Goal: Information Seeking & Learning: Learn about a topic

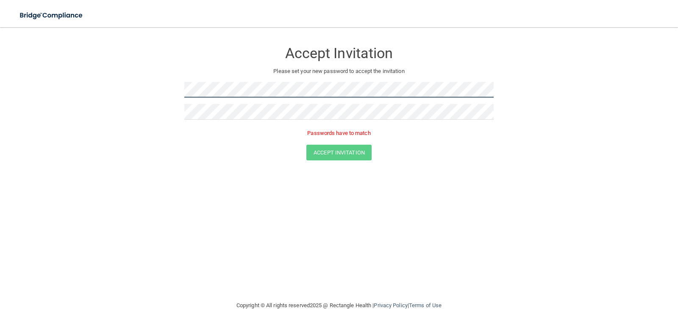
click at [150, 86] on form "Accept Invitation Please set your new password to accept the invitation Passwor…" at bounding box center [339, 103] width 644 height 135
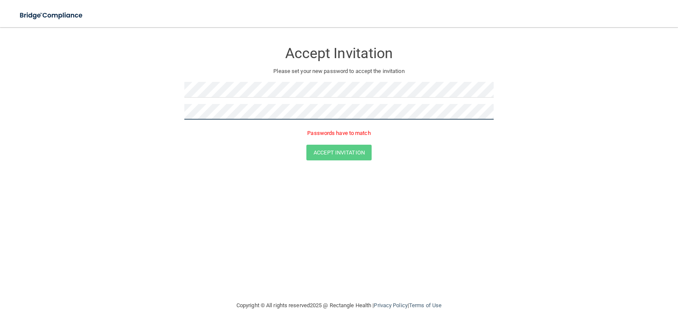
click at [162, 99] on form "Accept Invitation Please set your new password to accept the invitation Passwor…" at bounding box center [339, 103] width 644 height 135
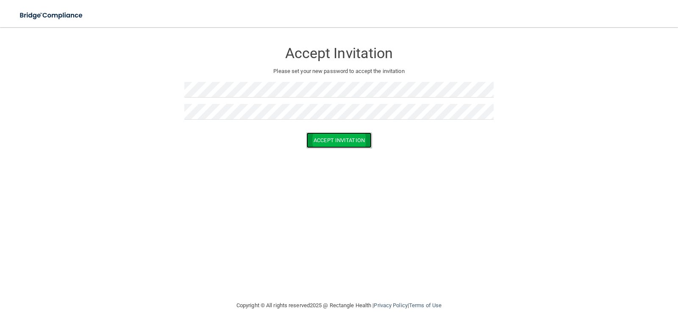
click at [344, 138] on button "Accept Invitation" at bounding box center [338, 140] width 65 height 16
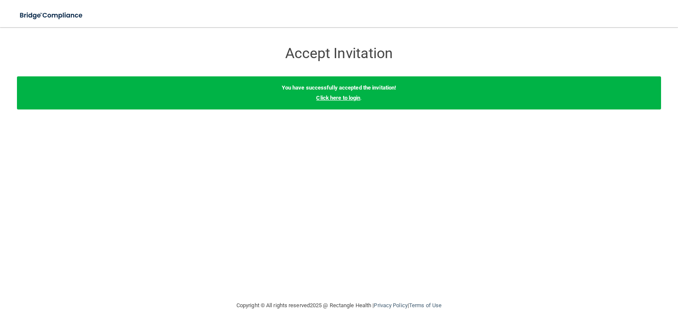
click at [346, 98] on link "Click here to login" at bounding box center [338, 98] width 44 height 6
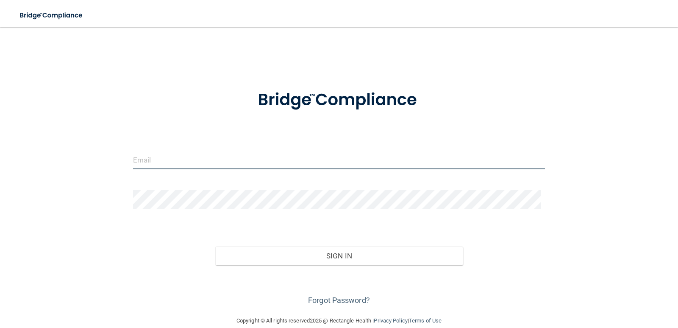
click at [156, 152] on input "email" at bounding box center [339, 159] width 412 height 19
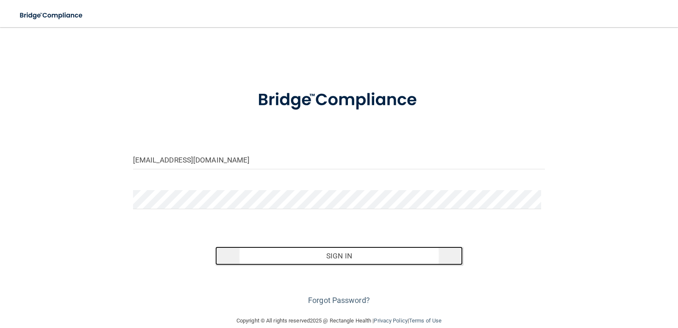
click at [343, 260] on button "Sign In" at bounding box center [338, 255] width 247 height 19
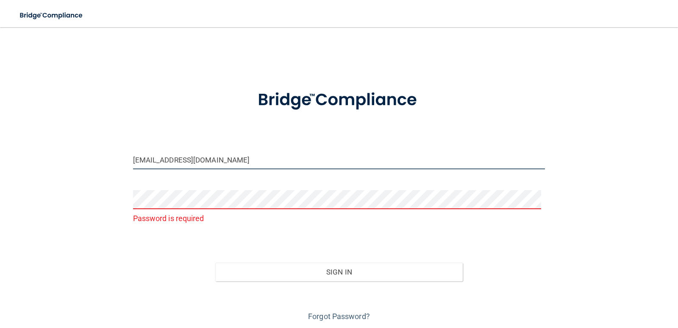
click at [189, 157] on input "[EMAIL_ADDRESS][DOMAIN_NAME]" at bounding box center [339, 159] width 412 height 19
click at [189, 160] on input "[EMAIL_ADDRESS][DOMAIN_NAME]" at bounding box center [339, 159] width 412 height 19
type input "[EMAIL_ADDRESS][DOMAIN_NAME]"
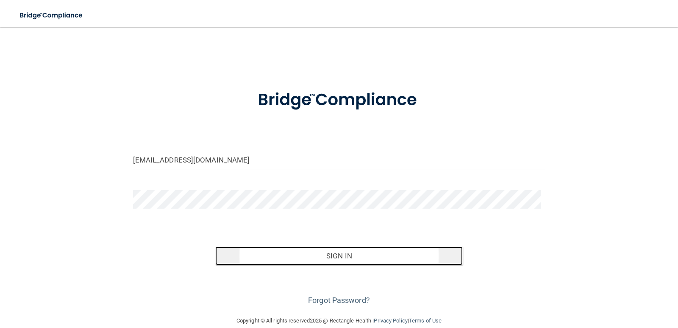
click at [378, 258] on button "Sign In" at bounding box center [338, 255] width 247 height 19
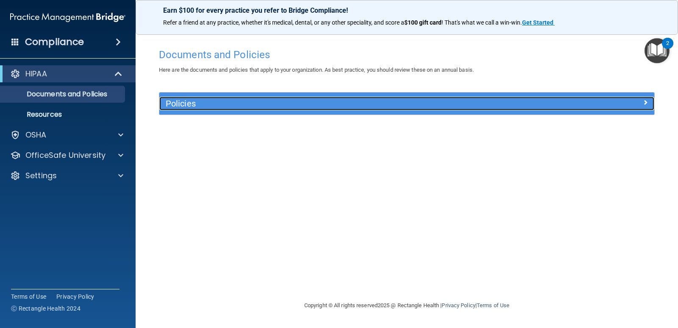
click at [252, 100] on h5 "Policies" at bounding box center [345, 103] width 359 height 9
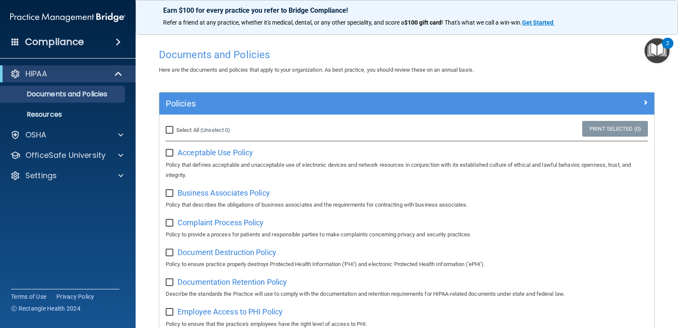
click at [167, 129] on input "Select All (Unselect 0) Unselect All" at bounding box center [171, 130] width 10 height 7
checkbox input "true"
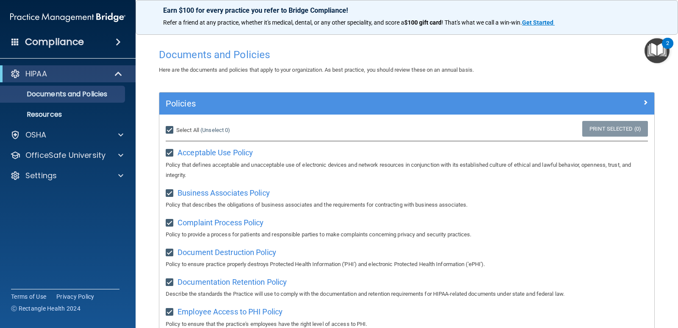
checkbox input "true"
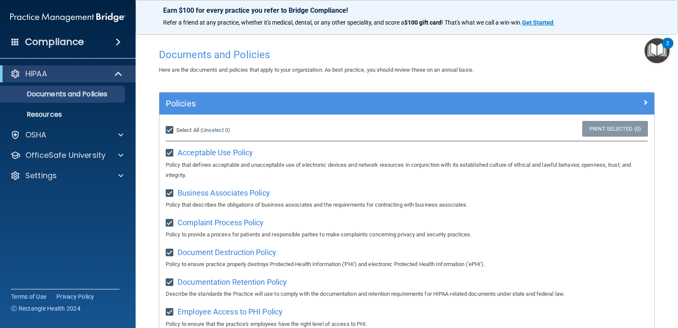
checkbox input "true"
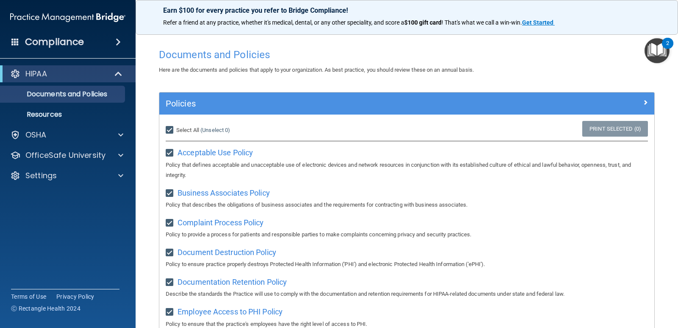
checkbox input "true"
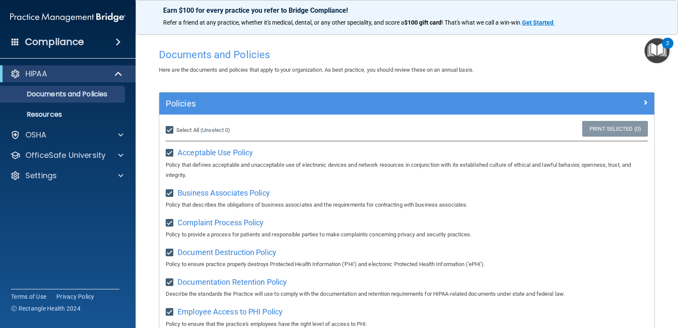
checkbox input "true"
click at [172, 128] on input "Select All (Unselect 21) Unselect All" at bounding box center [171, 130] width 10 height 7
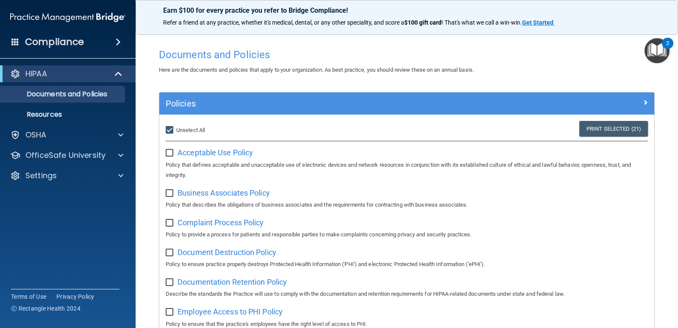
checkbox input "false"
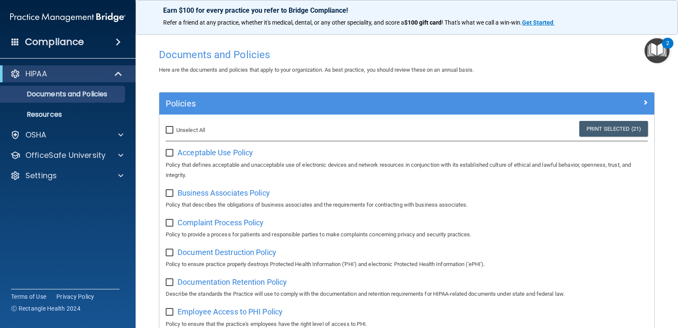
checkbox input "false"
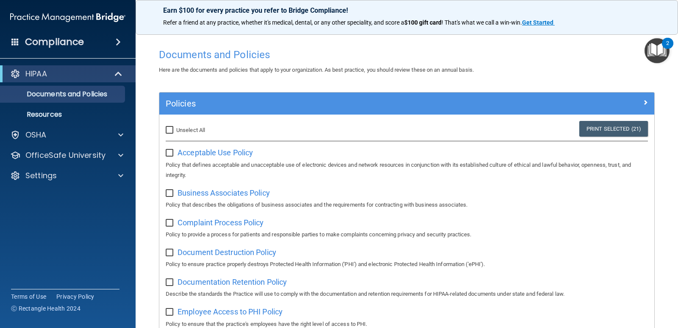
checkbox input "false"
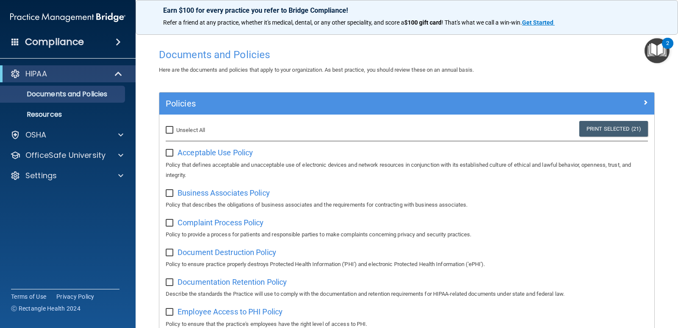
checkbox input "false"
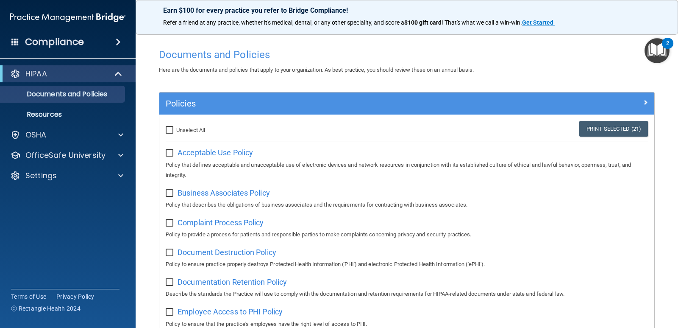
checkbox input "false"
click at [205, 153] on span "Acceptable Use Policy" at bounding box center [215, 152] width 75 height 9
click at [71, 116] on p "Resources" at bounding box center [64, 114] width 116 height 8
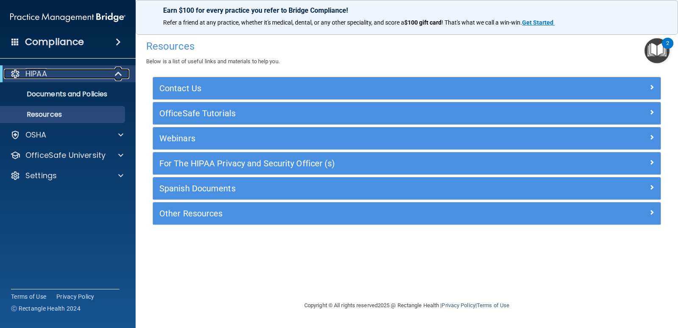
click at [73, 76] on div "HIPAA" at bounding box center [56, 74] width 105 height 10
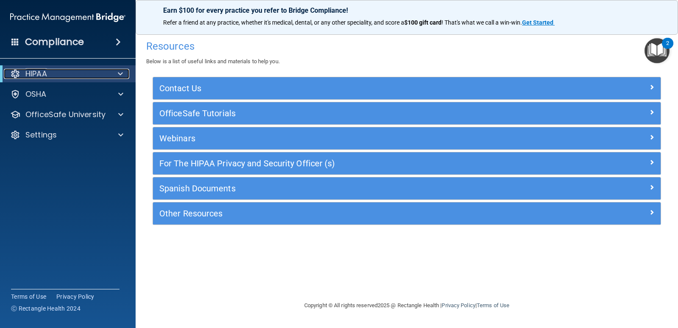
click at [73, 76] on div "HIPAA" at bounding box center [56, 74] width 105 height 10
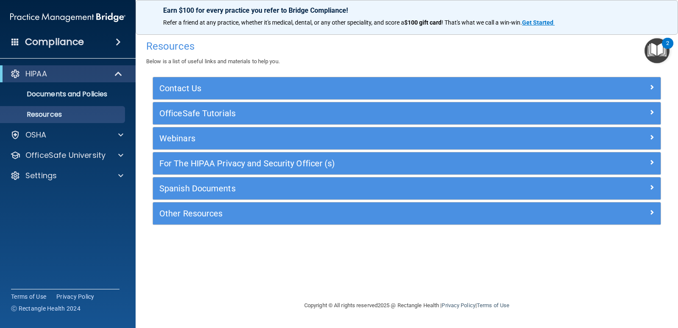
click at [657, 54] on img "Open Resource Center, 2 new notifications" at bounding box center [657, 50] width 25 height 25
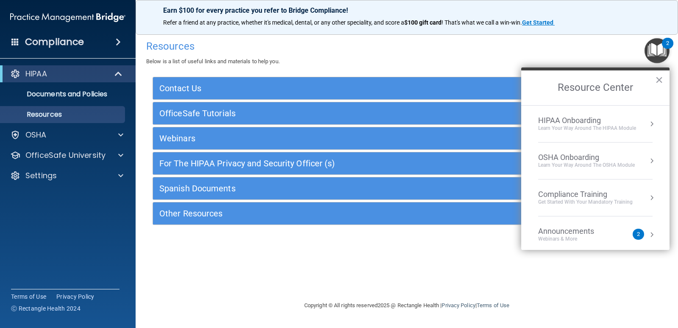
click at [584, 120] on div "HIPAA Onboarding" at bounding box center [587, 120] width 98 height 9
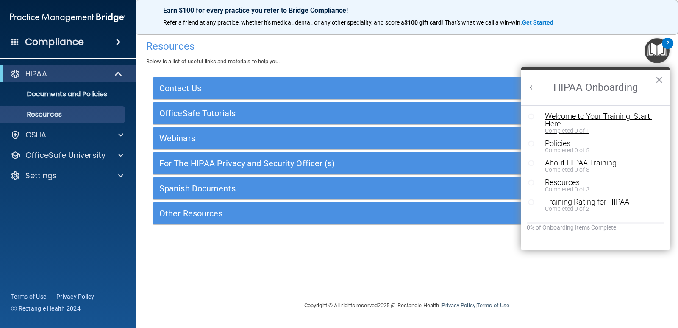
click at [613, 115] on div "Welcome to Your Training! Start Here" at bounding box center [598, 119] width 107 height 15
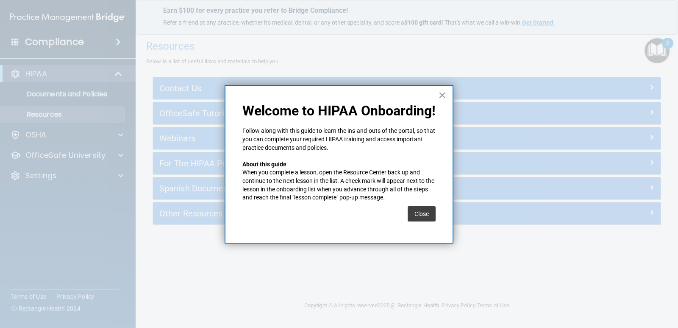
click at [414, 217] on button "Close" at bounding box center [422, 213] width 28 height 15
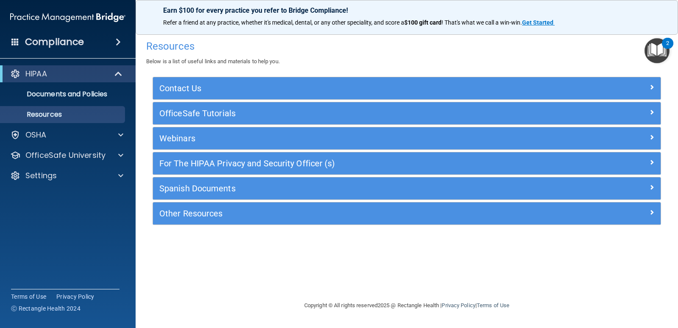
click at [653, 49] on img "Open Resource Center, 2 new notifications" at bounding box center [657, 50] width 25 height 25
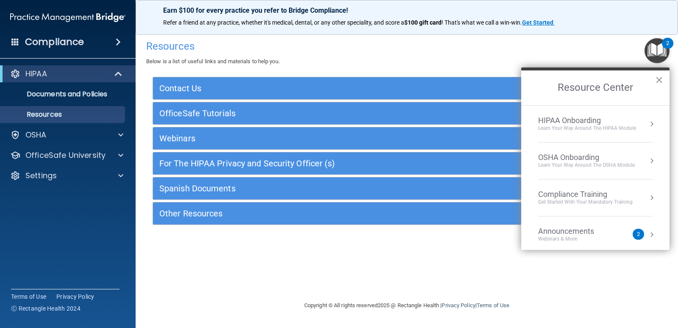
click at [579, 123] on div "HIPAA Onboarding" at bounding box center [587, 120] width 98 height 9
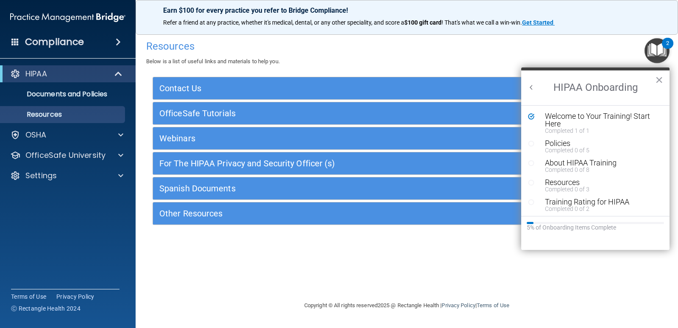
click at [567, 146] on div "Policies" at bounding box center [598, 143] width 107 height 8
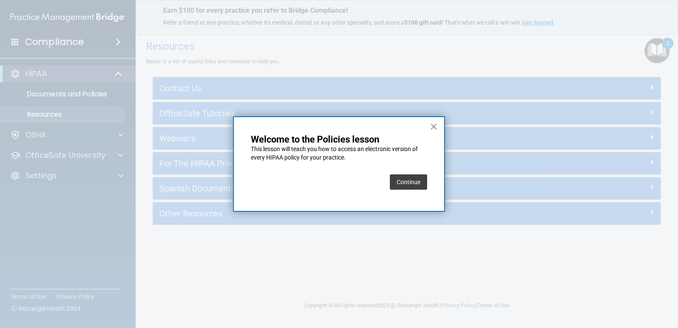
click at [410, 183] on button "Continue" at bounding box center [408, 181] width 37 height 15
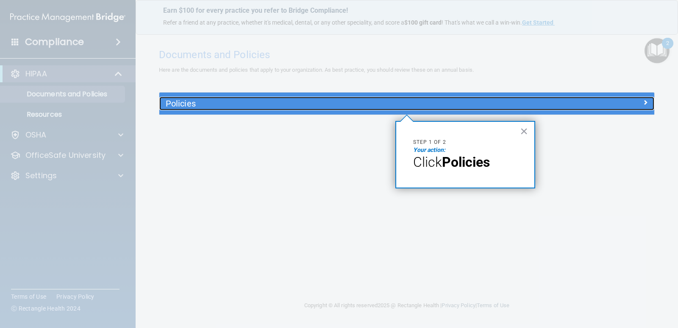
click at [186, 102] on h5 "Policies" at bounding box center [345, 103] width 359 height 9
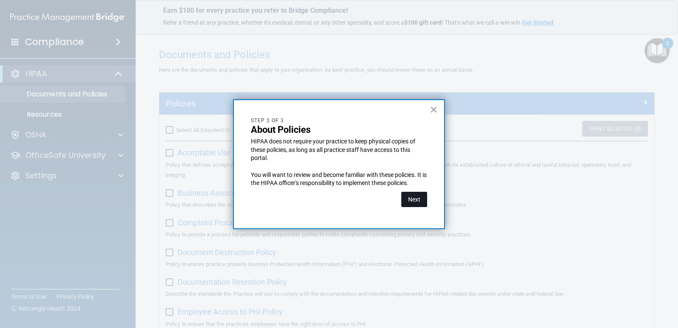
click at [411, 200] on button "Next" at bounding box center [414, 199] width 26 height 15
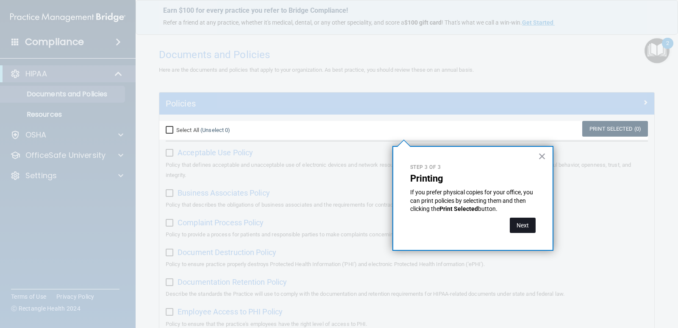
click at [516, 223] on button "Next" at bounding box center [523, 224] width 26 height 15
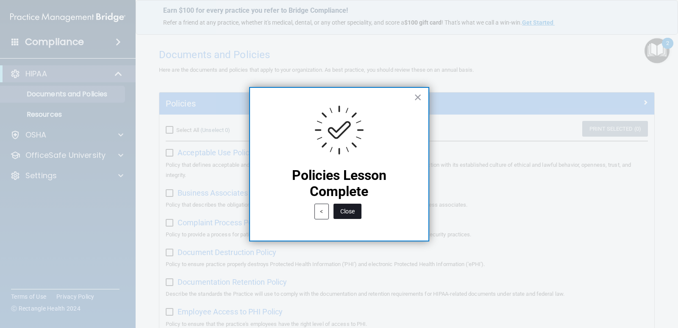
click at [352, 211] on button "Close" at bounding box center [348, 210] width 28 height 15
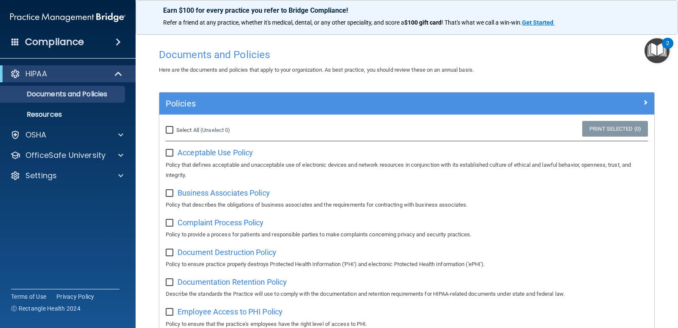
click at [663, 53] on img "Open Resource Center, 2 new notifications" at bounding box center [657, 50] width 25 height 25
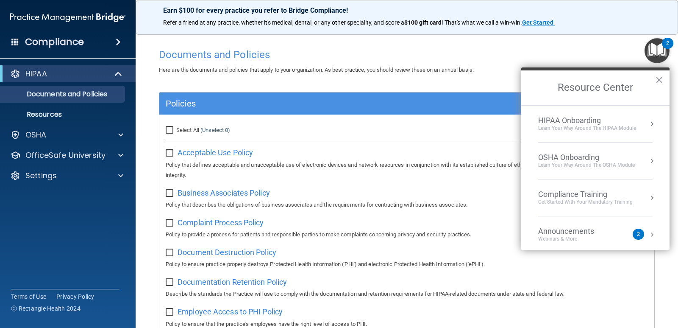
click at [614, 122] on div "HIPAA Onboarding" at bounding box center [587, 120] width 98 height 9
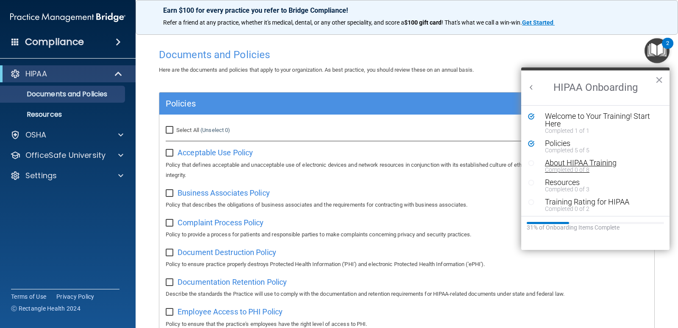
click at [576, 165] on div "About HIPAA Training" at bounding box center [598, 163] width 107 height 8
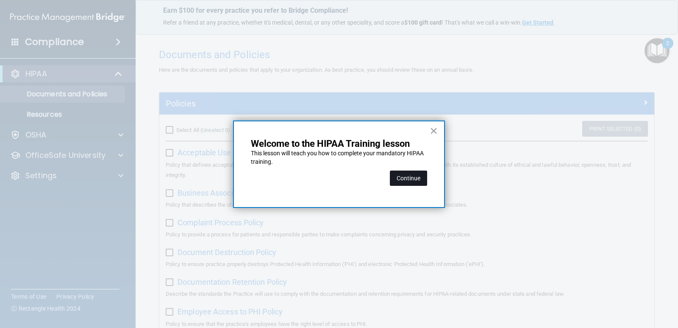
click at [409, 176] on button "Continue" at bounding box center [408, 177] width 37 height 15
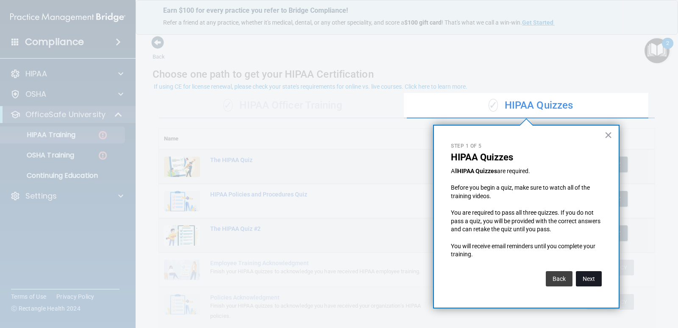
click at [585, 280] on button "Next" at bounding box center [589, 278] width 26 height 15
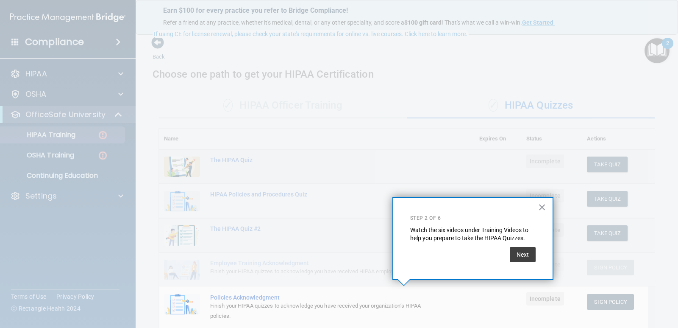
scroll to position [53, 0]
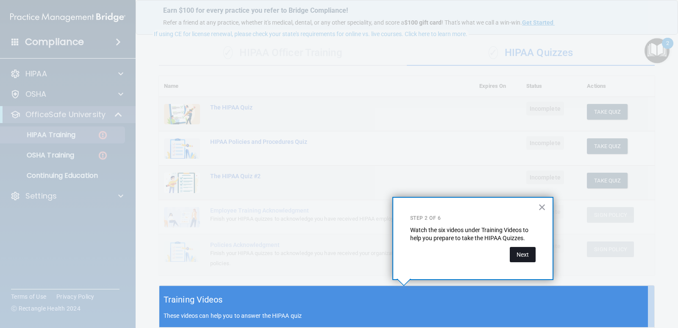
click at [517, 255] on button "Next" at bounding box center [523, 254] width 26 height 15
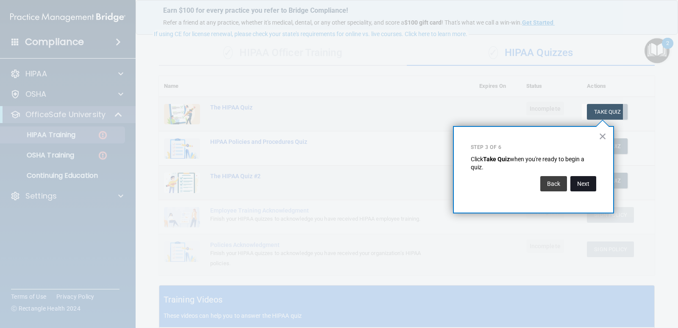
click at [585, 185] on button "Next" at bounding box center [583, 183] width 26 height 15
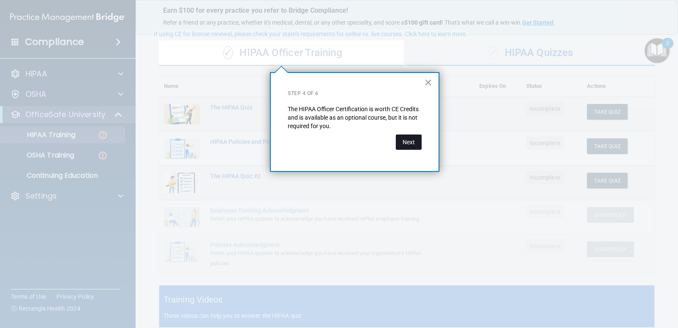
click at [405, 143] on button "Next" at bounding box center [409, 141] width 26 height 15
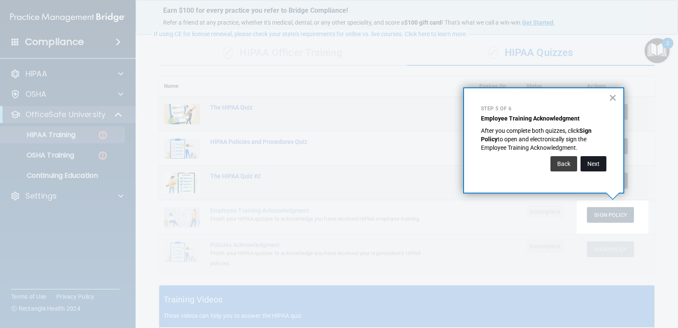
click at [600, 160] on button "Next" at bounding box center [594, 163] width 26 height 15
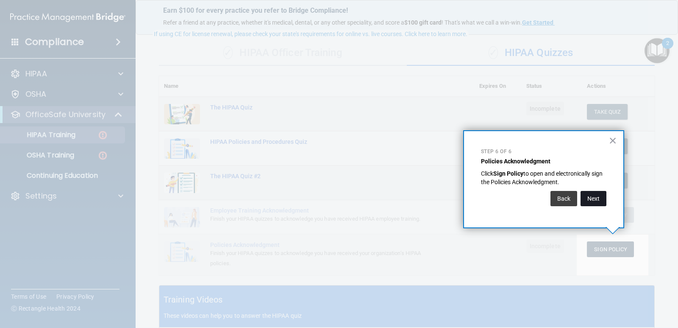
click at [594, 199] on button "Next" at bounding box center [594, 198] width 26 height 15
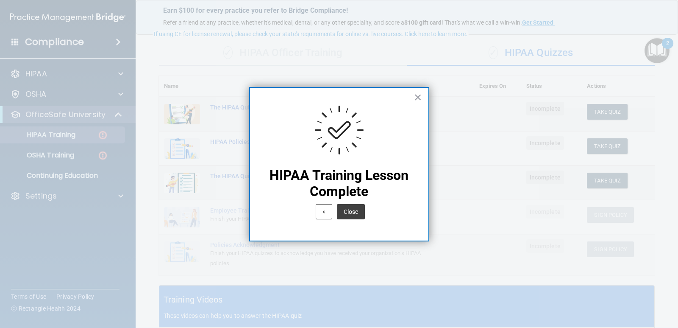
click at [352, 211] on button "Close" at bounding box center [351, 211] width 28 height 15
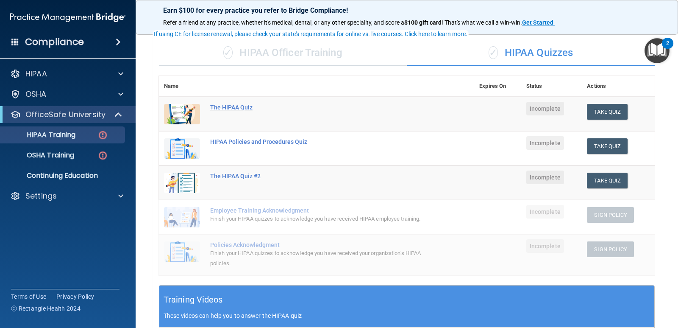
click at [225, 105] on div "The HIPAA Quiz" at bounding box center [321, 107] width 222 height 7
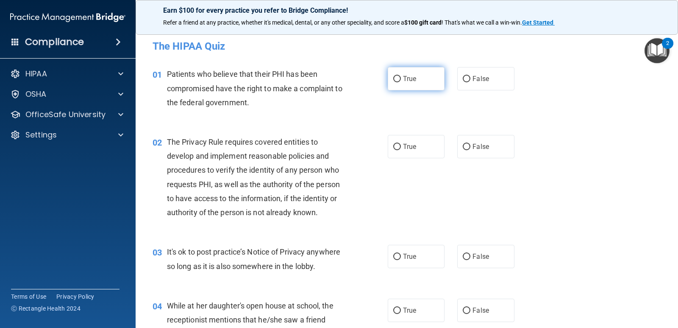
click at [398, 79] on input "True" at bounding box center [397, 79] width 8 height 6
radio input "true"
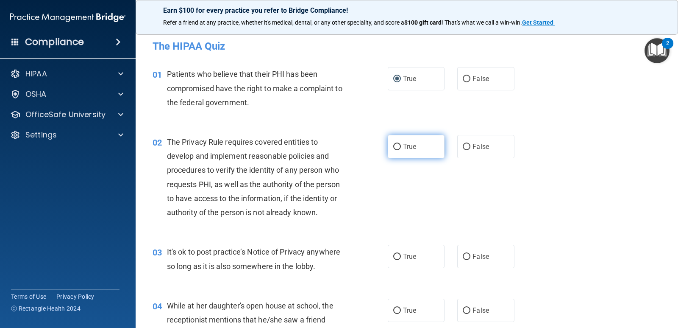
click at [388, 144] on label "True" at bounding box center [416, 146] width 57 height 23
click at [393, 144] on input "True" at bounding box center [397, 147] width 8 height 6
radio input "true"
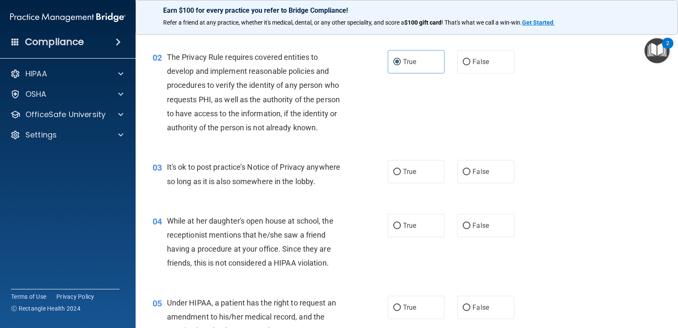
scroll to position [127, 0]
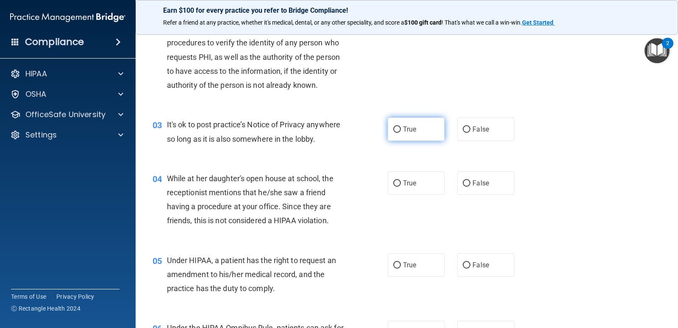
click at [403, 128] on span "True" at bounding box center [409, 129] width 13 height 8
click at [401, 128] on input "True" at bounding box center [397, 129] width 8 height 6
radio input "true"
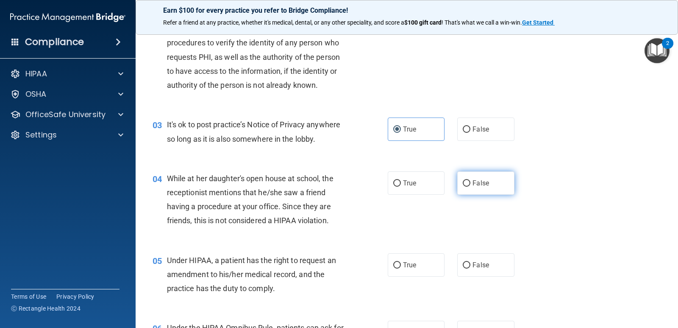
click at [486, 185] on label "False" at bounding box center [485, 182] width 57 height 23
click at [470, 185] on input "False" at bounding box center [467, 183] width 8 height 6
radio input "true"
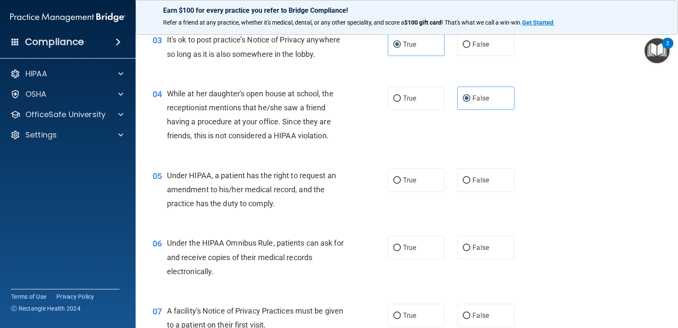
scroll to position [254, 0]
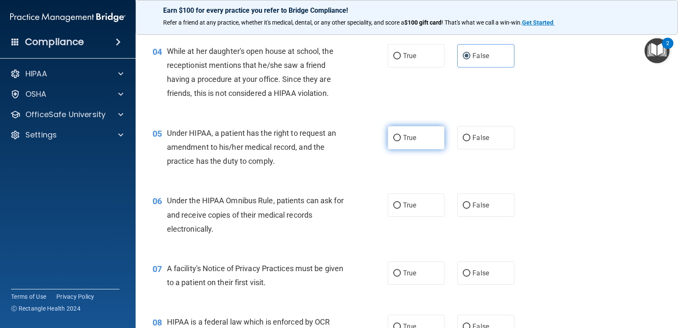
click at [404, 142] on label "True" at bounding box center [416, 137] width 57 height 23
click at [401, 141] on input "True" at bounding box center [397, 138] width 8 height 6
radio input "true"
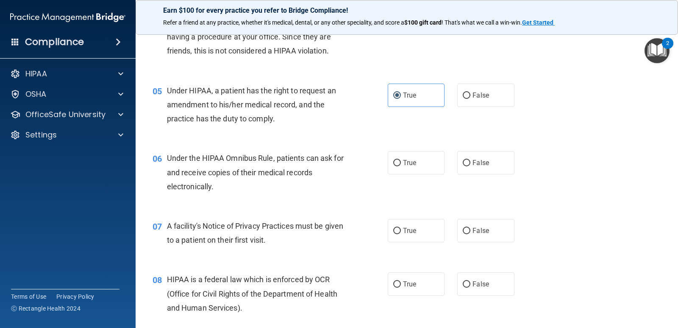
scroll to position [339, 0]
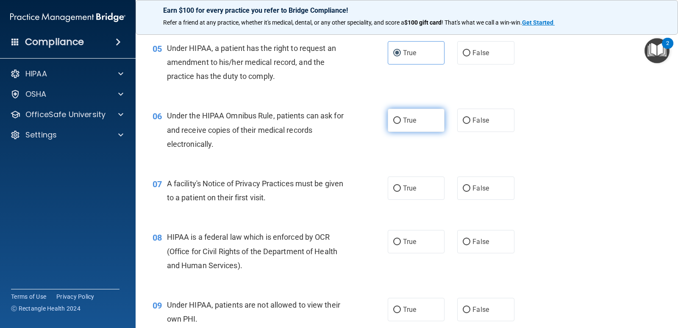
click at [391, 125] on label "True" at bounding box center [416, 119] width 57 height 23
click at [393, 124] on input "True" at bounding box center [397, 120] width 8 height 6
radio input "true"
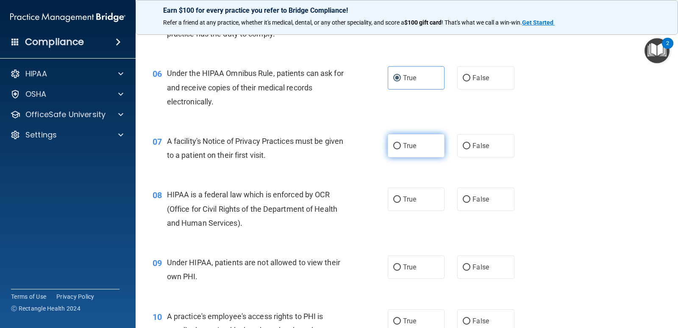
click at [408, 148] on span "True" at bounding box center [409, 146] width 13 height 8
click at [401, 148] on input "True" at bounding box center [397, 146] width 8 height 6
radio input "true"
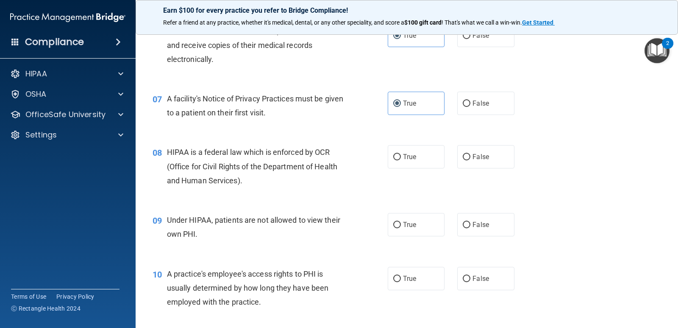
scroll to position [466, 0]
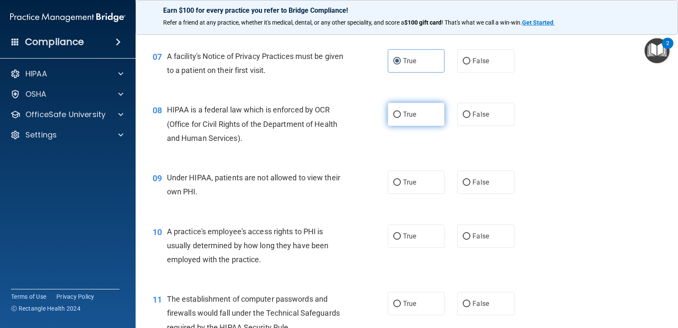
click at [414, 114] on label "True" at bounding box center [416, 114] width 57 height 23
click at [401, 114] on input "True" at bounding box center [397, 114] width 8 height 6
radio input "true"
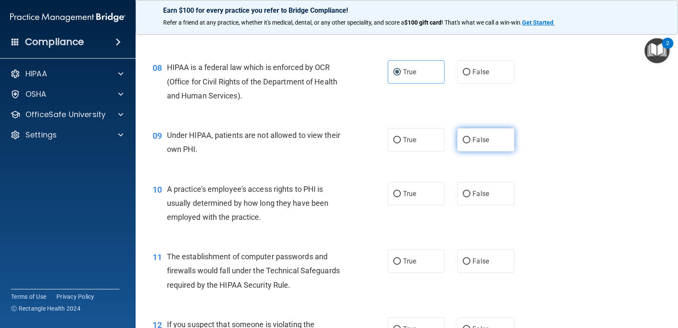
click at [465, 141] on input "False" at bounding box center [467, 140] width 8 height 6
radio input "true"
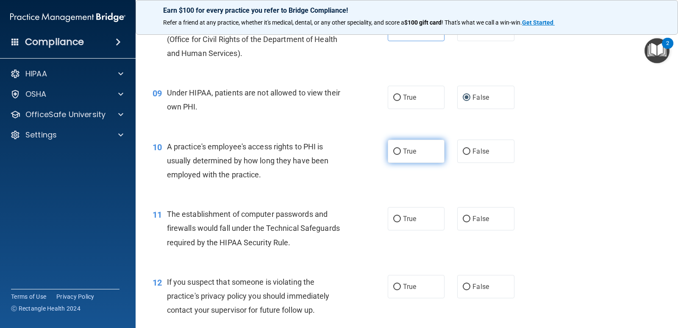
click at [397, 153] on input "True" at bounding box center [397, 151] width 8 height 6
radio input "true"
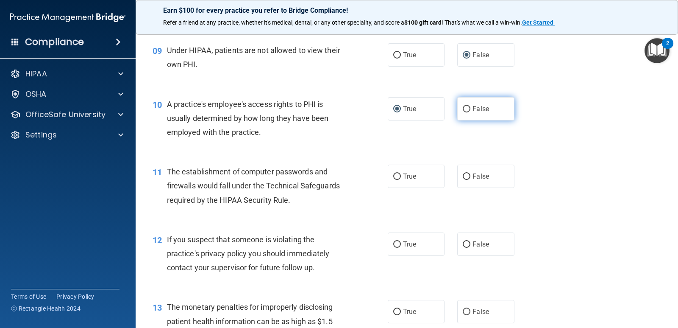
click at [479, 108] on span "False" at bounding box center [481, 109] width 17 height 8
click at [470, 108] on input "False" at bounding box center [467, 109] width 8 height 6
radio input "true"
radio input "false"
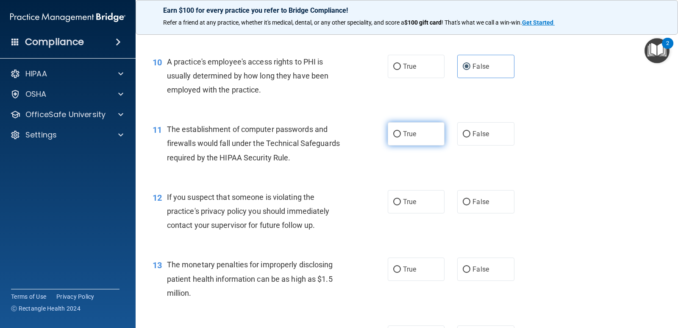
click at [411, 136] on span "True" at bounding box center [409, 134] width 13 height 8
click at [401, 136] on input "True" at bounding box center [397, 134] width 8 height 6
radio input "true"
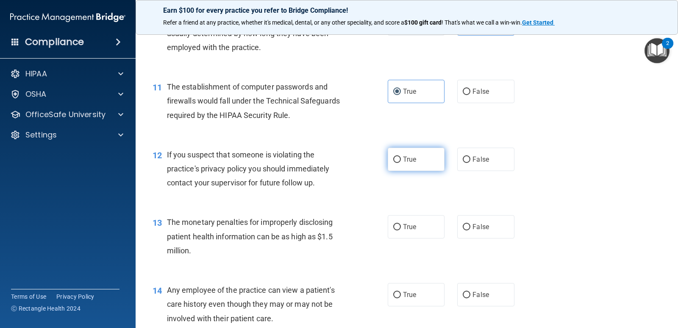
click at [415, 157] on label "True" at bounding box center [416, 158] width 57 height 23
click at [401, 157] on input "True" at bounding box center [397, 159] width 8 height 6
radio input "true"
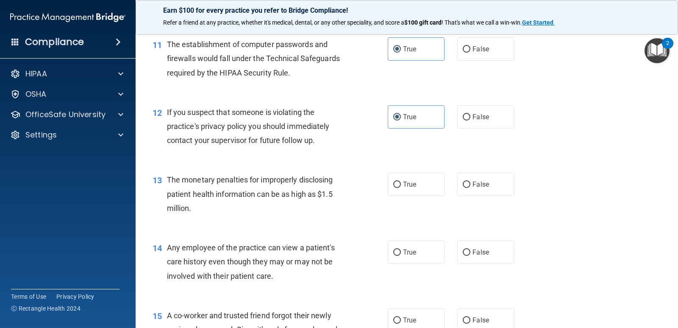
click at [398, 192] on label "True" at bounding box center [416, 183] width 57 height 23
click at [398, 188] on input "True" at bounding box center [397, 184] width 8 height 6
radio input "true"
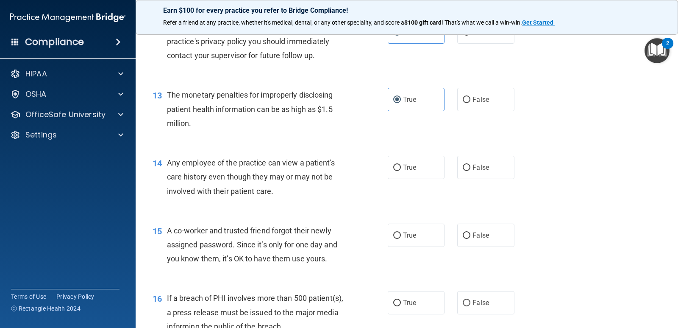
scroll to position [848, 0]
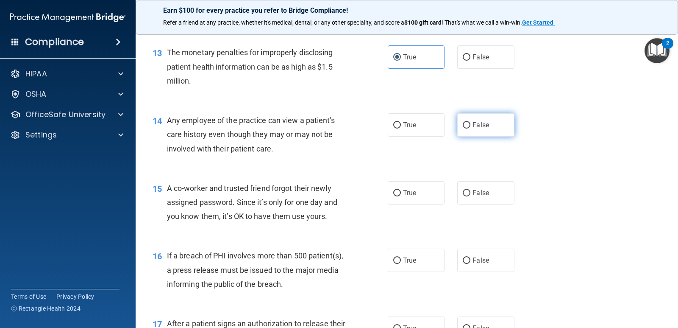
click at [474, 123] on span "False" at bounding box center [481, 125] width 17 height 8
click at [470, 123] on input "False" at bounding box center [467, 125] width 8 height 6
radio input "true"
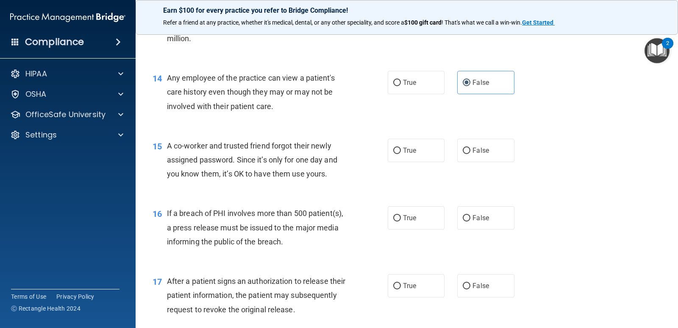
scroll to position [932, 0]
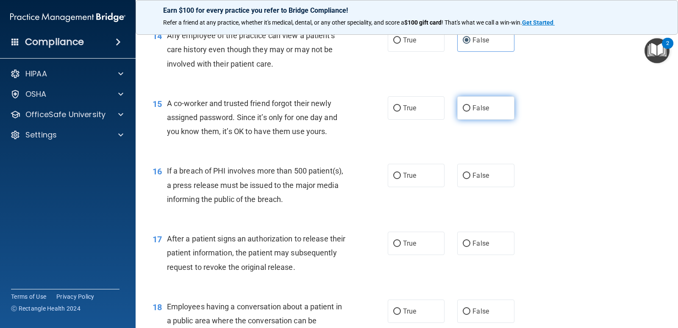
click at [473, 106] on span "False" at bounding box center [481, 108] width 17 height 8
click at [470, 106] on input "False" at bounding box center [467, 108] width 8 height 6
radio input "true"
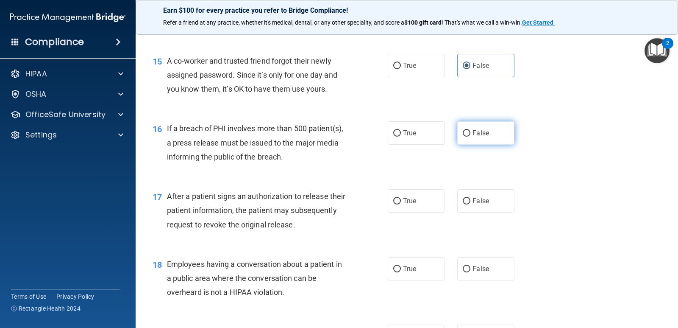
click at [464, 134] on input "False" at bounding box center [467, 133] width 8 height 6
radio input "true"
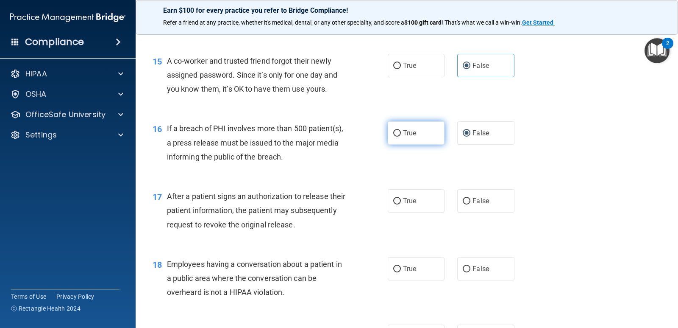
click at [426, 133] on label "True" at bounding box center [416, 132] width 57 height 23
click at [401, 133] on input "True" at bounding box center [397, 133] width 8 height 6
radio input "true"
radio input "false"
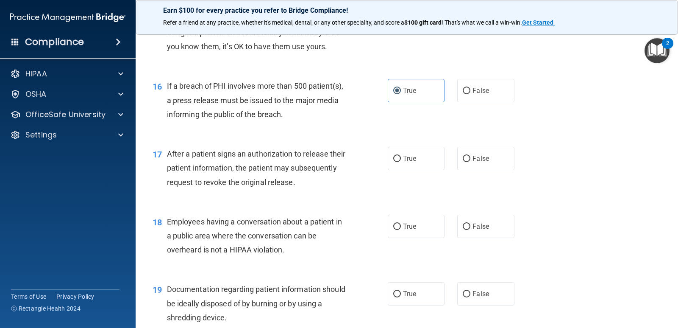
scroll to position [1059, 0]
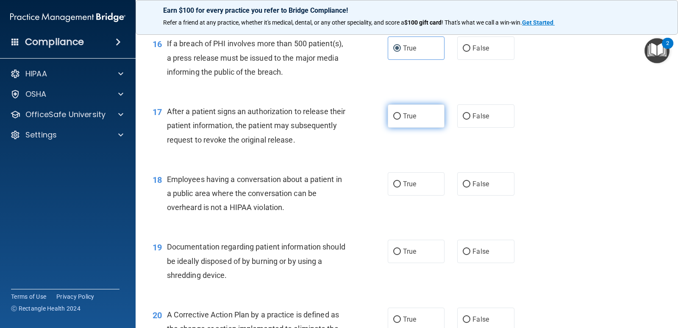
click at [415, 119] on label "True" at bounding box center [416, 115] width 57 height 23
click at [401, 119] on input "True" at bounding box center [397, 116] width 8 height 6
radio input "true"
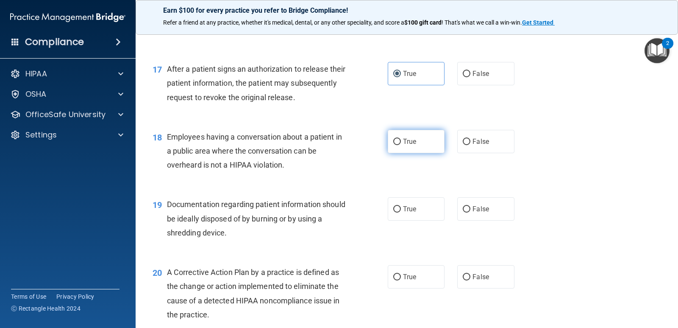
scroll to position [1144, 0]
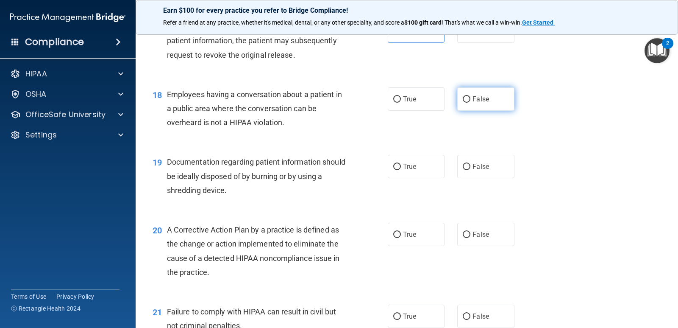
click at [489, 97] on label "False" at bounding box center [485, 98] width 57 height 23
click at [470, 97] on input "False" at bounding box center [467, 99] width 8 height 6
radio input "true"
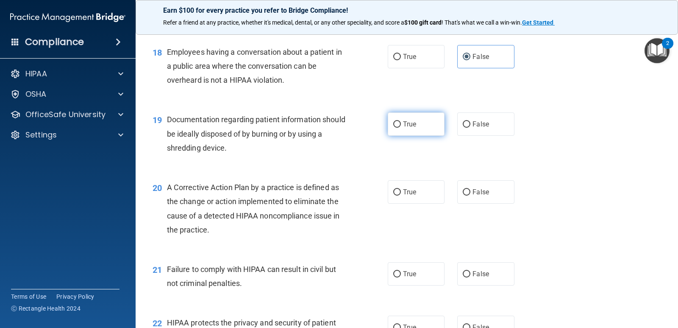
click at [406, 127] on span "True" at bounding box center [409, 124] width 13 height 8
click at [401, 127] on input "True" at bounding box center [397, 124] width 8 height 6
radio input "true"
click at [403, 127] on span "True" at bounding box center [409, 124] width 13 height 8
click at [400, 127] on input "True" at bounding box center [397, 124] width 8 height 6
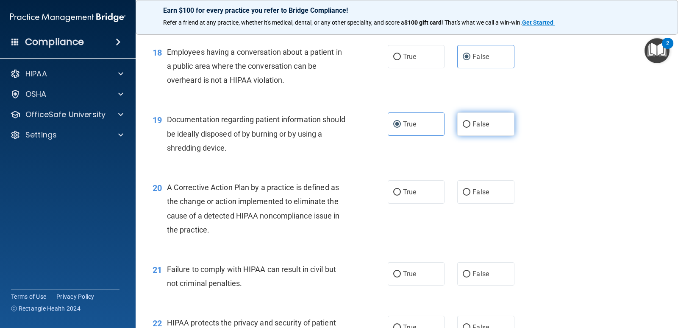
click at [495, 123] on label "False" at bounding box center [485, 123] width 57 height 23
click at [470, 123] on input "False" at bounding box center [467, 124] width 8 height 6
radio input "true"
click at [420, 117] on label "True" at bounding box center [416, 123] width 57 height 23
click at [401, 121] on input "True" at bounding box center [397, 124] width 8 height 6
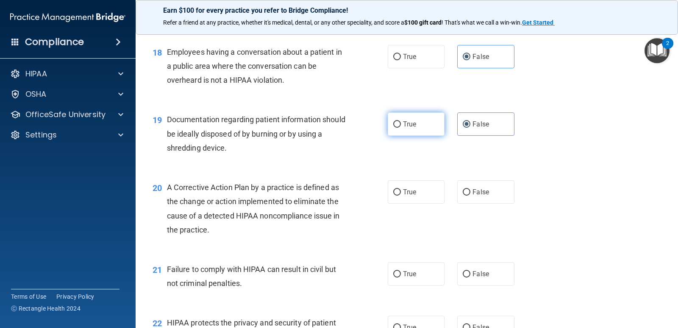
radio input "true"
radio input "false"
click at [420, 117] on label "True" at bounding box center [416, 123] width 57 height 23
click at [401, 121] on input "True" at bounding box center [397, 124] width 8 height 6
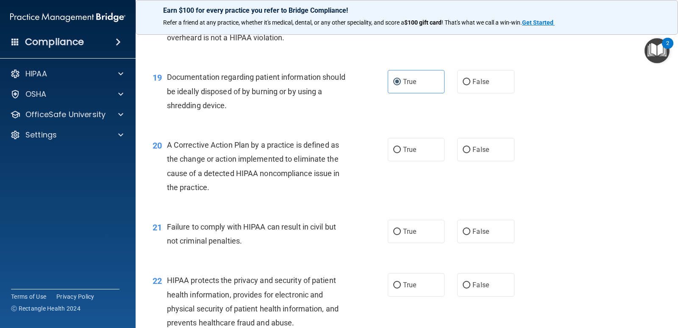
scroll to position [1271, 0]
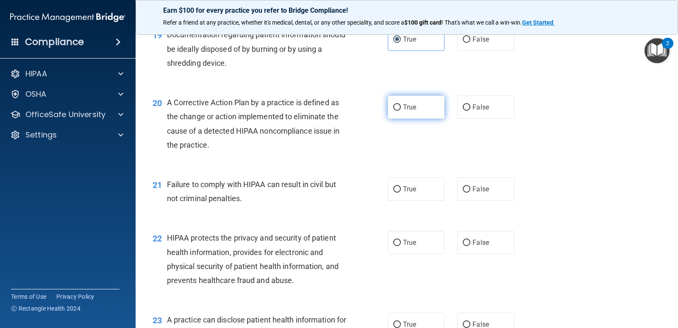
click at [403, 109] on span "True" at bounding box center [409, 107] width 13 height 8
click at [401, 109] on input "True" at bounding box center [397, 107] width 8 height 6
radio input "true"
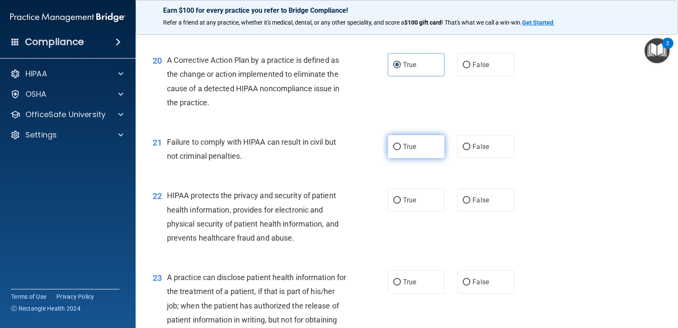
scroll to position [1356, 0]
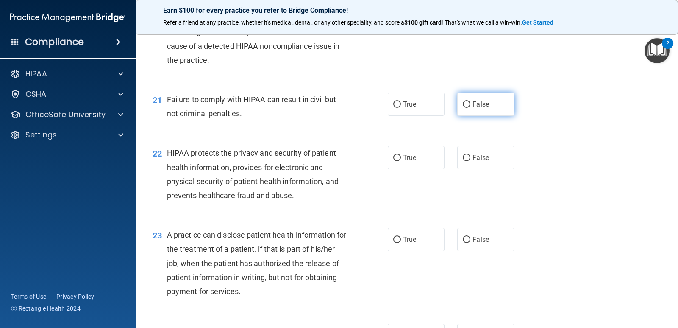
click at [467, 103] on input "False" at bounding box center [467, 104] width 8 height 6
radio input "true"
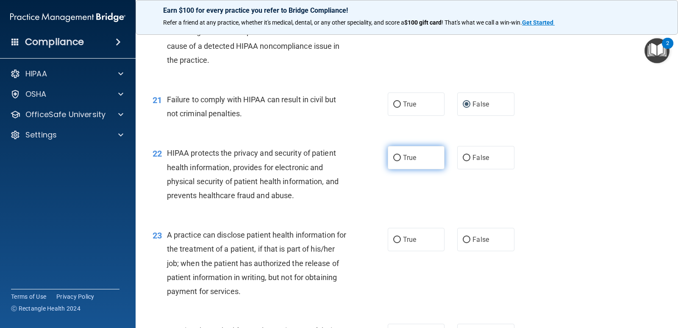
scroll to position [1398, 0]
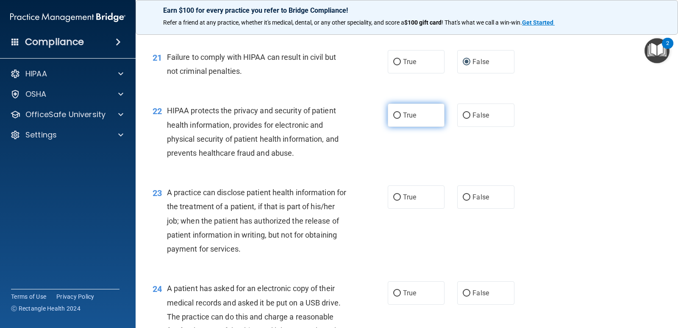
click at [408, 120] on label "True" at bounding box center [416, 114] width 57 height 23
click at [401, 119] on input "True" at bounding box center [397, 115] width 8 height 6
radio input "true"
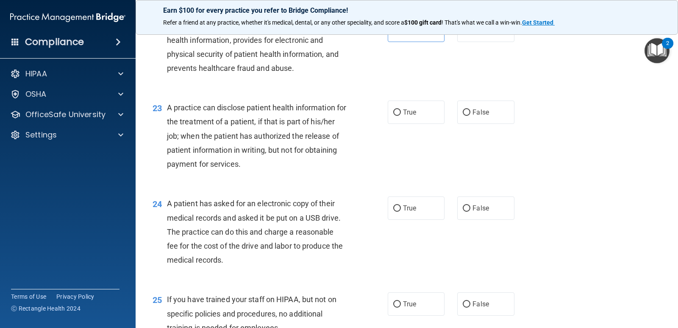
scroll to position [1526, 0]
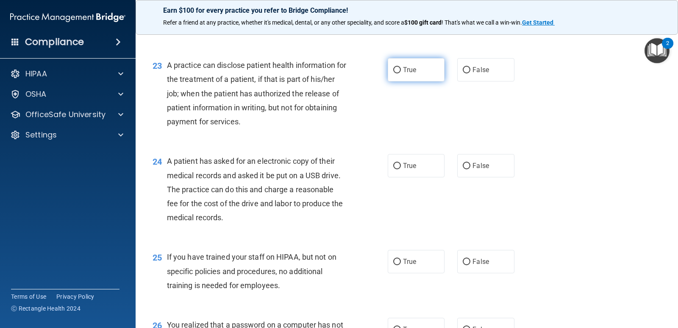
click at [408, 72] on span "True" at bounding box center [409, 70] width 13 height 8
click at [401, 72] on input "True" at bounding box center [397, 70] width 8 height 6
radio input "true"
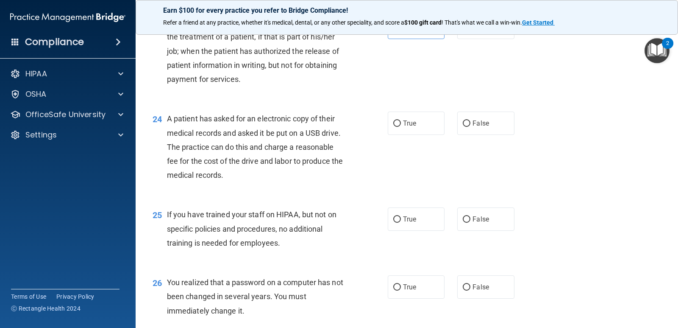
scroll to position [1610, 0]
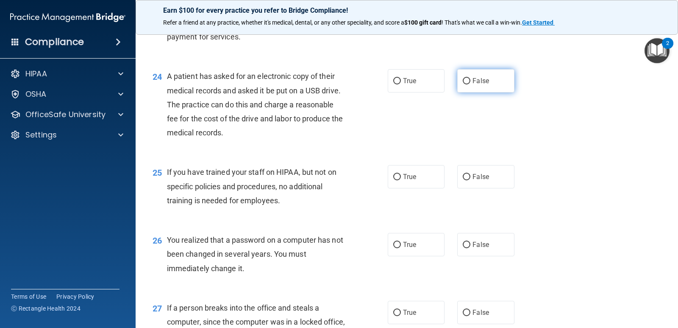
click at [473, 83] on span "False" at bounding box center [481, 81] width 17 height 8
click at [470, 83] on input "False" at bounding box center [467, 81] width 8 height 6
radio input "true"
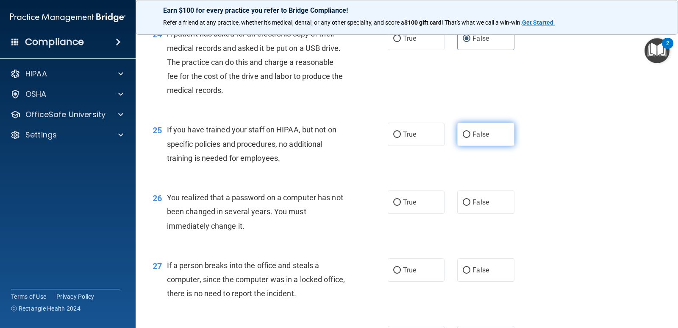
click at [484, 136] on span "False" at bounding box center [481, 134] width 17 height 8
click at [470, 136] on input "False" at bounding box center [467, 134] width 8 height 6
radio input "true"
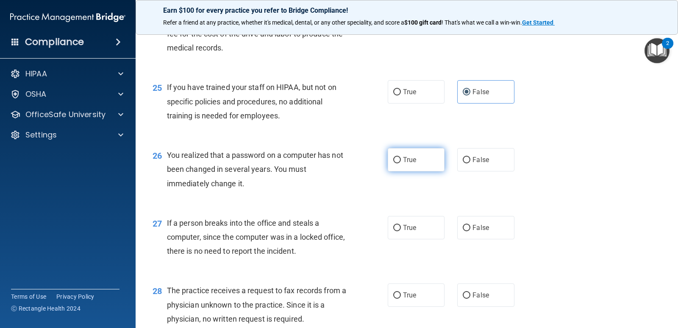
click at [405, 159] on span "True" at bounding box center [409, 160] width 13 height 8
click at [395, 158] on input "True" at bounding box center [397, 160] width 8 height 6
radio input "true"
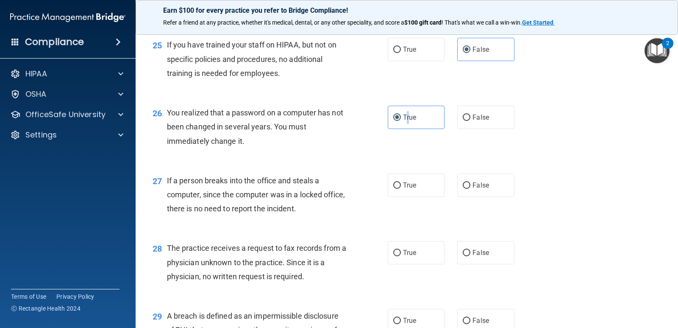
scroll to position [1780, 0]
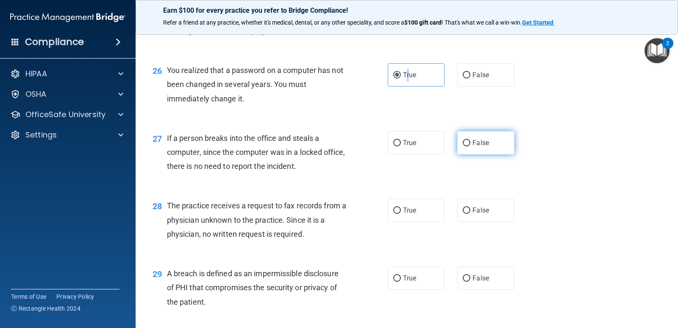
click at [465, 143] on input "False" at bounding box center [467, 143] width 8 height 6
radio input "true"
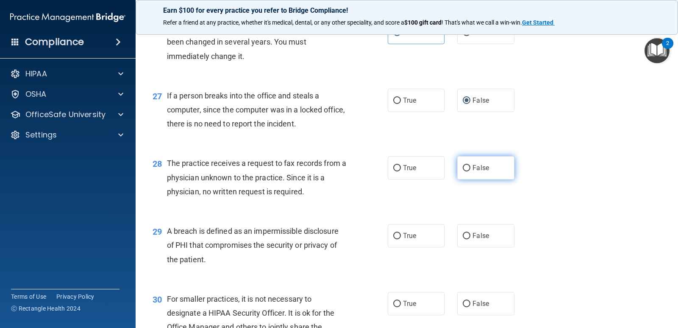
click at [473, 171] on span "False" at bounding box center [481, 168] width 17 height 8
click at [469, 171] on input "False" at bounding box center [467, 168] width 8 height 6
radio input "true"
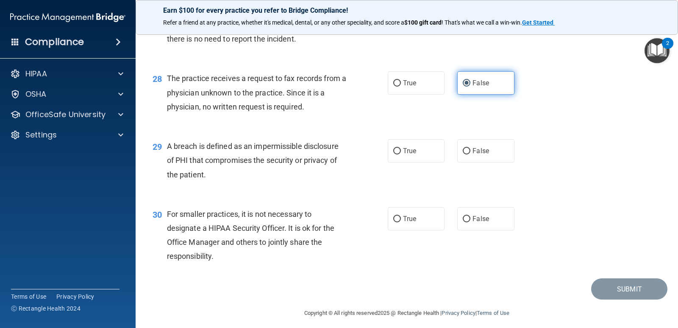
scroll to position [1912, 0]
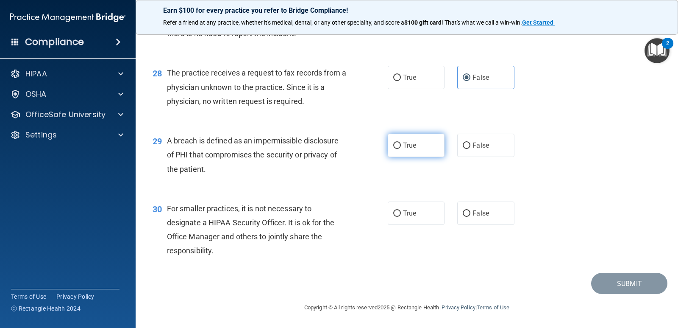
click at [411, 150] on label "True" at bounding box center [416, 144] width 57 height 23
click at [401, 149] on input "True" at bounding box center [397, 145] width 8 height 6
radio input "true"
click at [484, 208] on label "False" at bounding box center [485, 212] width 57 height 23
click at [470, 210] on input "False" at bounding box center [467, 213] width 8 height 6
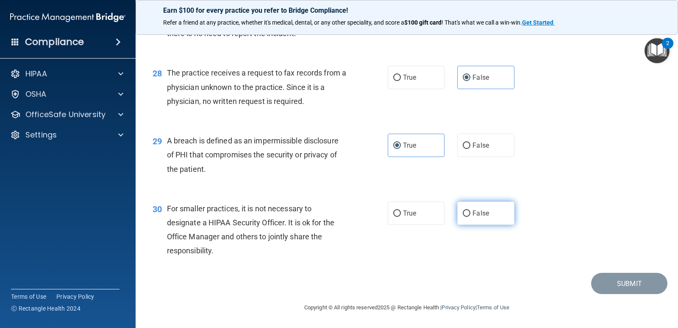
radio input "true"
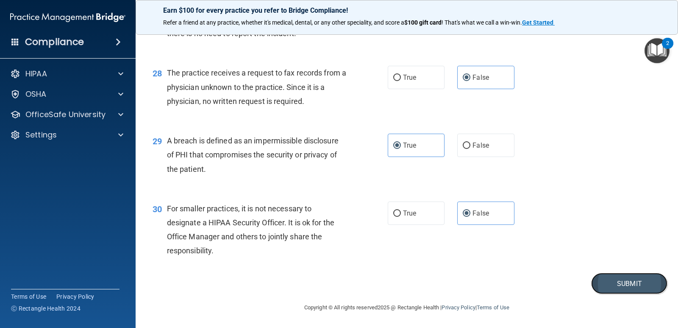
click at [610, 280] on button "Submit" at bounding box center [629, 283] width 76 height 22
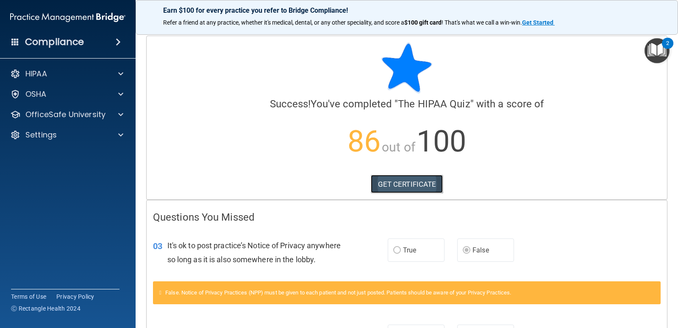
click at [426, 188] on link "GET CERTIFICATE" at bounding box center [407, 184] width 72 height 19
click at [653, 50] on img "Open Resource Center, 2 new notifications" at bounding box center [657, 50] width 25 height 25
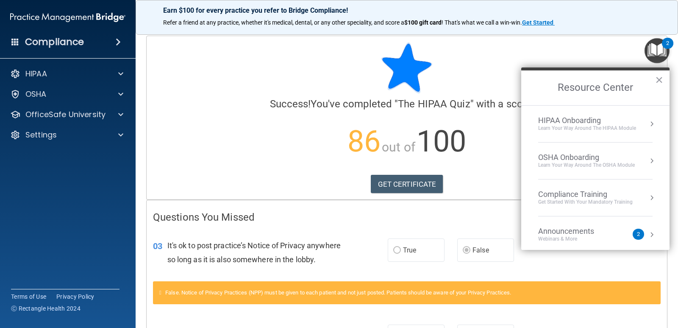
click at [602, 124] on div "HIPAA Onboarding" at bounding box center [587, 120] width 98 height 9
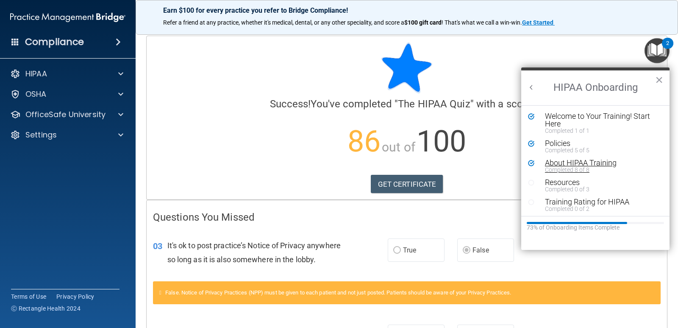
click at [581, 167] on div "Completed 8 of 8" at bounding box center [598, 170] width 107 height 6
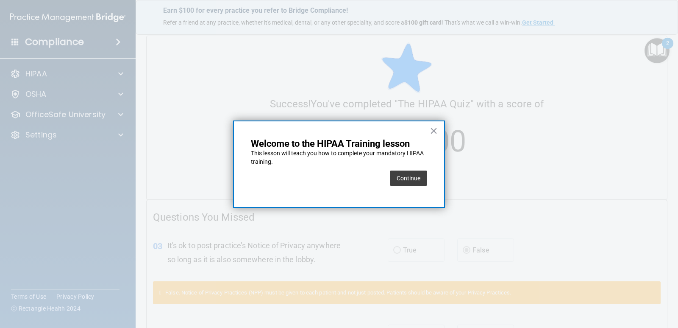
click at [405, 179] on button "Continue" at bounding box center [408, 177] width 37 height 15
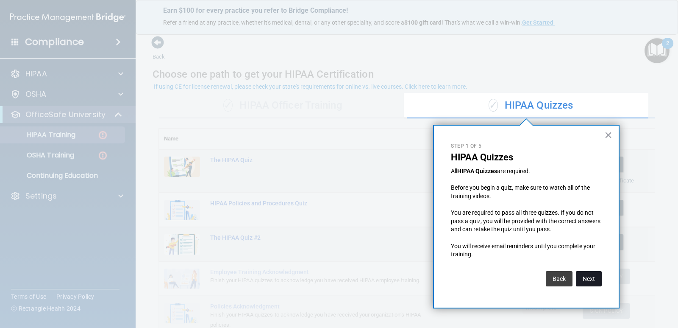
click at [589, 279] on button "Next" at bounding box center [589, 278] width 26 height 15
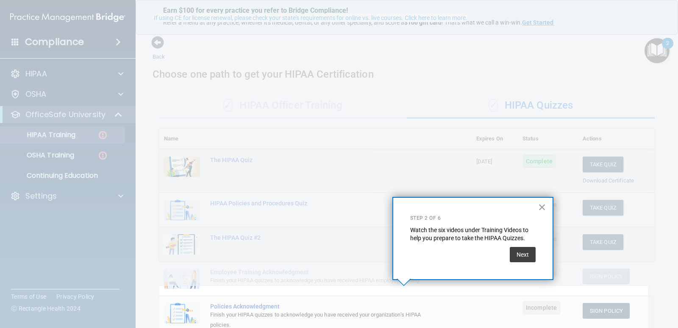
scroll to position [69, 0]
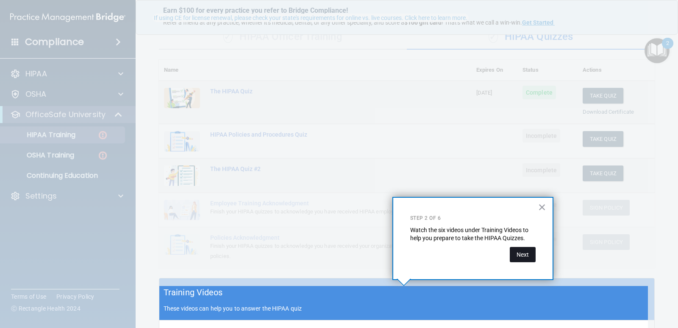
click at [520, 256] on button "Next" at bounding box center [523, 254] width 26 height 15
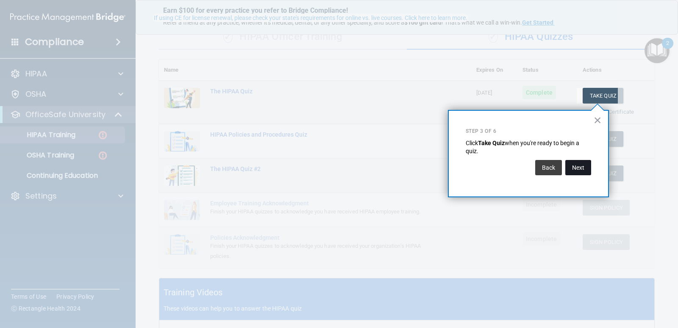
click at [578, 168] on button "Next" at bounding box center [578, 167] width 26 height 15
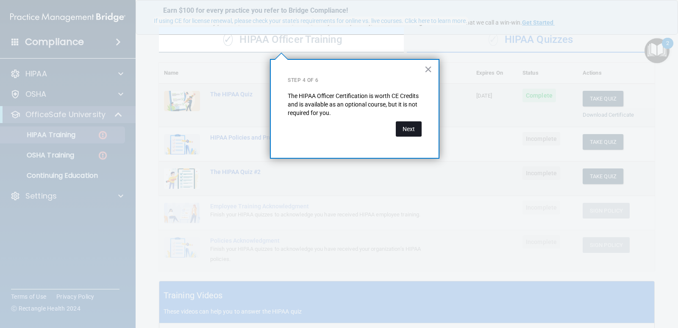
click at [405, 129] on button "Next" at bounding box center [409, 128] width 26 height 15
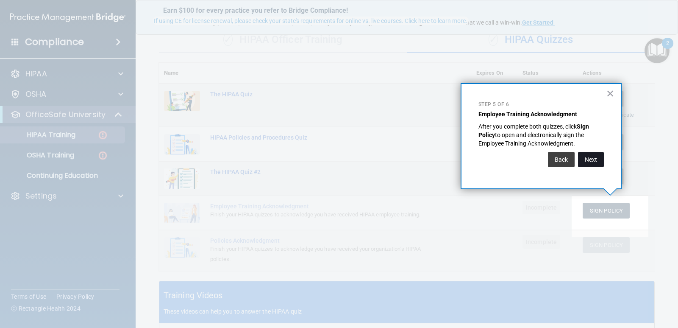
click at [585, 161] on button "Next" at bounding box center [591, 159] width 26 height 15
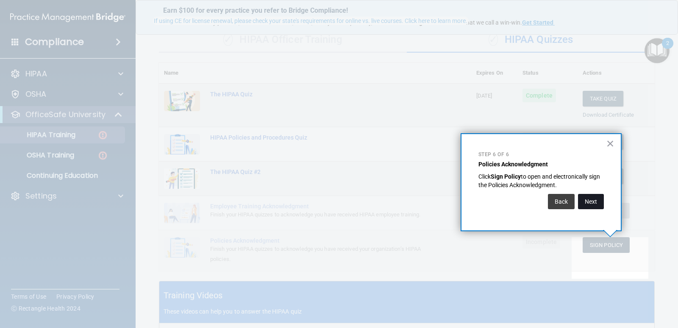
click at [591, 203] on button "Next" at bounding box center [591, 201] width 26 height 15
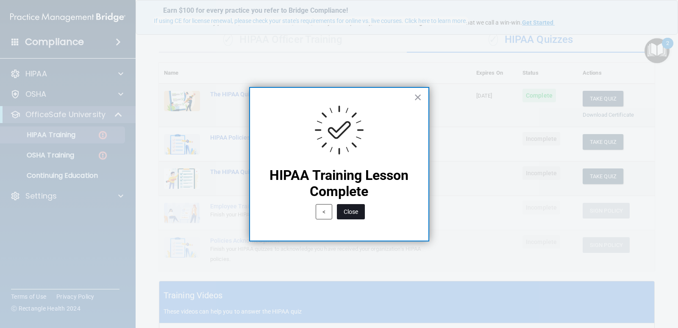
click at [358, 214] on button "Close" at bounding box center [351, 211] width 28 height 15
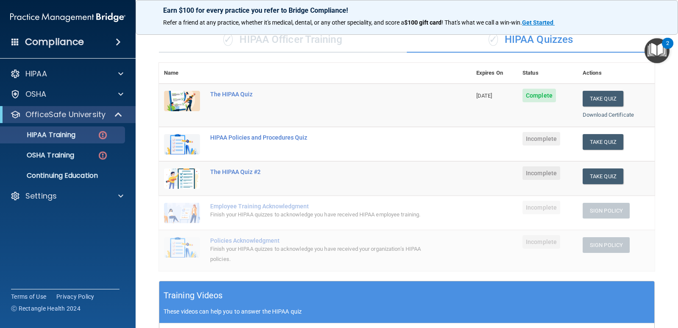
scroll to position [150, 0]
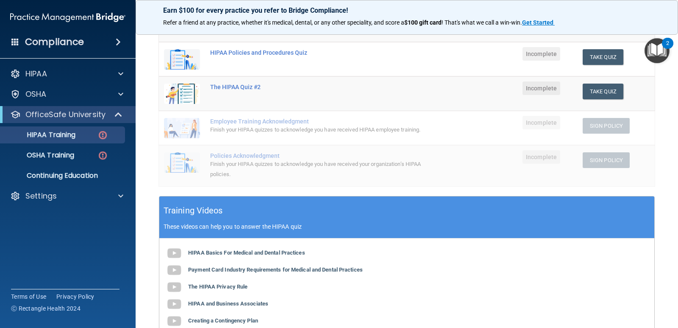
click at [670, 239] on main "Back Choose one path to get your HIPAA Certification ✓ HIPAA Officer Training ✓…" at bounding box center [407, 177] width 542 height 300
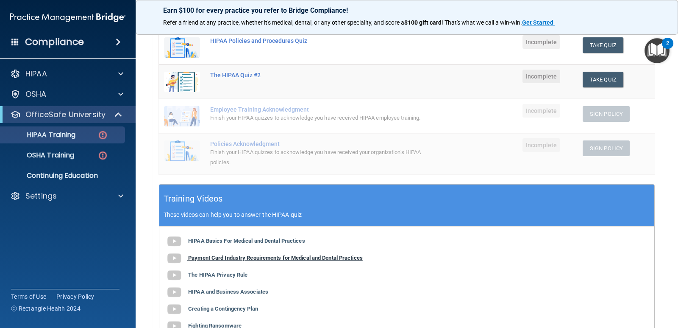
scroll to position [205, 0]
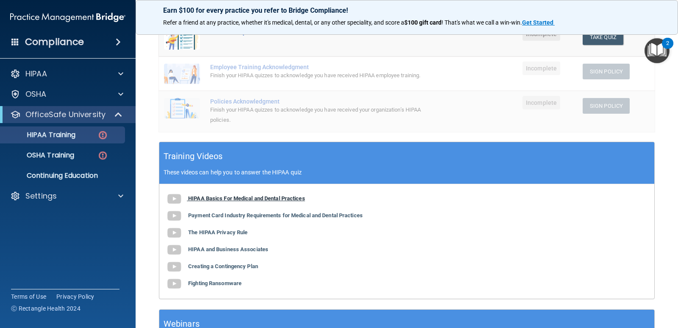
click at [242, 201] on b "HIPAA Basics For Medical and Dental Practices" at bounding box center [246, 198] width 117 height 6
click at [264, 218] on b "Payment Card Industry Requirements for Medical and Dental Practices" at bounding box center [275, 215] width 175 height 6
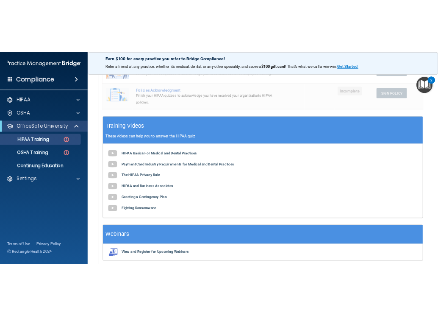
scroll to position [289, 0]
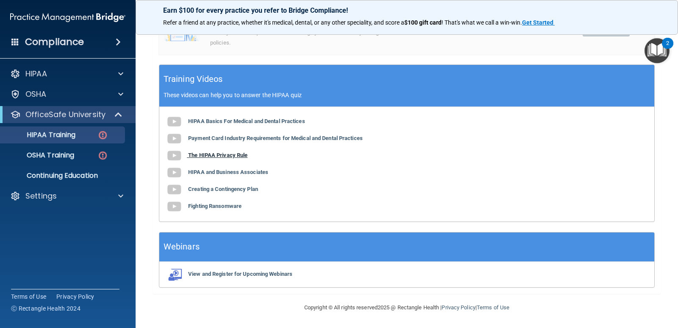
click at [228, 155] on b "The HIPAA Privacy Rule" at bounding box center [217, 155] width 59 height 6
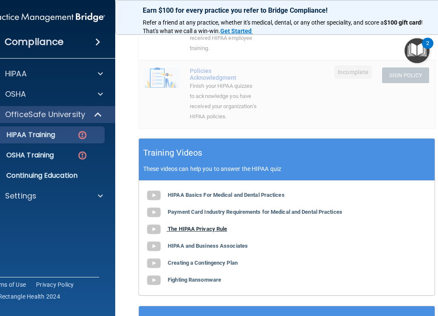
scroll to position [337, 0]
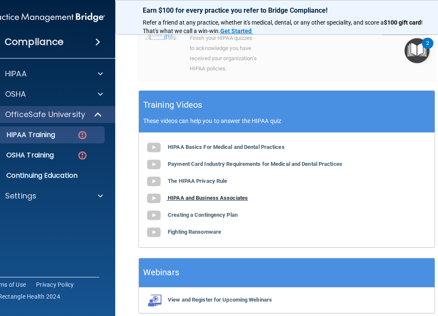
click at [222, 201] on b "HIPAA and Business Associates" at bounding box center [208, 198] width 80 height 6
click at [208, 218] on b "Creating a Contingency Plan" at bounding box center [203, 214] width 70 height 6
click at [205, 235] on b "Fighting Ransomware" at bounding box center [194, 231] width 53 height 6
click at [200, 235] on b "Fighting Ransomware" at bounding box center [194, 231] width 53 height 6
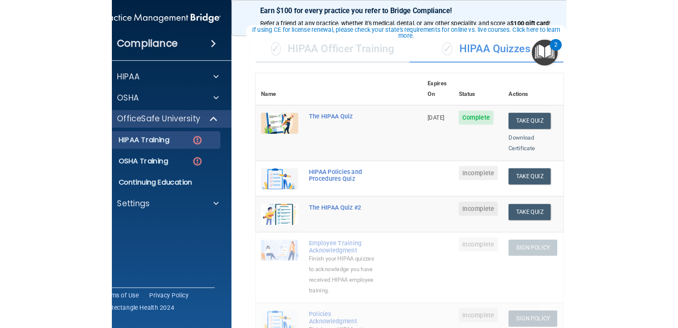
scroll to position [143, 0]
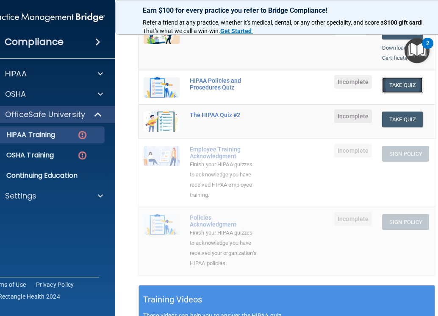
click at [399, 77] on button "Take Quiz" at bounding box center [402, 85] width 41 height 16
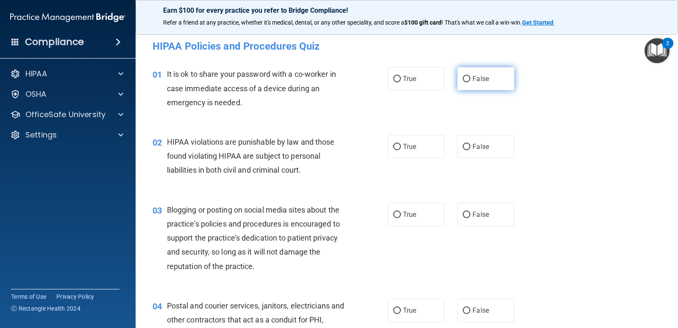
click at [473, 81] on span "False" at bounding box center [481, 79] width 17 height 8
click at [470, 81] on input "False" at bounding box center [467, 79] width 8 height 6
radio input "true"
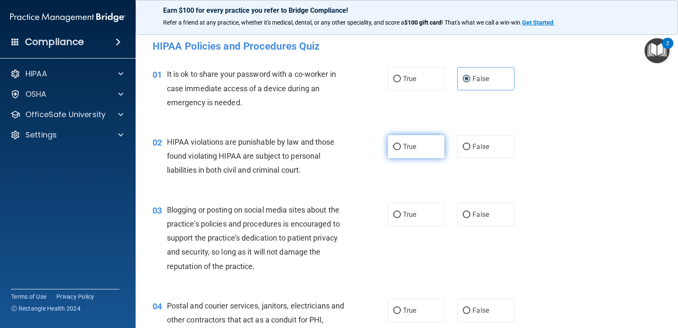
click at [408, 148] on span "True" at bounding box center [409, 146] width 13 height 8
click at [401, 148] on input "True" at bounding box center [397, 147] width 8 height 6
radio input "true"
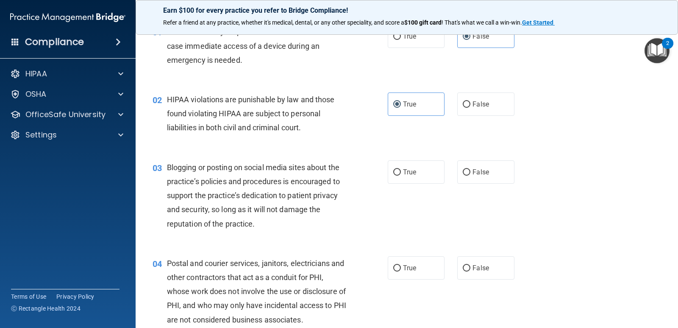
scroll to position [85, 0]
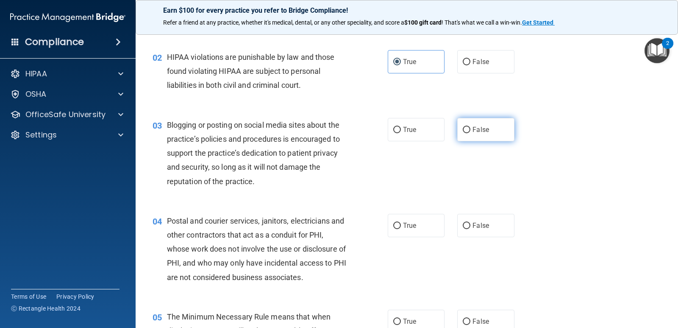
click at [466, 124] on label "False" at bounding box center [485, 129] width 57 height 23
click at [466, 127] on input "False" at bounding box center [467, 130] width 8 height 6
radio input "true"
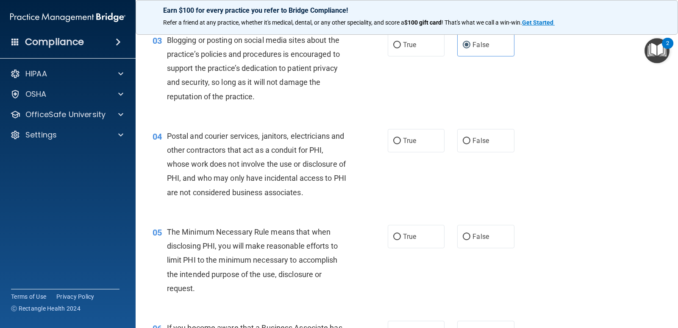
scroll to position [212, 0]
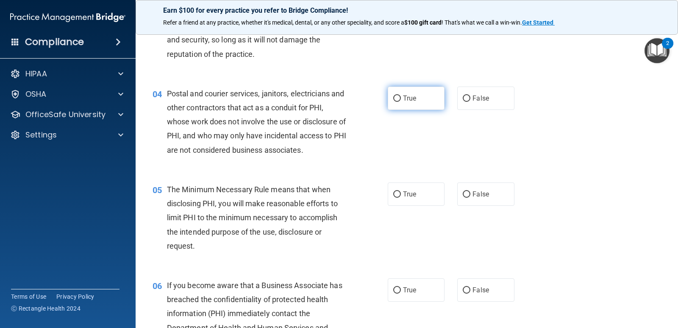
click at [395, 100] on input "True" at bounding box center [397, 98] width 8 height 6
radio input "true"
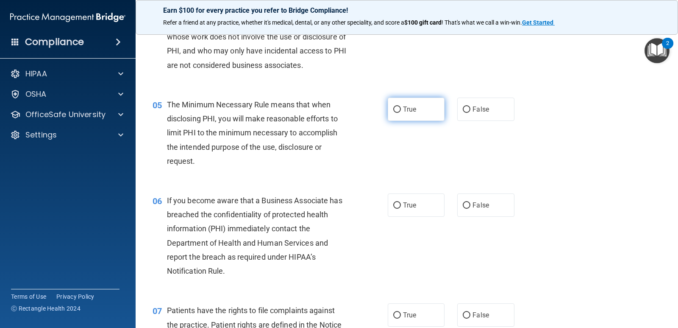
click at [403, 108] on span "True" at bounding box center [409, 109] width 13 height 8
click at [400, 108] on input "True" at bounding box center [397, 109] width 8 height 6
radio input "true"
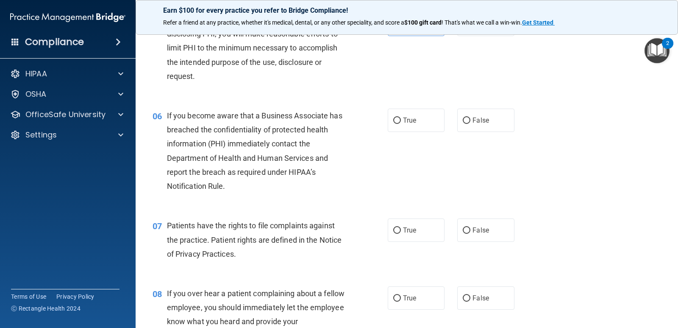
scroll to position [424, 0]
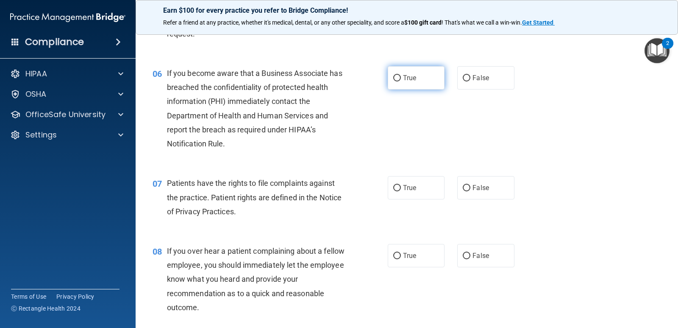
click at [415, 77] on label "True" at bounding box center [416, 77] width 57 height 23
click at [401, 77] on input "True" at bounding box center [397, 78] width 8 height 6
radio input "true"
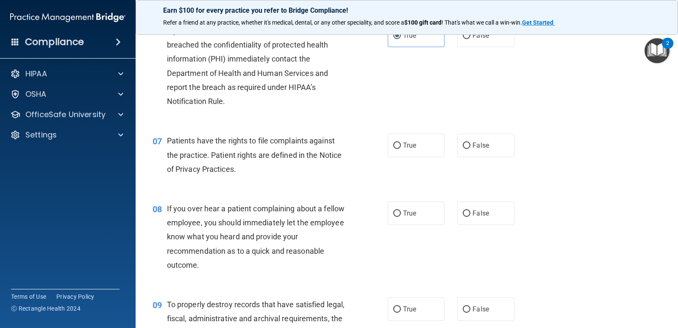
scroll to position [509, 0]
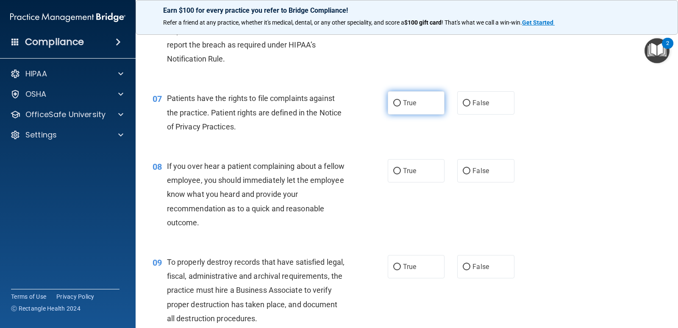
click at [427, 102] on label "True" at bounding box center [416, 102] width 57 height 23
click at [401, 102] on input "True" at bounding box center [397, 103] width 8 height 6
radio input "true"
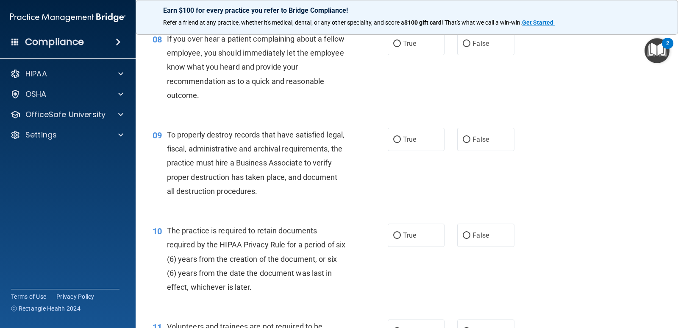
scroll to position [593, 0]
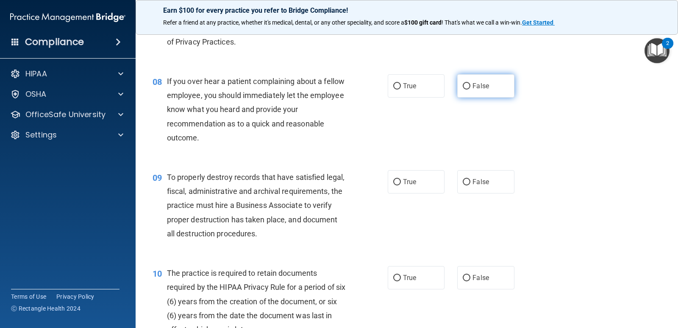
click at [487, 83] on label "False" at bounding box center [485, 85] width 57 height 23
click at [470, 83] on input "False" at bounding box center [467, 86] width 8 height 6
radio input "true"
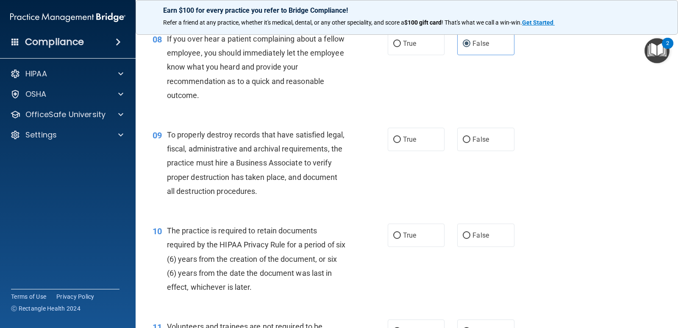
scroll to position [678, 0]
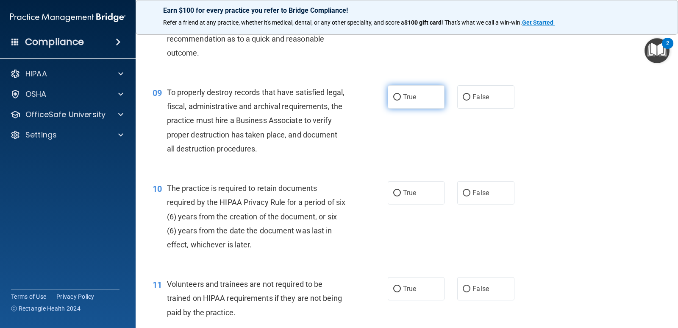
click at [405, 96] on span "True" at bounding box center [409, 97] width 13 height 8
click at [401, 96] on input "True" at bounding box center [397, 97] width 8 height 6
radio input "true"
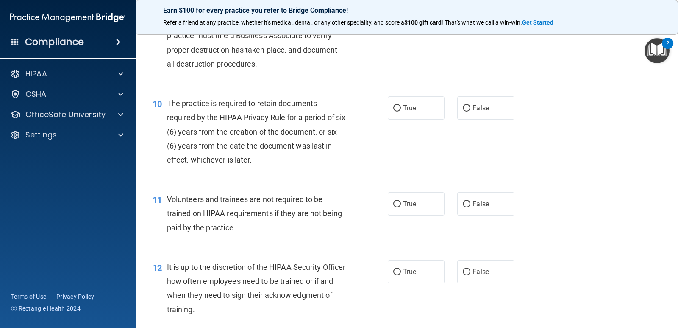
scroll to position [805, 0]
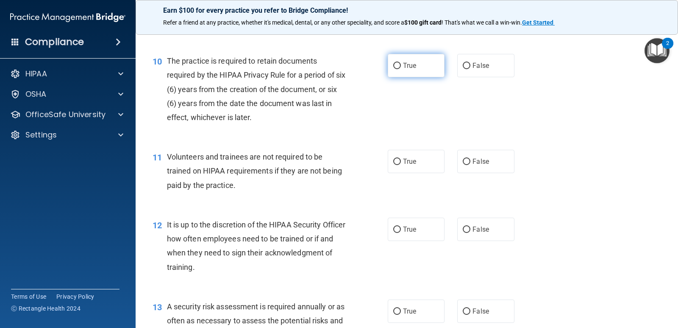
click at [413, 64] on span "True" at bounding box center [409, 65] width 13 height 8
click at [401, 64] on input "True" at bounding box center [397, 66] width 8 height 6
radio input "true"
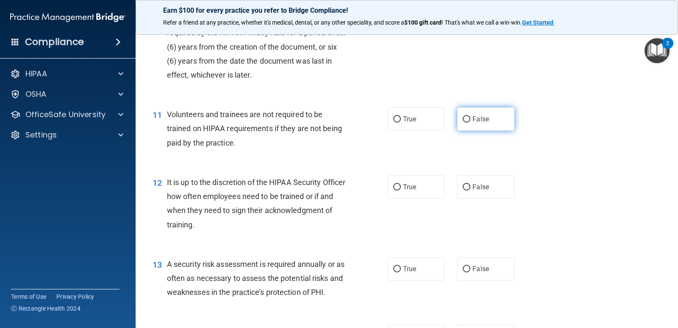
click at [475, 125] on label "False" at bounding box center [485, 118] width 57 height 23
click at [470, 122] on input "False" at bounding box center [467, 119] width 8 height 6
radio input "true"
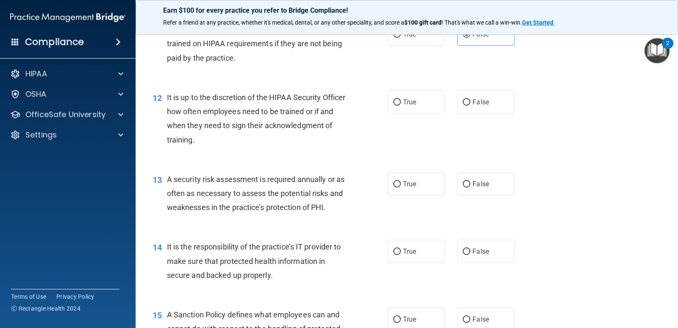
scroll to position [975, 0]
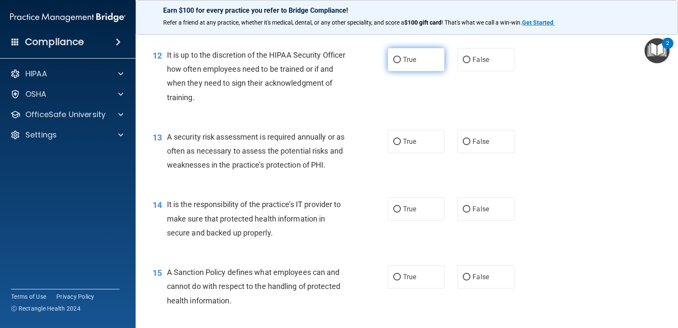
click at [425, 57] on label "True" at bounding box center [416, 59] width 57 height 23
click at [401, 57] on input "True" at bounding box center [397, 60] width 8 height 6
radio input "true"
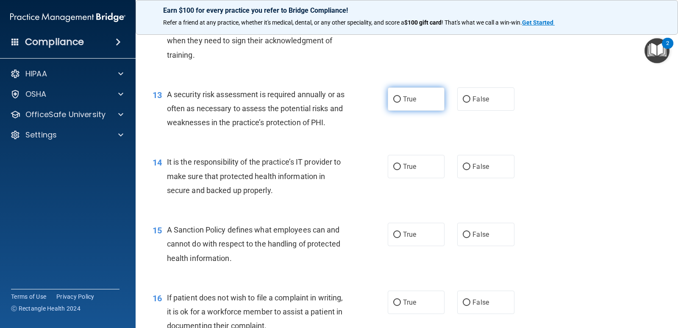
click at [425, 94] on label "True" at bounding box center [416, 98] width 57 height 23
click at [401, 96] on input "True" at bounding box center [397, 99] width 8 height 6
radio input "true"
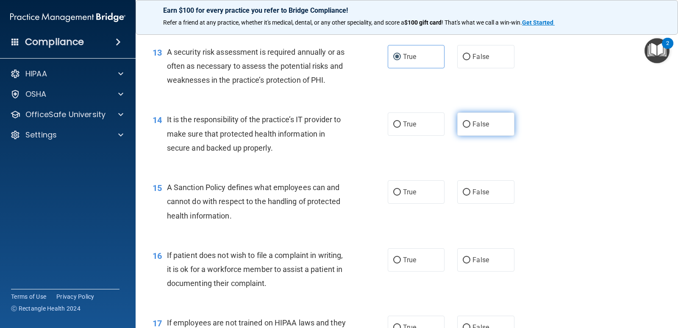
click at [495, 125] on label "False" at bounding box center [485, 123] width 57 height 23
click at [470, 125] on input "False" at bounding box center [467, 124] width 8 height 6
radio input "true"
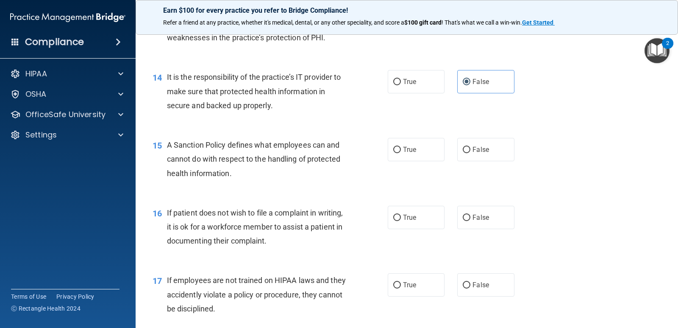
scroll to position [1187, 0]
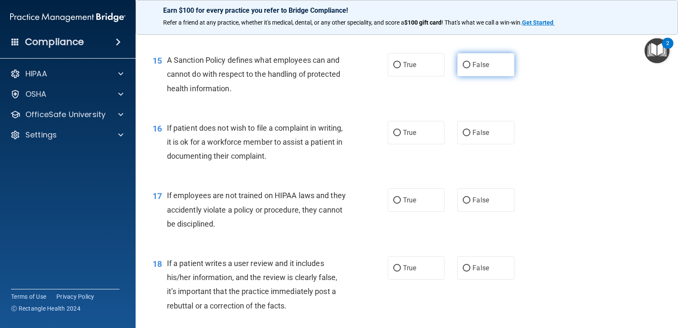
click at [485, 67] on label "False" at bounding box center [485, 64] width 57 height 23
click at [470, 67] on input "False" at bounding box center [467, 65] width 8 height 6
radio input "true"
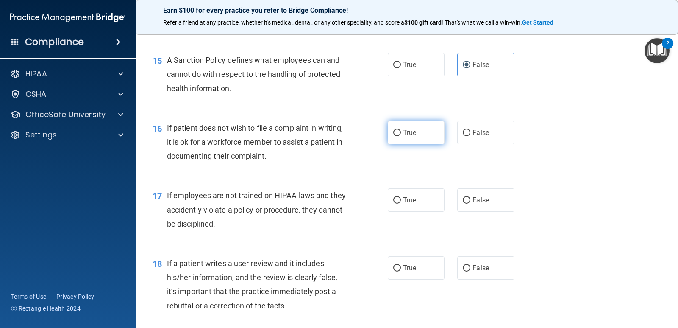
click at [408, 129] on span "True" at bounding box center [409, 132] width 13 height 8
click at [401, 130] on input "True" at bounding box center [397, 133] width 8 height 6
radio input "true"
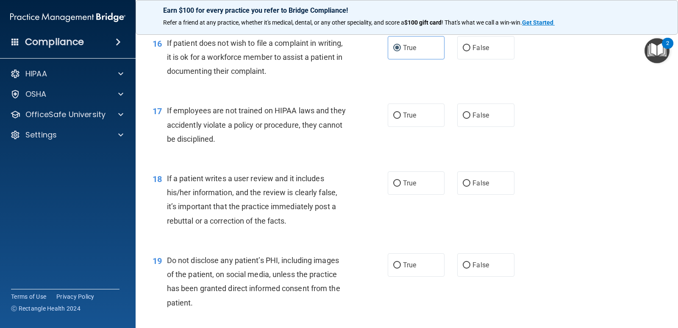
scroll to position [1314, 0]
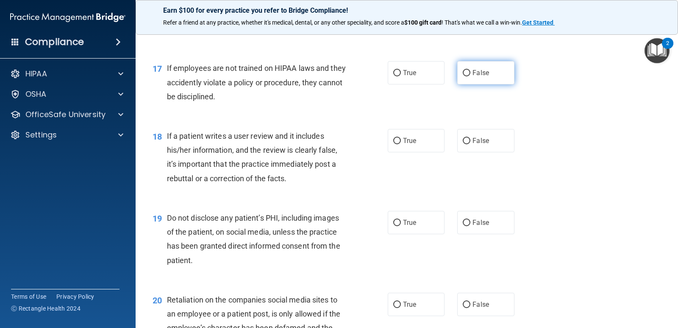
click at [489, 75] on label "False" at bounding box center [485, 72] width 57 height 23
click at [470, 75] on input "False" at bounding box center [467, 73] width 8 height 6
radio input "true"
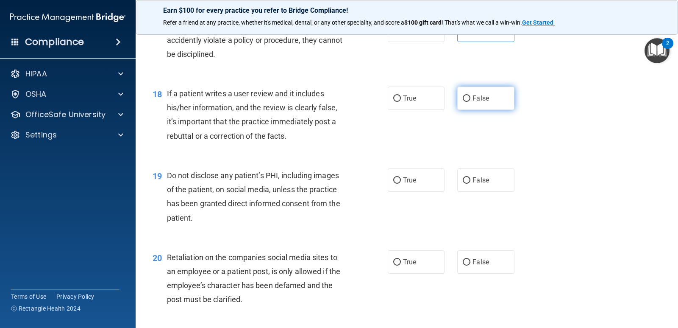
click at [467, 103] on label "False" at bounding box center [485, 97] width 57 height 23
click at [467, 102] on input "False" at bounding box center [467, 98] width 8 height 6
radio input "true"
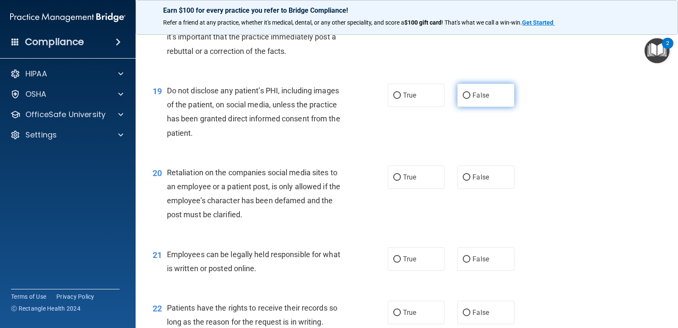
click at [485, 97] on label "False" at bounding box center [485, 94] width 57 height 23
click at [470, 97] on input "False" at bounding box center [467, 95] width 8 height 6
radio input "true"
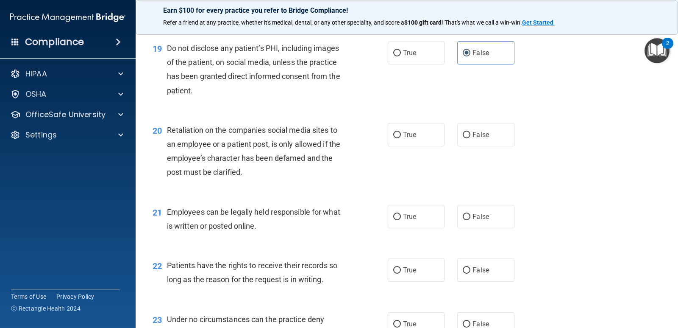
scroll to position [1526, 0]
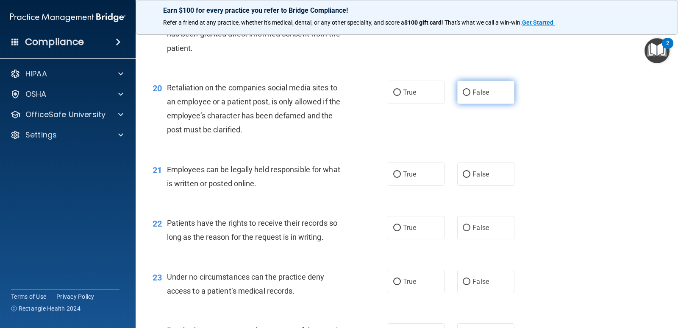
click at [485, 93] on label "False" at bounding box center [485, 92] width 57 height 23
click at [470, 93] on input "False" at bounding box center [467, 92] width 8 height 6
radio input "true"
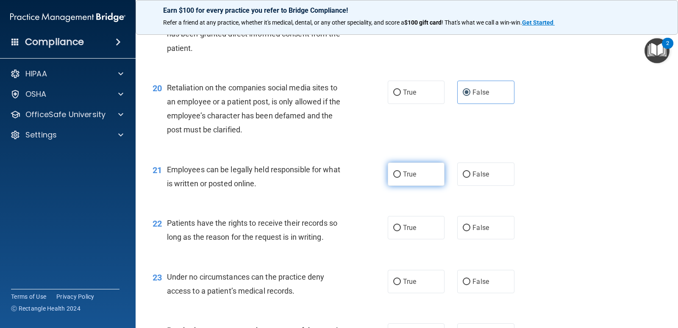
click at [397, 178] on label "True" at bounding box center [416, 173] width 57 height 23
click at [397, 178] on input "True" at bounding box center [397, 174] width 8 height 6
radio input "true"
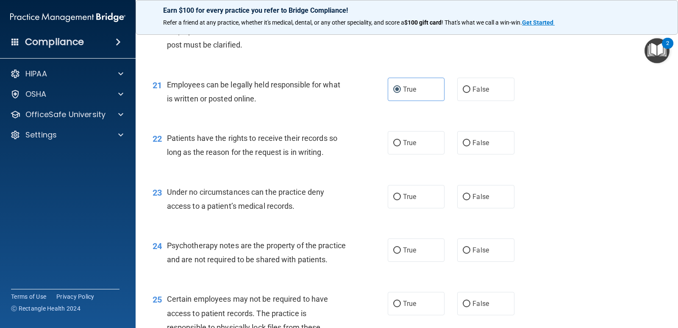
scroll to position [1653, 0]
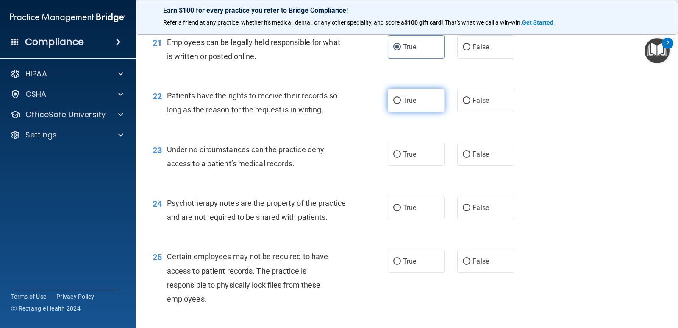
click at [409, 97] on span "True" at bounding box center [409, 100] width 13 height 8
click at [401, 97] on input "True" at bounding box center [397, 100] width 8 height 6
radio input "true"
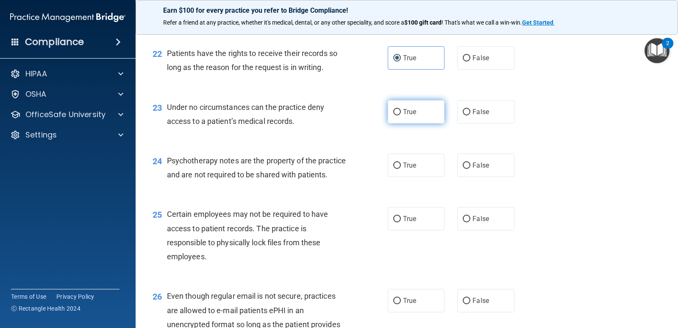
click at [403, 110] on span "True" at bounding box center [409, 112] width 13 height 8
click at [401, 110] on input "True" at bounding box center [397, 112] width 8 height 6
radio input "true"
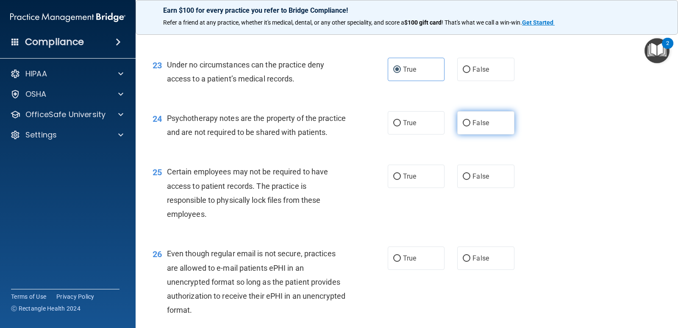
drag, startPoint x: 477, startPoint y: 118, endPoint x: 470, endPoint y: 117, distance: 6.8
click at [478, 118] on label "False" at bounding box center [485, 122] width 57 height 23
click at [470, 120] on input "False" at bounding box center [467, 123] width 8 height 6
radio input "true"
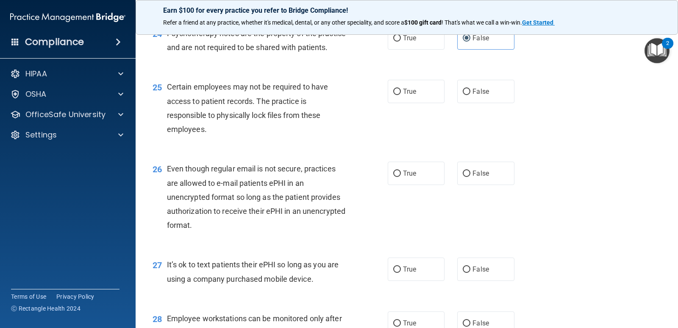
scroll to position [1865, 0]
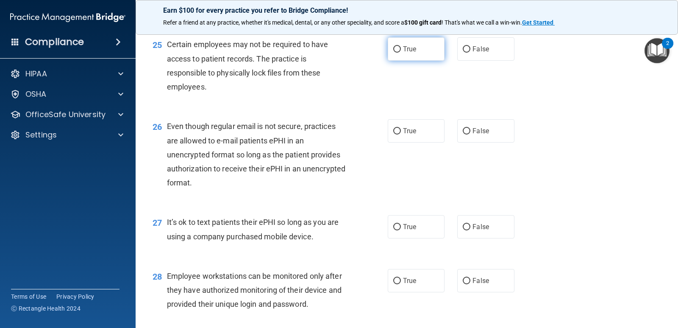
click at [418, 61] on label "True" at bounding box center [416, 48] width 57 height 23
click at [401, 53] on input "True" at bounding box center [397, 49] width 8 height 6
radio input "true"
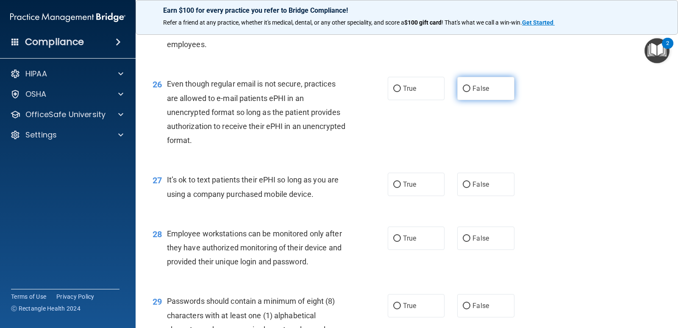
click at [484, 100] on label "False" at bounding box center [485, 88] width 57 height 23
click at [470, 92] on input "False" at bounding box center [467, 89] width 8 height 6
radio input "true"
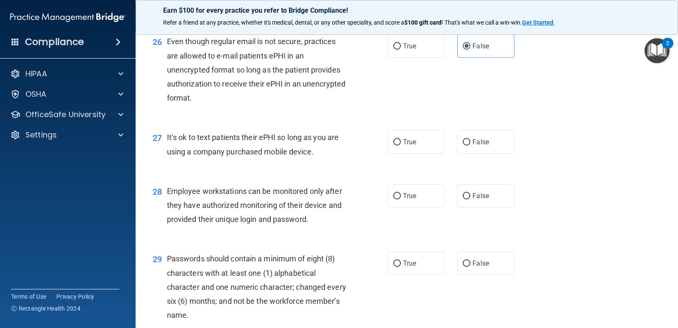
scroll to position [1992, 0]
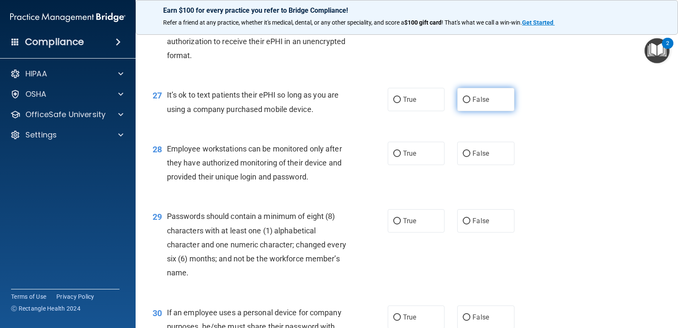
click at [486, 109] on label "False" at bounding box center [485, 99] width 57 height 23
click at [470, 103] on input "False" at bounding box center [467, 100] width 8 height 6
radio input "true"
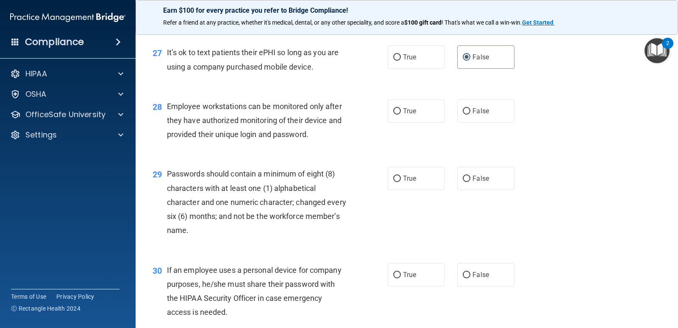
scroll to position [2076, 0]
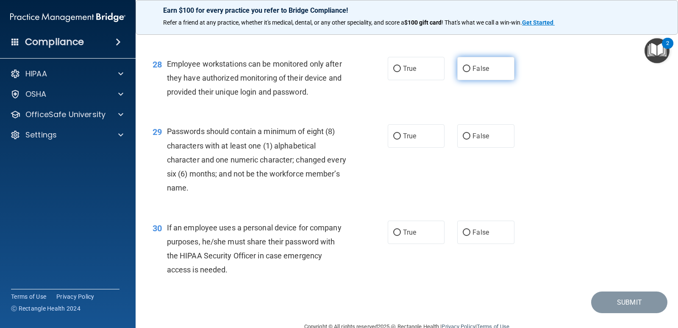
click at [479, 72] on span "False" at bounding box center [481, 68] width 17 height 8
click at [470, 72] on input "False" at bounding box center [467, 69] width 8 height 6
radio input "true"
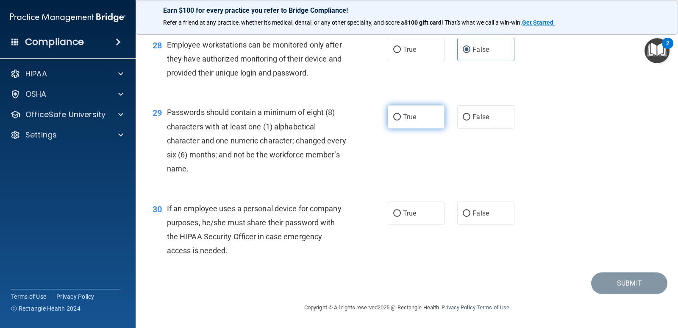
click at [431, 114] on label "True" at bounding box center [416, 116] width 57 height 23
click at [401, 114] on input "True" at bounding box center [397, 117] width 8 height 6
radio input "true"
click at [403, 208] on label "True" at bounding box center [416, 212] width 57 height 23
click at [401, 210] on input "True" at bounding box center [397, 213] width 8 height 6
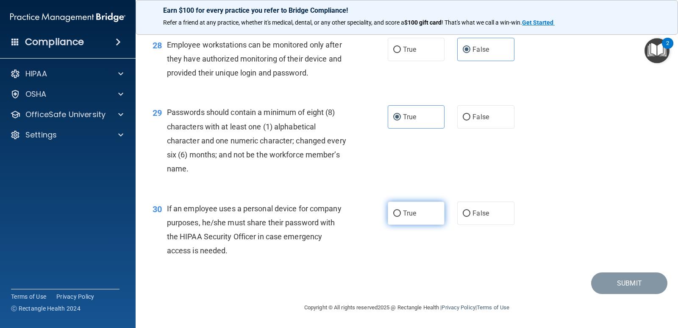
radio input "true"
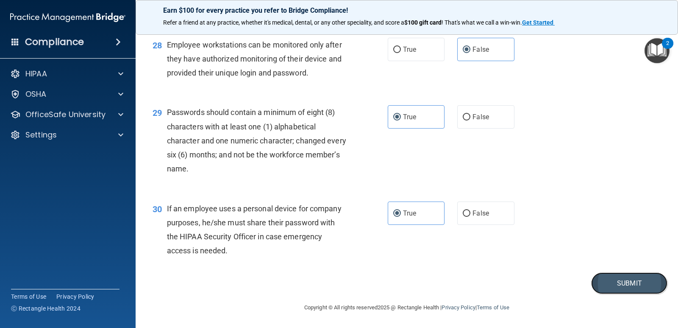
click at [620, 281] on button "Submit" at bounding box center [629, 283] width 76 height 22
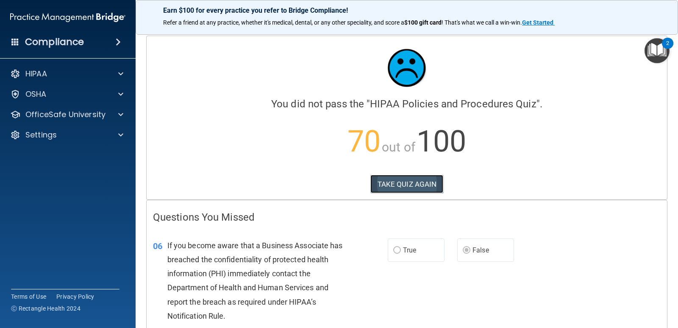
click at [415, 186] on button "TAKE QUIZ AGAIN" at bounding box center [406, 184] width 73 height 19
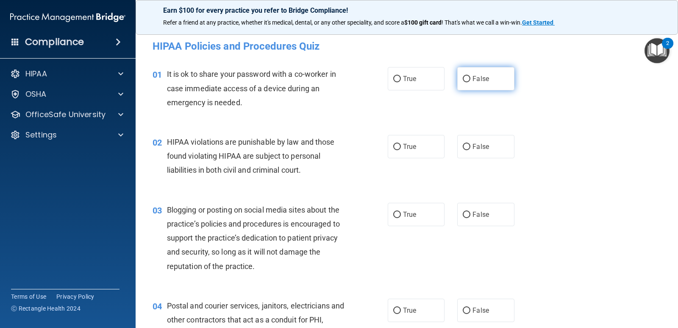
click at [471, 86] on label "False" at bounding box center [485, 78] width 57 height 23
click at [470, 82] on input "False" at bounding box center [467, 79] width 8 height 6
radio input "true"
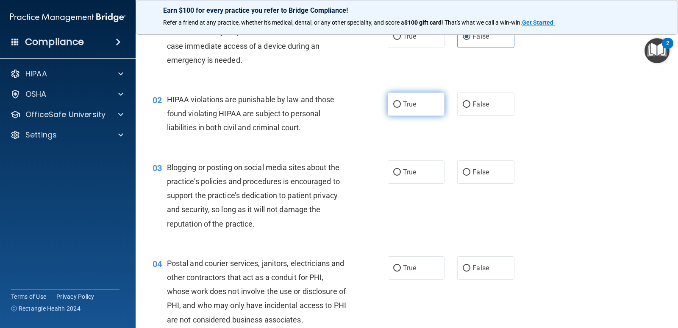
click at [400, 109] on label "True" at bounding box center [416, 103] width 57 height 23
click at [400, 108] on input "True" at bounding box center [397, 104] width 8 height 6
radio input "true"
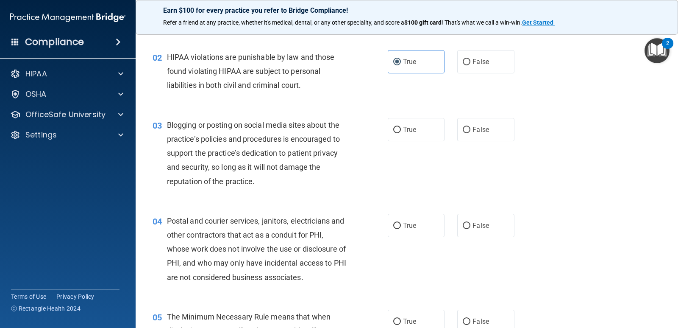
scroll to position [127, 0]
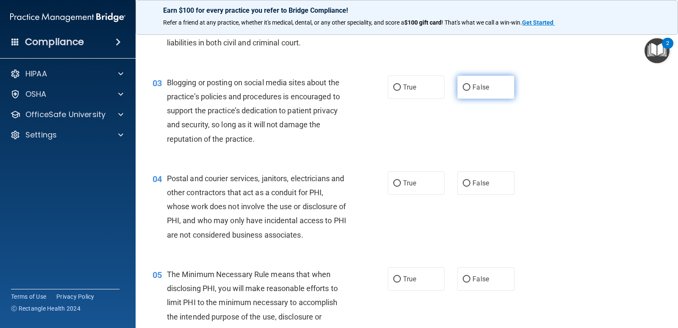
click at [491, 90] on label "False" at bounding box center [485, 86] width 57 height 23
click at [470, 90] on input "False" at bounding box center [467, 87] width 8 height 6
radio input "true"
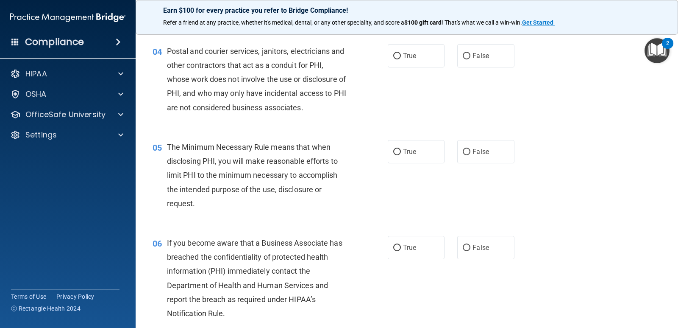
scroll to position [212, 0]
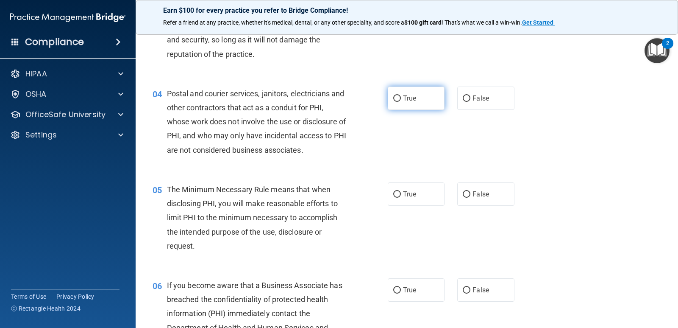
click at [421, 97] on label "True" at bounding box center [416, 97] width 57 height 23
click at [401, 97] on input "True" at bounding box center [397, 98] width 8 height 6
radio input "true"
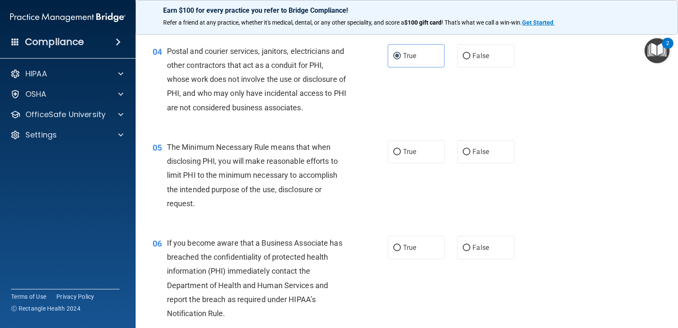
scroll to position [297, 0]
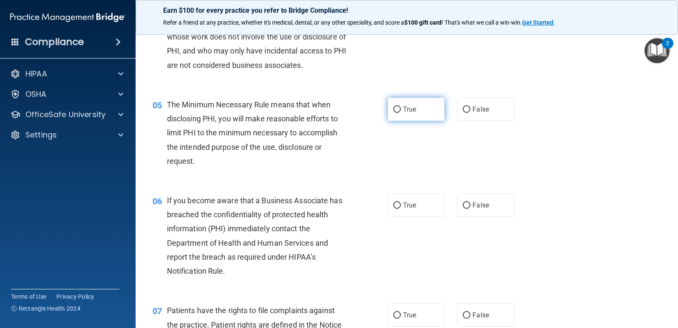
click at [412, 107] on span "True" at bounding box center [409, 109] width 13 height 8
click at [401, 107] on input "True" at bounding box center [397, 109] width 8 height 6
radio input "true"
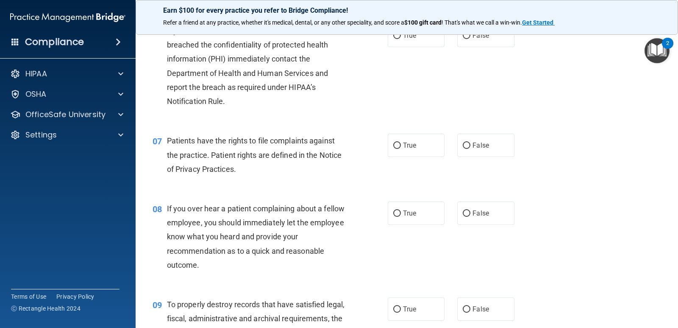
scroll to position [424, 0]
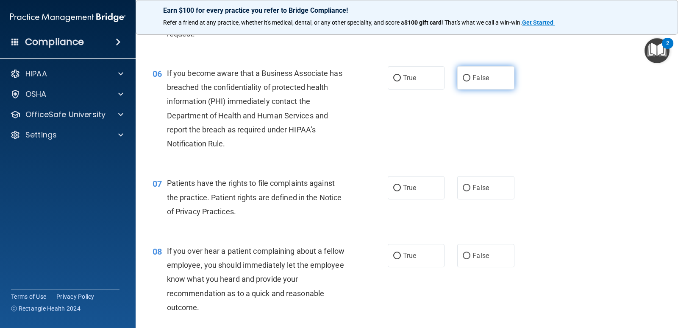
click at [465, 75] on input "False" at bounding box center [467, 78] width 8 height 6
radio input "true"
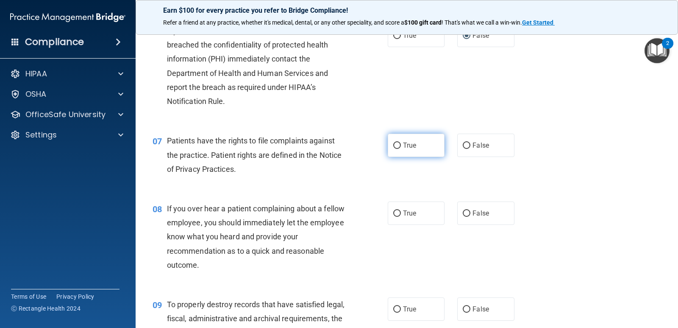
click at [399, 147] on label "True" at bounding box center [416, 144] width 57 height 23
click at [399, 147] on input "True" at bounding box center [397, 145] width 8 height 6
radio input "true"
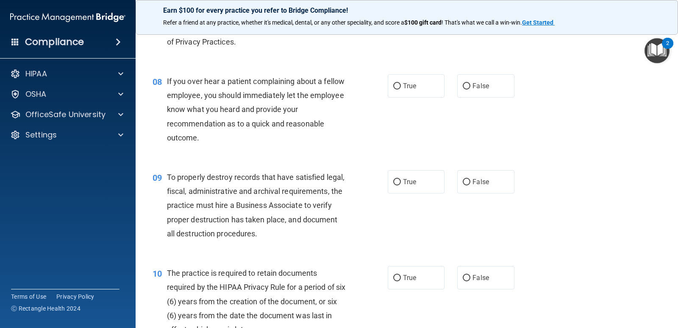
scroll to position [636, 0]
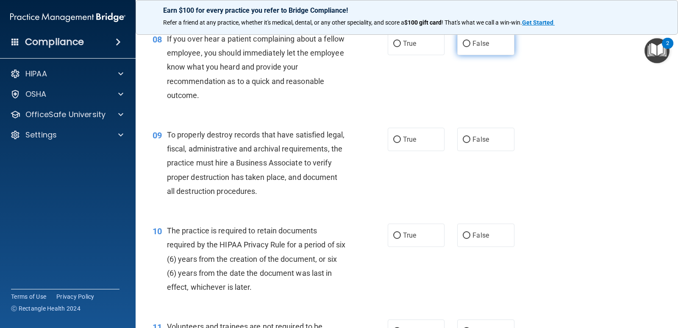
click at [465, 47] on label "False" at bounding box center [485, 43] width 57 height 23
click at [465, 47] on input "False" at bounding box center [467, 44] width 8 height 6
radio input "true"
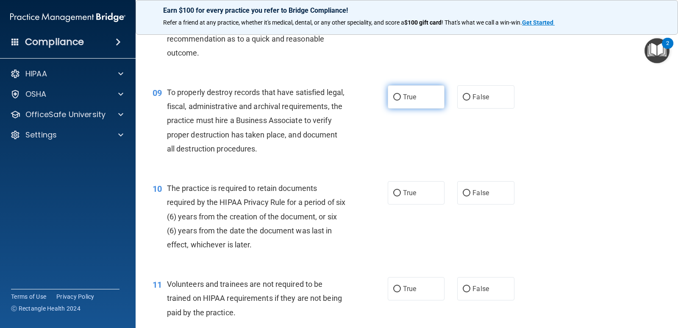
click at [406, 97] on span "True" at bounding box center [409, 97] width 13 height 8
click at [401, 97] on input "True" at bounding box center [397, 97] width 8 height 6
radio input "true"
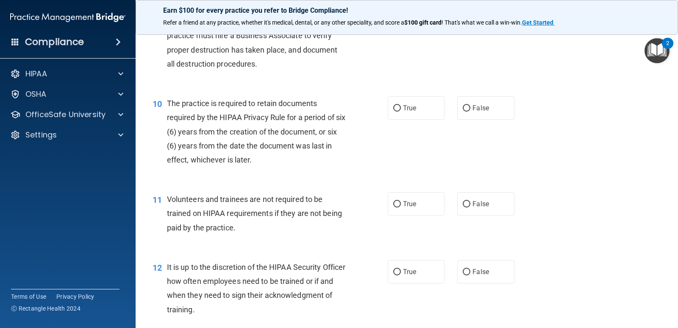
scroll to position [805, 0]
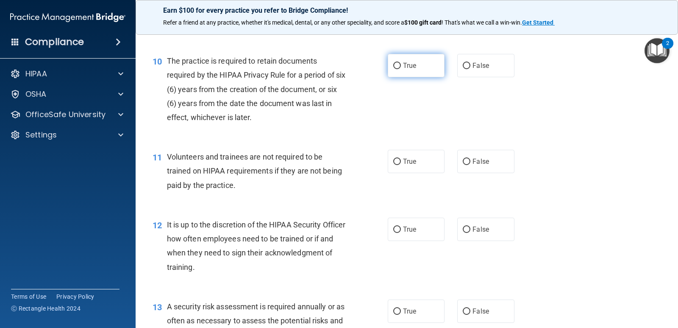
click at [421, 67] on label "True" at bounding box center [416, 65] width 57 height 23
click at [401, 67] on input "True" at bounding box center [397, 66] width 8 height 6
radio input "true"
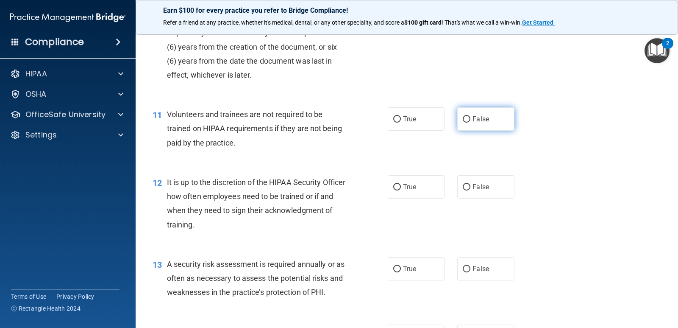
click at [465, 118] on input "False" at bounding box center [467, 119] width 8 height 6
radio input "true"
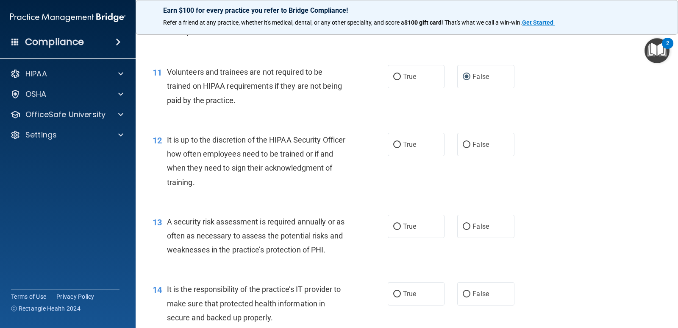
scroll to position [932, 0]
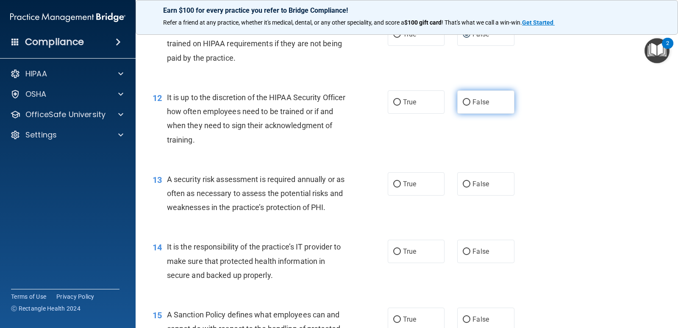
click at [473, 98] on span "False" at bounding box center [481, 102] width 17 height 8
click at [470, 99] on input "False" at bounding box center [467, 102] width 8 height 6
radio input "true"
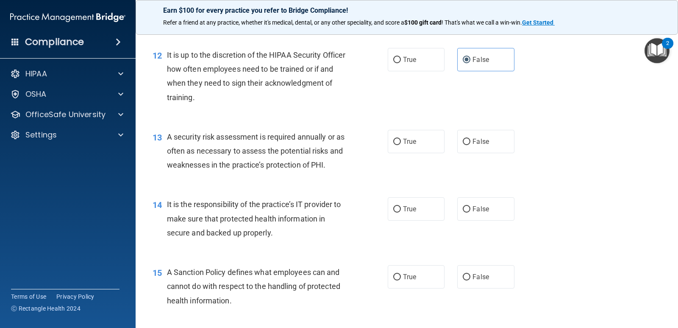
scroll to position [1017, 0]
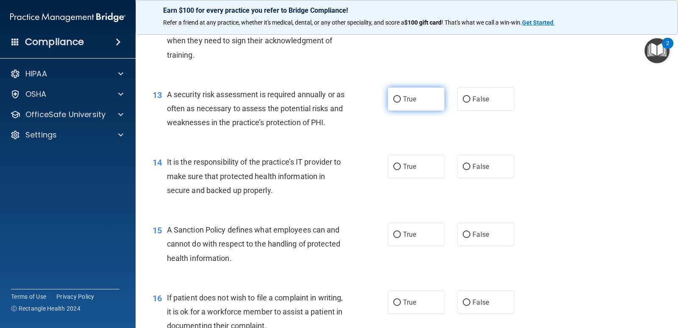
click at [410, 100] on span "True" at bounding box center [409, 99] width 13 height 8
click at [401, 100] on input "True" at bounding box center [397, 99] width 8 height 6
radio input "true"
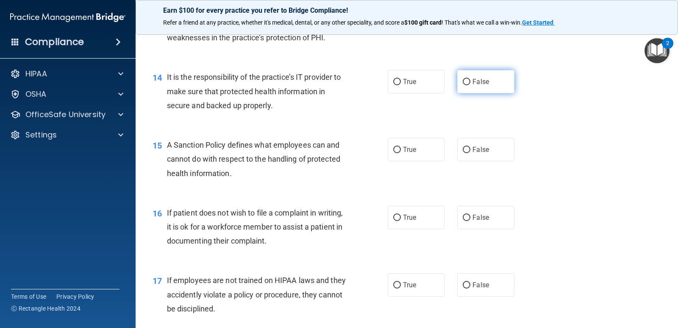
click at [473, 83] on span "False" at bounding box center [481, 82] width 17 height 8
click at [470, 83] on input "False" at bounding box center [467, 82] width 8 height 6
radio input "true"
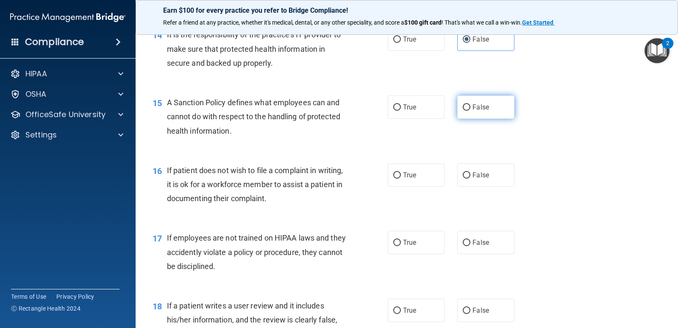
click at [478, 100] on label "False" at bounding box center [485, 106] width 57 height 23
click at [470, 104] on input "False" at bounding box center [467, 107] width 8 height 6
radio input "true"
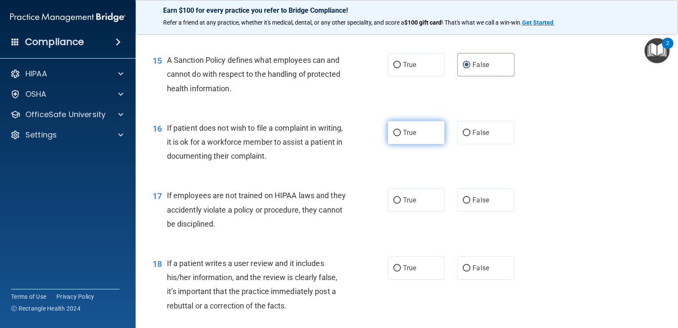
click at [403, 135] on span "True" at bounding box center [409, 132] width 13 height 8
click at [401, 135] on input "True" at bounding box center [397, 133] width 8 height 6
radio input "true"
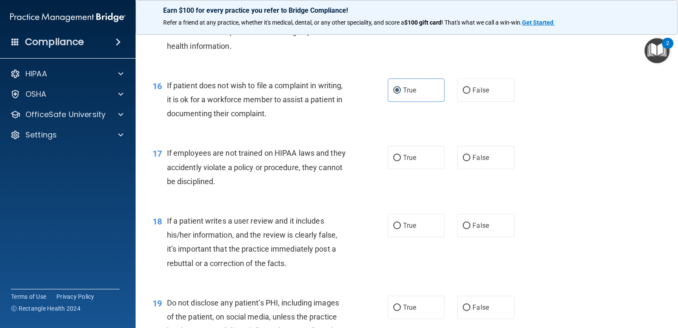
scroll to position [1271, 0]
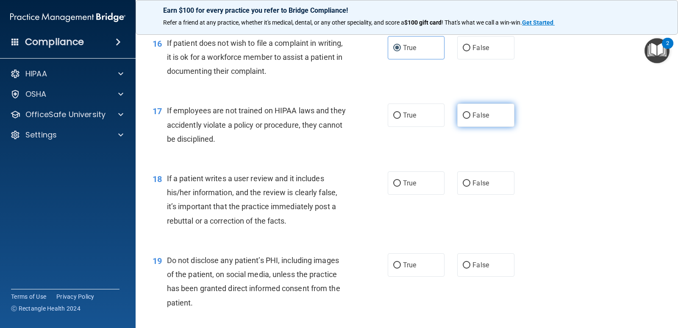
click at [481, 115] on span "False" at bounding box center [481, 115] width 17 height 8
click at [470, 115] on input "False" at bounding box center [467, 115] width 8 height 6
radio input "true"
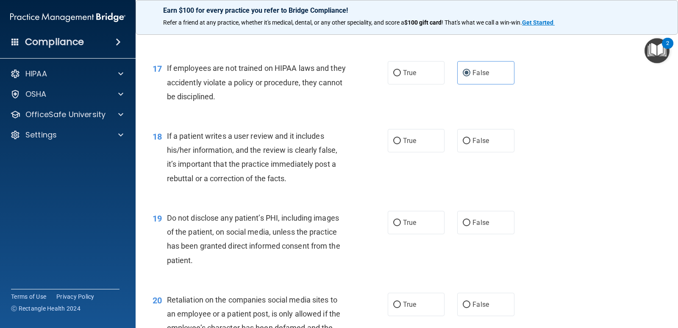
scroll to position [1356, 0]
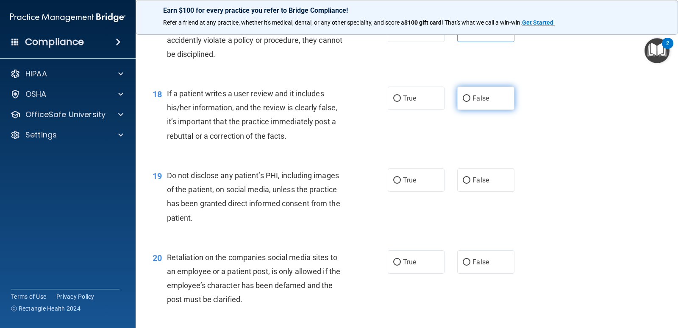
click at [485, 98] on label "False" at bounding box center [485, 97] width 57 height 23
click at [470, 98] on input "False" at bounding box center [467, 98] width 8 height 6
radio input "true"
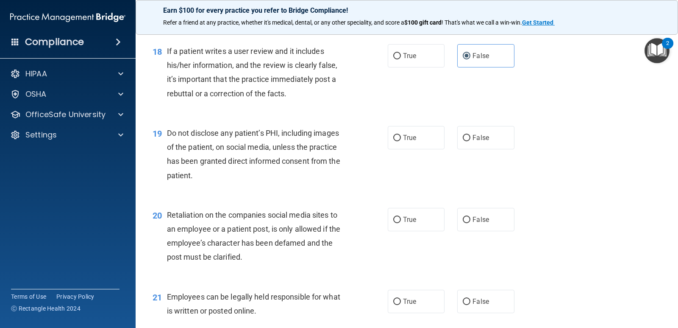
scroll to position [1483, 0]
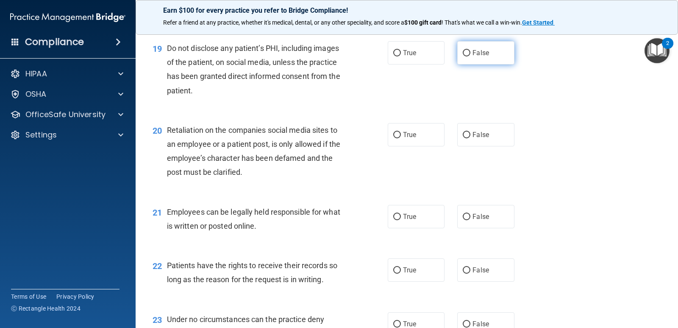
click at [463, 53] on input "False" at bounding box center [467, 53] width 8 height 6
radio input "true"
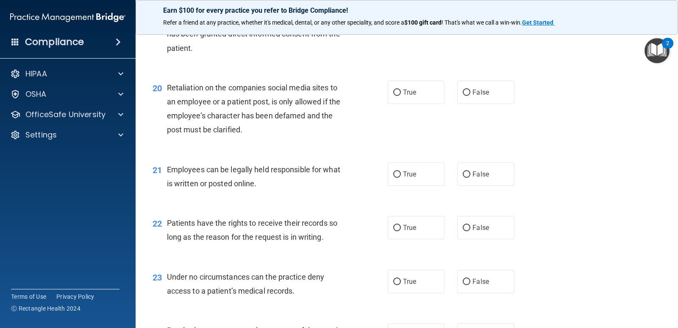
scroll to position [1568, 0]
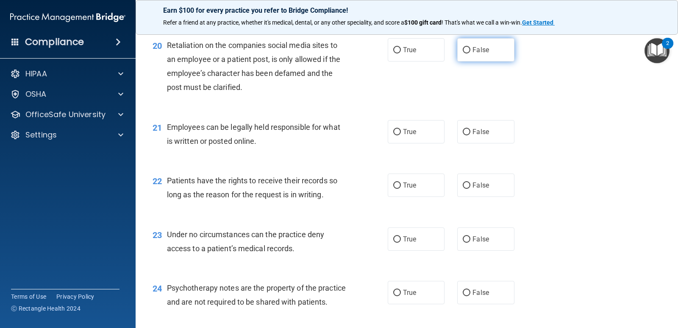
click at [483, 53] on span "False" at bounding box center [481, 50] width 17 height 8
click at [470, 53] on input "False" at bounding box center [467, 50] width 8 height 6
radio input "true"
click at [414, 127] on label "True" at bounding box center [416, 131] width 57 height 23
click at [401, 129] on input "True" at bounding box center [397, 132] width 8 height 6
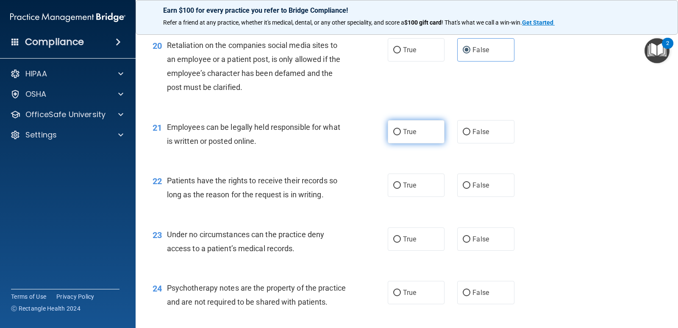
radio input "true"
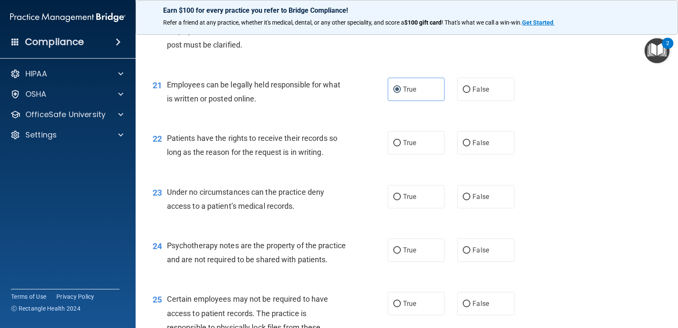
scroll to position [1653, 0]
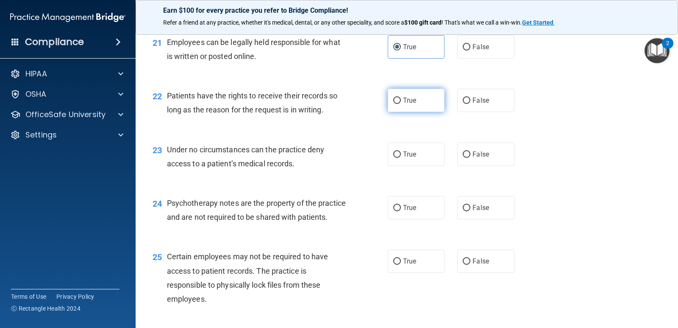
click at [398, 105] on label "True" at bounding box center [416, 100] width 57 height 23
click at [398, 104] on input "True" at bounding box center [397, 100] width 8 height 6
radio input "true"
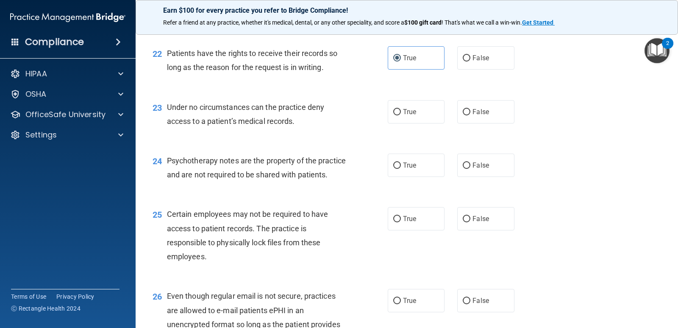
scroll to position [1737, 0]
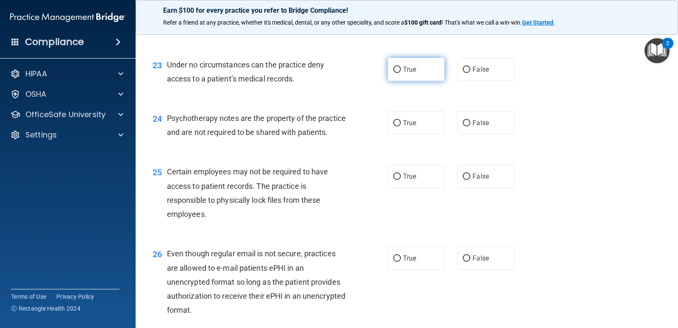
click at [404, 67] on span "True" at bounding box center [409, 69] width 13 height 8
click at [401, 67] on input "True" at bounding box center [397, 70] width 8 height 6
radio input "true"
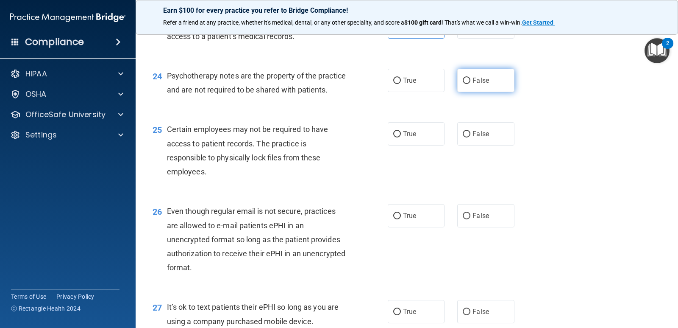
click at [480, 81] on span "False" at bounding box center [481, 80] width 17 height 8
click at [470, 81] on input "False" at bounding box center [467, 81] width 8 height 6
radio input "true"
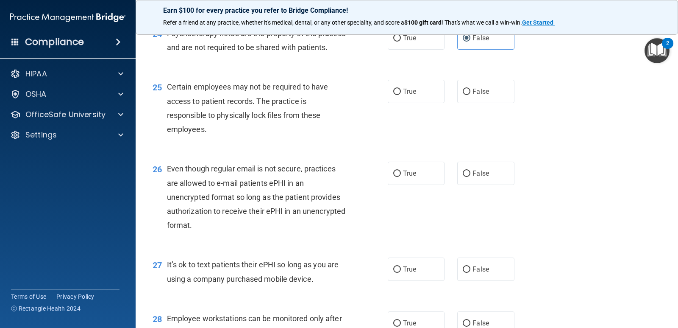
scroll to position [1865, 0]
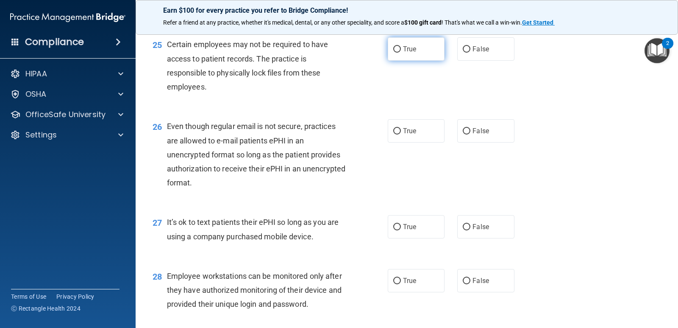
click at [411, 53] on span "True" at bounding box center [409, 49] width 13 height 8
click at [401, 53] on input "True" at bounding box center [397, 49] width 8 height 6
radio input "true"
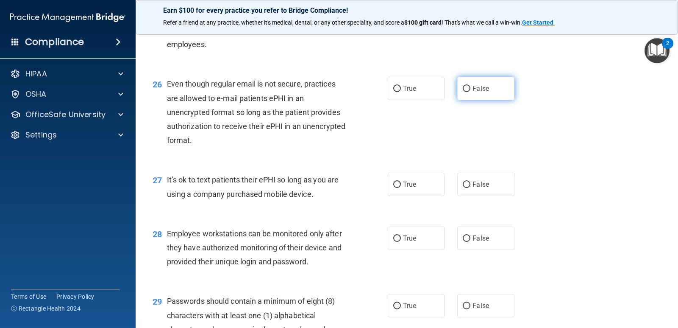
click at [486, 100] on label "False" at bounding box center [485, 88] width 57 height 23
click at [470, 92] on input "False" at bounding box center [467, 89] width 8 height 6
radio input "true"
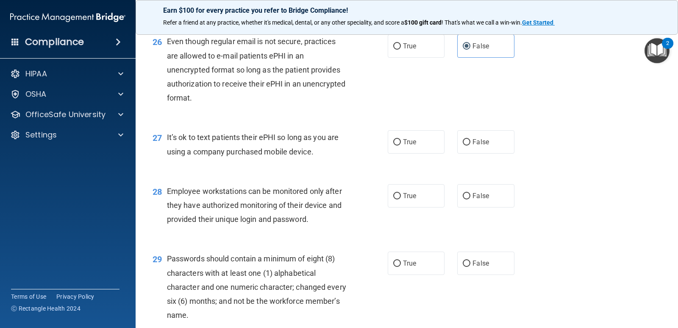
scroll to position [1992, 0]
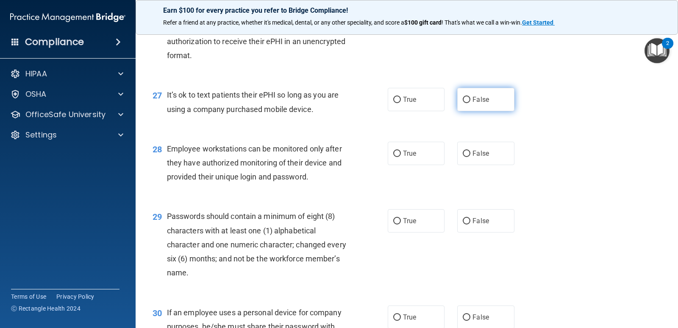
drag, startPoint x: 477, startPoint y: 111, endPoint x: 469, endPoint y: 114, distance: 8.4
click at [477, 103] on span "False" at bounding box center [481, 99] width 17 height 8
click at [470, 103] on input "False" at bounding box center [467, 100] width 8 height 6
radio input "true"
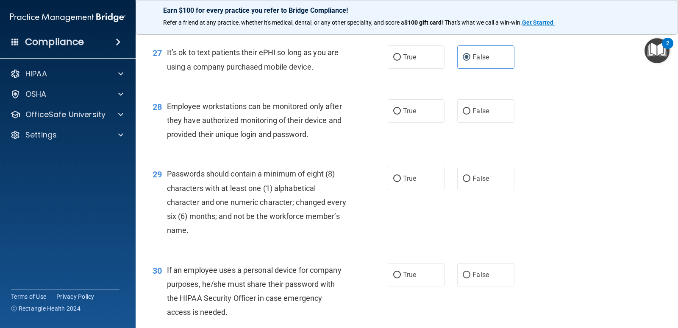
scroll to position [2076, 0]
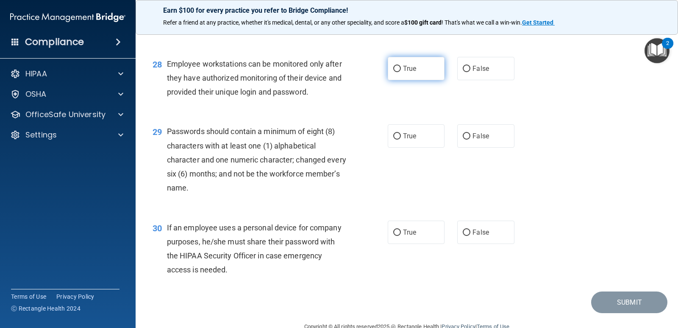
click at [398, 80] on label "True" at bounding box center [416, 68] width 57 height 23
click at [397, 72] on input "True" at bounding box center [397, 69] width 8 height 6
radio input "true"
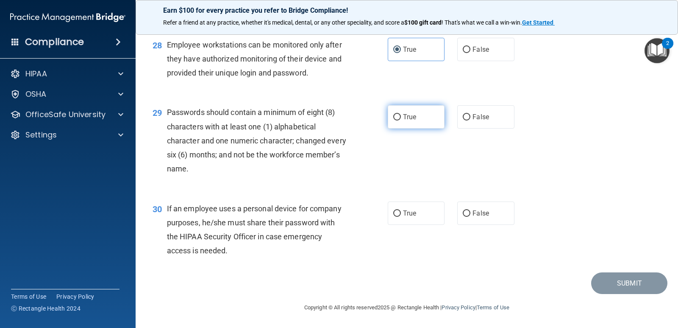
click at [396, 119] on input "True" at bounding box center [397, 117] width 8 height 6
radio input "true"
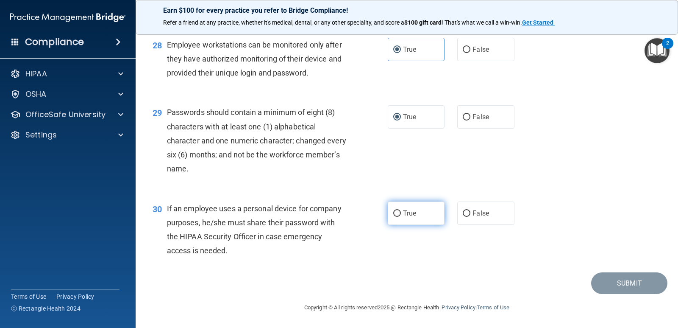
click at [393, 213] on input "True" at bounding box center [397, 213] width 8 height 6
radio input "true"
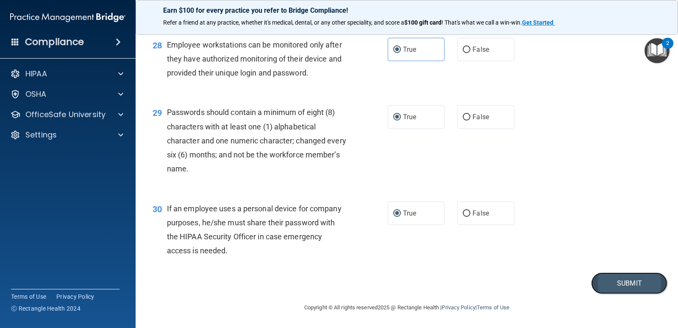
click at [619, 280] on button "Submit" at bounding box center [629, 283] width 76 height 22
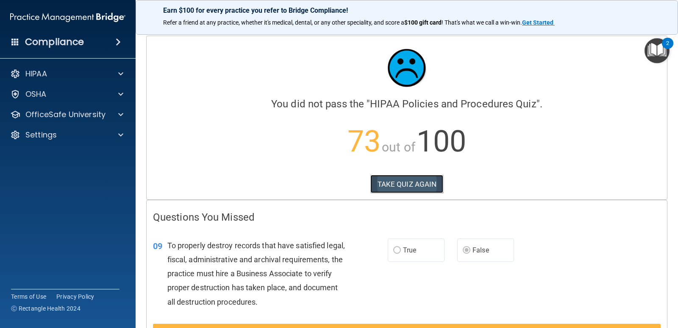
click at [417, 182] on button "TAKE QUIZ AGAIN" at bounding box center [406, 184] width 73 height 19
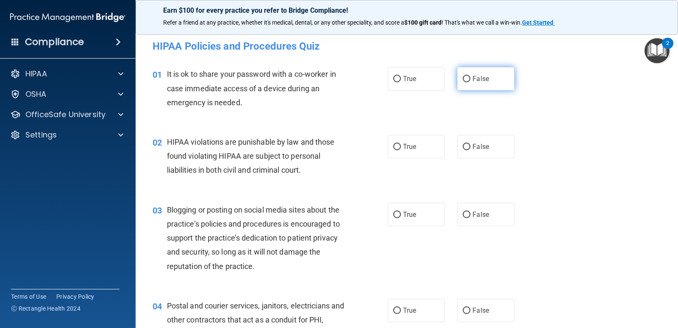
click at [483, 83] on label "False" at bounding box center [485, 78] width 57 height 23
click at [470, 82] on input "False" at bounding box center [467, 79] width 8 height 6
radio input "true"
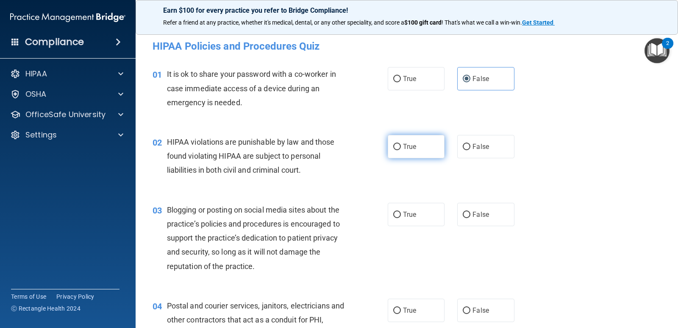
click at [403, 152] on label "True" at bounding box center [416, 146] width 57 height 23
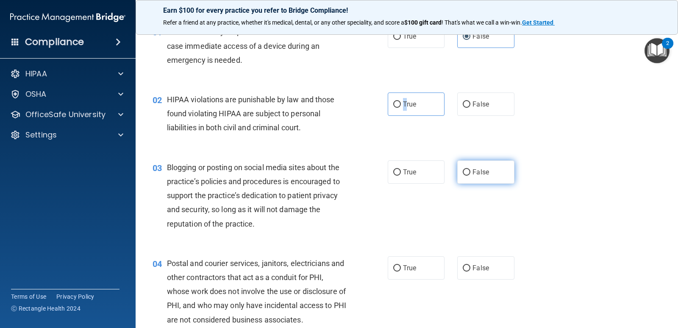
click at [492, 167] on label "False" at bounding box center [485, 171] width 57 height 23
click at [470, 169] on input "False" at bounding box center [467, 172] width 8 height 6
radio input "true"
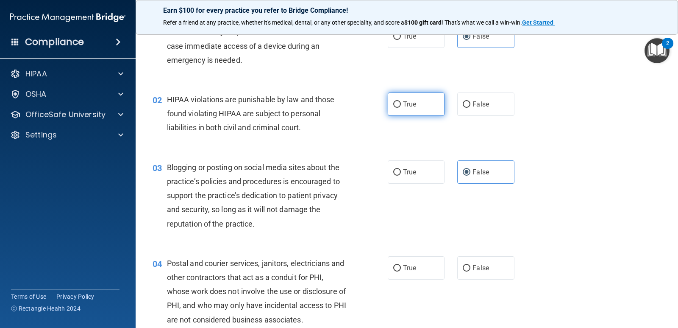
click at [395, 105] on input "True" at bounding box center [397, 104] width 8 height 6
radio input "true"
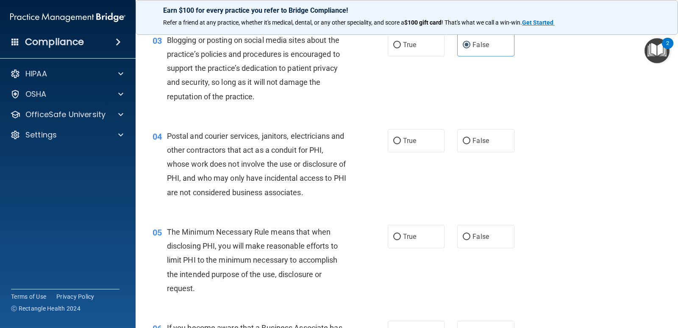
scroll to position [212, 0]
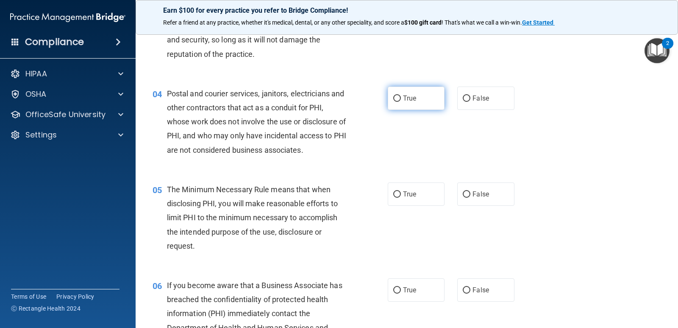
click at [425, 101] on label "True" at bounding box center [416, 97] width 57 height 23
click at [401, 101] on input "True" at bounding box center [397, 98] width 8 height 6
radio input "true"
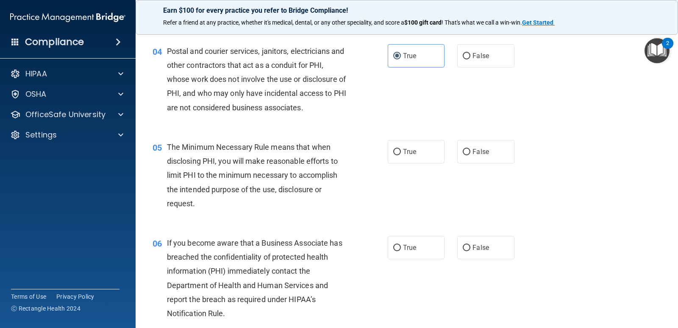
scroll to position [297, 0]
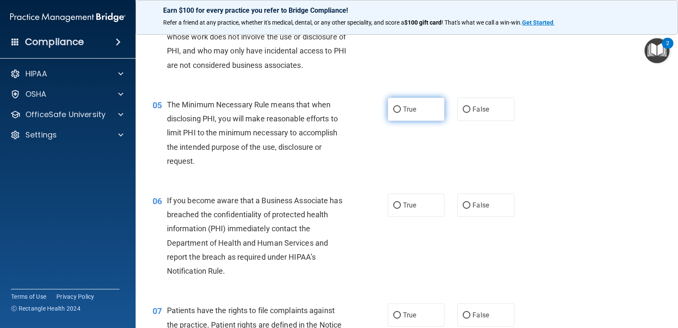
click at [403, 114] on label "True" at bounding box center [416, 108] width 57 height 23
click at [401, 113] on input "True" at bounding box center [397, 109] width 8 height 6
radio input "true"
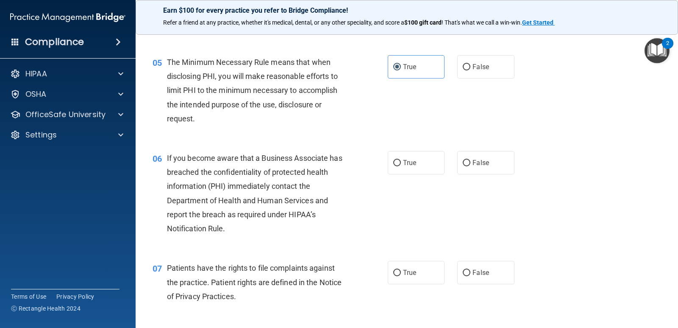
scroll to position [381, 0]
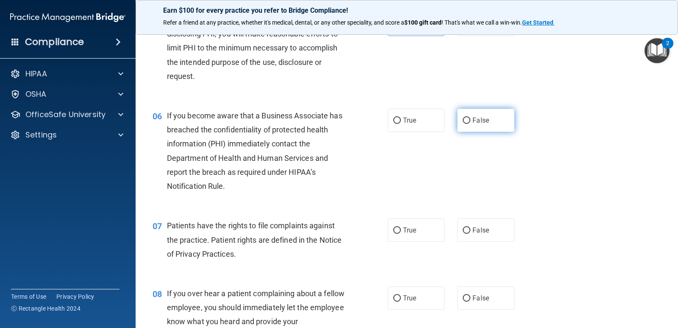
click at [473, 120] on span "False" at bounding box center [481, 120] width 17 height 8
click at [470, 120] on input "False" at bounding box center [467, 120] width 8 height 6
radio input "true"
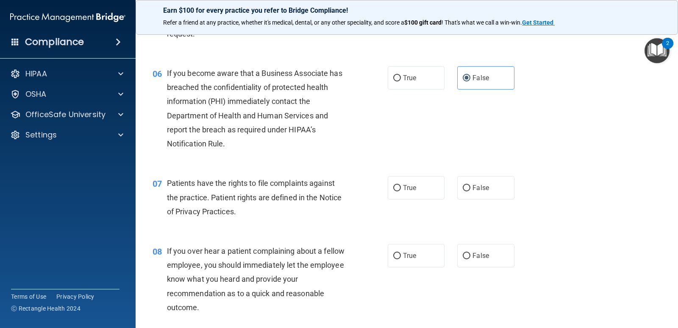
scroll to position [466, 0]
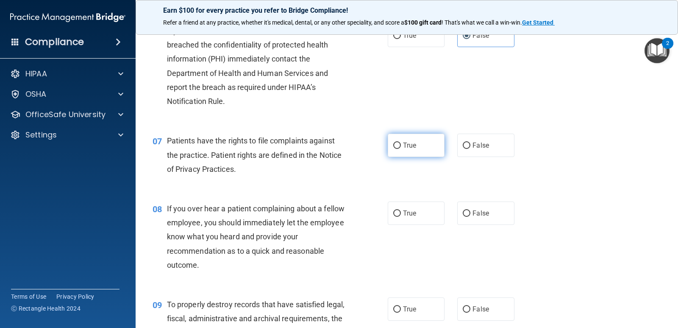
click at [409, 150] on label "True" at bounding box center [416, 144] width 57 height 23
click at [401, 149] on input "True" at bounding box center [397, 145] width 8 height 6
radio input "true"
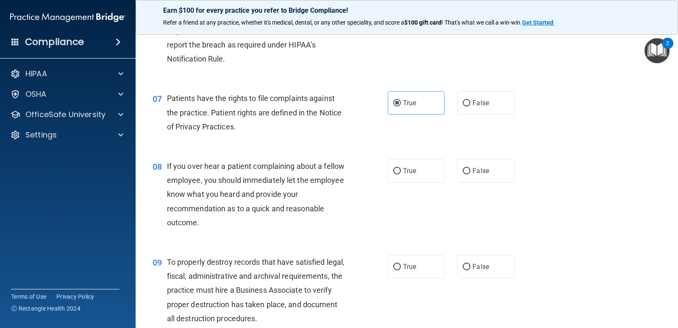
scroll to position [551, 0]
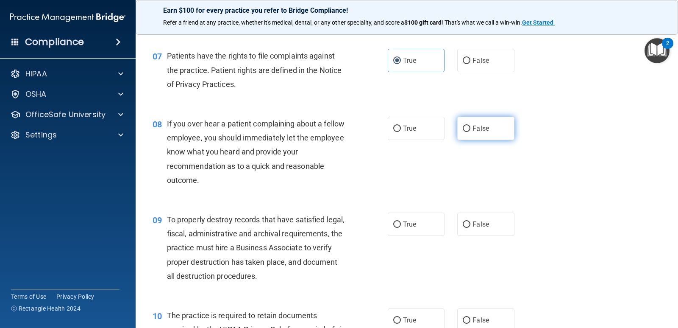
click at [467, 128] on label "False" at bounding box center [485, 128] width 57 height 23
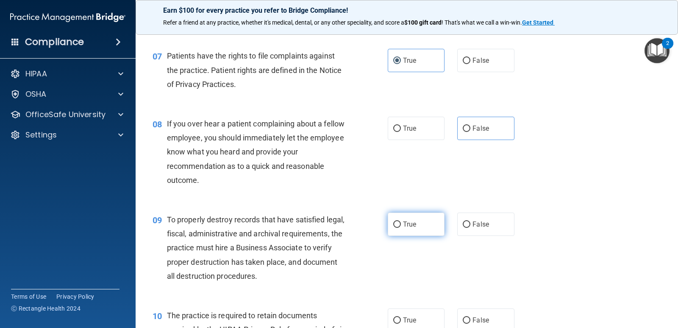
scroll to position [593, 0]
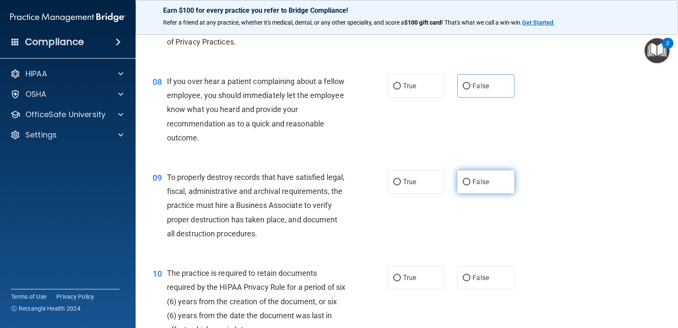
click at [463, 181] on input "False" at bounding box center [467, 182] width 8 height 6
radio input "true"
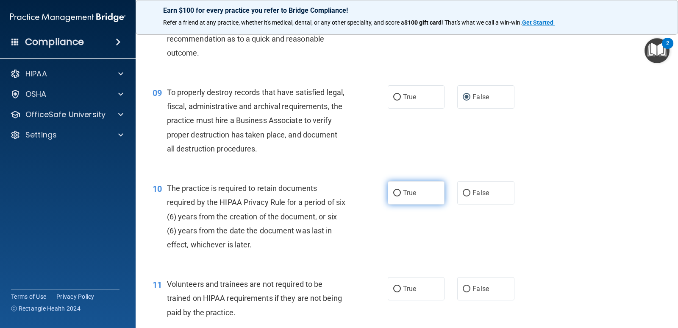
scroll to position [720, 0]
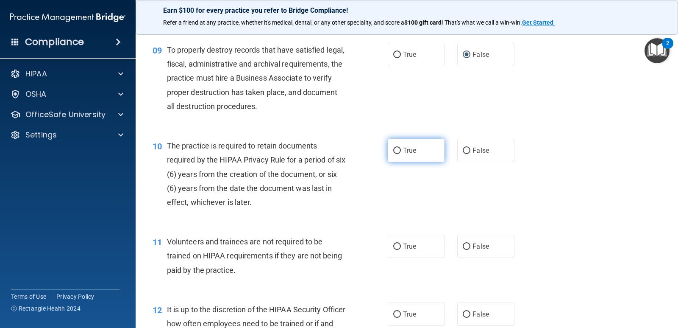
click at [426, 154] on label "True" at bounding box center [416, 150] width 57 height 23
click at [401, 154] on input "True" at bounding box center [397, 150] width 8 height 6
radio input "true"
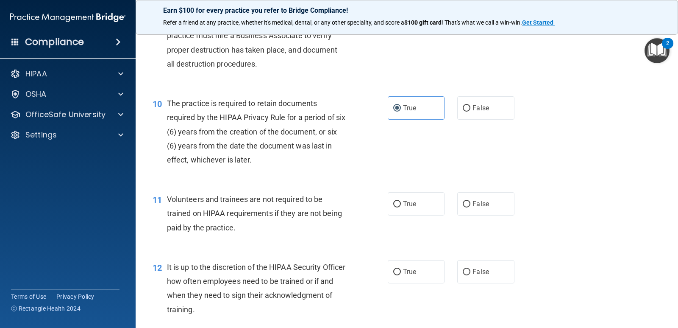
scroll to position [805, 0]
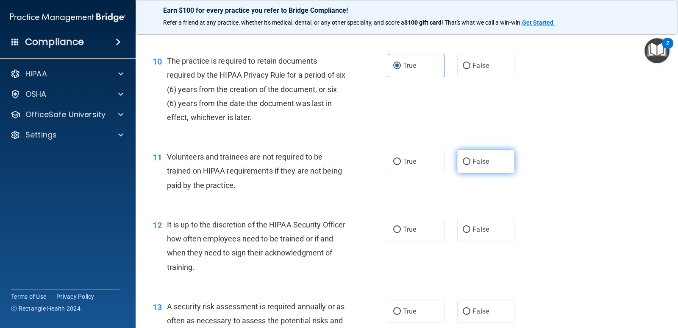
click at [463, 162] on input "False" at bounding box center [467, 161] width 8 height 6
radio input "true"
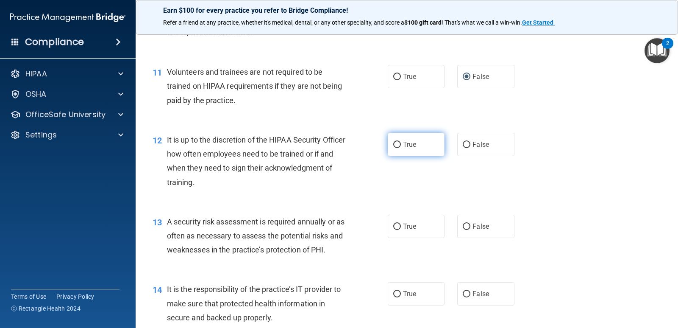
scroll to position [932, 0]
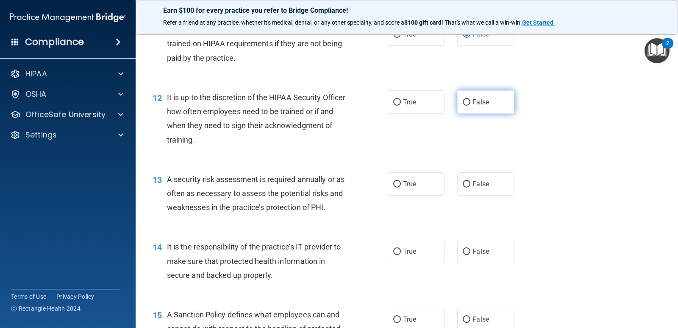
click at [486, 101] on label "False" at bounding box center [485, 101] width 57 height 23
click at [470, 101] on input "False" at bounding box center [467, 102] width 8 height 6
radio input "true"
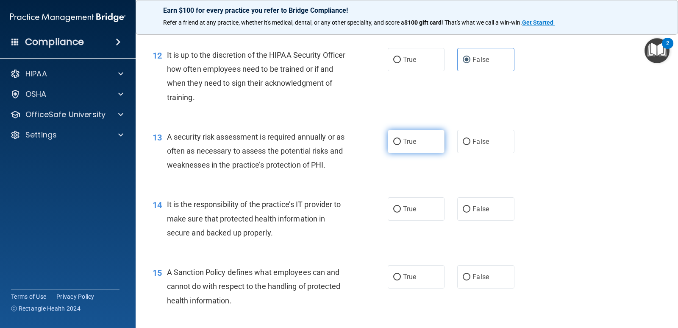
click at [418, 144] on label "True" at bounding box center [416, 141] width 57 height 23
click at [401, 144] on input "True" at bounding box center [397, 142] width 8 height 6
radio input "true"
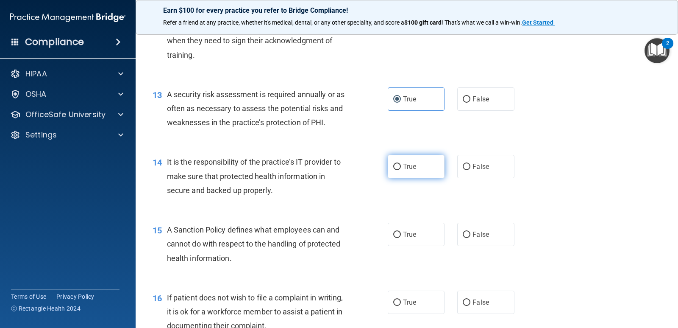
scroll to position [1059, 0]
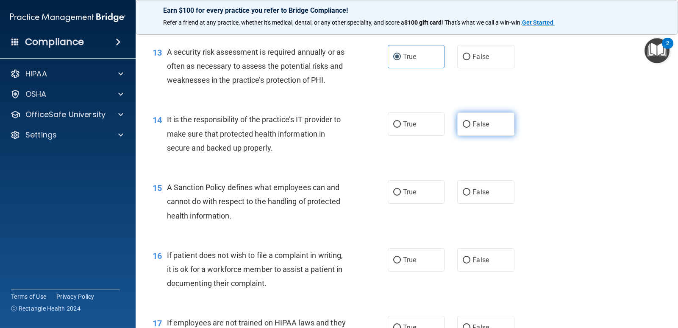
click at [486, 134] on label "False" at bounding box center [485, 123] width 57 height 23
click at [470, 128] on input "False" at bounding box center [467, 124] width 8 height 6
radio input "true"
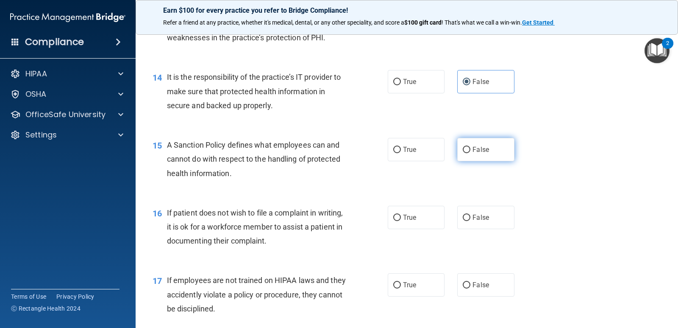
click at [477, 149] on span "False" at bounding box center [481, 149] width 17 height 8
click at [470, 149] on input "False" at bounding box center [467, 150] width 8 height 6
radio input "true"
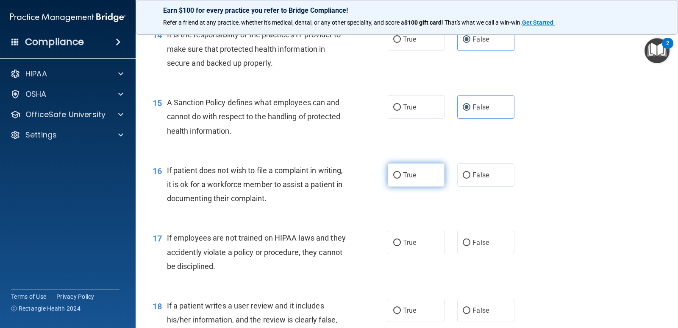
click at [396, 175] on input "True" at bounding box center [397, 175] width 8 height 6
radio input "true"
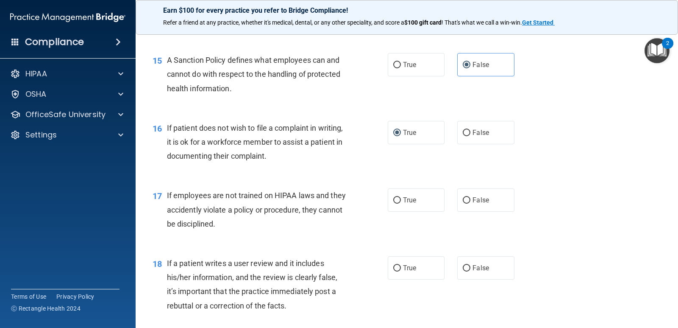
scroll to position [1229, 0]
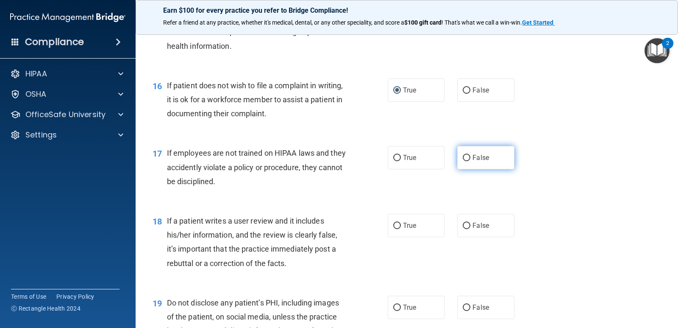
click at [464, 155] on input "False" at bounding box center [467, 158] width 8 height 6
radio input "true"
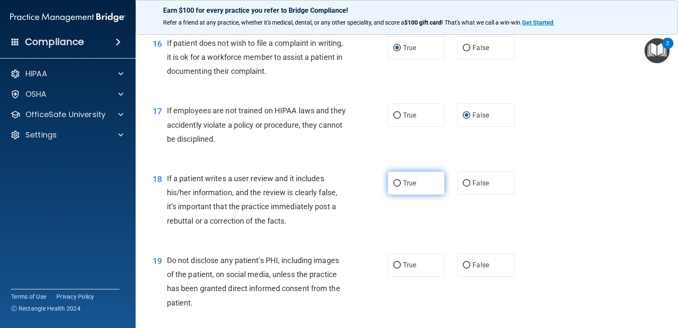
scroll to position [1314, 0]
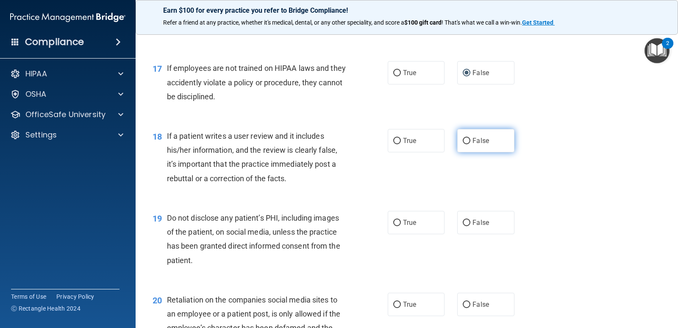
click at [477, 143] on span "False" at bounding box center [481, 140] width 17 height 8
click at [470, 143] on input "False" at bounding box center [467, 141] width 8 height 6
radio input "true"
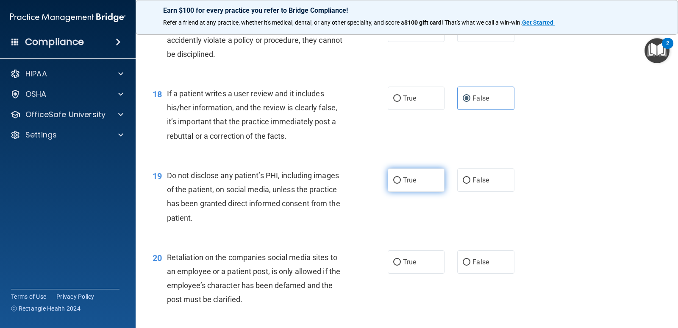
click at [413, 181] on span "True" at bounding box center [409, 180] width 13 height 8
click at [401, 181] on input "True" at bounding box center [397, 180] width 8 height 6
radio input "true"
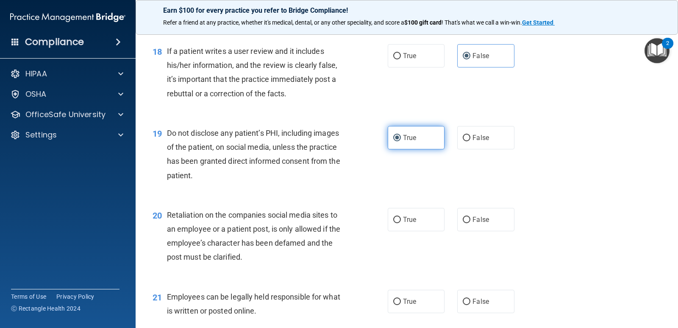
scroll to position [1441, 0]
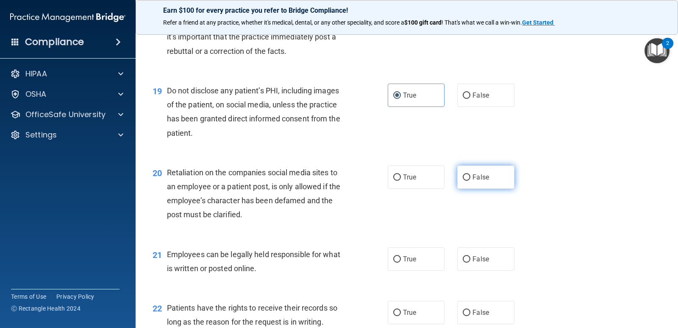
drag, startPoint x: 485, startPoint y: 181, endPoint x: 476, endPoint y: 183, distance: 8.7
click at [484, 181] on span "False" at bounding box center [481, 177] width 17 height 8
click at [470, 181] on input "False" at bounding box center [467, 177] width 8 height 6
radio input "true"
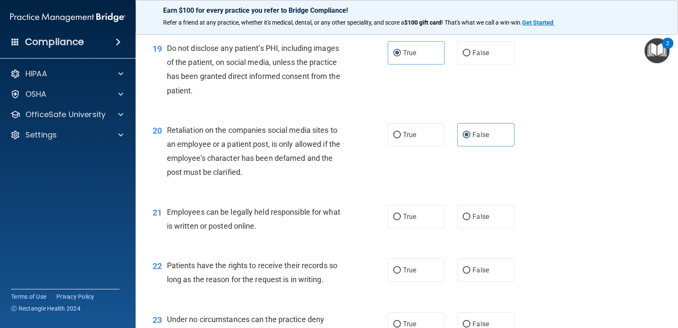
scroll to position [1526, 0]
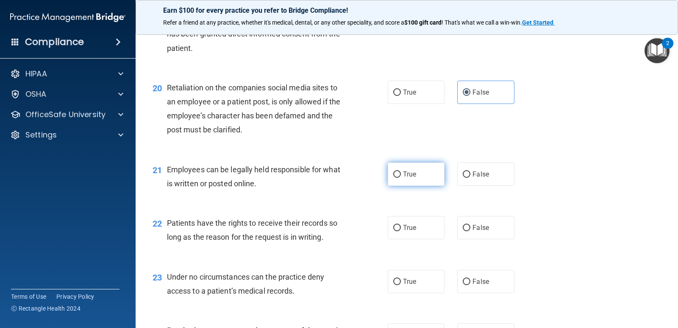
click at [418, 175] on label "True" at bounding box center [416, 173] width 57 height 23
click at [401, 175] on input "True" at bounding box center [397, 174] width 8 height 6
radio input "true"
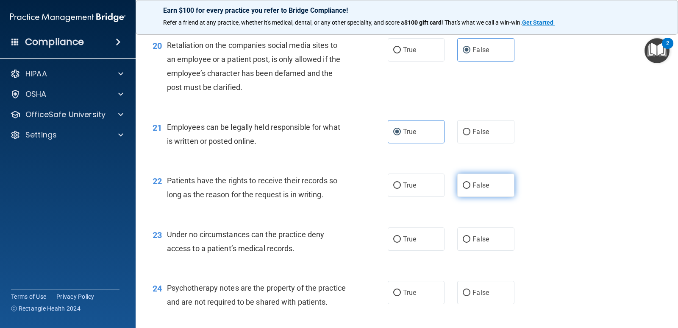
click at [478, 182] on span "False" at bounding box center [481, 185] width 17 height 8
click at [470, 182] on input "False" at bounding box center [467, 185] width 8 height 6
radio input "true"
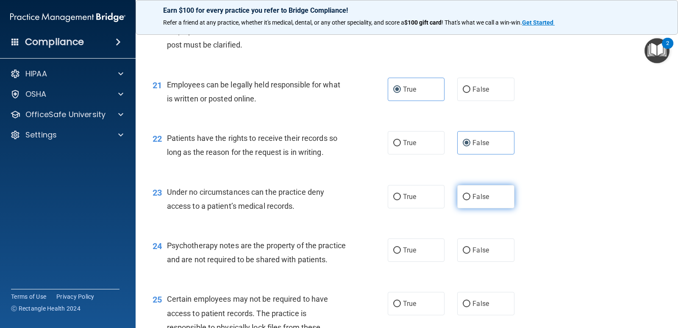
click at [463, 197] on input "False" at bounding box center [467, 197] width 8 height 6
radio input "true"
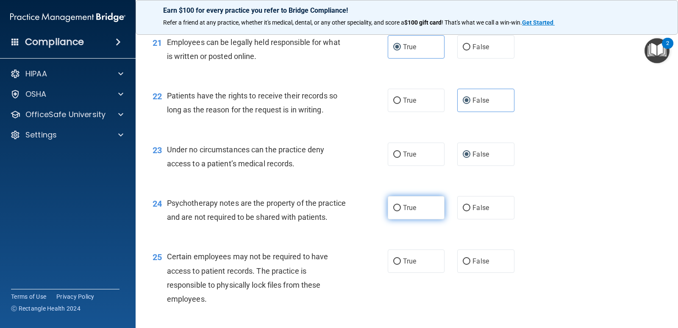
click at [413, 206] on span "True" at bounding box center [409, 207] width 13 height 8
click at [401, 206] on input "True" at bounding box center [397, 208] width 8 height 6
radio input "true"
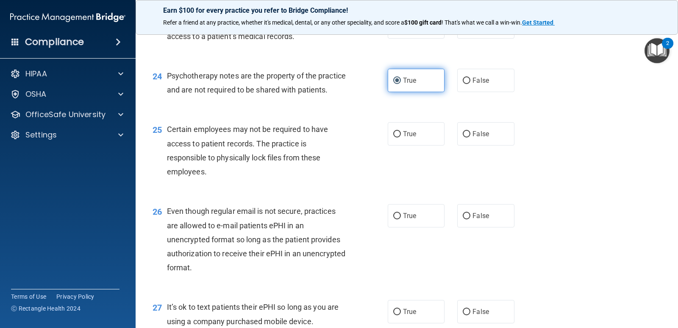
scroll to position [1822, 0]
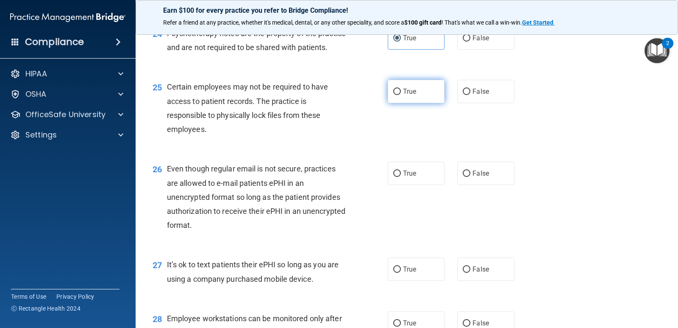
click at [403, 95] on span "True" at bounding box center [409, 91] width 13 height 8
click at [401, 95] on input "True" at bounding box center [397, 92] width 8 height 6
radio input "true"
click at [403, 177] on span "True" at bounding box center [409, 173] width 13 height 8
click at [401, 177] on input "True" at bounding box center [397, 173] width 8 height 6
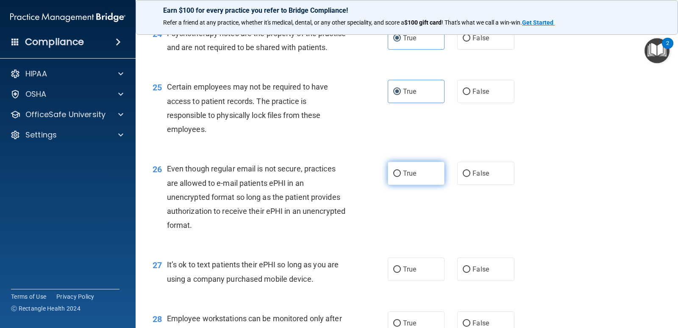
radio input "true"
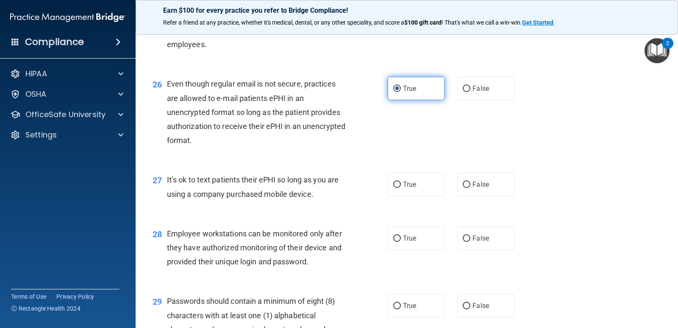
scroll to position [1949, 0]
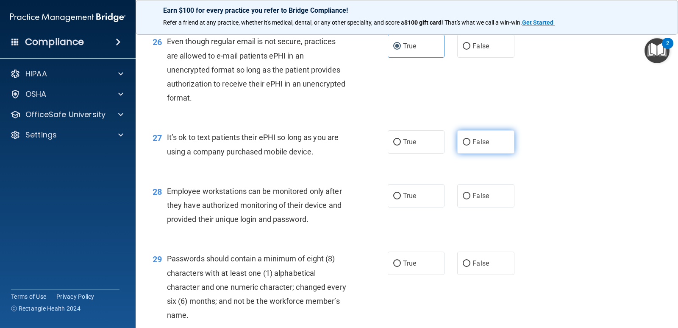
click at [493, 153] on label "False" at bounding box center [485, 141] width 57 height 23
click at [470, 145] on input "False" at bounding box center [467, 142] width 8 height 6
radio input "true"
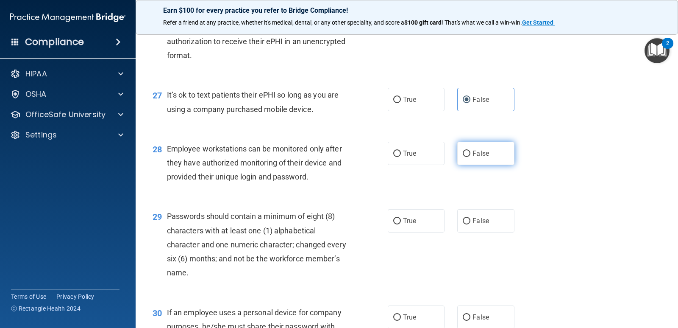
click at [489, 165] on label "False" at bounding box center [485, 153] width 57 height 23
click at [470, 157] on input "False" at bounding box center [467, 153] width 8 height 6
radio input "true"
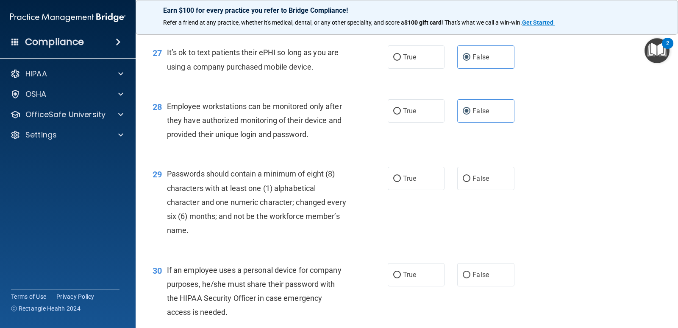
scroll to position [2076, 0]
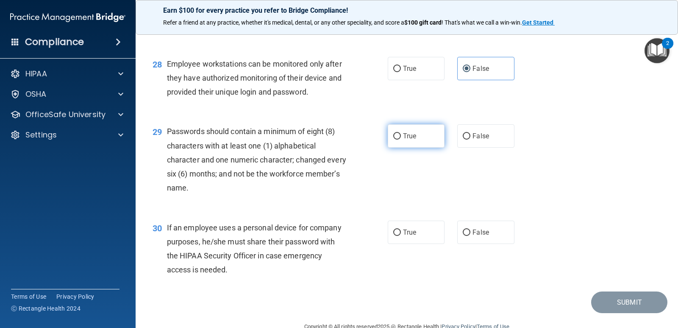
click at [410, 140] on span "True" at bounding box center [409, 136] width 13 height 8
click at [401, 139] on input "True" at bounding box center [397, 136] width 8 height 6
radio input "true"
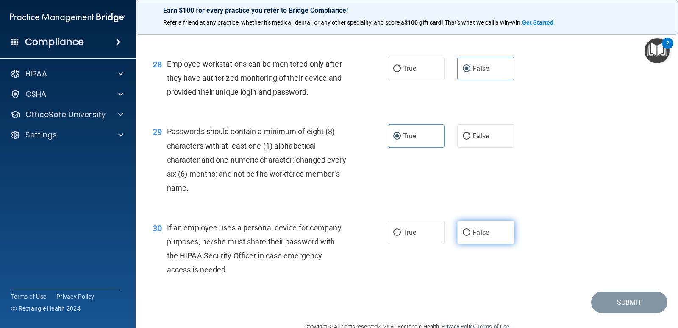
click at [467, 236] on input "False" at bounding box center [467, 232] width 8 height 6
radio input "true"
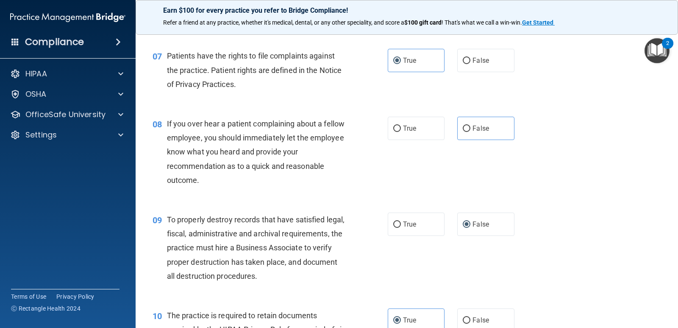
scroll to position [593, 0]
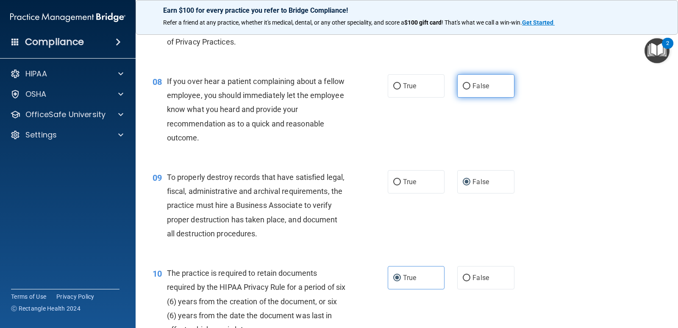
click at [479, 86] on span "False" at bounding box center [481, 86] width 17 height 8
click at [470, 86] on input "False" at bounding box center [467, 86] width 8 height 6
radio input "true"
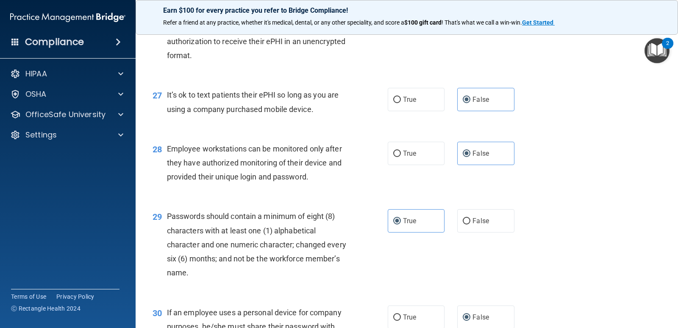
scroll to position [2110, 0]
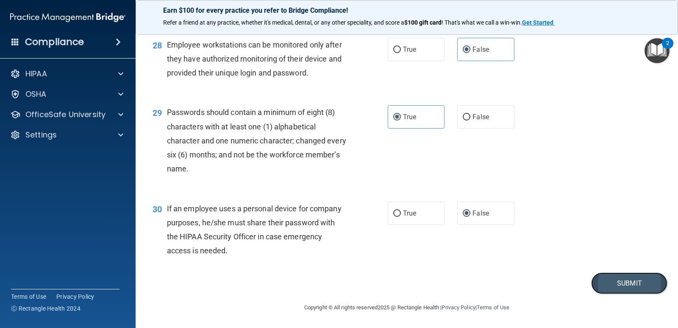
click at [618, 282] on button "Submit" at bounding box center [629, 283] width 76 height 22
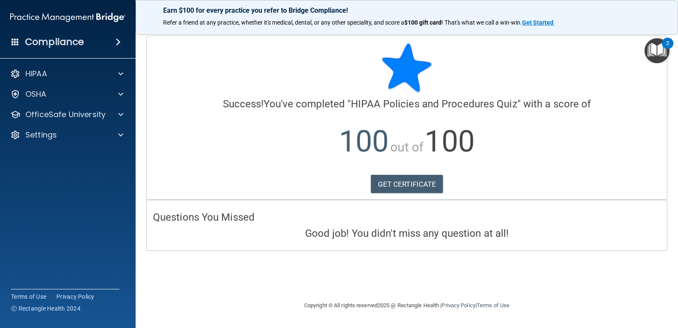
click at [657, 49] on img "Open Resource Center, 2 new notifications" at bounding box center [657, 50] width 25 height 25
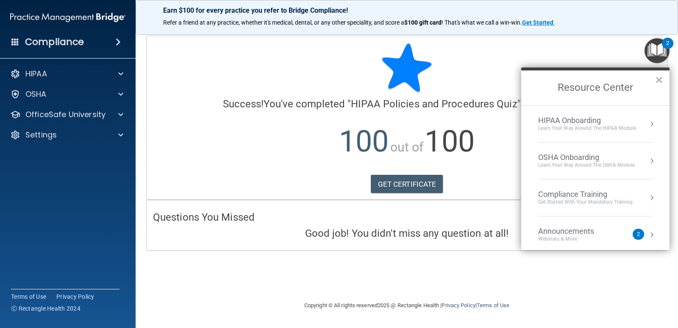
click at [601, 123] on div "HIPAA Onboarding" at bounding box center [587, 120] width 98 height 9
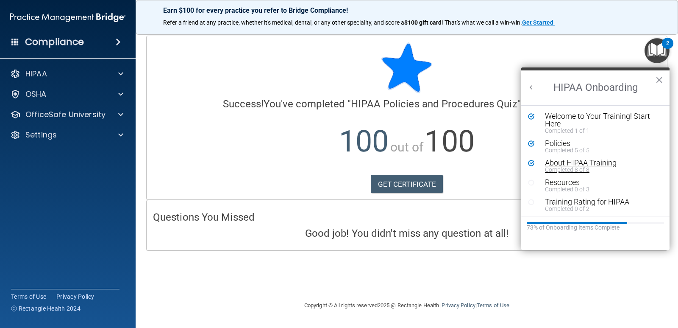
click at [594, 164] on div "About HIPAA Training" at bounding box center [598, 163] width 107 height 8
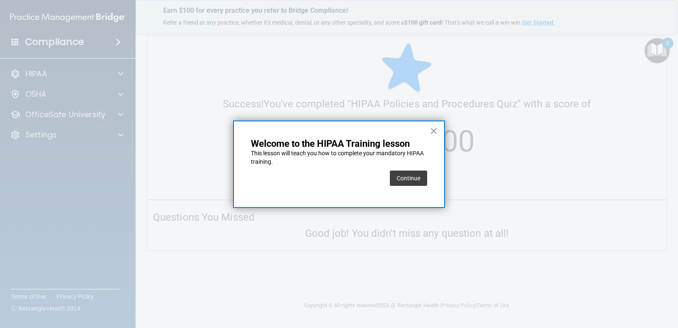
click at [427, 180] on div "× Welcome to the HIPAA Training lesson This lesson will teach you how to comple…" at bounding box center [339, 163] width 212 height 87
click at [420, 180] on button "Continue" at bounding box center [408, 177] width 37 height 15
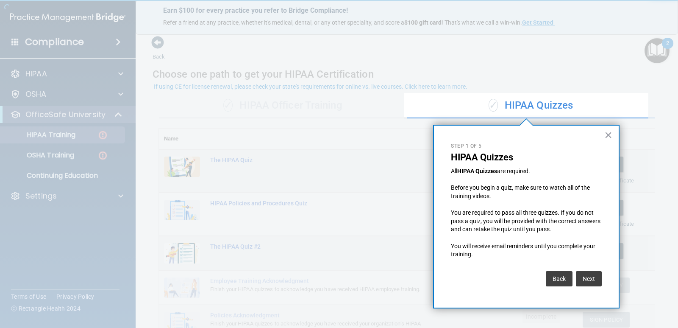
click at [592, 276] on button "Next" at bounding box center [589, 278] width 26 height 15
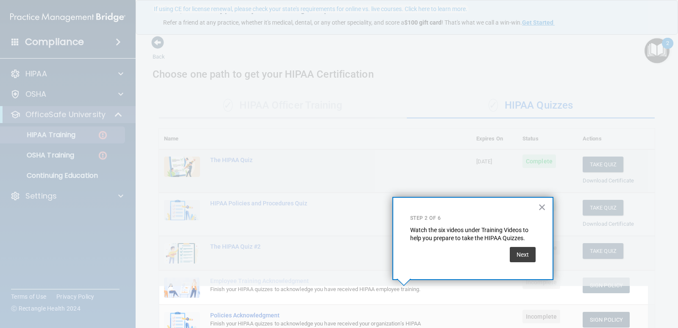
scroll to position [78, 0]
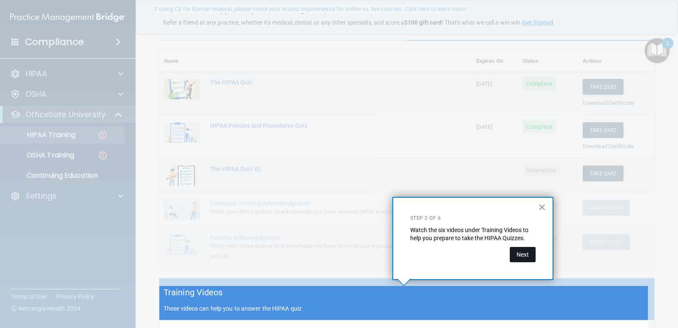
click at [520, 256] on button "Next" at bounding box center [523, 254] width 26 height 15
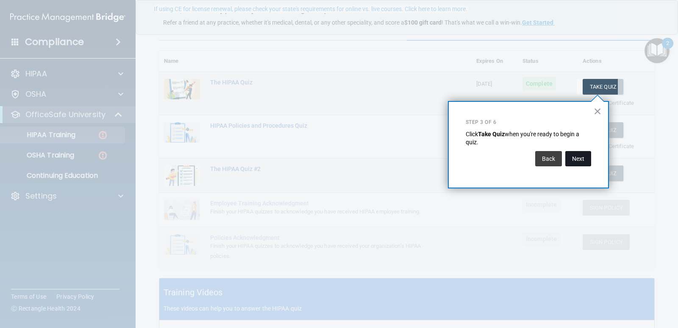
click at [572, 161] on button "Next" at bounding box center [578, 158] width 26 height 15
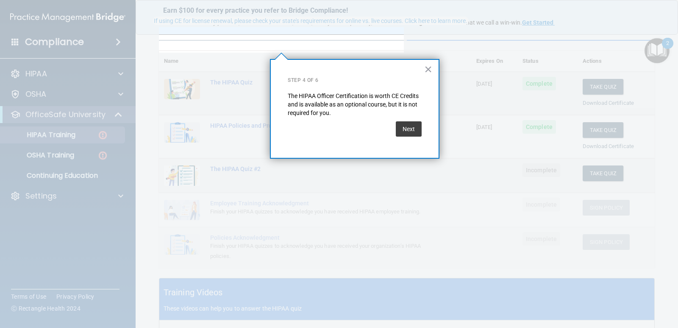
scroll to position [66, 0]
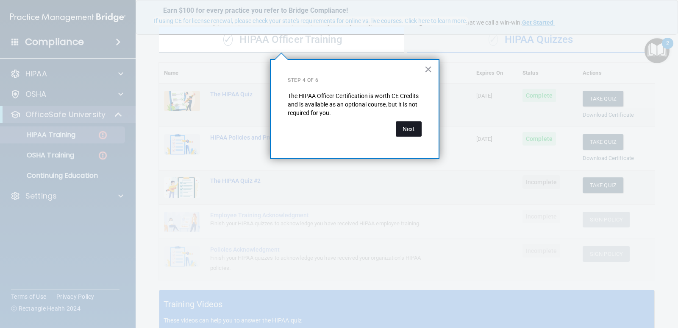
click at [411, 129] on button "Next" at bounding box center [409, 128] width 26 height 15
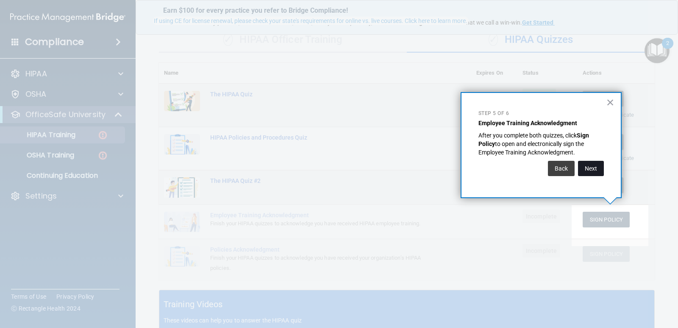
click at [585, 169] on button "Next" at bounding box center [591, 168] width 26 height 15
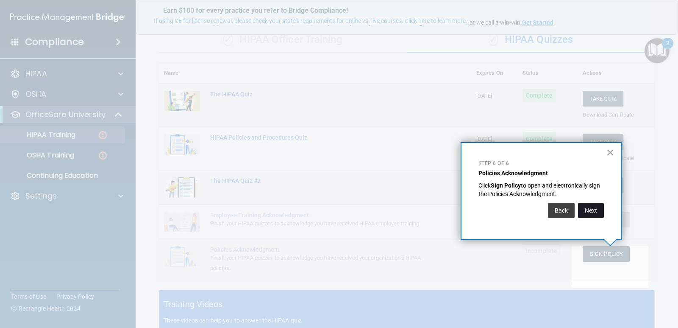
click at [589, 213] on button "Next" at bounding box center [591, 210] width 26 height 15
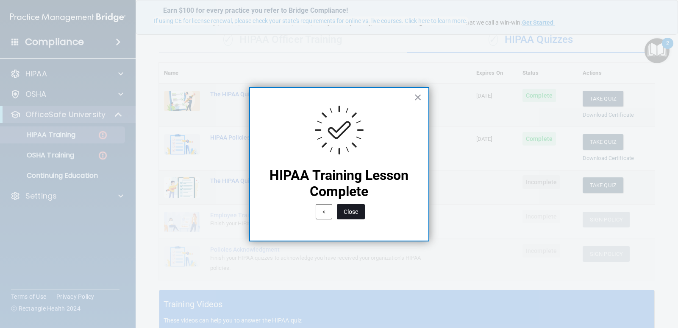
click at [351, 210] on button "Close" at bounding box center [351, 211] width 28 height 15
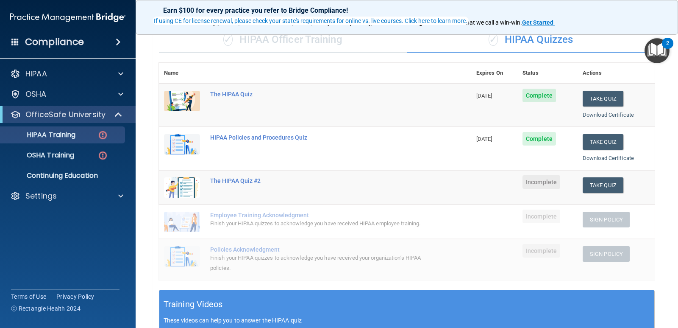
scroll to position [150, 0]
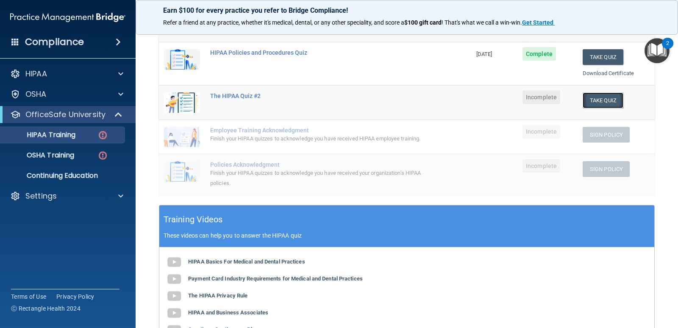
click at [589, 98] on button "Take Quiz" at bounding box center [603, 100] width 41 height 16
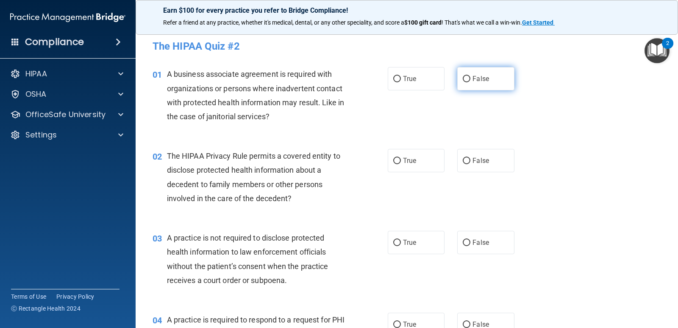
click at [463, 79] on input "False" at bounding box center [467, 79] width 8 height 6
radio input "true"
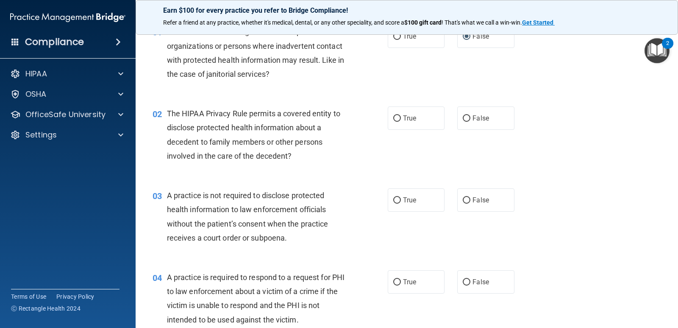
scroll to position [85, 0]
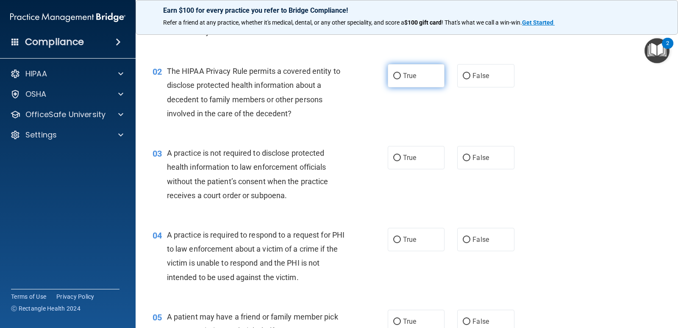
click at [389, 72] on label "True" at bounding box center [416, 75] width 57 height 23
click at [393, 73] on input "True" at bounding box center [397, 76] width 8 height 6
radio input "true"
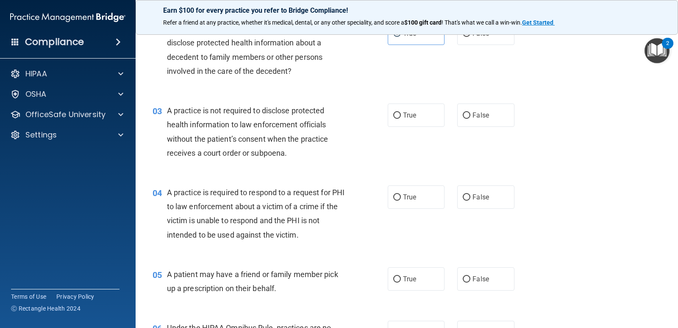
scroll to position [170, 0]
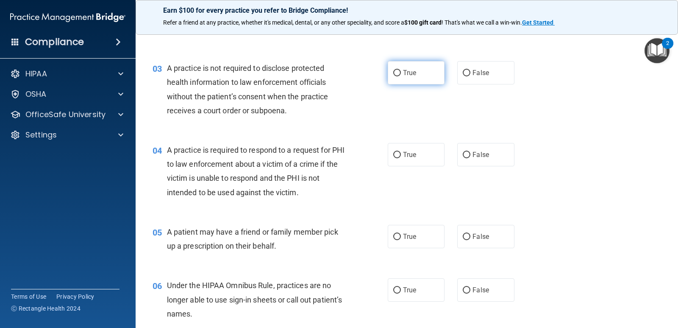
click at [417, 76] on label "True" at bounding box center [416, 72] width 57 height 23
click at [401, 76] on input "True" at bounding box center [397, 73] width 8 height 6
radio input "true"
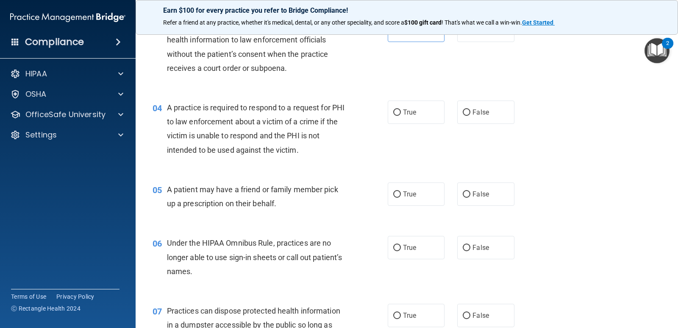
scroll to position [254, 0]
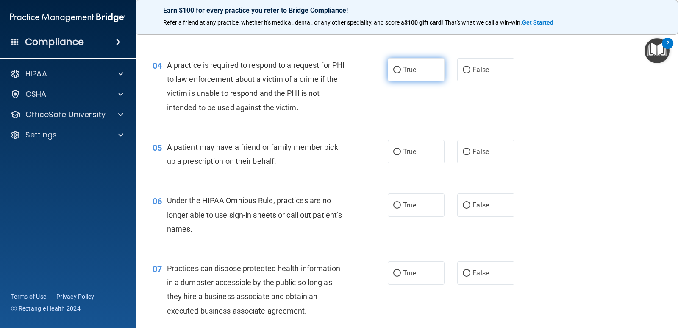
click at [409, 72] on span "True" at bounding box center [409, 70] width 13 height 8
click at [401, 72] on input "True" at bounding box center [397, 70] width 8 height 6
radio input "true"
click at [460, 156] on label "False" at bounding box center [485, 151] width 57 height 23
click at [463, 155] on input "False" at bounding box center [467, 152] width 8 height 6
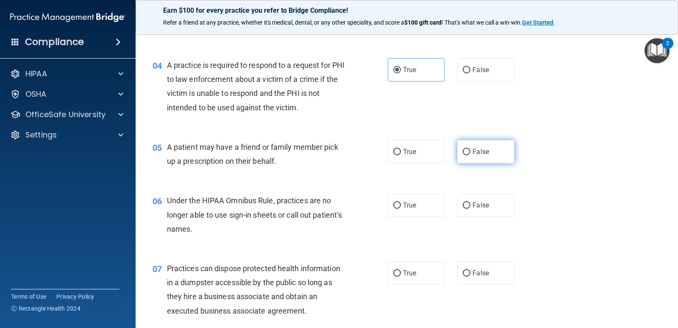
radio input "true"
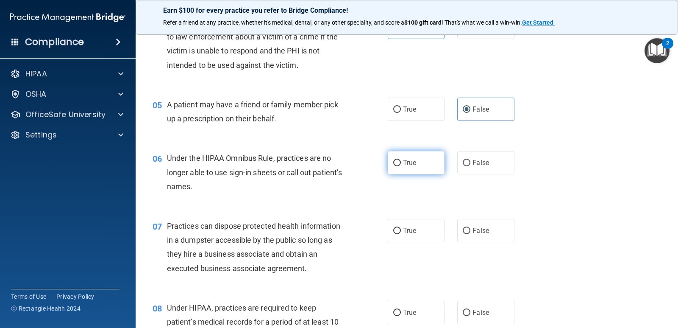
scroll to position [339, 0]
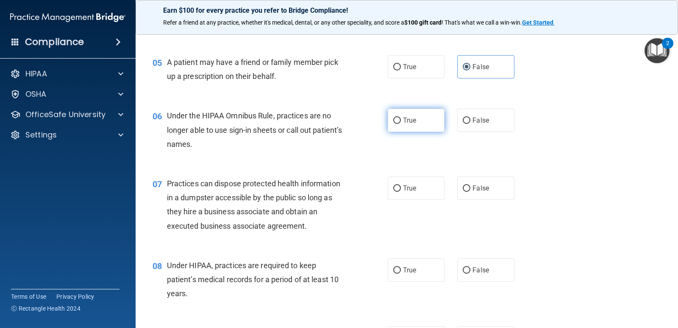
click at [421, 121] on label "True" at bounding box center [416, 119] width 57 height 23
click at [401, 121] on input "True" at bounding box center [397, 120] width 8 height 6
radio input "true"
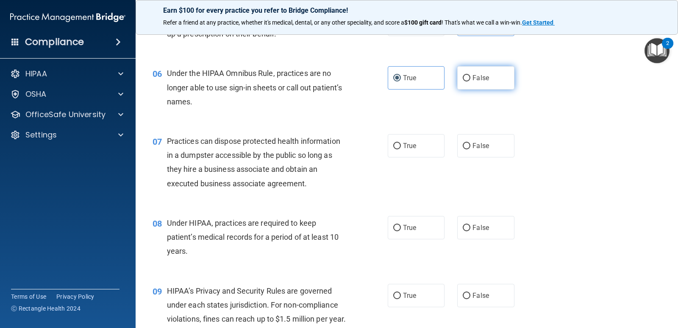
click at [473, 86] on label "False" at bounding box center [485, 77] width 57 height 23
click at [470, 81] on input "False" at bounding box center [467, 78] width 8 height 6
radio input "true"
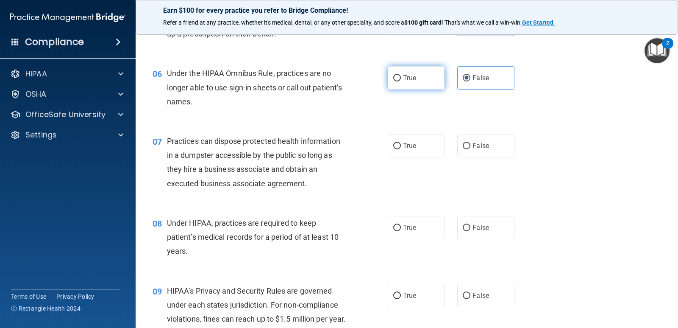
click at [412, 81] on span "True" at bounding box center [409, 78] width 13 height 8
click at [401, 81] on input "True" at bounding box center [397, 78] width 8 height 6
radio input "true"
radio input "false"
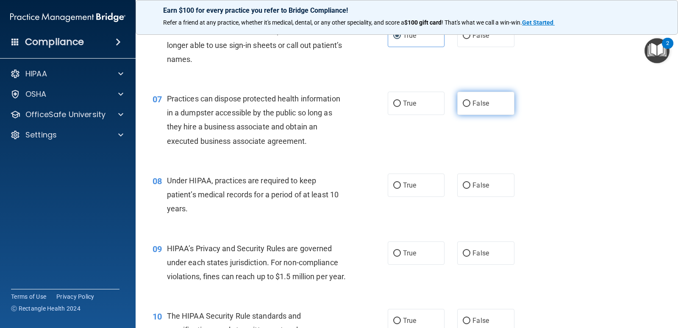
click at [492, 100] on label "False" at bounding box center [485, 103] width 57 height 23
click at [470, 100] on input "False" at bounding box center [467, 103] width 8 height 6
radio input "true"
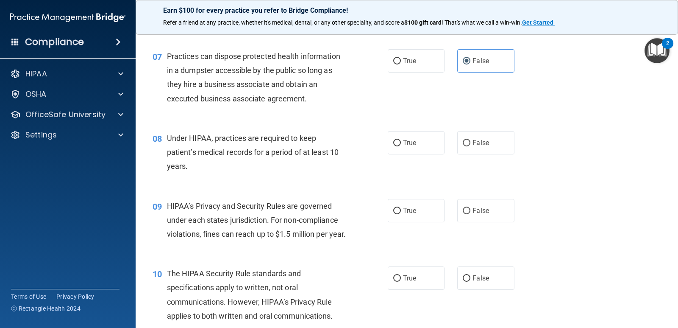
scroll to position [509, 0]
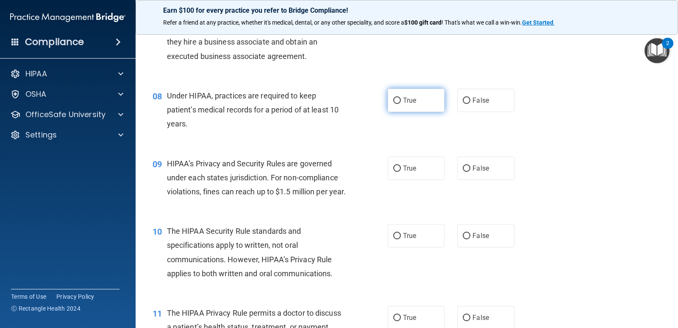
click at [403, 97] on span "True" at bounding box center [409, 100] width 13 height 8
click at [401, 97] on input "True" at bounding box center [397, 100] width 8 height 6
radio input "true"
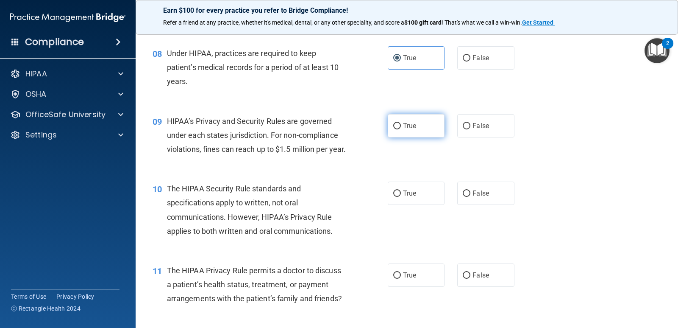
click at [419, 126] on label "True" at bounding box center [416, 125] width 57 height 23
click at [401, 126] on input "True" at bounding box center [397, 126] width 8 height 6
radio input "true"
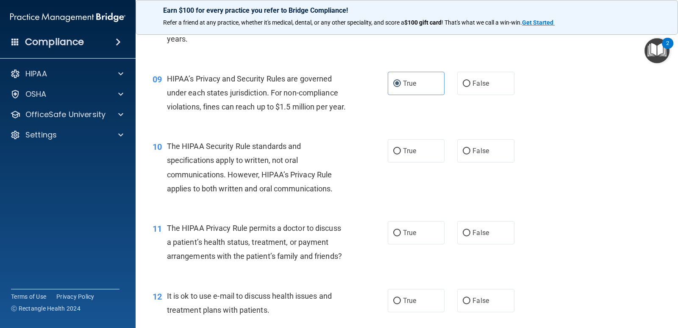
scroll to position [636, 0]
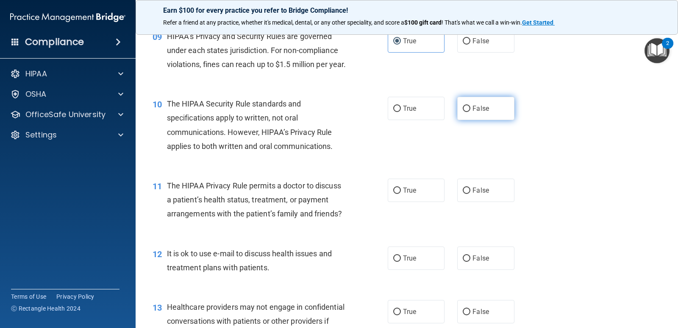
click at [475, 112] on span "False" at bounding box center [481, 108] width 17 height 8
click at [470, 112] on input "False" at bounding box center [467, 109] width 8 height 6
radio input "true"
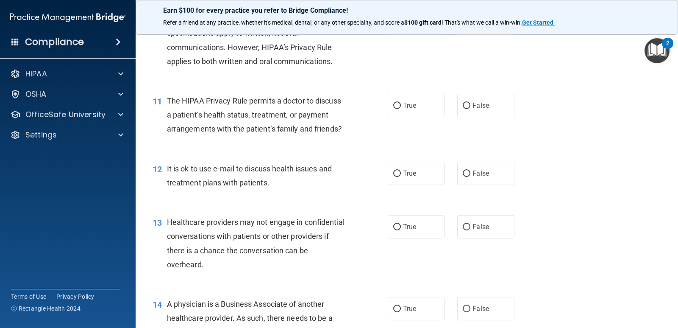
scroll to position [763, 0]
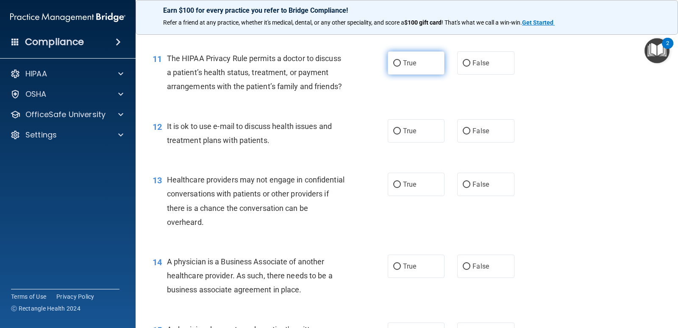
click at [403, 67] on span "True" at bounding box center [409, 63] width 13 height 8
click at [401, 67] on input "True" at bounding box center [397, 63] width 8 height 6
radio input "true"
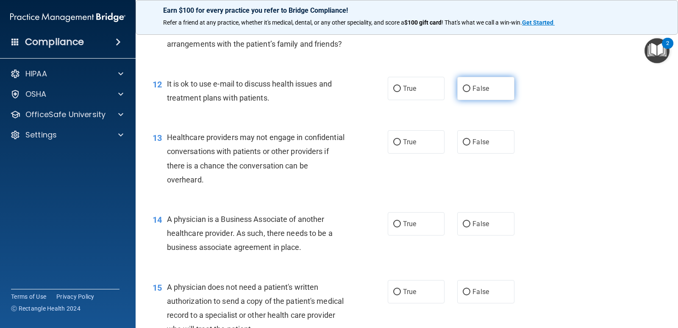
click at [468, 100] on label "False" at bounding box center [485, 88] width 57 height 23
click at [468, 92] on input "False" at bounding box center [467, 89] width 8 height 6
radio input "true"
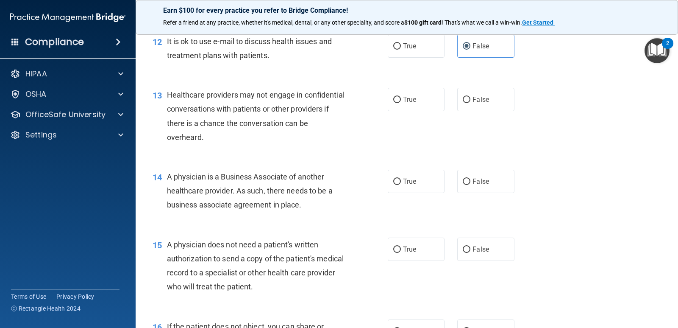
scroll to position [890, 0]
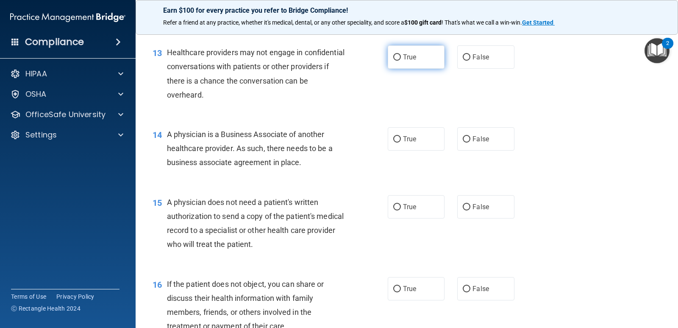
click at [395, 61] on input "True" at bounding box center [397, 57] width 8 height 6
radio input "true"
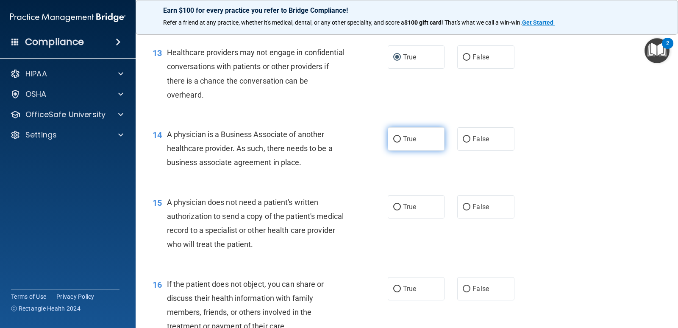
click at [394, 142] on input "True" at bounding box center [397, 139] width 8 height 6
radio input "true"
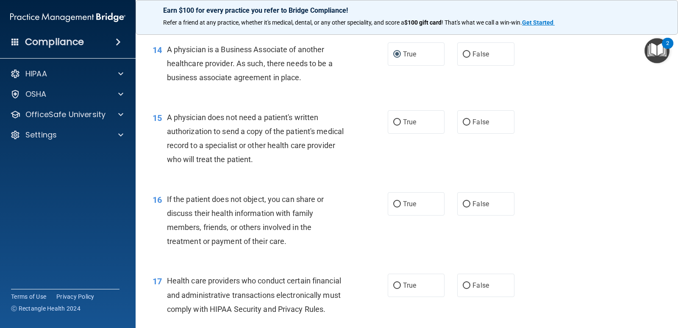
scroll to position [1017, 0]
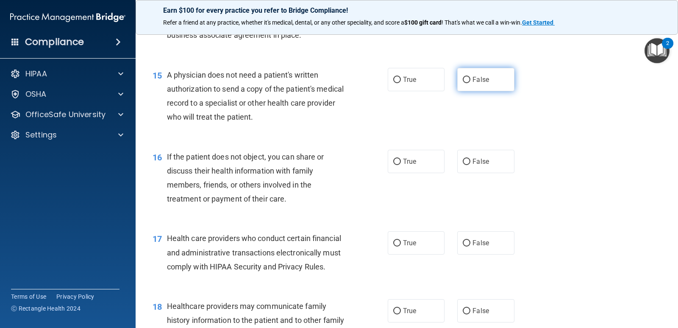
click at [482, 89] on label "False" at bounding box center [485, 79] width 57 height 23
click at [470, 83] on input "False" at bounding box center [467, 80] width 8 height 6
radio input "true"
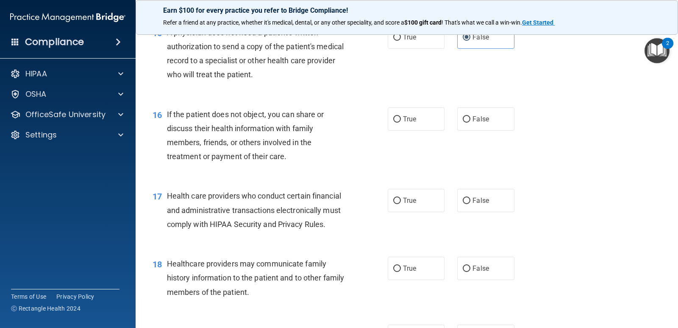
scroll to position [1102, 0]
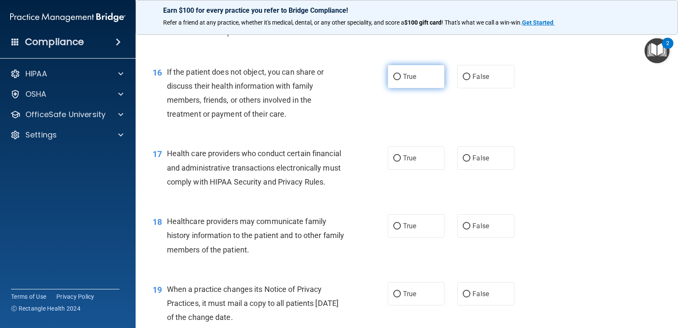
click at [389, 88] on label "True" at bounding box center [416, 76] width 57 height 23
click at [393, 80] on input "True" at bounding box center [397, 77] width 8 height 6
radio input "true"
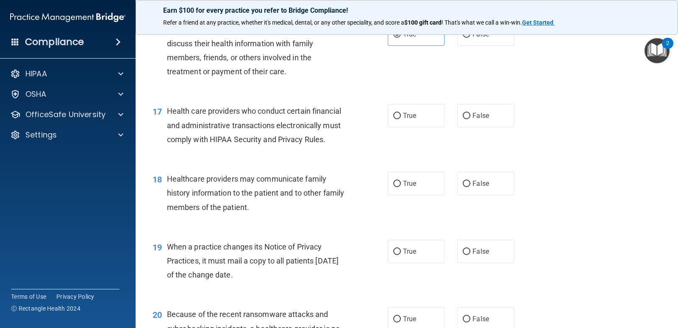
scroll to position [1187, 0]
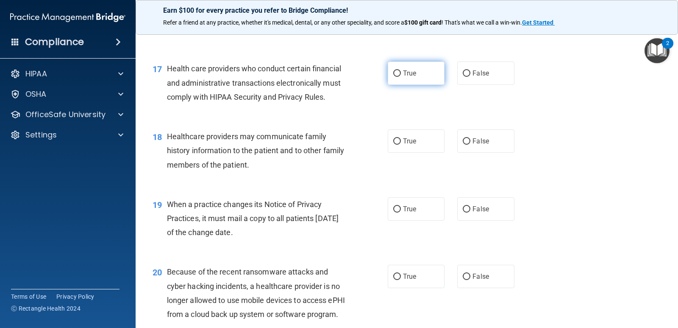
click at [405, 77] on span "True" at bounding box center [409, 73] width 13 height 8
click at [401, 77] on input "True" at bounding box center [397, 73] width 8 height 6
radio input "true"
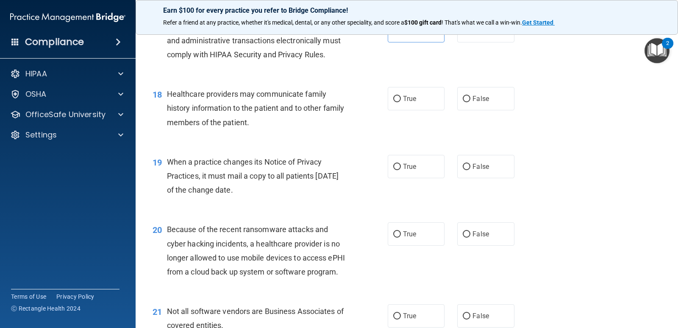
scroll to position [1271, 0]
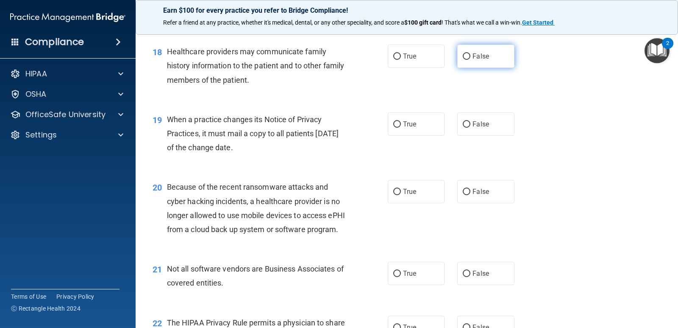
click at [478, 60] on span "False" at bounding box center [481, 56] width 17 height 8
click at [470, 60] on input "False" at bounding box center [467, 56] width 8 height 6
radio input "true"
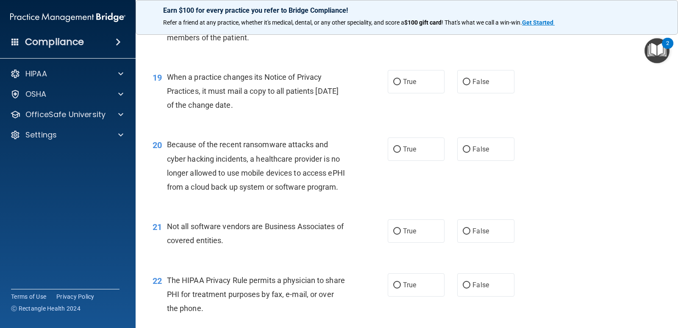
scroll to position [1356, 0]
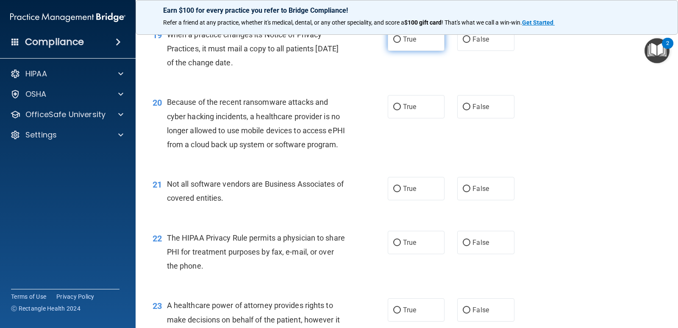
click at [398, 51] on label "True" at bounding box center [416, 39] width 57 height 23
click at [398, 43] on input "True" at bounding box center [397, 39] width 8 height 6
radio input "true"
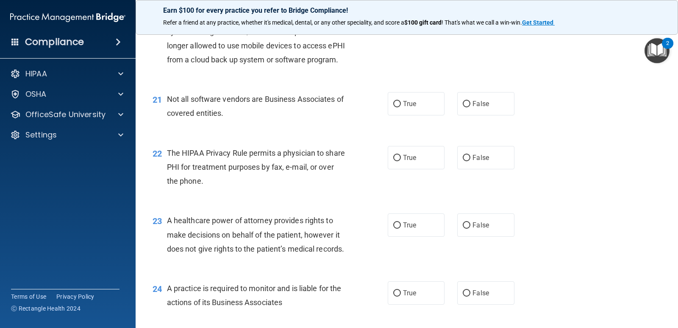
scroll to position [1398, 0]
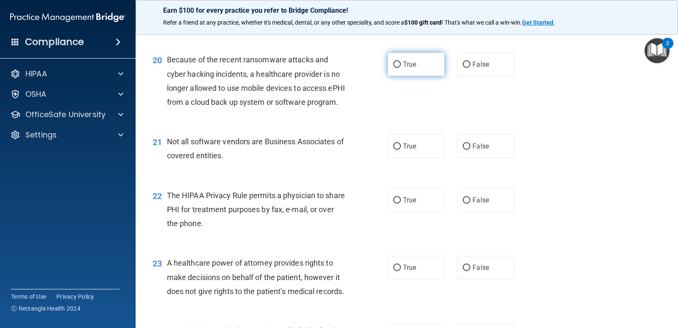
click at [420, 76] on label "True" at bounding box center [416, 64] width 57 height 23
click at [401, 68] on input "True" at bounding box center [397, 64] width 8 height 6
radio input "true"
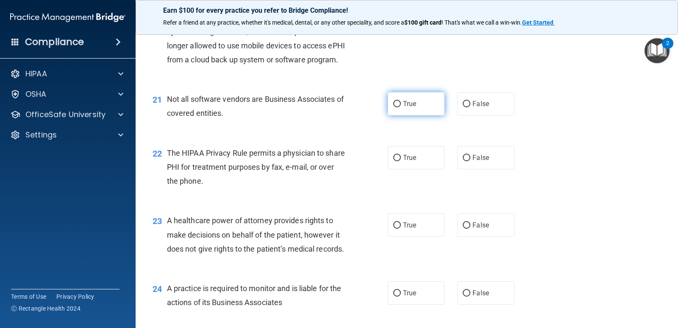
click at [419, 115] on label "True" at bounding box center [416, 103] width 57 height 23
click at [401, 107] on input "True" at bounding box center [397, 104] width 8 height 6
radio input "true"
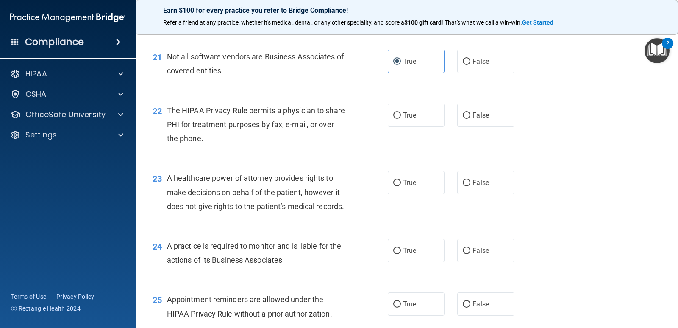
scroll to position [1526, 0]
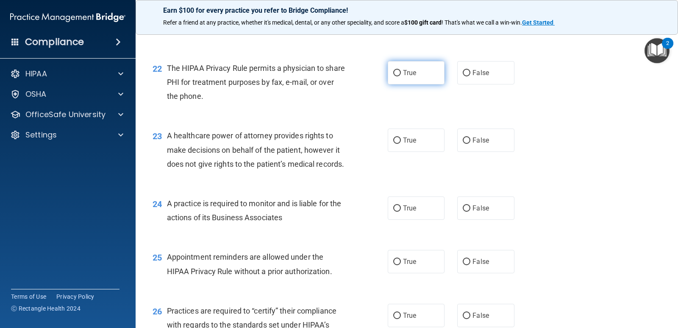
click at [422, 84] on label "True" at bounding box center [416, 72] width 57 height 23
click at [401, 76] on input "True" at bounding box center [397, 73] width 8 height 6
radio input "true"
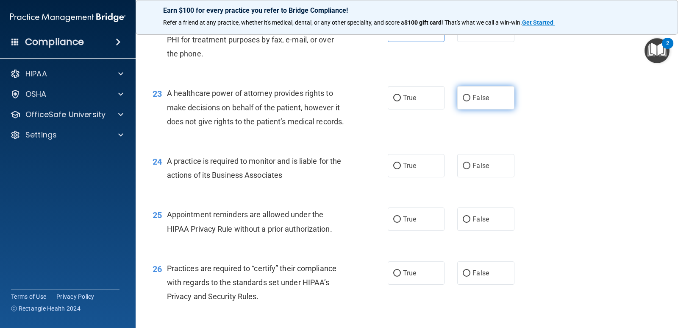
click at [474, 102] on span "False" at bounding box center [481, 98] width 17 height 8
click at [470, 101] on input "False" at bounding box center [467, 98] width 8 height 6
radio input "true"
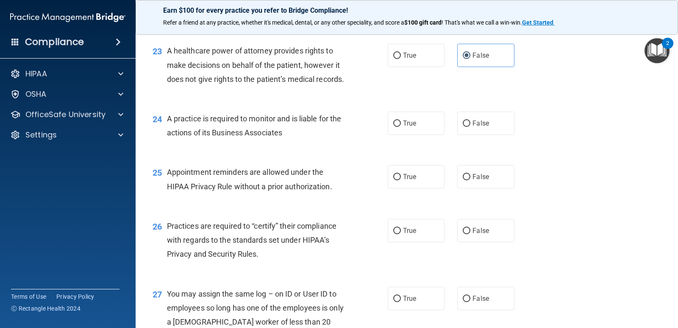
scroll to position [1653, 0]
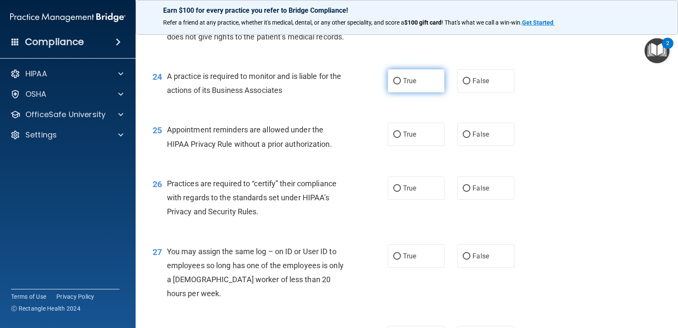
click at [403, 85] on span "True" at bounding box center [409, 81] width 13 height 8
click at [401, 84] on input "True" at bounding box center [397, 81] width 8 height 6
radio input "true"
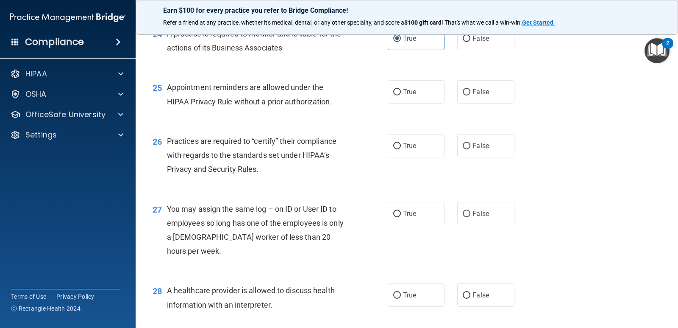
scroll to position [1737, 0]
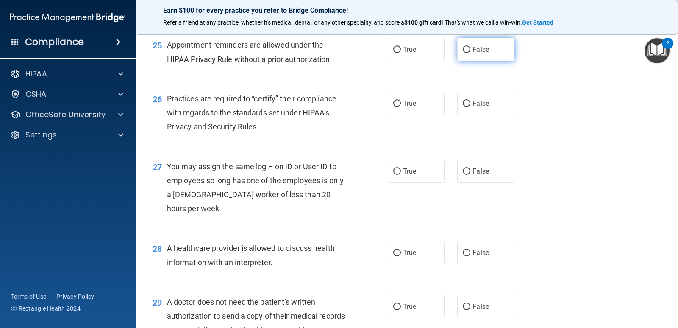
click at [491, 61] on label "False" at bounding box center [485, 49] width 57 height 23
click at [470, 53] on input "False" at bounding box center [467, 50] width 8 height 6
radio input "true"
click at [399, 115] on label "True" at bounding box center [416, 103] width 57 height 23
click at [399, 107] on input "True" at bounding box center [397, 103] width 8 height 6
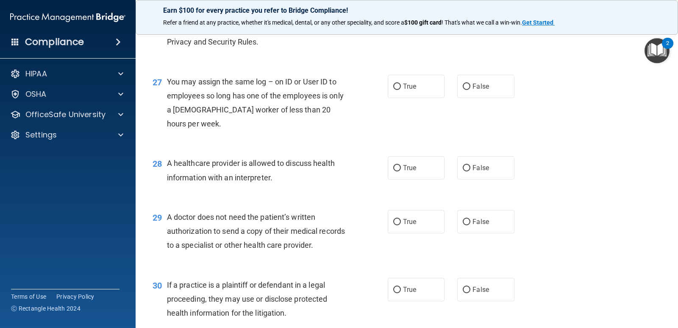
scroll to position [1865, 0]
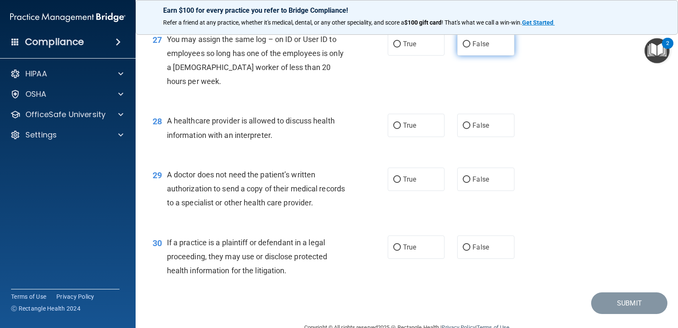
click at [473, 48] on span "False" at bounding box center [481, 44] width 17 height 8
click at [469, 47] on input "False" at bounding box center [467, 44] width 8 height 6
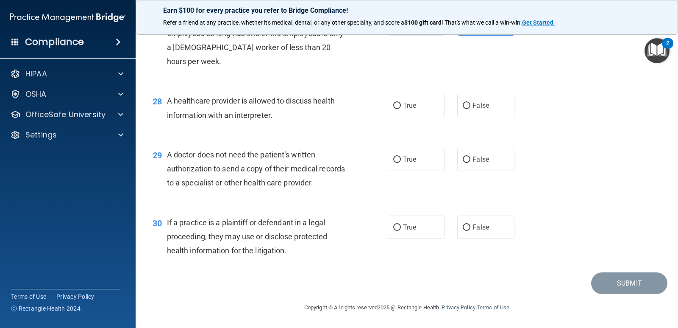
scroll to position [1926, 0]
click at [393, 108] on input "True" at bounding box center [397, 106] width 8 height 6
click at [493, 159] on label "False" at bounding box center [485, 158] width 57 height 23
click at [470, 159] on input "False" at bounding box center [467, 159] width 8 height 6
click at [490, 220] on label "False" at bounding box center [485, 226] width 57 height 23
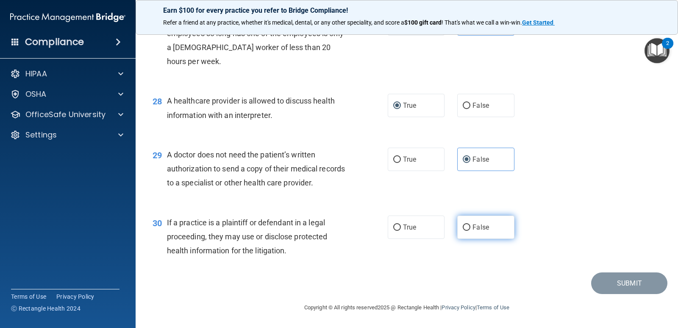
click at [470, 224] on input "False" at bounding box center [467, 227] width 8 height 6
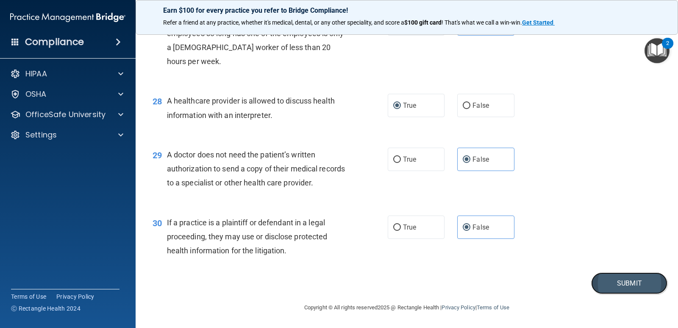
click at [627, 287] on button "Submit" at bounding box center [629, 283] width 76 height 22
click at [620, 282] on button "Submit" at bounding box center [629, 283] width 76 height 22
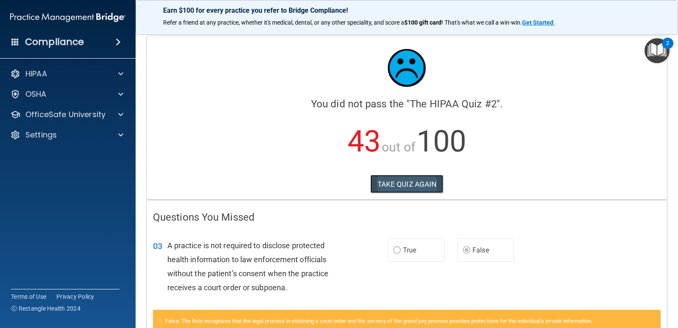
click at [406, 186] on button "TAKE QUIZ AGAIN" at bounding box center [406, 184] width 73 height 19
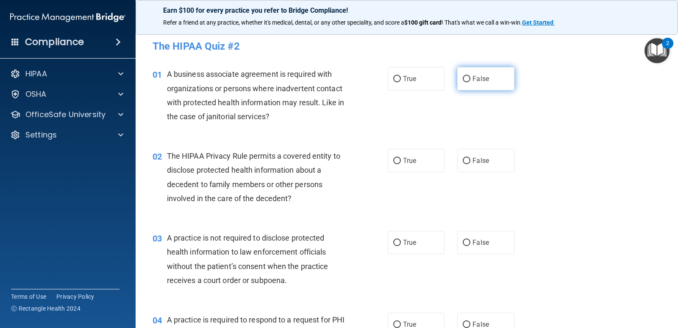
click at [489, 81] on label "False" at bounding box center [485, 78] width 57 height 23
click at [470, 81] on input "False" at bounding box center [467, 79] width 8 height 6
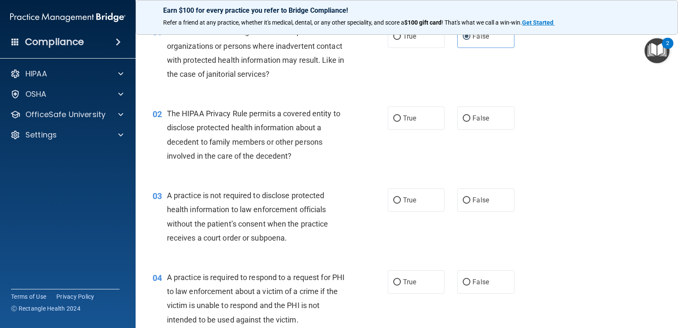
scroll to position [85, 0]
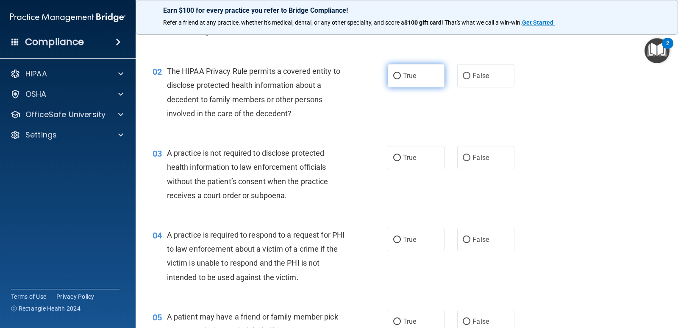
click at [403, 82] on label "True" at bounding box center [416, 75] width 57 height 23
click at [401, 79] on input "True" at bounding box center [397, 76] width 8 height 6
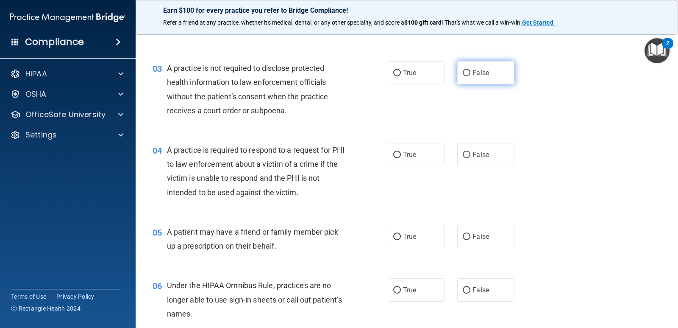
click at [473, 70] on span "False" at bounding box center [481, 73] width 17 height 8
click at [470, 70] on input "False" at bounding box center [467, 73] width 8 height 6
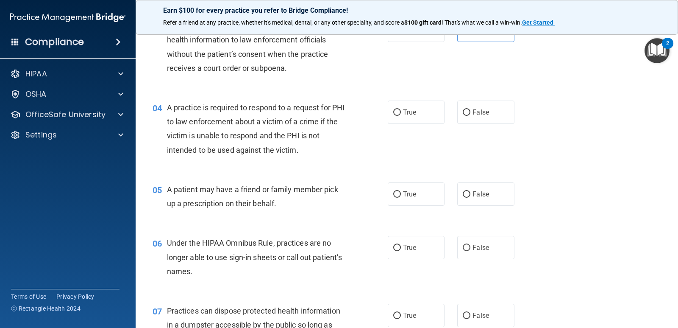
scroll to position [254, 0]
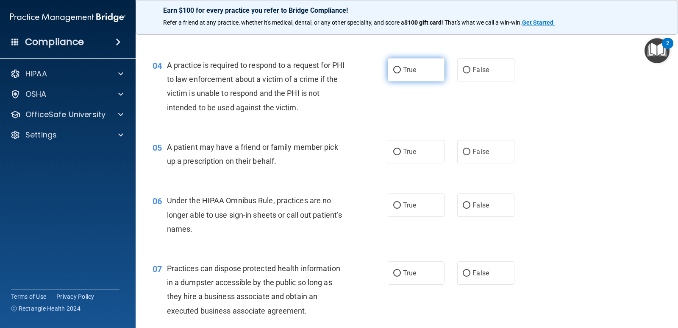
click at [403, 71] on span "True" at bounding box center [409, 70] width 13 height 8
click at [401, 71] on input "True" at bounding box center [397, 70] width 8 height 6
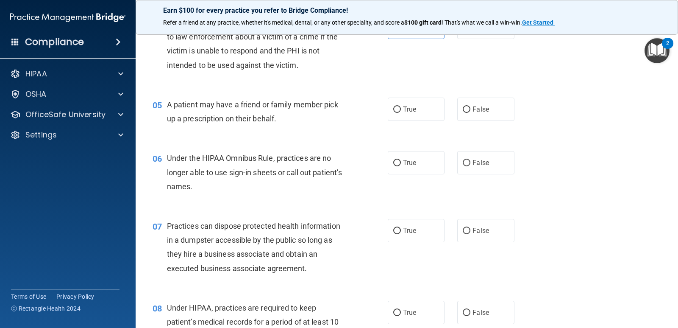
scroll to position [339, 0]
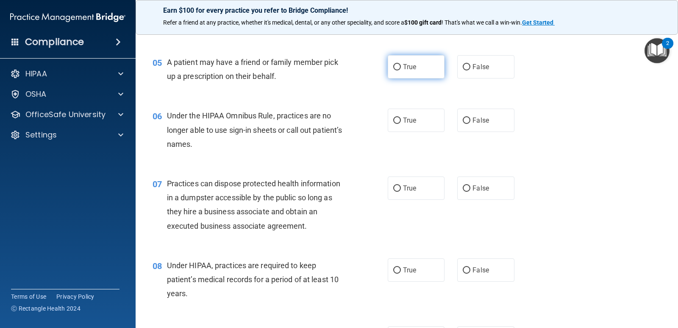
click at [400, 65] on label "True" at bounding box center [416, 66] width 57 height 23
click at [400, 65] on input "True" at bounding box center [397, 67] width 8 height 6
click at [477, 121] on span "False" at bounding box center [481, 120] width 17 height 8
click at [470, 121] on input "False" at bounding box center [467, 120] width 8 height 6
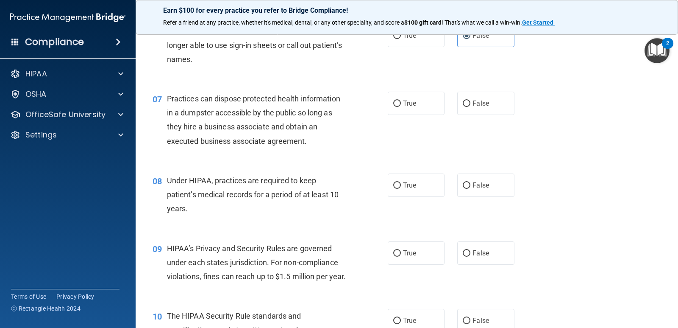
scroll to position [466, 0]
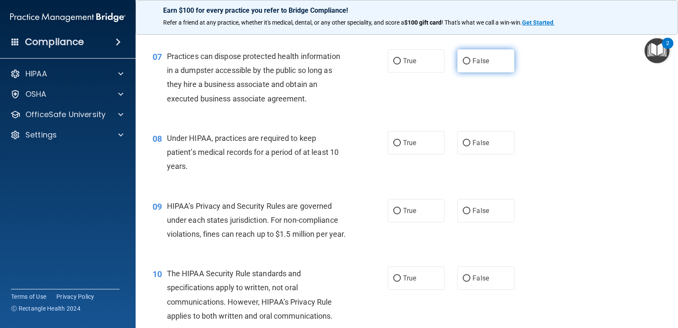
click at [464, 64] on label "False" at bounding box center [485, 60] width 57 height 23
click at [464, 64] on input "False" at bounding box center [467, 61] width 8 height 6
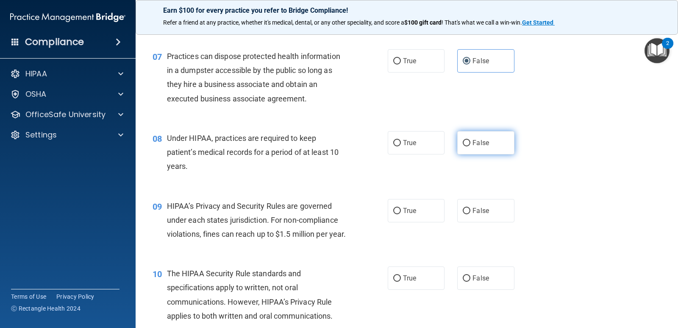
click at [466, 137] on label "False" at bounding box center [485, 142] width 57 height 23
click at [466, 140] on input "False" at bounding box center [467, 143] width 8 height 6
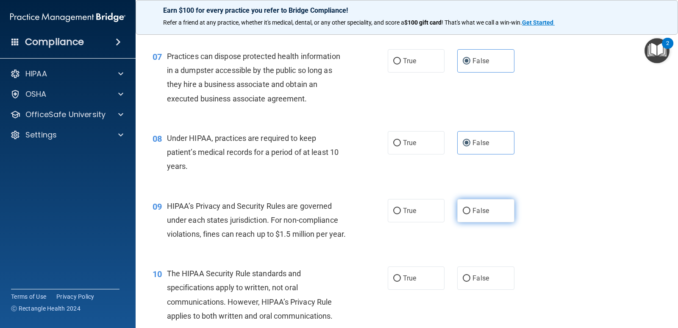
click at [478, 211] on span "False" at bounding box center [481, 210] width 17 height 8
click at [470, 211] on input "False" at bounding box center [467, 211] width 8 height 6
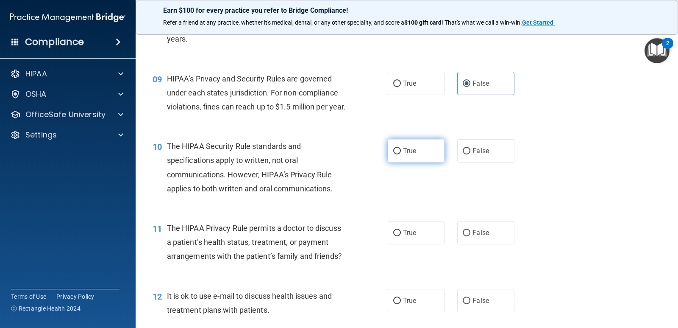
click at [403, 155] on span "True" at bounding box center [409, 151] width 13 height 8
click at [401, 154] on input "True" at bounding box center [397, 151] width 8 height 6
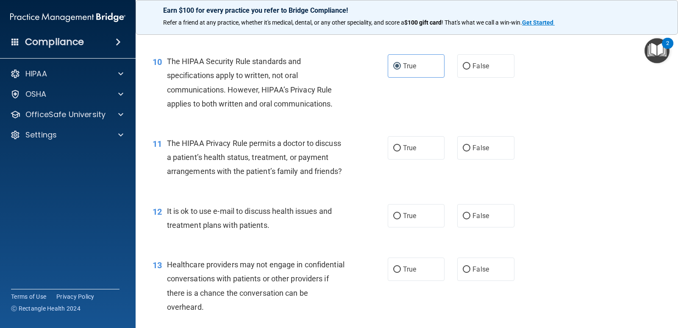
scroll to position [720, 0]
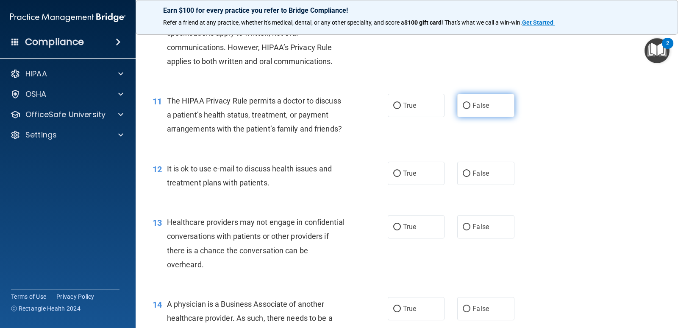
click at [489, 117] on label "False" at bounding box center [485, 105] width 57 height 23
click at [470, 109] on input "False" at bounding box center [467, 106] width 8 height 6
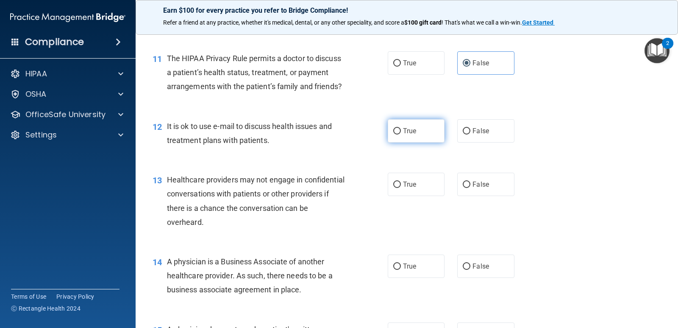
click at [412, 135] on span "True" at bounding box center [409, 131] width 13 height 8
click at [401, 134] on input "True" at bounding box center [397, 131] width 8 height 6
click at [467, 195] on label "False" at bounding box center [485, 183] width 57 height 23
click at [467, 188] on input "False" at bounding box center [467, 184] width 8 height 6
click at [478, 270] on span "False" at bounding box center [481, 266] width 17 height 8
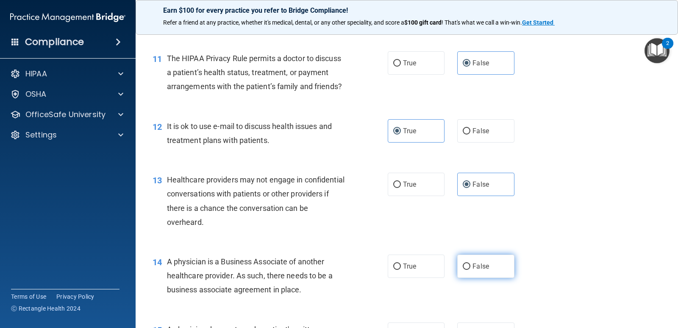
click at [470, 270] on input "False" at bounding box center [467, 266] width 8 height 6
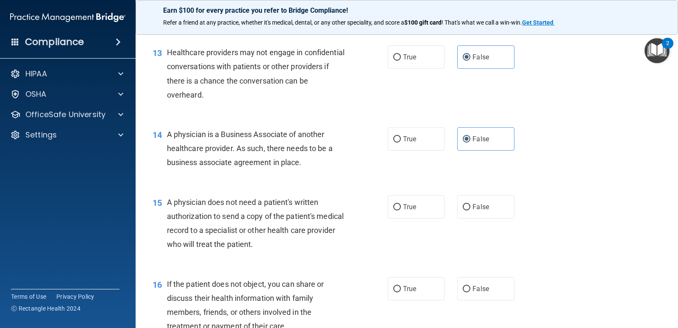
scroll to position [932, 0]
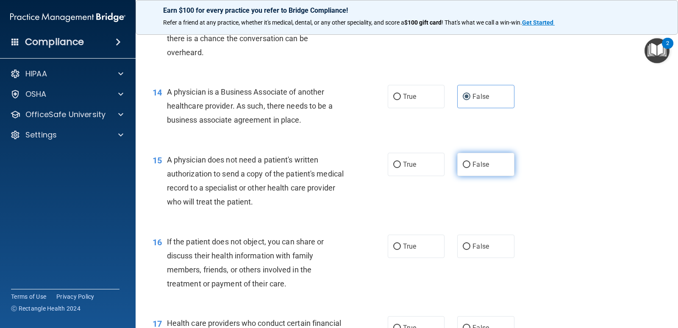
click at [475, 176] on label "False" at bounding box center [485, 164] width 57 height 23
click at [470, 168] on input "False" at bounding box center [467, 164] width 8 height 6
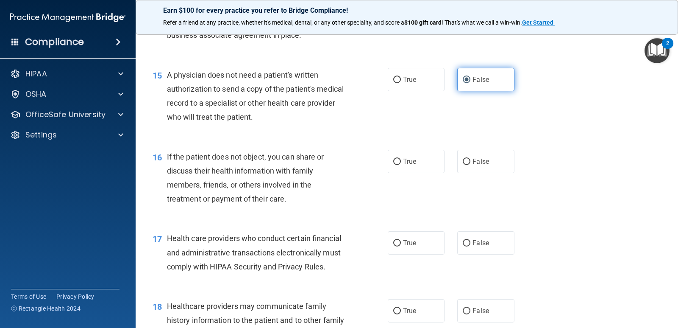
scroll to position [1059, 0]
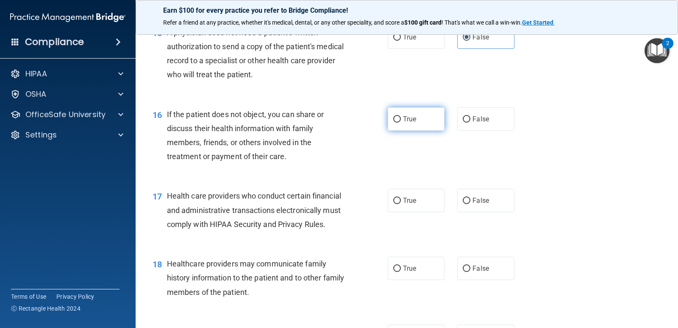
click at [413, 131] on label "True" at bounding box center [416, 118] width 57 height 23
click at [401, 122] on input "True" at bounding box center [397, 119] width 8 height 6
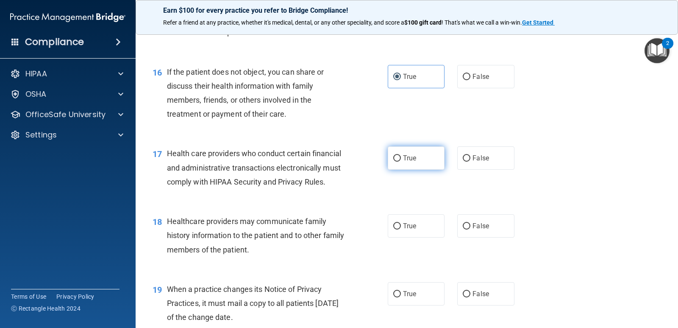
click at [395, 161] on input "True" at bounding box center [397, 158] width 8 height 6
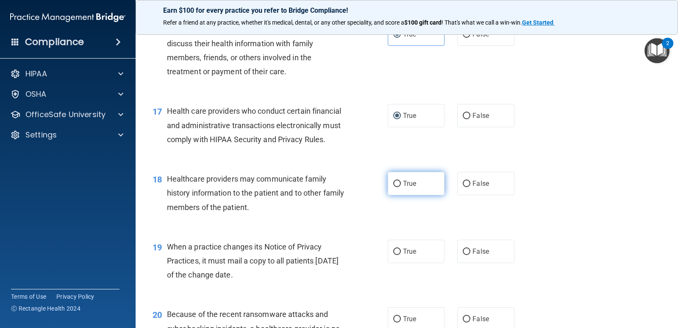
scroll to position [1187, 0]
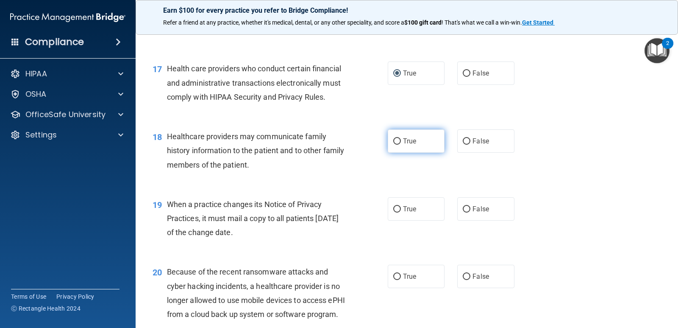
click at [421, 153] on label "True" at bounding box center [416, 140] width 57 height 23
click at [401, 145] on input "True" at bounding box center [397, 141] width 8 height 6
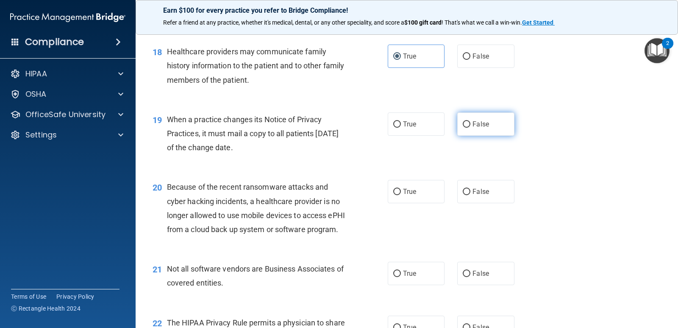
click at [474, 128] on span "False" at bounding box center [481, 124] width 17 height 8
click at [470, 128] on input "False" at bounding box center [467, 124] width 8 height 6
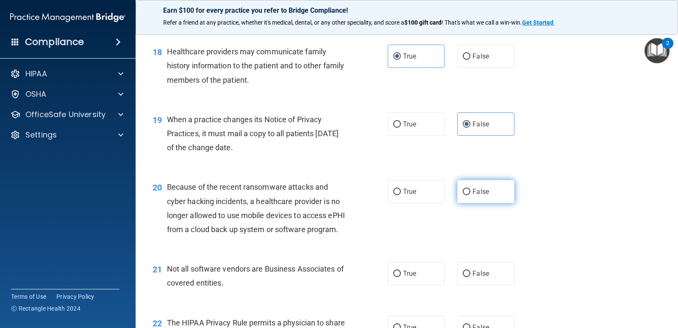
click at [480, 195] on span "False" at bounding box center [481, 191] width 17 height 8
click at [470, 195] on input "False" at bounding box center [467, 192] width 8 height 6
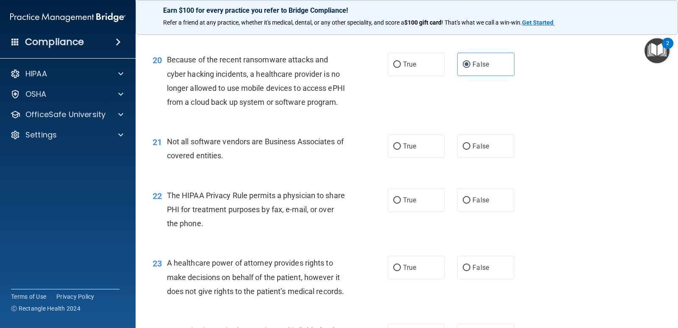
scroll to position [1441, 0]
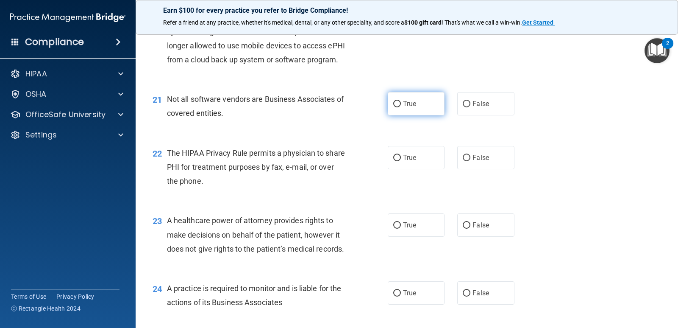
click at [403, 108] on span "True" at bounding box center [409, 104] width 13 height 8
click at [401, 107] on input "True" at bounding box center [397, 104] width 8 height 6
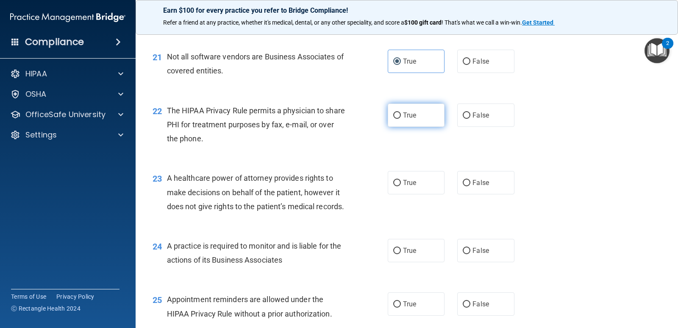
click at [411, 127] on label "True" at bounding box center [416, 114] width 57 height 23
click at [401, 119] on input "True" at bounding box center [397, 115] width 8 height 6
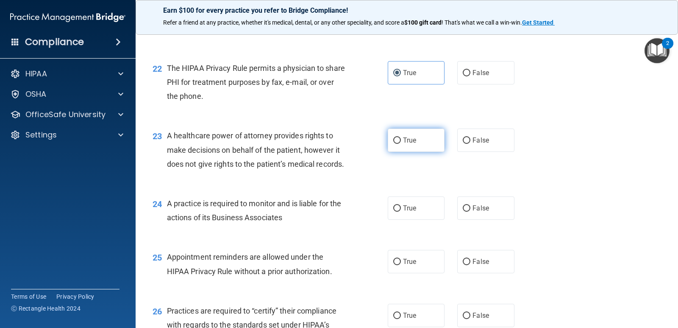
scroll to position [1568, 0]
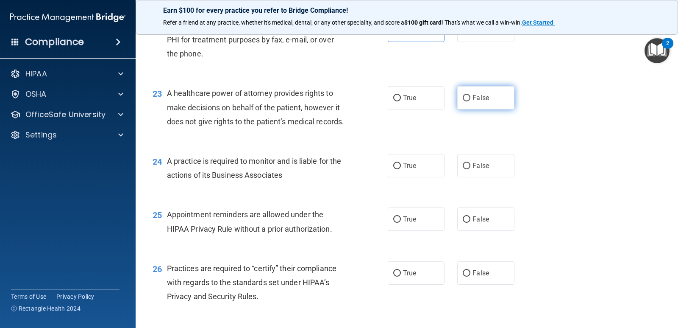
click at [464, 101] on input "False" at bounding box center [467, 98] width 8 height 6
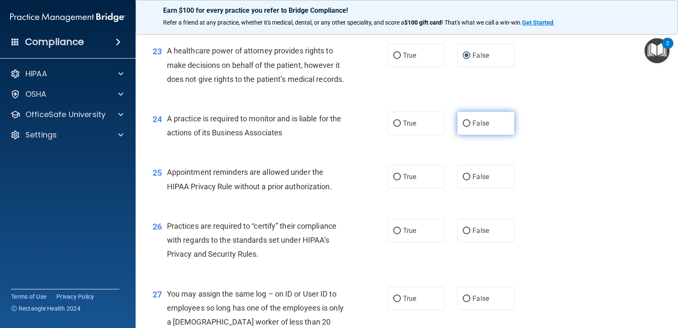
click at [467, 127] on input "False" at bounding box center [467, 123] width 8 height 6
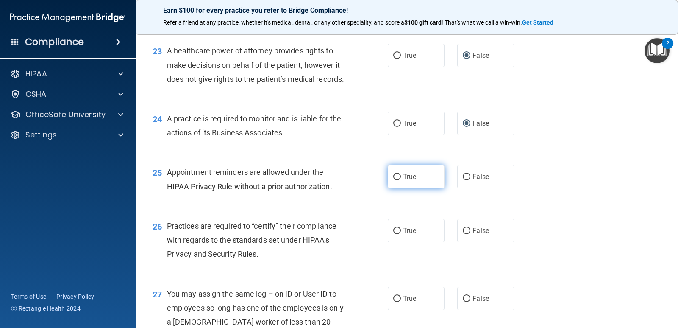
click at [409, 181] on span "True" at bounding box center [409, 176] width 13 height 8
click at [401, 180] on input "True" at bounding box center [397, 177] width 8 height 6
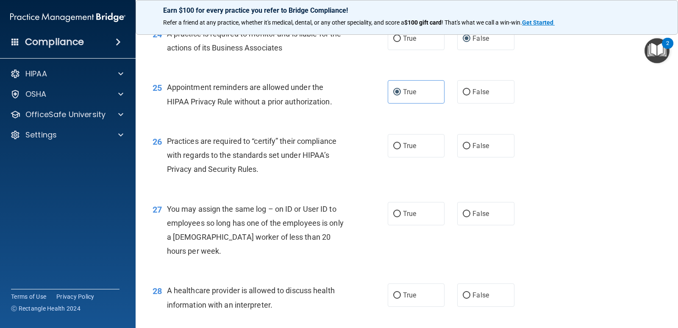
scroll to position [1737, 0]
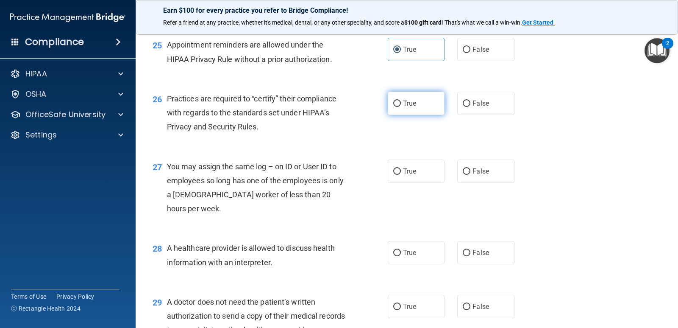
click at [406, 107] on span "True" at bounding box center [409, 103] width 13 height 8
click at [401, 107] on input "True" at bounding box center [397, 103] width 8 height 6
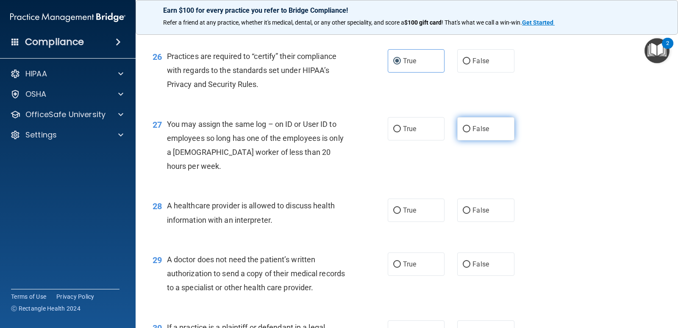
click at [475, 140] on label "False" at bounding box center [485, 128] width 57 height 23
click at [470, 132] on input "False" at bounding box center [467, 129] width 8 height 6
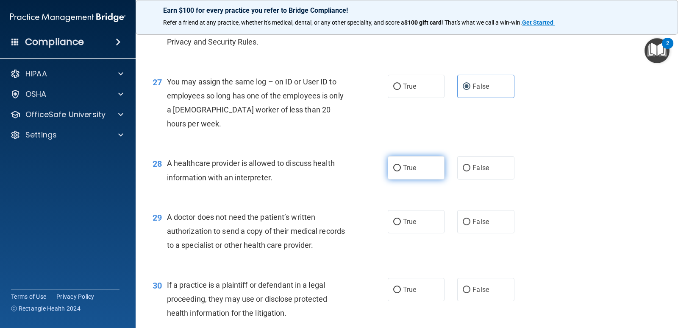
click at [404, 172] on span "True" at bounding box center [409, 168] width 13 height 8
click at [401, 171] on input "True" at bounding box center [397, 168] width 8 height 6
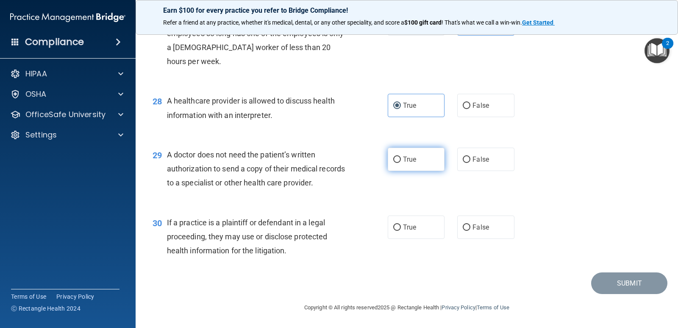
click at [412, 171] on label "True" at bounding box center [416, 158] width 57 height 23
click at [401, 163] on input "True" at bounding box center [397, 159] width 8 height 6
click at [406, 231] on span "True" at bounding box center [409, 227] width 13 height 8
click at [401, 231] on input "True" at bounding box center [397, 227] width 8 height 6
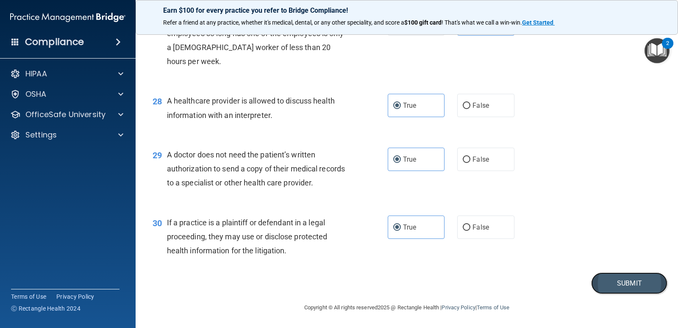
click at [642, 294] on button "Submit" at bounding box center [629, 283] width 76 height 22
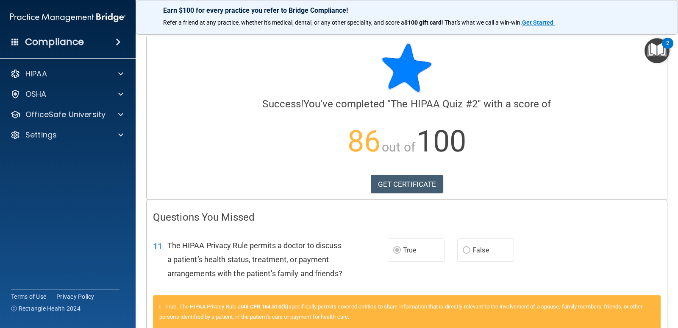
click at [653, 54] on img "Open Resource Center, 2 new notifications" at bounding box center [657, 50] width 25 height 25
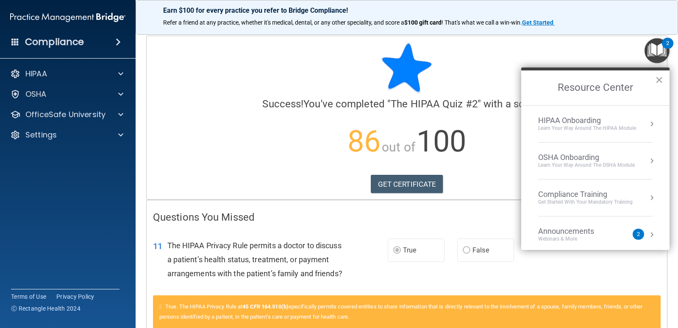
click at [611, 128] on div "Learn Your Way around the HIPAA module" at bounding box center [587, 128] width 98 height 7
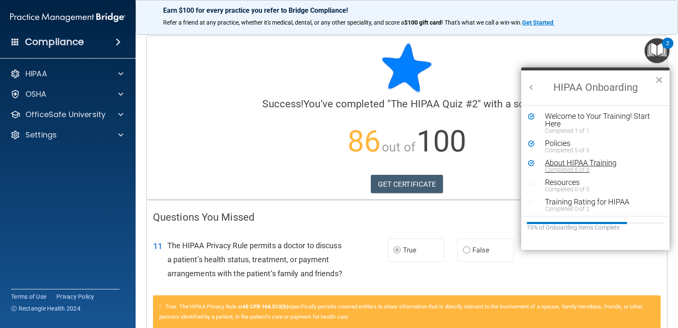
click at [576, 167] on div "Completed 8 of 8" at bounding box center [598, 170] width 107 height 6
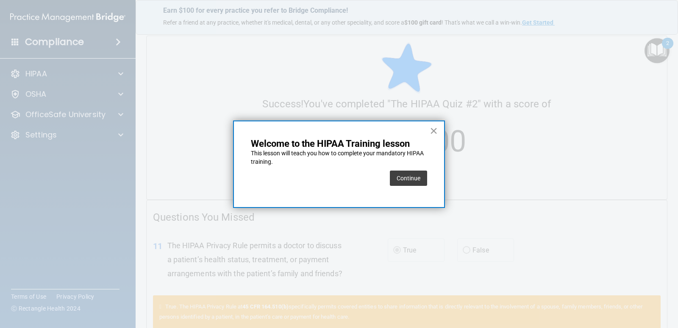
click at [437, 130] on button "×" at bounding box center [434, 131] width 8 height 14
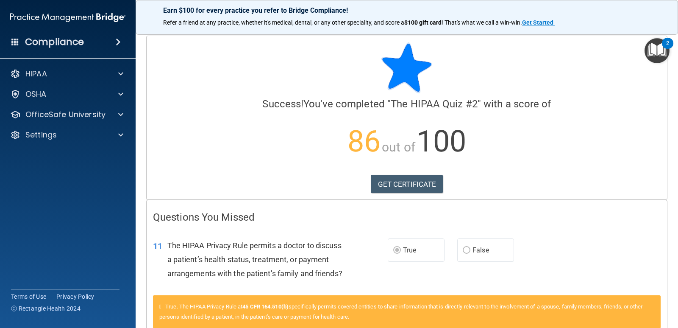
scroll to position [42, 0]
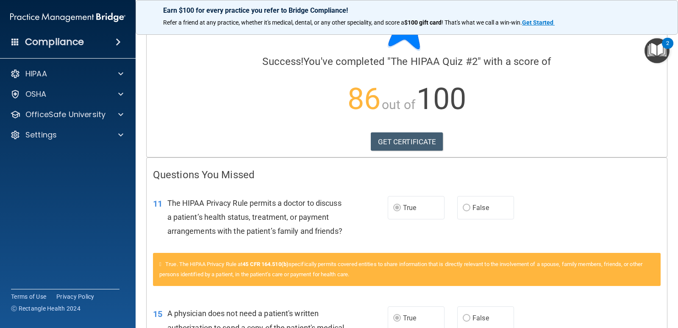
click at [662, 52] on img "Open Resource Center, 2 new notifications" at bounding box center [657, 50] width 25 height 25
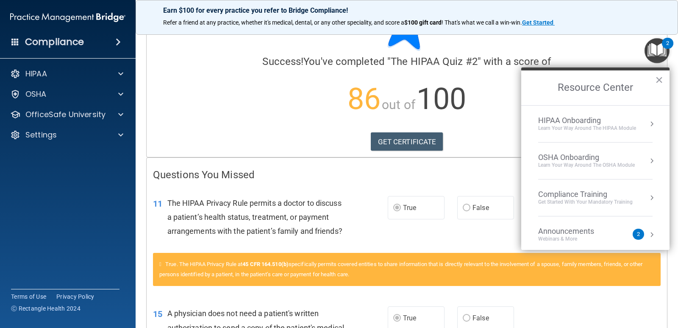
click at [604, 125] on div "Learn Your Way around the HIPAA module" at bounding box center [587, 128] width 98 height 7
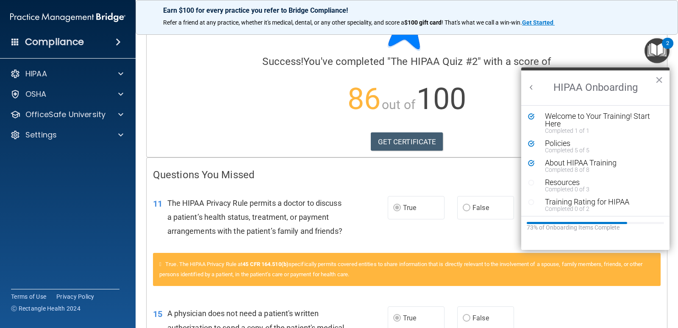
scroll to position [0, 0]
click at [591, 167] on div "Completed 8 of 8" at bounding box center [598, 170] width 107 height 6
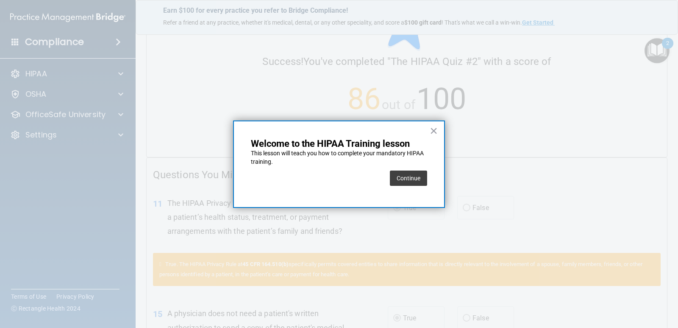
click at [401, 180] on button "Continue" at bounding box center [408, 177] width 37 height 15
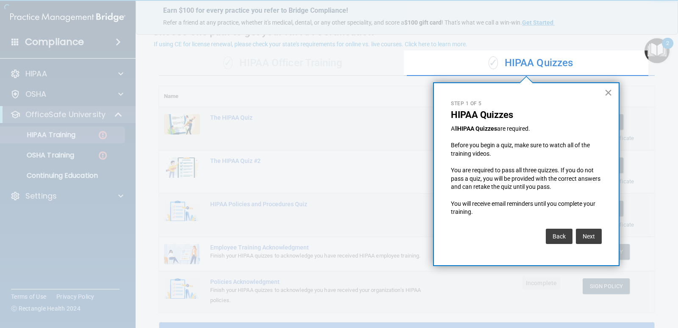
click at [608, 91] on button "×" at bounding box center [608, 93] width 8 height 14
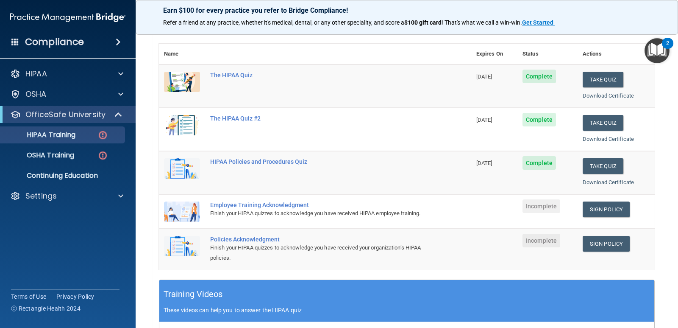
scroll to position [127, 0]
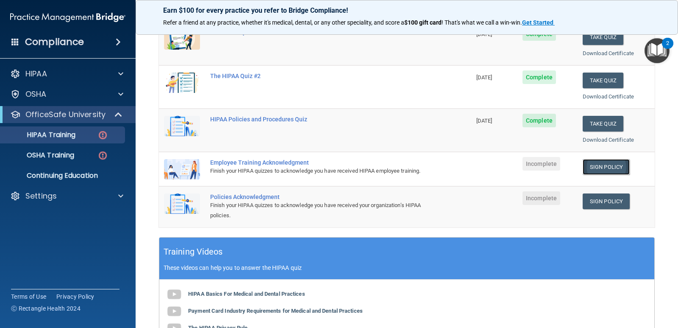
click at [590, 170] on link "Sign Policy" at bounding box center [606, 167] width 47 height 16
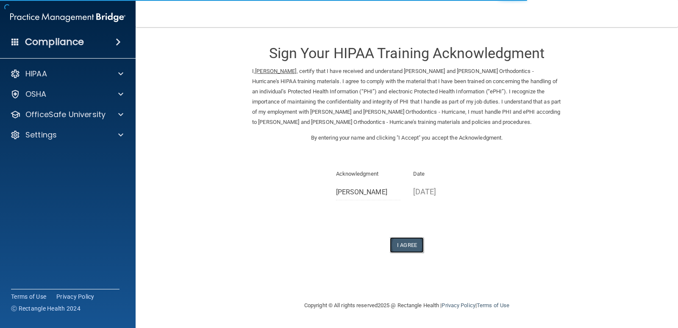
click at [406, 244] on button "I Agree" at bounding box center [407, 245] width 34 height 16
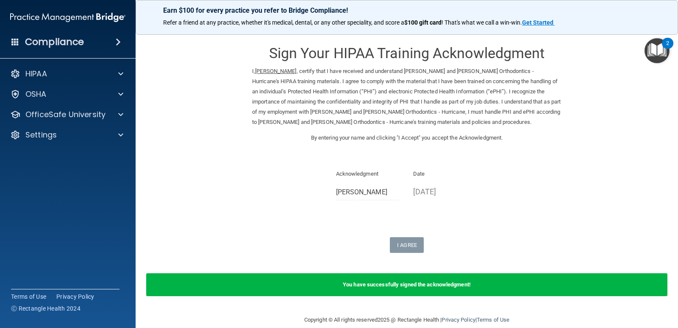
click at [659, 53] on img "Open Resource Center, 2 new notifications" at bounding box center [657, 50] width 25 height 25
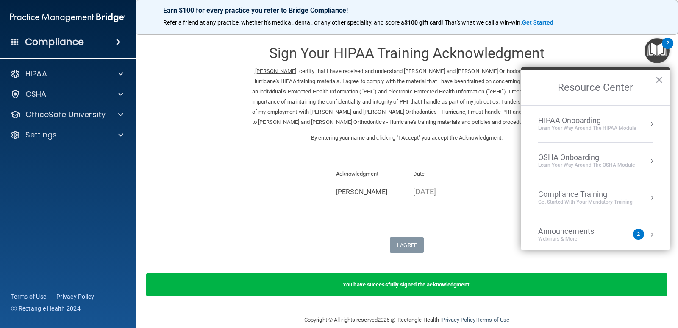
click at [603, 125] on div "Learn Your Way around the HIPAA module" at bounding box center [587, 128] width 98 height 7
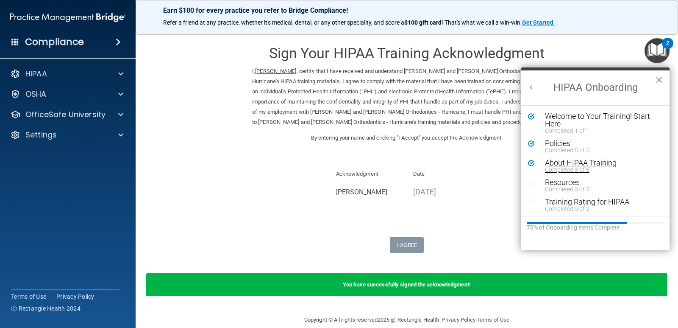
click at [581, 164] on div "About HIPAA Training" at bounding box center [598, 163] width 107 height 8
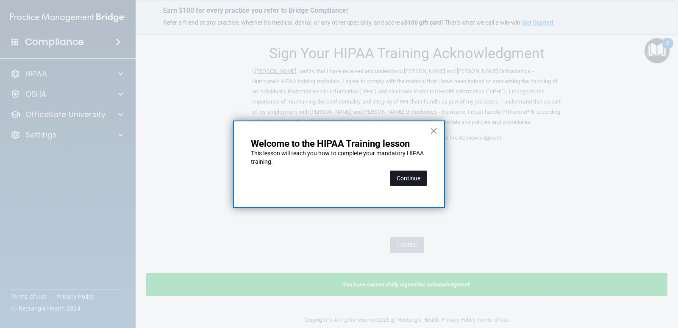
click at [415, 178] on button "Continue" at bounding box center [408, 177] width 37 height 15
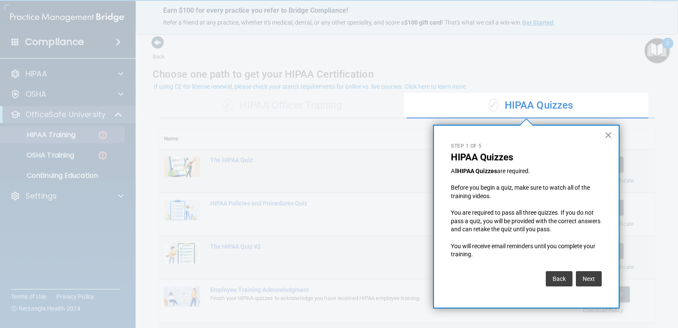
click at [609, 135] on button "×" at bounding box center [608, 135] width 8 height 14
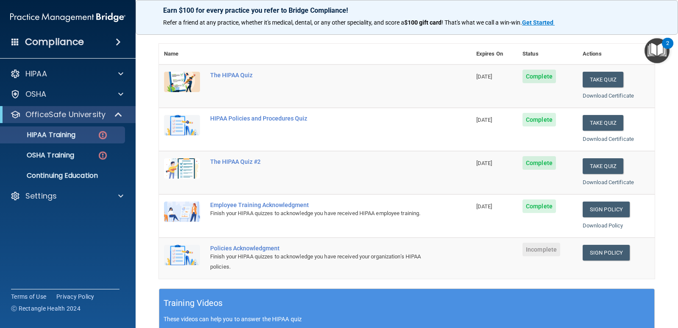
scroll to position [127, 0]
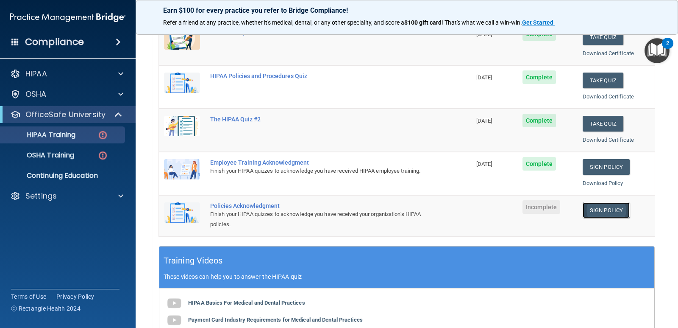
click at [598, 208] on link "Sign Policy" at bounding box center [606, 210] width 47 height 16
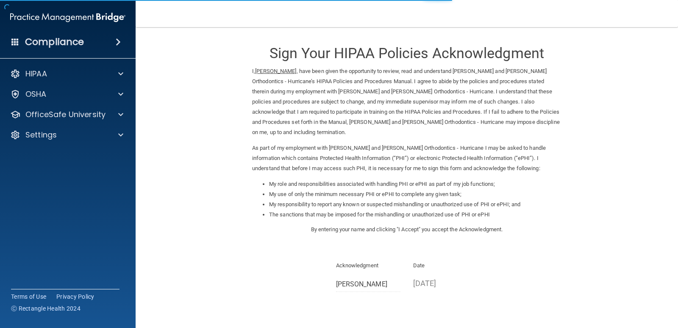
scroll to position [42, 0]
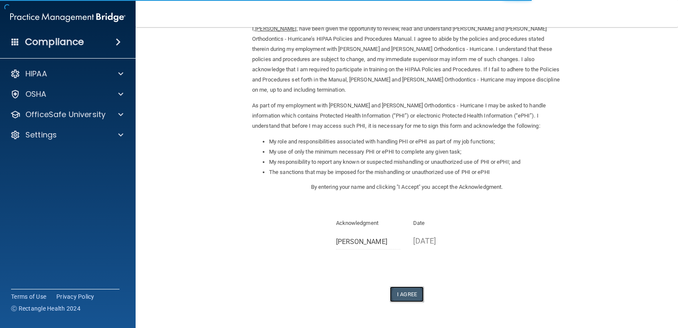
click at [406, 286] on button "I Agree" at bounding box center [407, 294] width 34 height 16
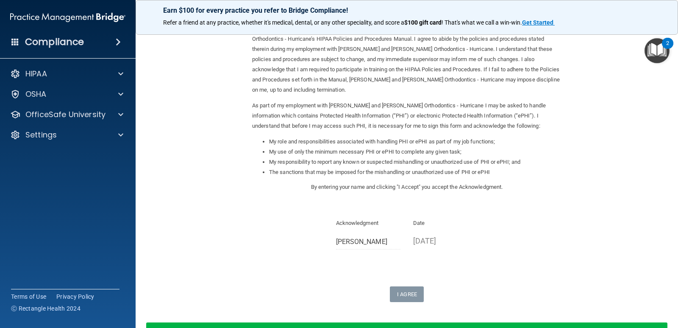
click at [653, 51] on img "Open Resource Center, 2 new notifications" at bounding box center [657, 50] width 25 height 25
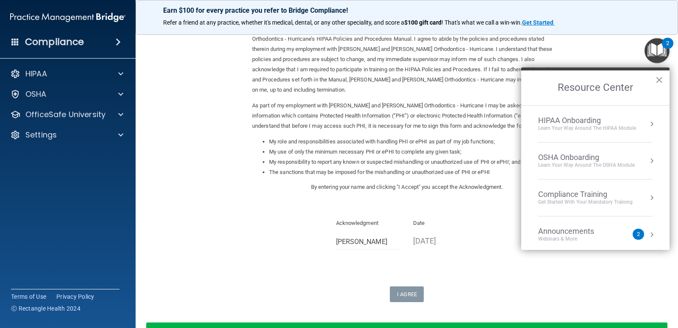
click at [603, 119] on div "HIPAA Onboarding" at bounding box center [587, 120] width 98 height 9
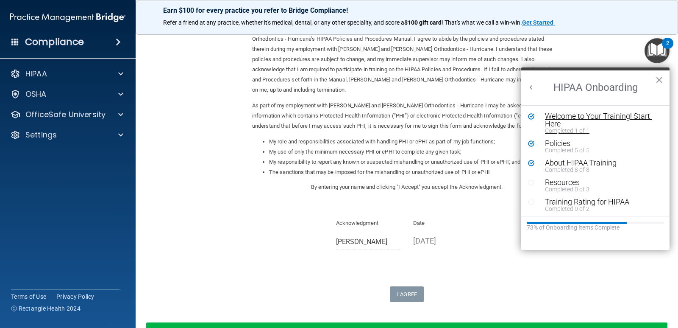
scroll to position [0, 0]
click at [569, 164] on div "About HIPAA Training" at bounding box center [598, 163] width 107 height 8
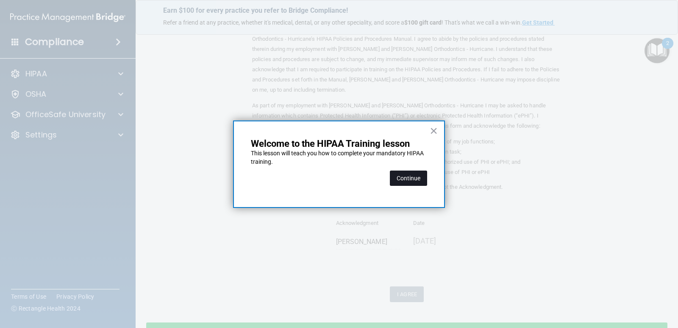
click at [411, 178] on button "Continue" at bounding box center [408, 177] width 37 height 15
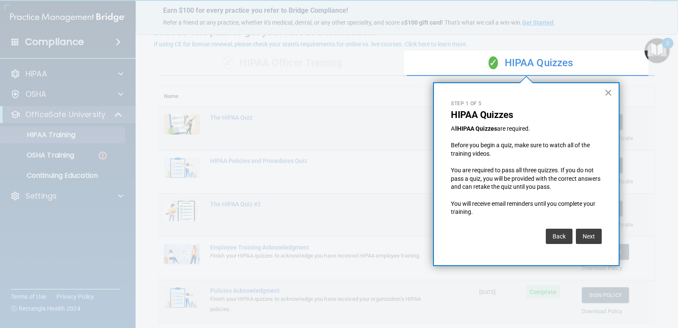
click at [606, 90] on button "×" at bounding box center [608, 93] width 8 height 14
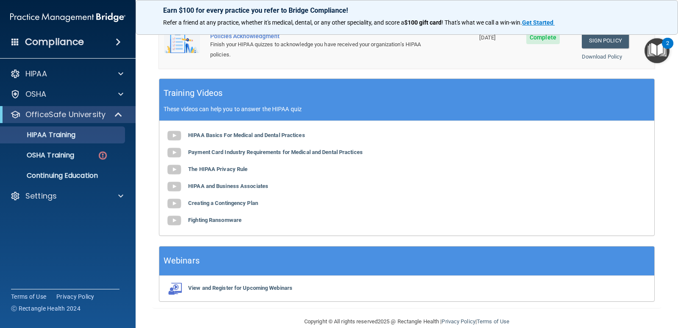
scroll to position [311, 0]
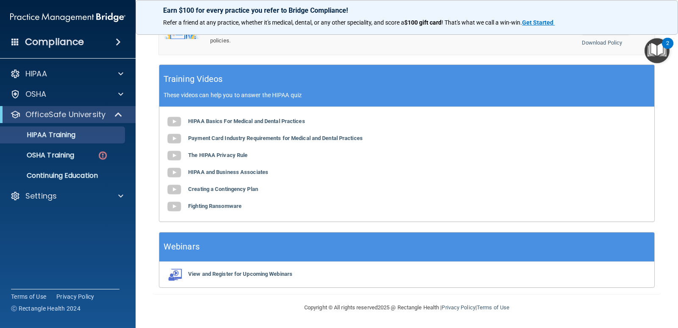
click at [662, 49] on img "Open Resource Center, 2 new notifications" at bounding box center [657, 50] width 25 height 25
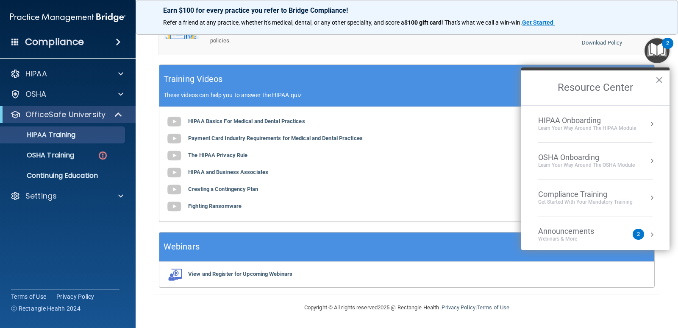
click at [622, 123] on div "HIPAA Onboarding" at bounding box center [587, 120] width 98 height 9
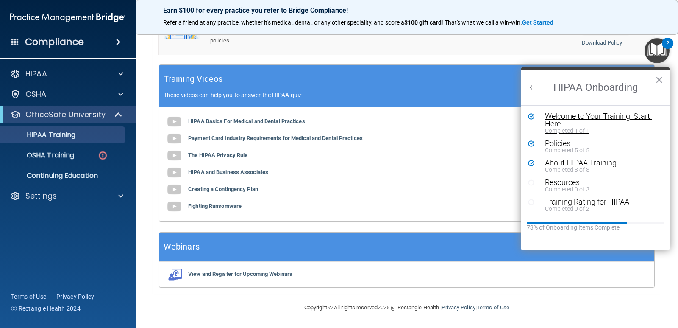
scroll to position [0, 0]
click at [565, 184] on div "Resources" at bounding box center [598, 182] width 107 height 8
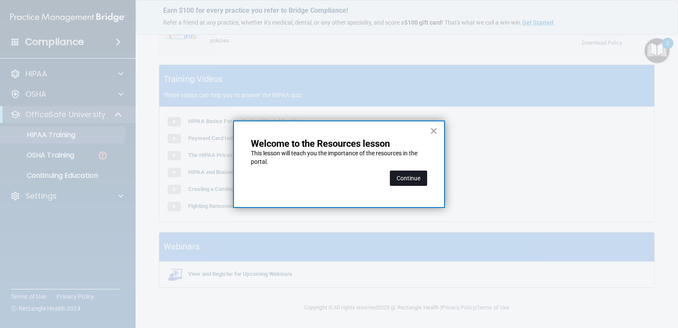
click at [414, 178] on button "Continue" at bounding box center [408, 177] width 37 height 15
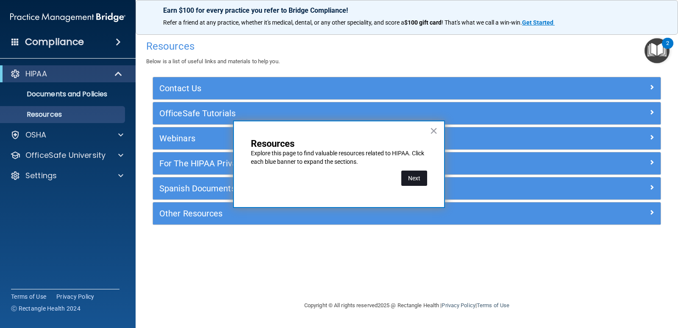
click at [419, 180] on button "Next" at bounding box center [414, 177] width 26 height 15
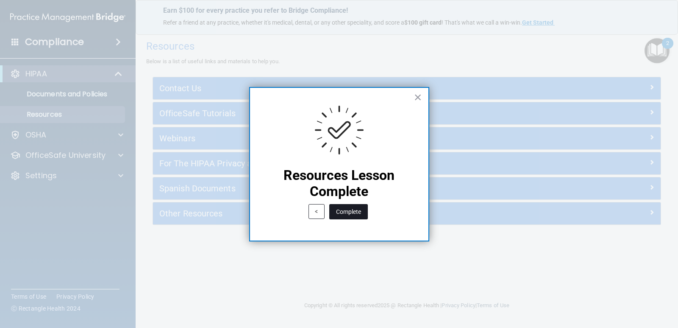
click at [344, 213] on button "Complete" at bounding box center [348, 211] width 39 height 15
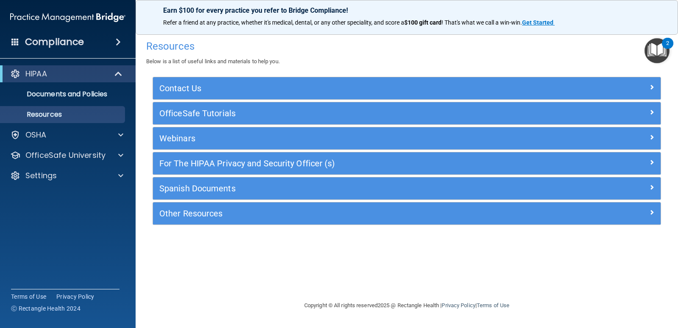
click at [622, 81] on div "Contact Us" at bounding box center [407, 88] width 508 height 22
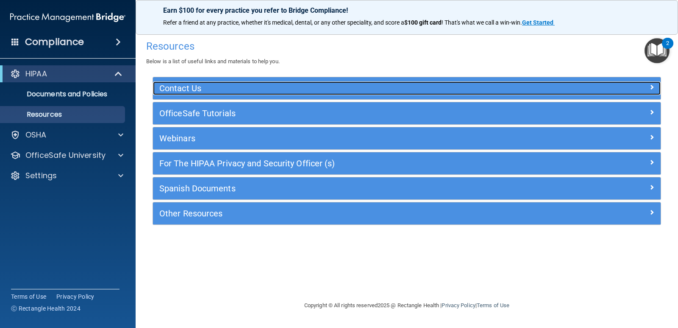
click at [652, 88] on span at bounding box center [651, 87] width 5 height 10
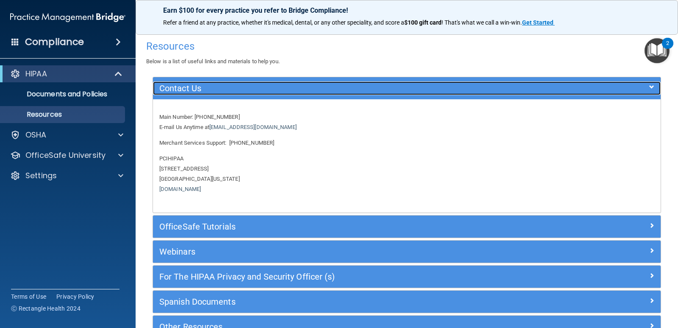
scroll to position [42, 0]
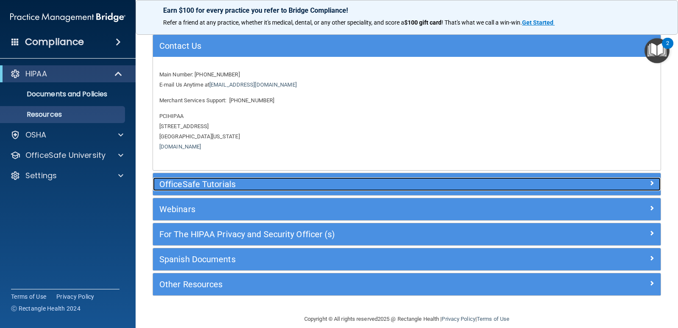
click at [567, 178] on div at bounding box center [597, 182] width 127 height 10
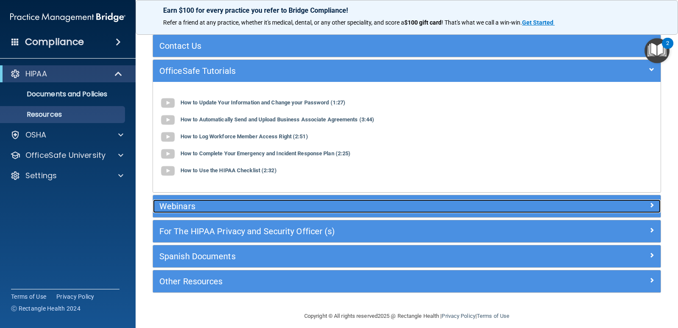
click at [525, 207] on div "Webinars" at bounding box center [343, 206] width 381 height 14
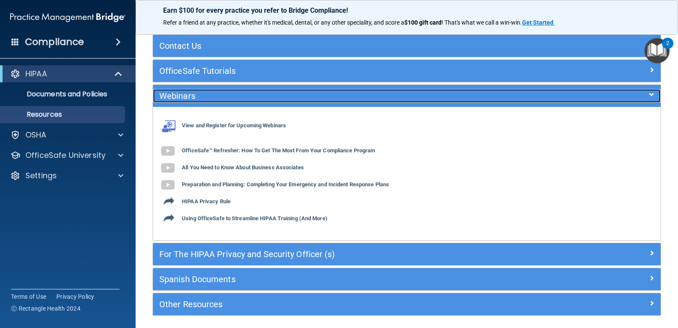
scroll to position [74, 0]
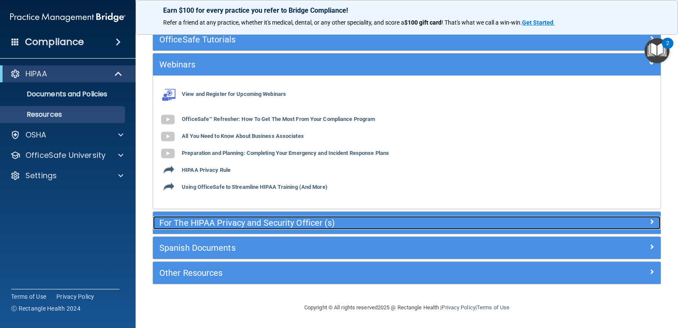
click at [520, 222] on h5 "For The HIPAA Privacy and Security Officer (s)" at bounding box center [343, 222] width 368 height 9
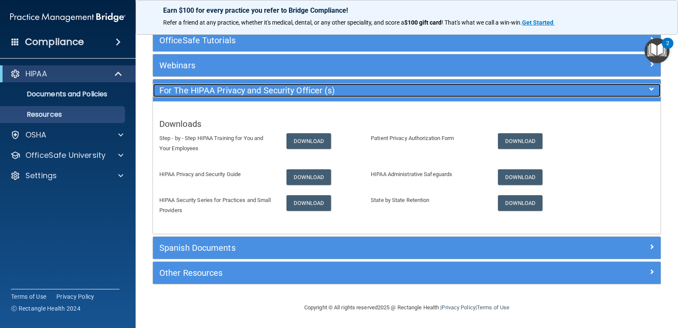
scroll to position [73, 0]
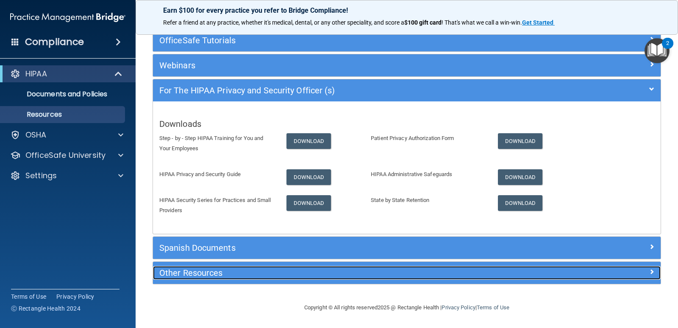
click at [509, 274] on h5 "Other Resources" at bounding box center [343, 272] width 368 height 9
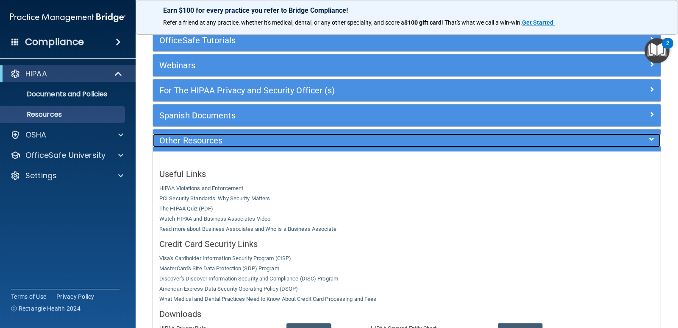
scroll to position [0, 0]
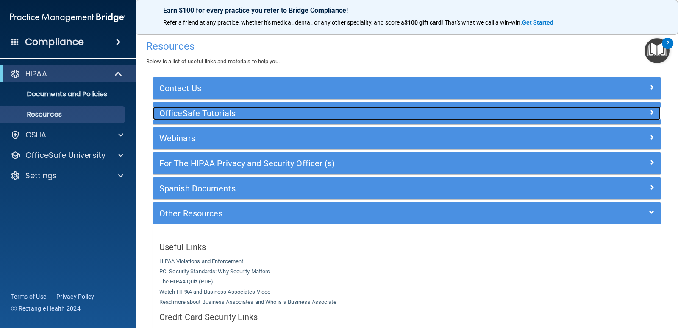
click at [459, 109] on h5 "OfficeSafe Tutorials" at bounding box center [343, 112] width 368 height 9
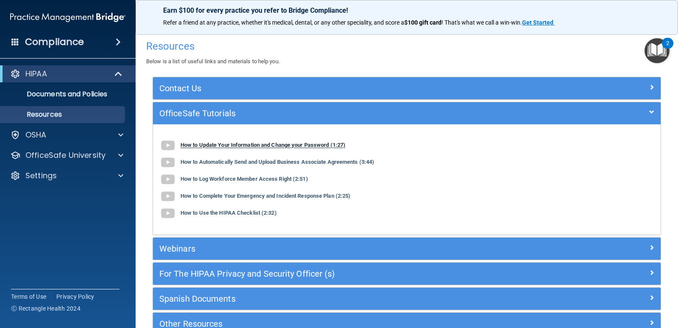
click at [309, 145] on b "How to Update Your Information and Change your Password (1:27)" at bounding box center [263, 145] width 165 height 6
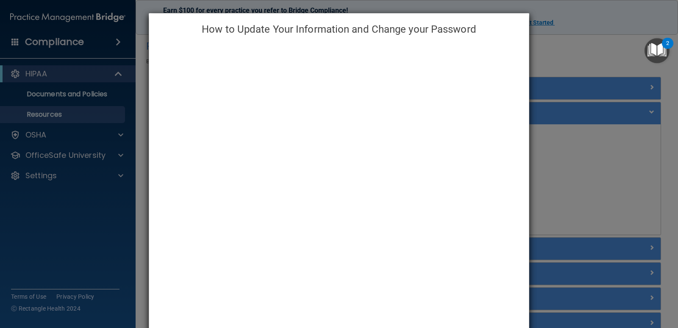
click at [598, 64] on div "How to Update Your Information and Change your Password" at bounding box center [339, 164] width 678 height 328
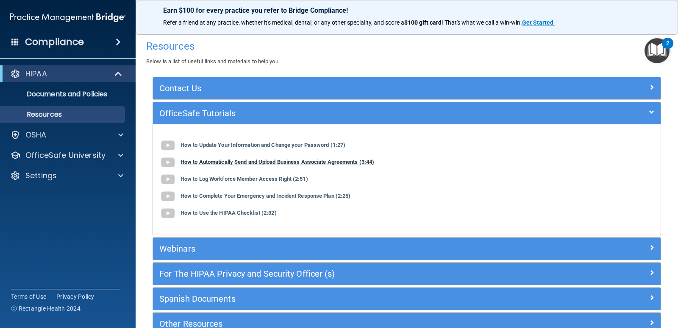
click at [312, 162] on b "How to Automatically Send and Upload Business Associate Agreements (3:44)" at bounding box center [278, 162] width 194 height 6
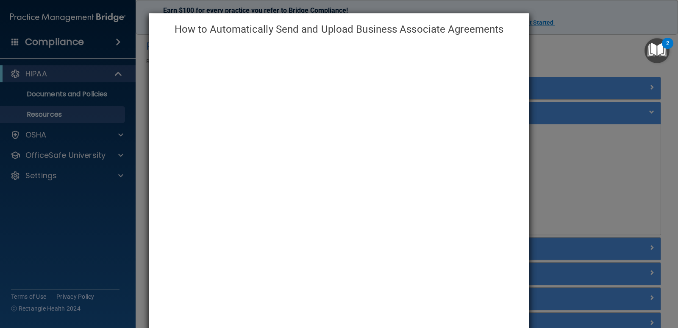
click at [575, 163] on div "How to Automatically Send and Upload Business Associate Agreements" at bounding box center [339, 164] width 678 height 328
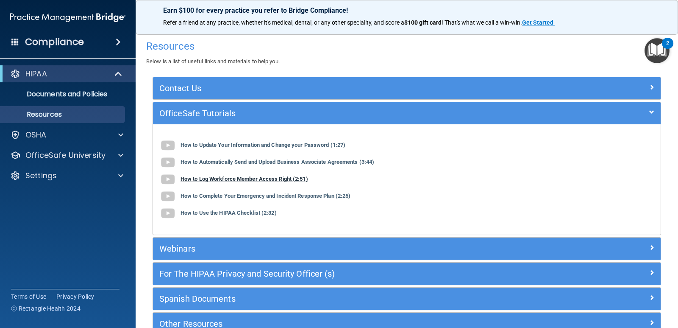
click at [204, 180] on b "How to Log Workforce Member Access Right (2:51)" at bounding box center [245, 179] width 128 height 6
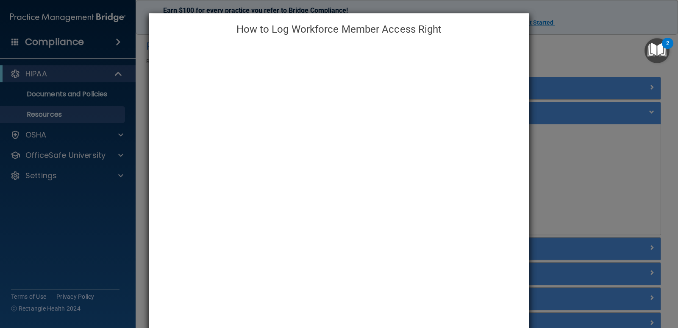
click at [581, 192] on div "How to Log Workforce Member Access Right" at bounding box center [339, 164] width 678 height 328
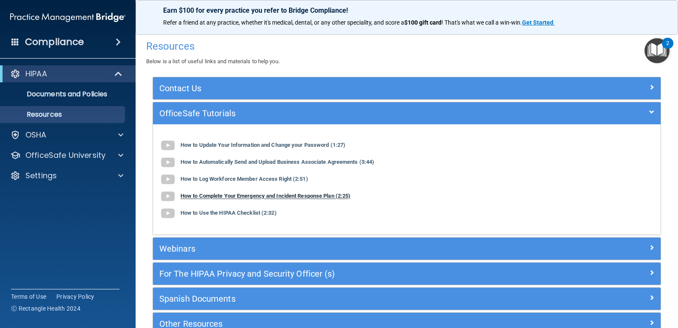
click at [283, 197] on b "How to Complete Your Emergency and Incident Response Plan (2:25)" at bounding box center [266, 196] width 170 height 6
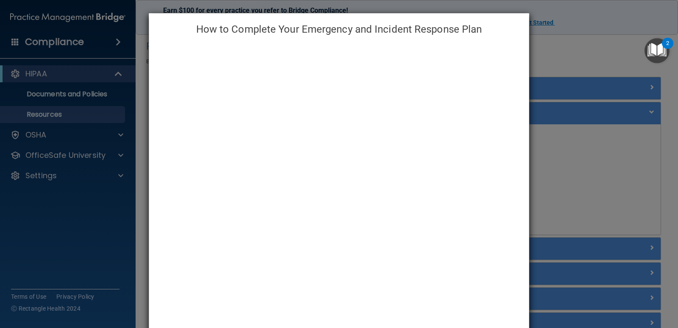
click at [596, 178] on div "How to Complete Your Emergency and Incident Response Plan" at bounding box center [339, 164] width 678 height 328
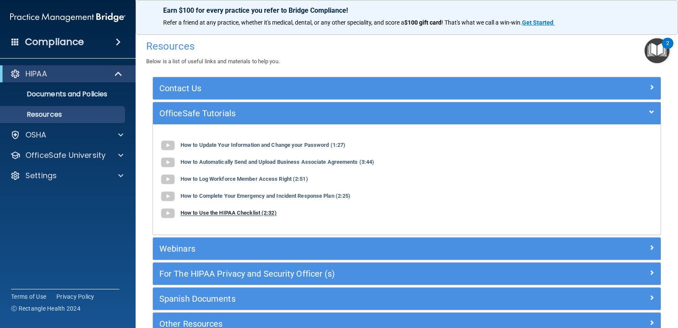
click at [262, 212] on b "How to Use the HIPAA Checklist (2:32)" at bounding box center [229, 213] width 96 height 6
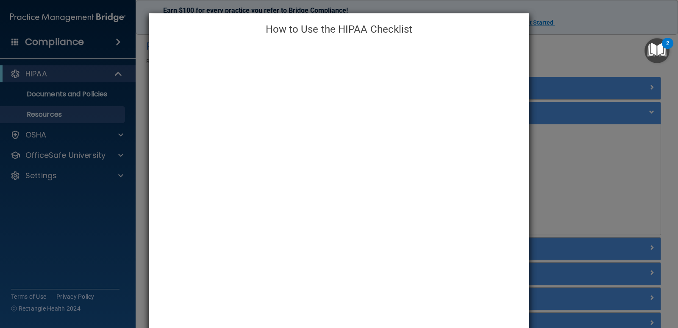
click at [619, 180] on div "How to Use the HIPAA Checklist" at bounding box center [339, 164] width 678 height 328
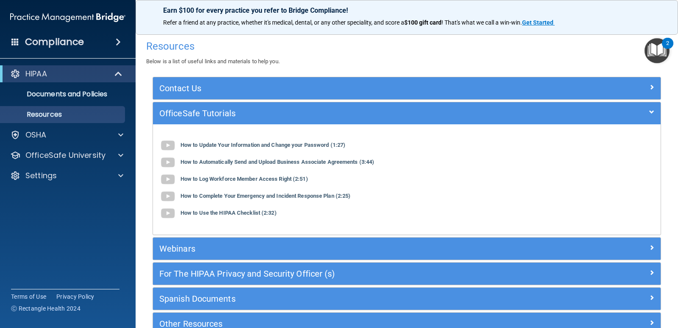
click at [657, 50] on img "Open Resource Center, 2 new notifications" at bounding box center [657, 50] width 25 height 25
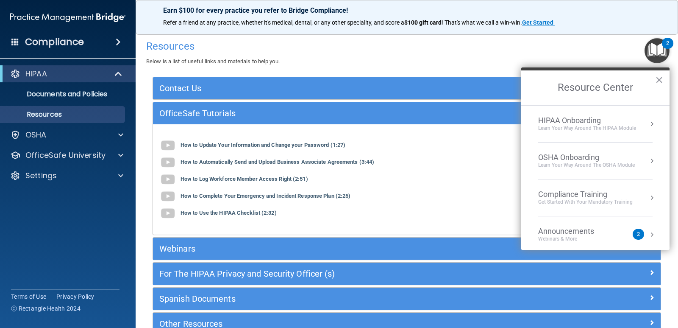
click at [606, 118] on div "HIPAA Onboarding" at bounding box center [587, 120] width 98 height 9
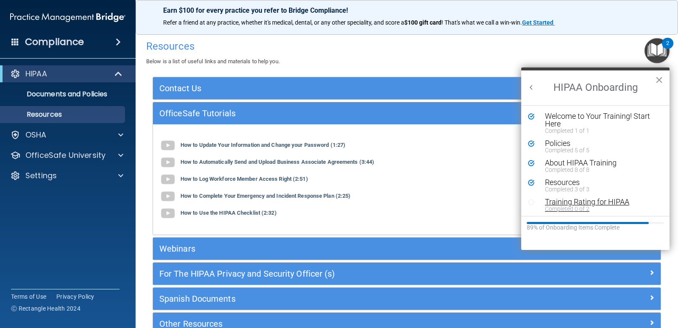
click at [588, 203] on div "Training Rating for HIPAA" at bounding box center [598, 202] width 107 height 8
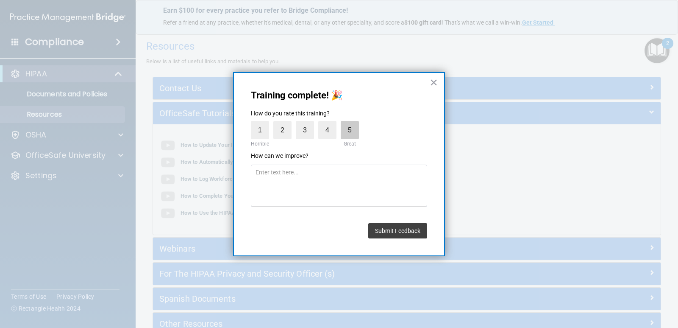
click at [351, 130] on label "5" at bounding box center [350, 130] width 18 height 18
click at [330, 123] on input "5" at bounding box center [330, 123] width 0 height 0
click at [394, 232] on button "Submit Feedback" at bounding box center [397, 230] width 59 height 15
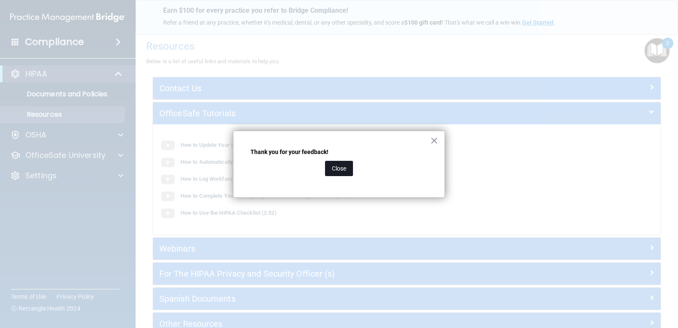
click at [342, 173] on button "Close" at bounding box center [339, 168] width 28 height 15
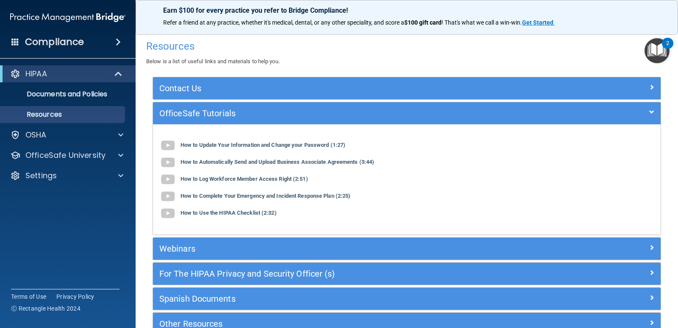
click at [655, 51] on img "Open Resource Center, 2 new notifications" at bounding box center [657, 50] width 25 height 25
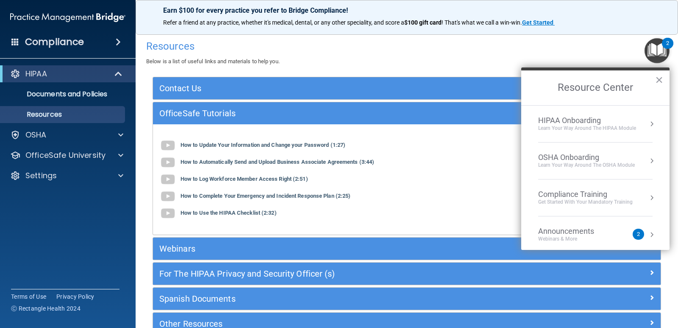
click at [596, 124] on div "HIPAA Onboarding" at bounding box center [587, 120] width 98 height 9
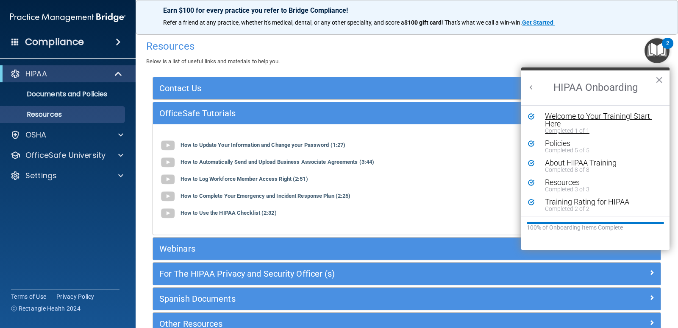
scroll to position [2, 0]
click at [532, 86] on button "Back to Resource Center Home" at bounding box center [531, 87] width 8 height 8
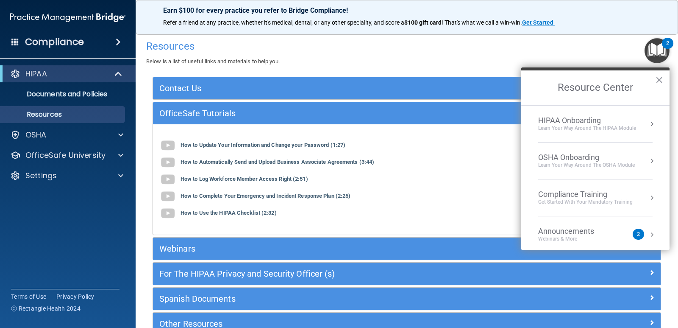
scroll to position [0, 0]
click at [562, 162] on div "Learn your way around the OSHA module" at bounding box center [586, 164] width 97 height 7
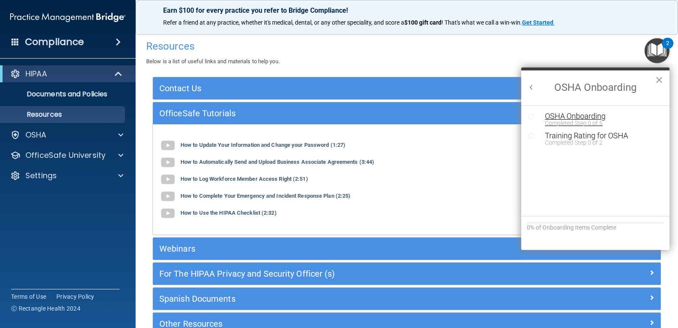
click at [582, 119] on div "OSHA Onboarding" at bounding box center [602, 116] width 114 height 8
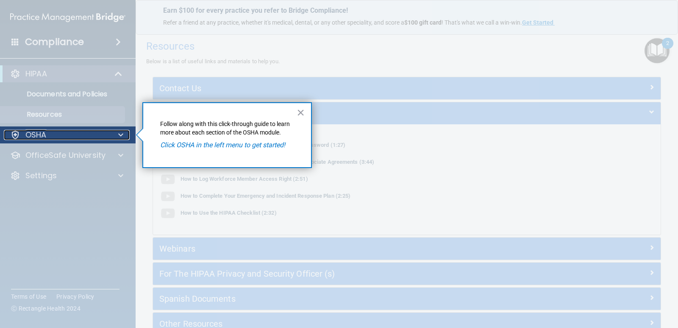
click at [41, 135] on p "OSHA" at bounding box center [35, 135] width 21 height 10
click at [47, 136] on div "OSHA" at bounding box center [56, 135] width 105 height 10
click at [48, 136] on div "OSHA" at bounding box center [56, 135] width 105 height 10
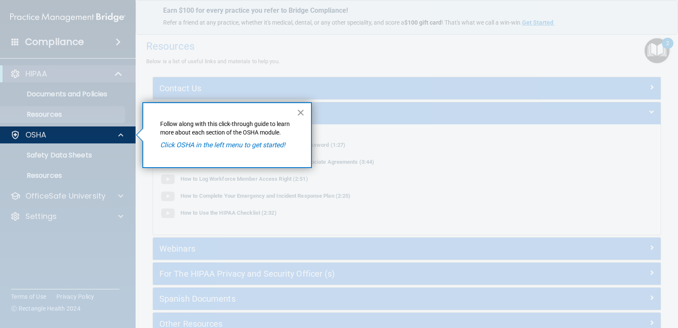
click at [302, 113] on button "×" at bounding box center [301, 113] width 8 height 14
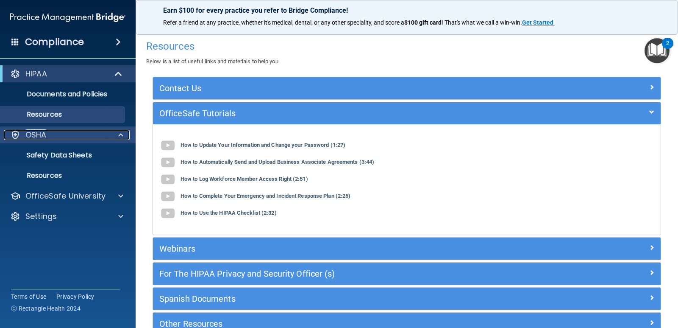
click at [45, 136] on p "OSHA" at bounding box center [35, 135] width 21 height 10
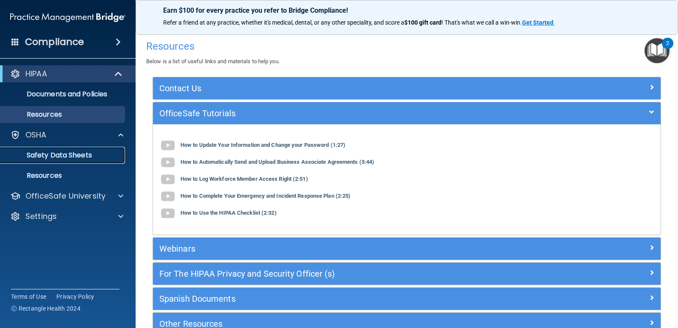
click at [55, 156] on p "Safety Data Sheets" at bounding box center [64, 155] width 116 height 8
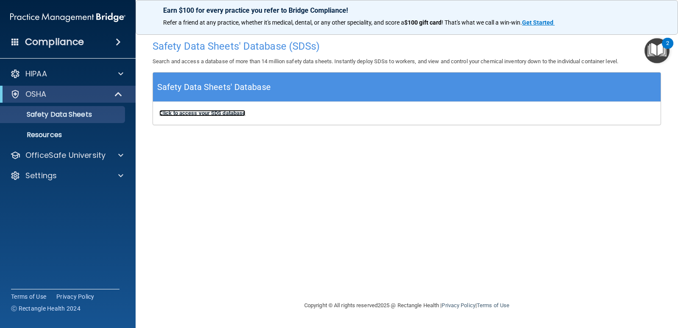
click at [209, 111] on b "Click to access your SDS database" at bounding box center [202, 113] width 86 height 6
click at [659, 44] on img "Open Resource Center, 2 new notifications" at bounding box center [657, 50] width 25 height 25
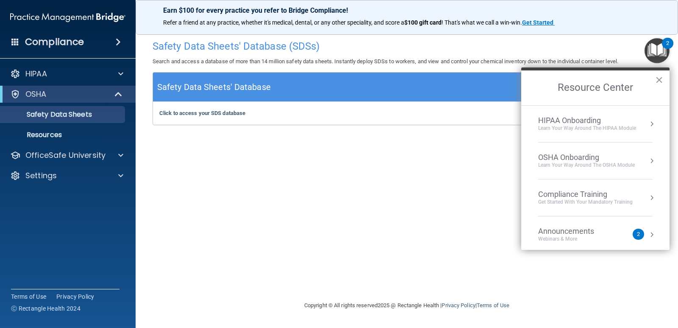
click at [606, 154] on div "OSHA Onboarding" at bounding box center [586, 157] width 97 height 9
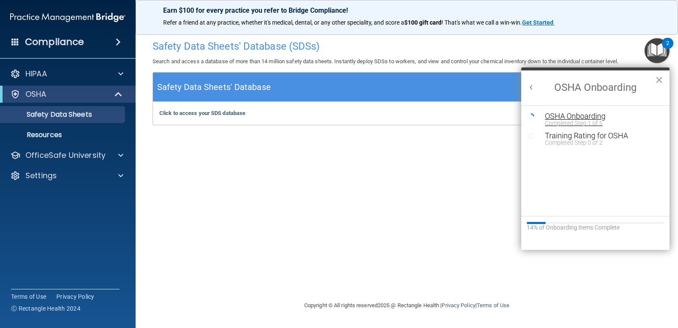
click at [573, 117] on div "OSHA Onboarding" at bounding box center [602, 116] width 114 height 8
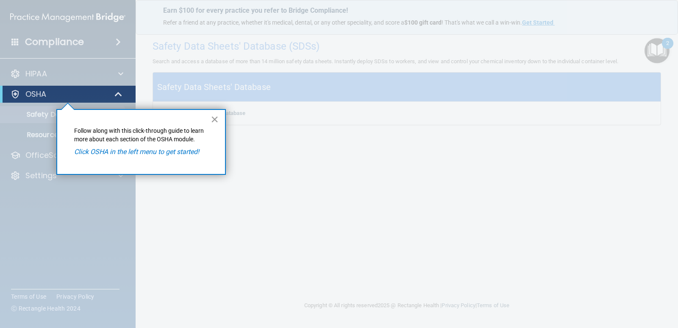
click at [213, 117] on button "×" at bounding box center [215, 119] width 8 height 14
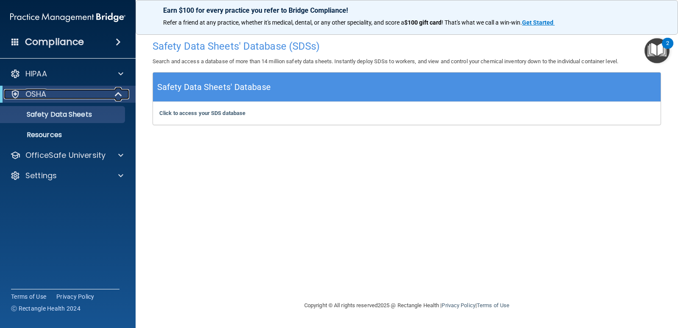
click at [42, 92] on p "OSHA" at bounding box center [35, 94] width 21 height 10
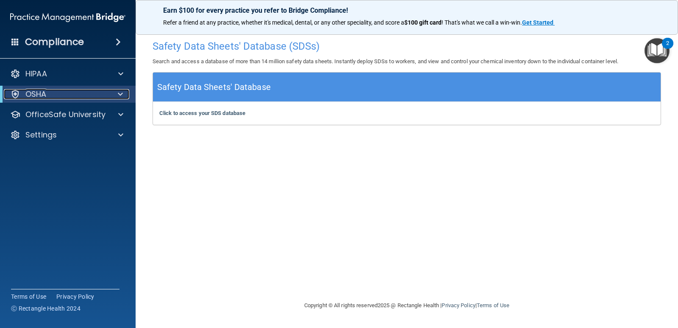
click at [61, 95] on div "OSHA" at bounding box center [56, 94] width 105 height 10
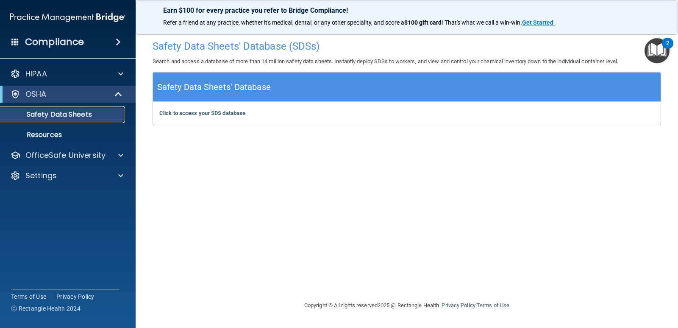
click at [73, 114] on p "Safety Data Sheets" at bounding box center [64, 114] width 116 height 8
click at [206, 114] on b "Click to access your SDS database" at bounding box center [202, 113] width 86 height 6
click at [664, 56] on img "Open Resource Center, 2 new notifications" at bounding box center [657, 50] width 25 height 25
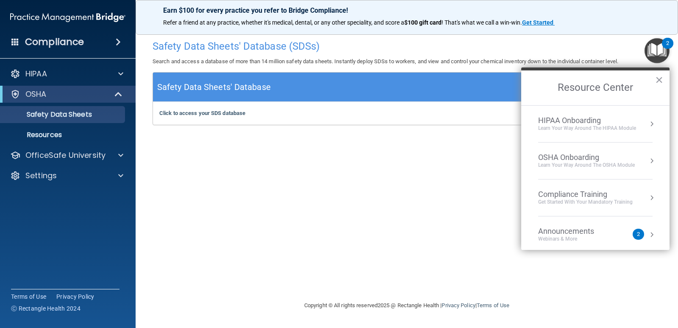
click at [614, 161] on div "OSHA Onboarding" at bounding box center [586, 157] width 97 height 9
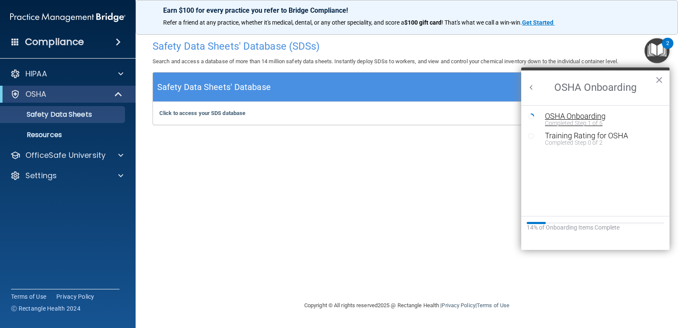
click at [584, 117] on div "OSHA Onboarding" at bounding box center [602, 116] width 114 height 8
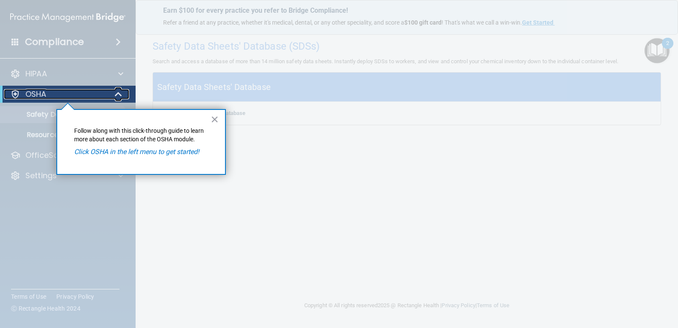
click at [17, 93] on div at bounding box center [15, 94] width 10 height 10
click at [214, 117] on button "×" at bounding box center [215, 119] width 8 height 14
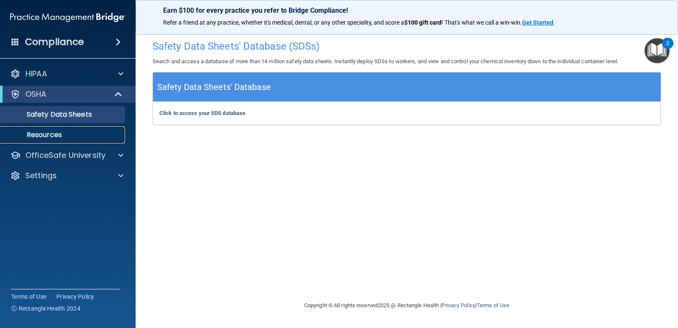
click at [51, 133] on p "Resources" at bounding box center [64, 135] width 116 height 8
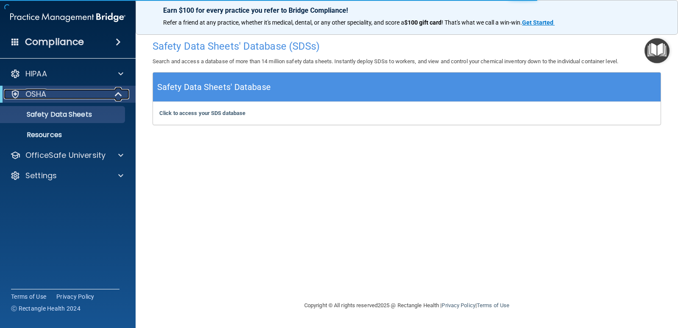
click at [41, 94] on p "OSHA" at bounding box center [35, 94] width 21 height 10
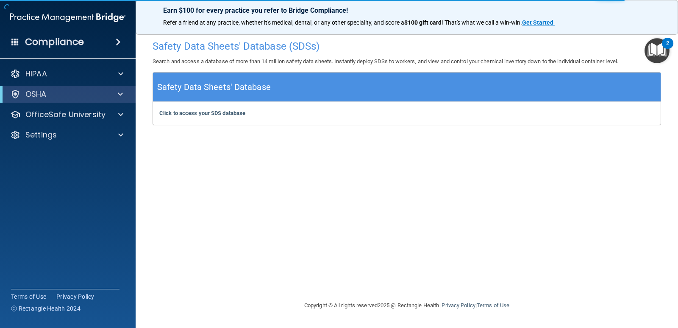
click at [656, 44] on img "Open Resource Center, 2 new notifications" at bounding box center [657, 50] width 25 height 25
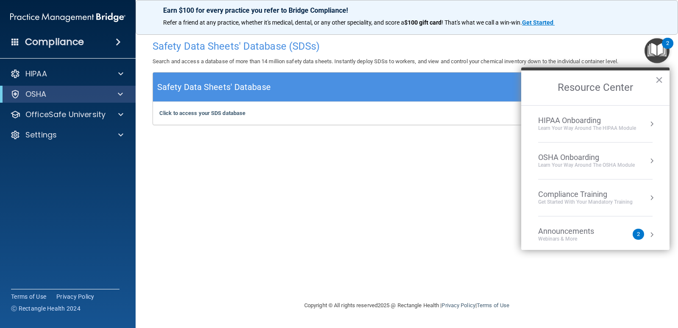
click at [599, 161] on div "OSHA Onboarding" at bounding box center [586, 157] width 97 height 9
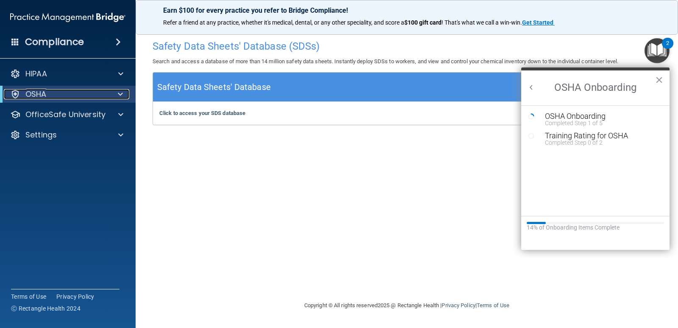
click at [75, 95] on div "OSHA" at bounding box center [56, 94] width 105 height 10
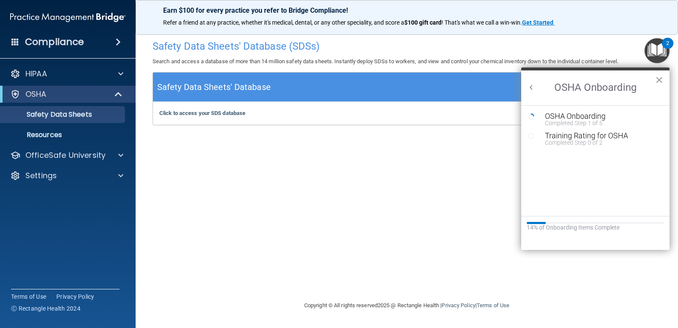
click at [464, 225] on div "Safety Data Sheets' Database (SDSs) Search and access a database of more than 1…" at bounding box center [407, 164] width 509 height 256
click at [612, 137] on div "Training Rating for OSHA" at bounding box center [602, 136] width 114 height 8
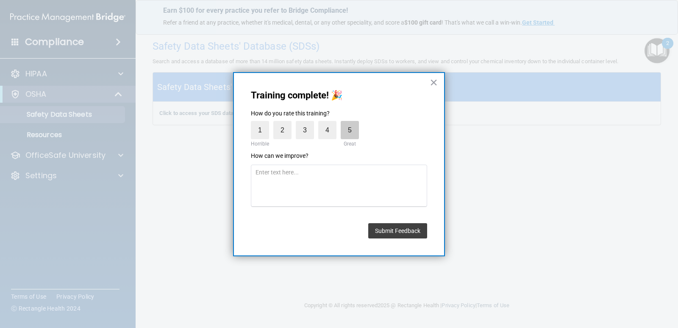
click at [346, 131] on label "5" at bounding box center [350, 130] width 18 height 18
click at [330, 123] on input "5" at bounding box center [330, 123] width 0 height 0
drag, startPoint x: 433, startPoint y: 82, endPoint x: 439, endPoint y: 82, distance: 5.5
click at [433, 81] on button "×" at bounding box center [434, 82] width 8 height 14
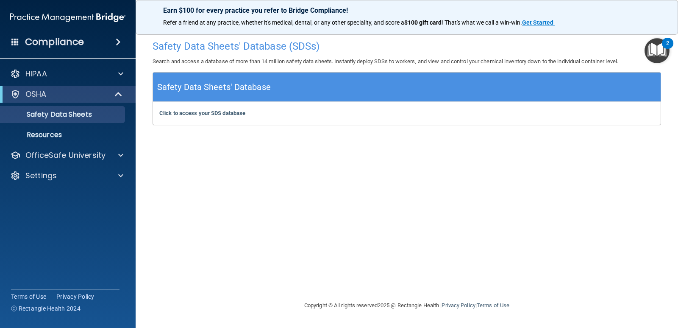
click at [656, 45] on img "Open Resource Center, 2 new notifications" at bounding box center [657, 50] width 25 height 25
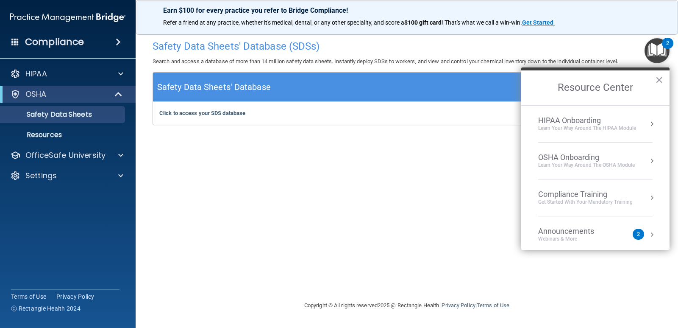
click at [602, 161] on div "OSHA Onboarding" at bounding box center [586, 157] width 97 height 9
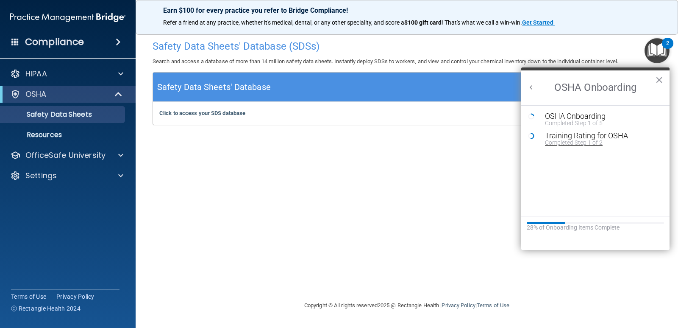
click at [600, 136] on div "Training Rating for OSHA" at bounding box center [602, 136] width 114 height 8
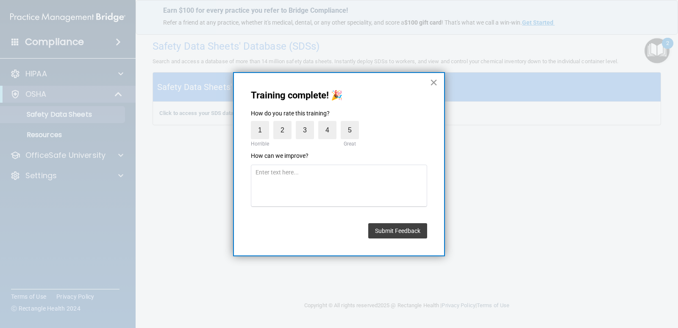
click at [436, 81] on button "×" at bounding box center [434, 82] width 8 height 14
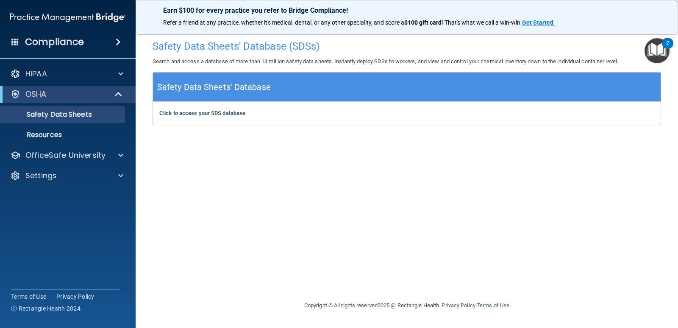
click at [658, 47] on img "Open Resource Center, 2 new notifications" at bounding box center [657, 50] width 25 height 25
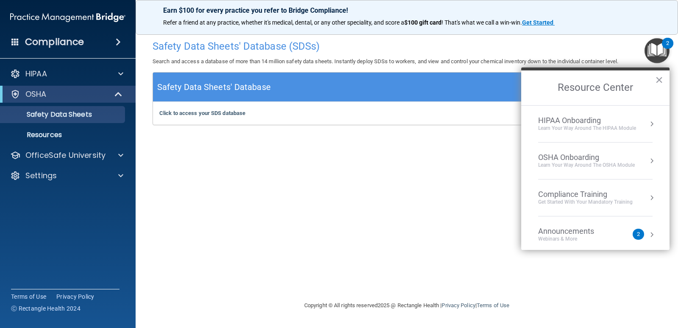
click at [576, 159] on div "OSHA Onboarding" at bounding box center [586, 157] width 97 height 9
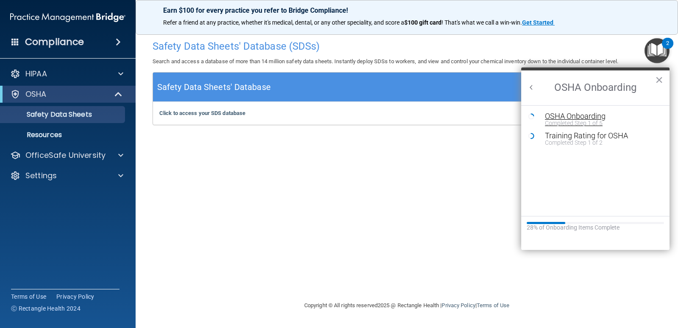
click at [564, 121] on div "Completed Step 1 of 5" at bounding box center [602, 123] width 114 height 6
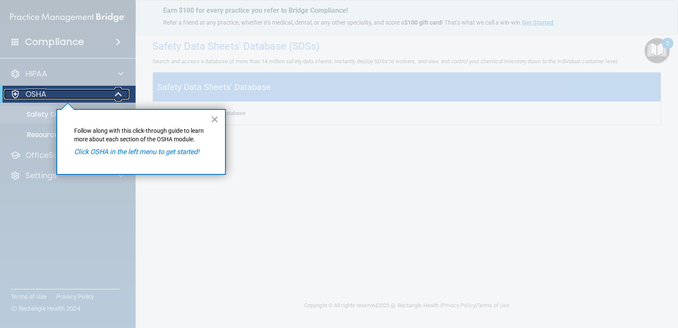
click at [35, 93] on p "OSHA" at bounding box center [35, 94] width 21 height 10
click at [216, 119] on button "×" at bounding box center [215, 119] width 8 height 14
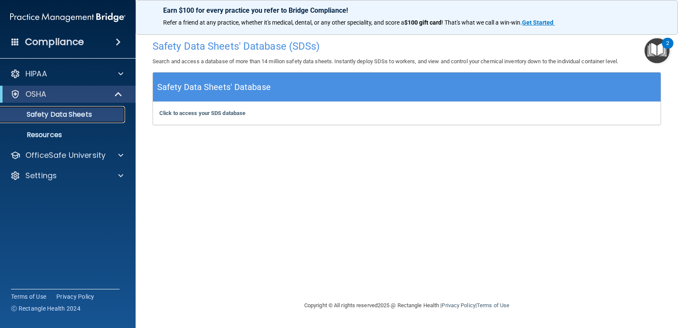
click at [90, 117] on p "Safety Data Sheets" at bounding box center [64, 114] width 116 height 8
click at [661, 51] on img "Open Resource Center, 2 new notifications" at bounding box center [657, 50] width 25 height 25
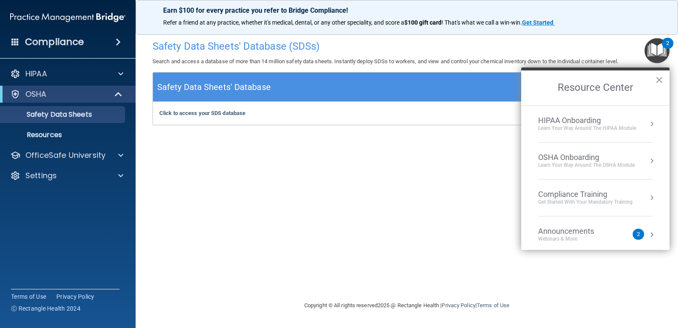
click at [588, 164] on div "Learn your way around the OSHA module" at bounding box center [586, 164] width 97 height 7
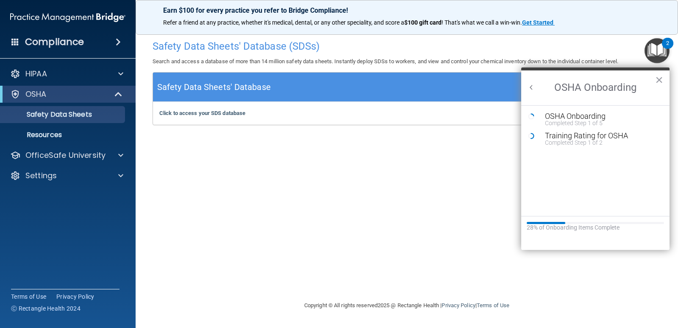
click at [532, 87] on button "Back to Resource Center Home" at bounding box center [531, 87] width 8 height 8
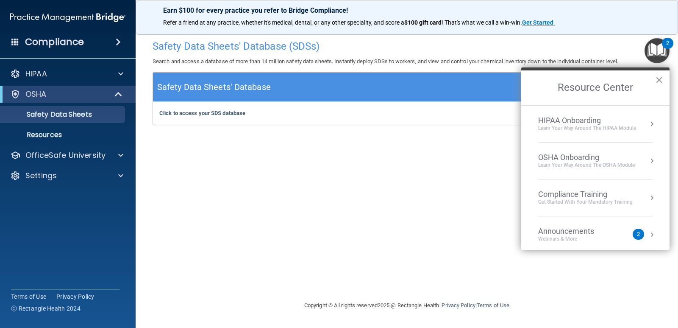
click at [579, 200] on div "Get Started with your mandatory training" at bounding box center [585, 201] width 95 height 7
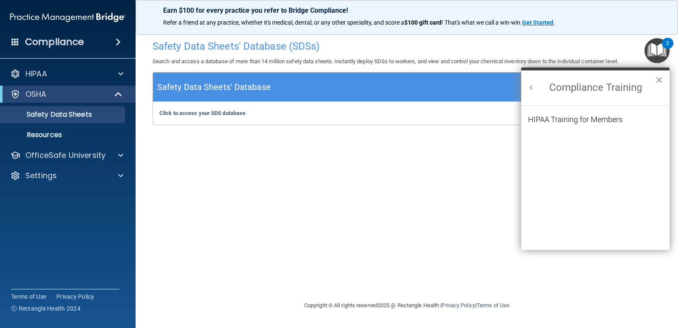
click at [573, 114] on ol "HIPAA Training for Members" at bounding box center [595, 178] width 135 height 145
click at [573, 120] on div "HIPAA Training for Members" at bounding box center [575, 120] width 95 height 8
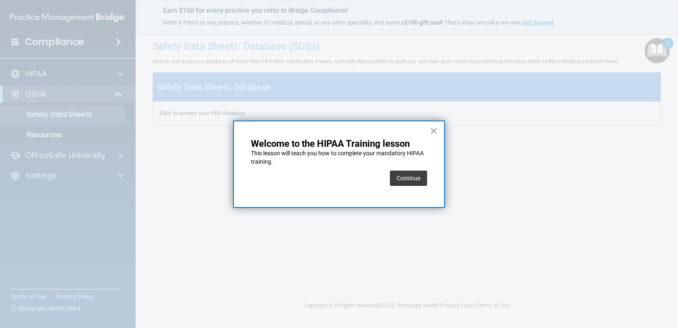
click at [404, 176] on button "Continue" at bounding box center [408, 177] width 37 height 15
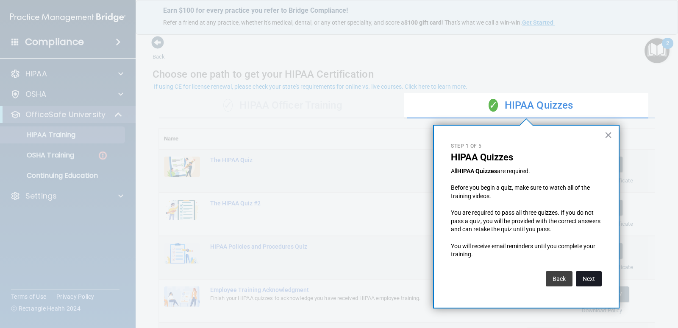
click at [591, 276] on button "Next" at bounding box center [589, 278] width 26 height 15
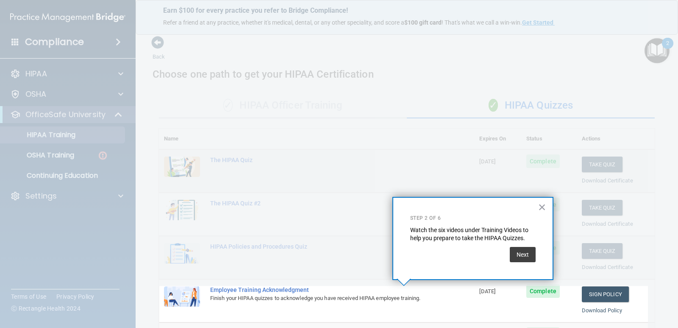
scroll to position [90, 0]
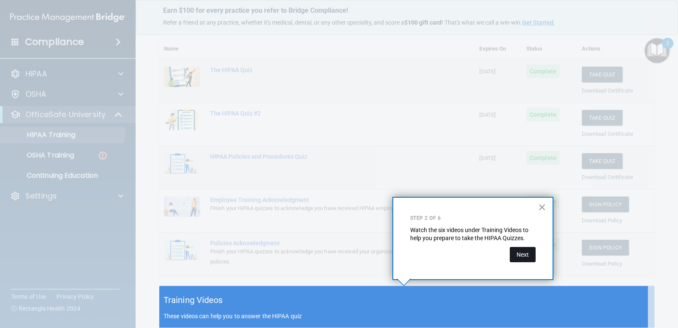
click at [524, 250] on button "Next" at bounding box center [523, 254] width 26 height 15
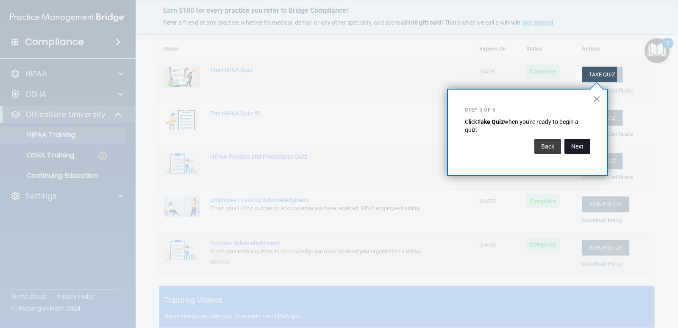
click at [583, 147] on button "Next" at bounding box center [577, 146] width 26 height 15
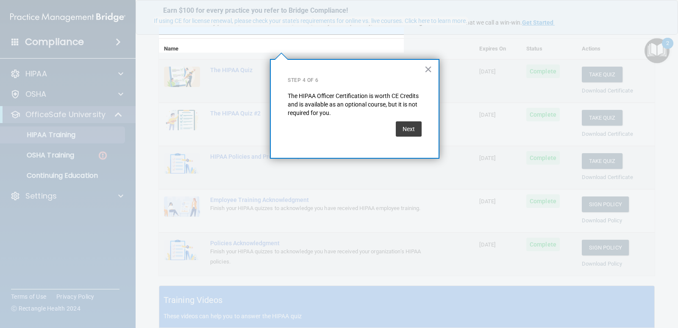
scroll to position [66, 0]
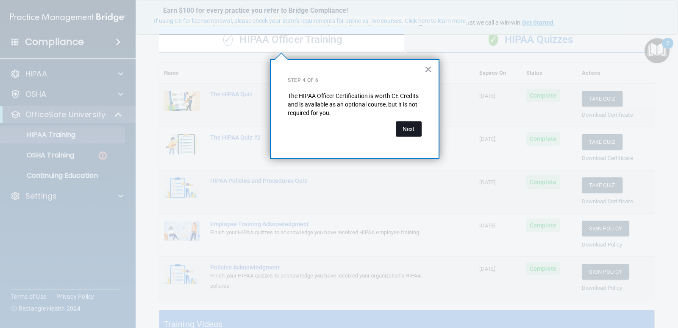
click at [414, 128] on button "Next" at bounding box center [409, 128] width 26 height 15
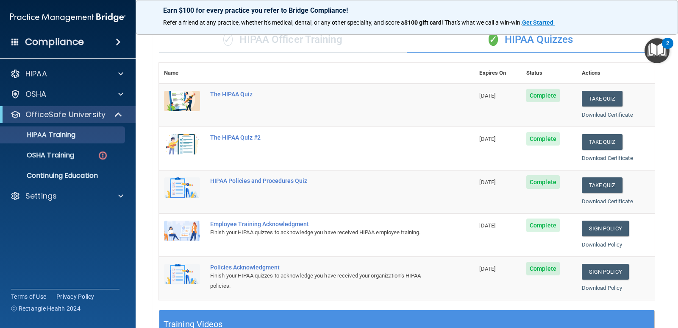
scroll to position [278, 0]
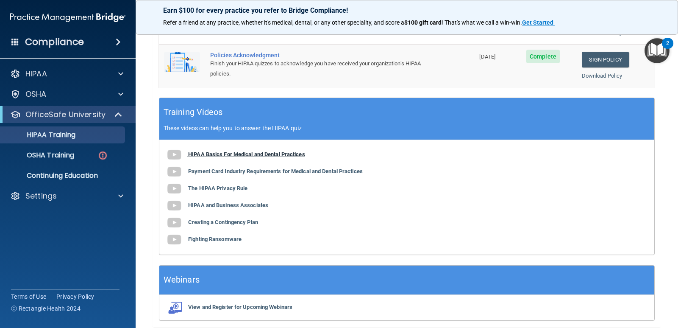
click at [255, 155] on b "HIPAA Basics For Medical and Dental Practices" at bounding box center [246, 154] width 117 height 6
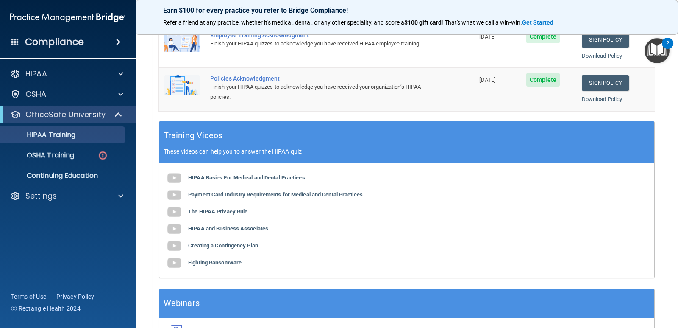
scroll to position [311, 0]
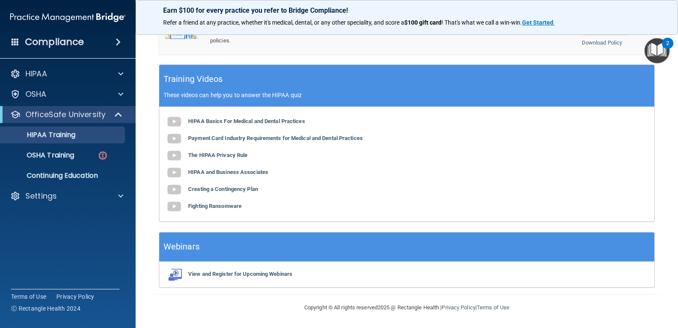
click at [664, 47] on div "2" at bounding box center [667, 43] width 11 height 11
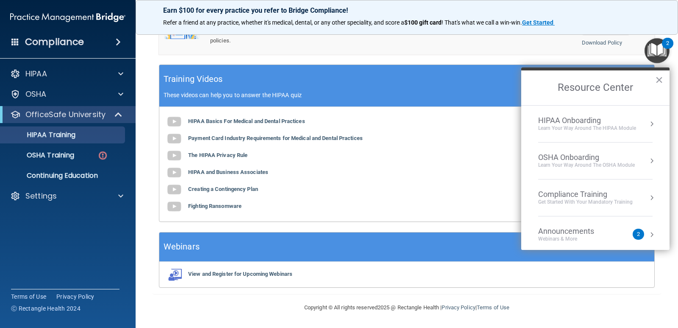
click at [585, 196] on div "Compliance Training" at bounding box center [585, 193] width 95 height 9
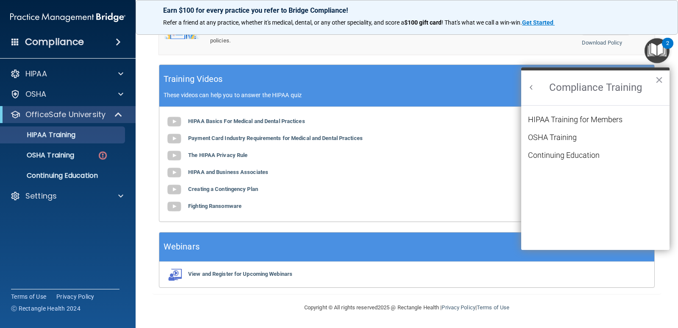
scroll to position [0, 0]
click at [68, 156] on p "OSHA Training" at bounding box center [40, 155] width 69 height 8
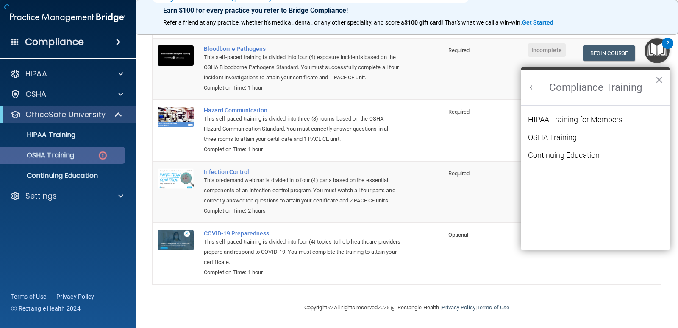
scroll to position [93, 0]
click at [662, 81] on button "×" at bounding box center [659, 80] width 8 height 14
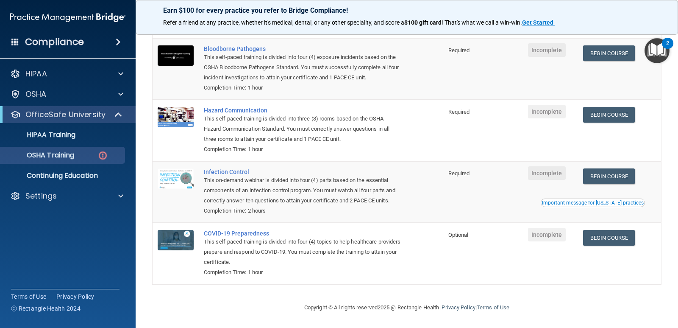
scroll to position [0, 0]
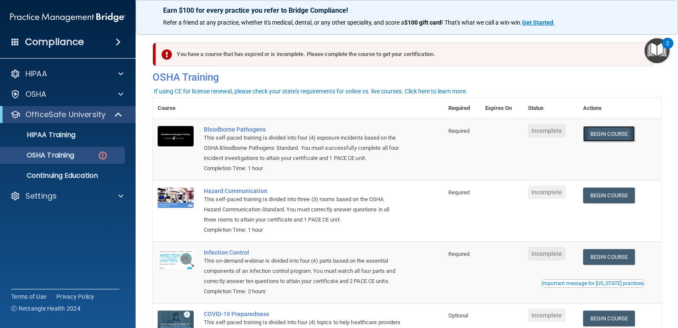
click at [612, 135] on link "Begin Course" at bounding box center [609, 134] width 52 height 16
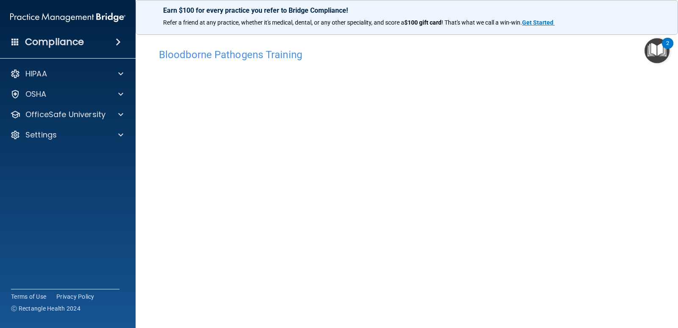
scroll to position [35, 0]
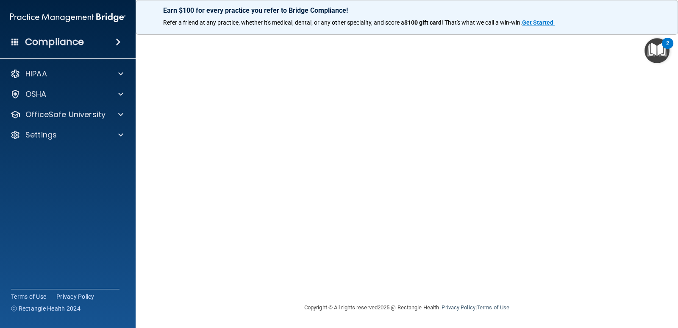
click at [666, 48] on div "2" at bounding box center [667, 43] width 11 height 11
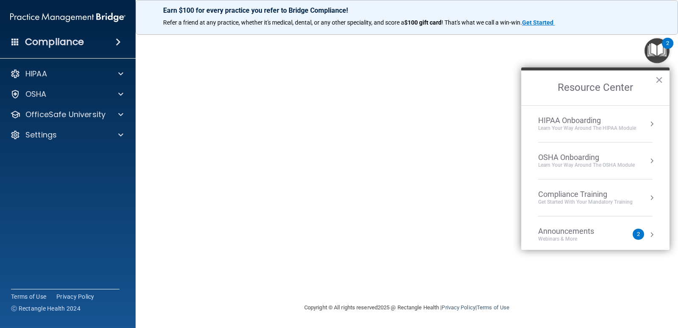
click at [603, 152] on li "OSHA Onboarding Learn your way around the OSHA module" at bounding box center [595, 160] width 114 height 37
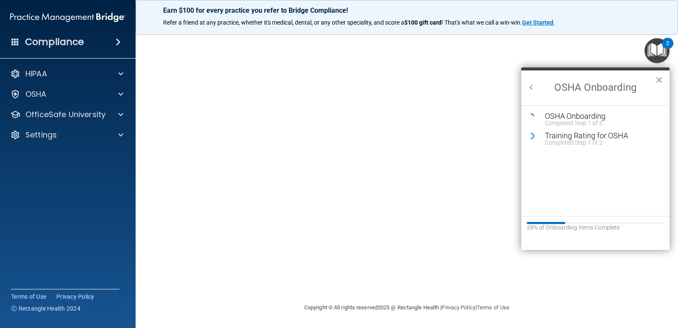
scroll to position [0, 0]
click at [581, 120] on div "Completed Step 1 of 5" at bounding box center [602, 123] width 114 height 6
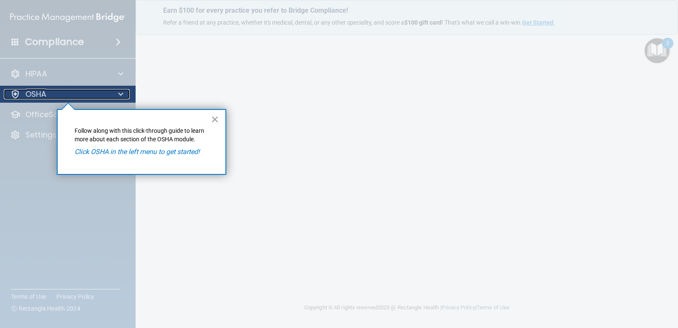
click at [107, 93] on div "OSHA" at bounding box center [56, 94] width 105 height 10
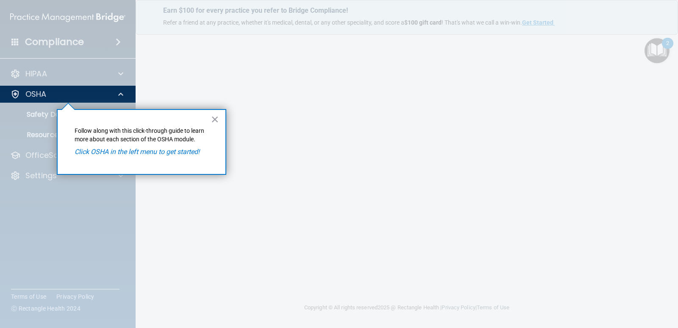
click at [44, 117] on div at bounding box center [68, 215] width 136 height 225
click at [214, 119] on button "×" at bounding box center [215, 119] width 8 height 14
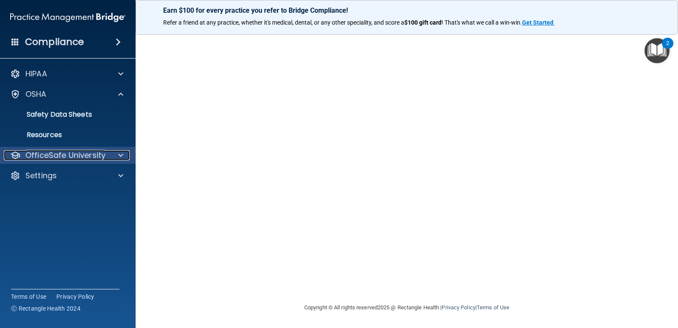
click at [47, 152] on p "OfficeSafe University" at bounding box center [65, 155] width 80 height 10
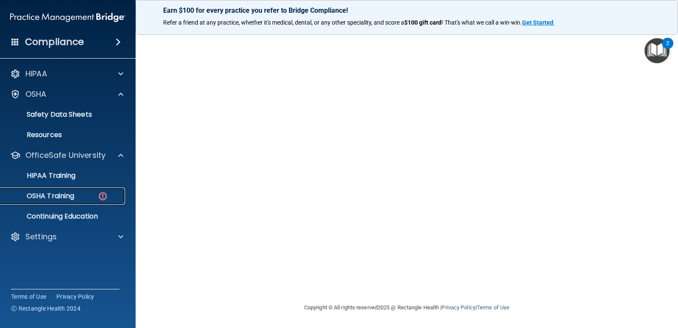
click at [56, 196] on p "OSHA Training" at bounding box center [40, 196] width 69 height 8
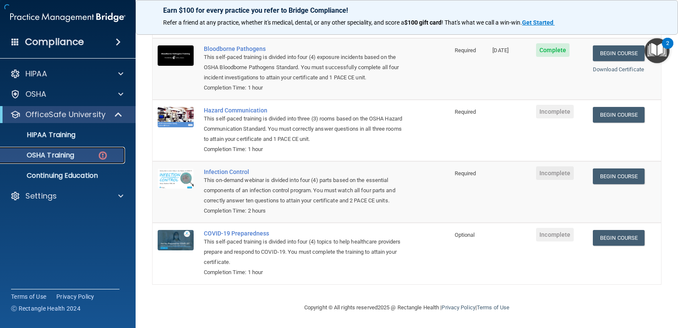
scroll to position [93, 0]
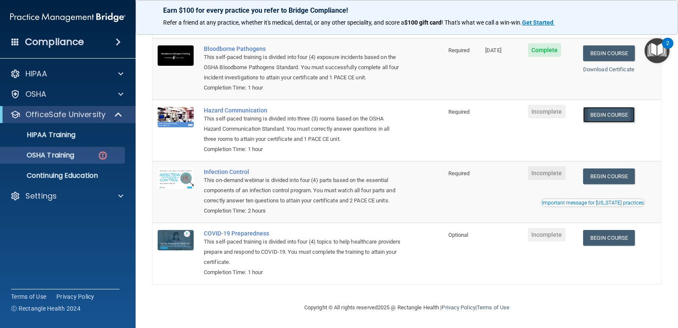
click at [618, 107] on link "Begin Course" at bounding box center [609, 115] width 52 height 16
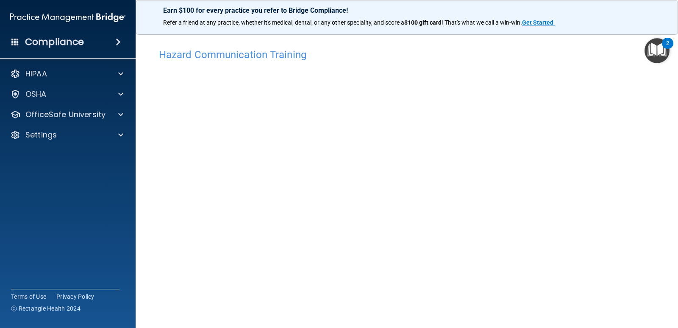
click at [660, 52] on img "Open Resource Center, 2 new notifications" at bounding box center [657, 50] width 25 height 25
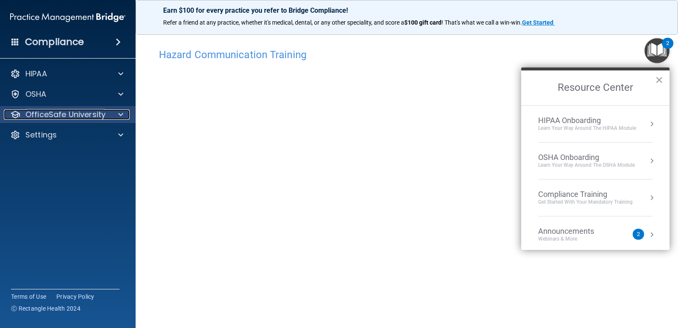
click at [38, 114] on p "OfficeSafe University" at bounding box center [65, 114] width 80 height 10
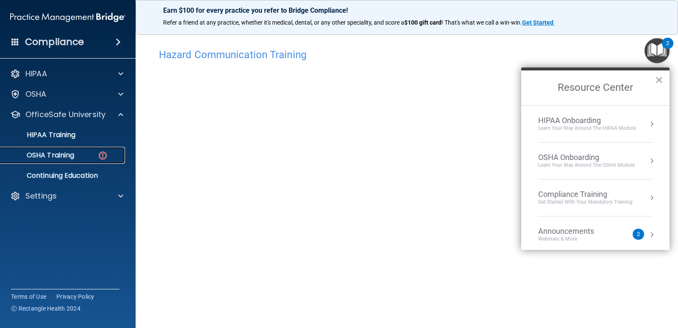
click at [63, 156] on p "OSHA Training" at bounding box center [40, 155] width 69 height 8
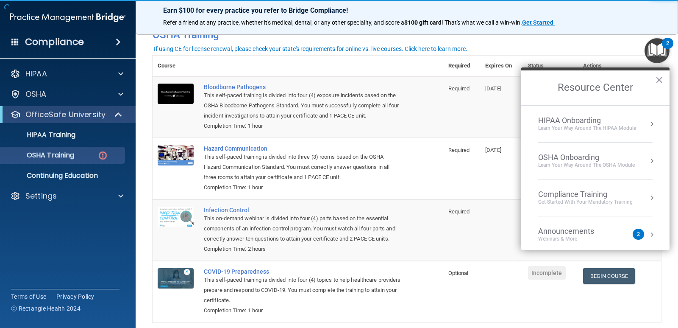
scroll to position [85, 0]
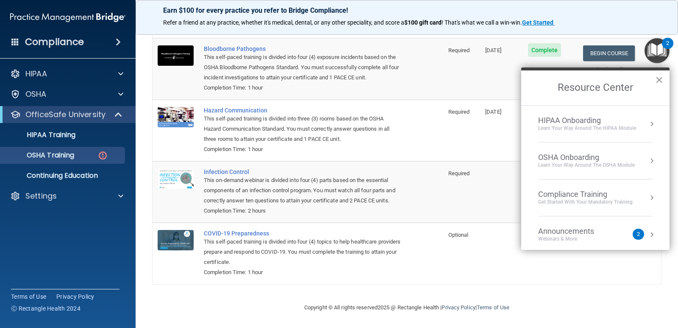
click at [656, 79] on button "×" at bounding box center [659, 80] width 8 height 14
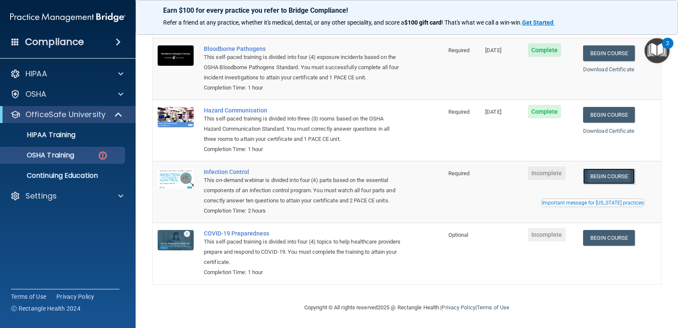
click at [598, 173] on link "Begin Course" at bounding box center [609, 176] width 52 height 16
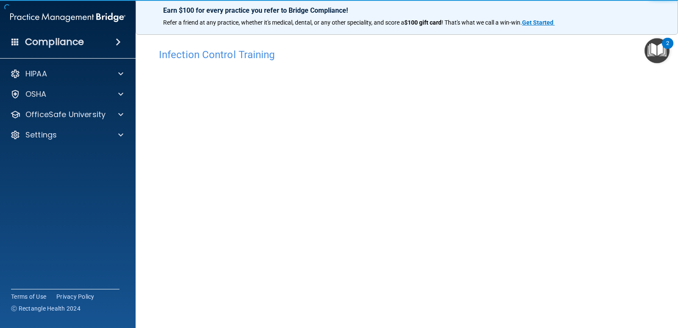
scroll to position [35, 0]
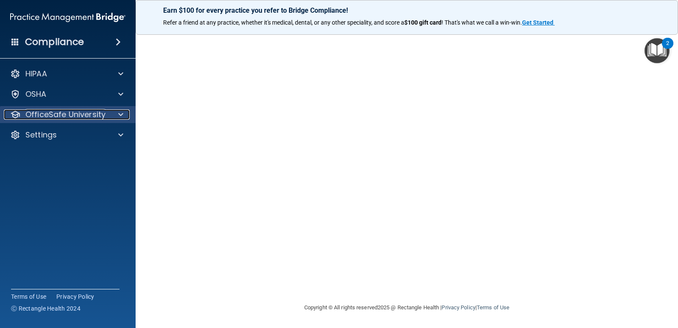
click at [56, 113] on p "OfficeSafe University" at bounding box center [65, 114] width 80 height 10
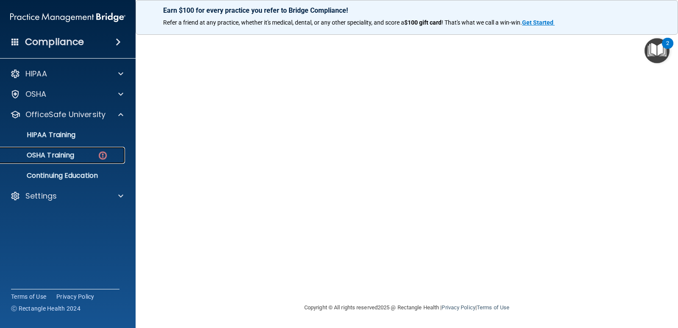
click at [58, 157] on p "OSHA Training" at bounding box center [40, 155] width 69 height 8
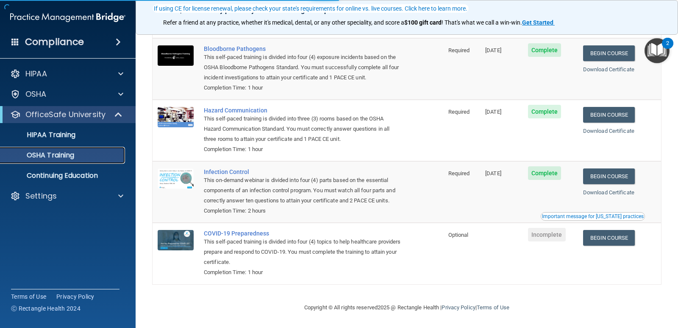
scroll to position [69, 0]
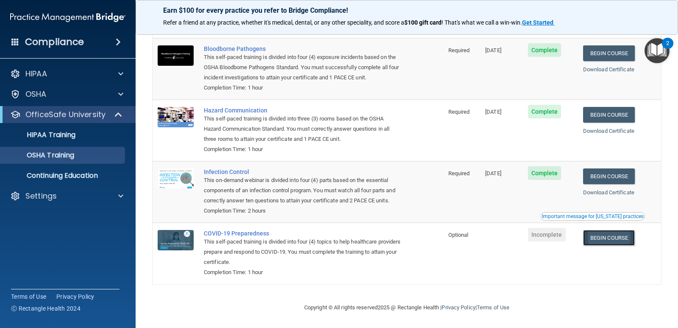
click at [599, 235] on link "Begin Course" at bounding box center [609, 238] width 52 height 16
click at [605, 234] on link "Begin Course" at bounding box center [609, 238] width 52 height 16
click at [606, 236] on link "Begin Course" at bounding box center [609, 238] width 52 height 16
click at [549, 232] on span "Incomplete" at bounding box center [547, 235] width 38 height 14
click at [231, 233] on div "COVID-19 Preparedness" at bounding box center [302, 233] width 197 height 7
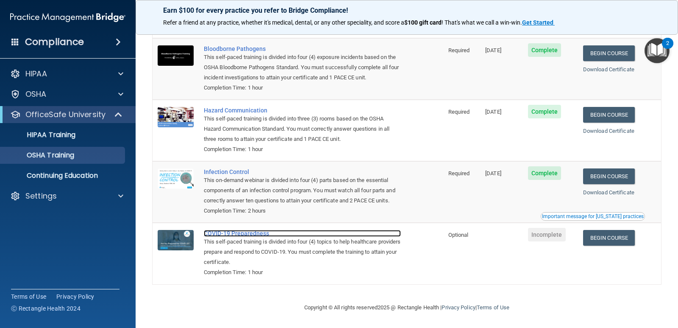
scroll to position [0, 0]
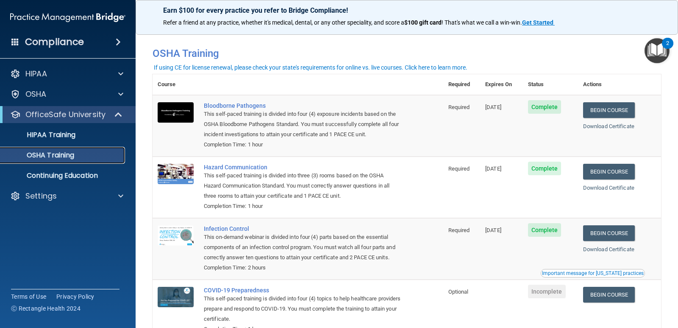
click at [71, 155] on p "OSHA Training" at bounding box center [40, 155] width 69 height 8
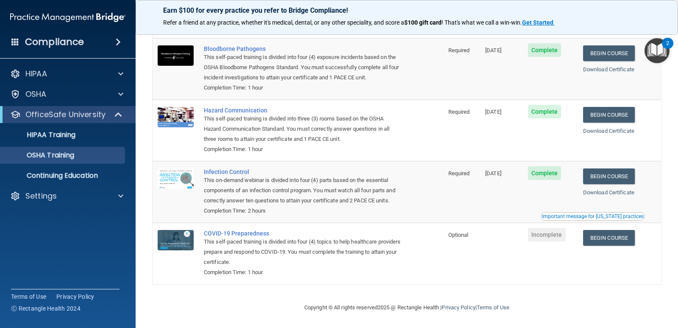
click at [659, 47] on img "Open Resource Center, 2 new notifications" at bounding box center [657, 50] width 25 height 25
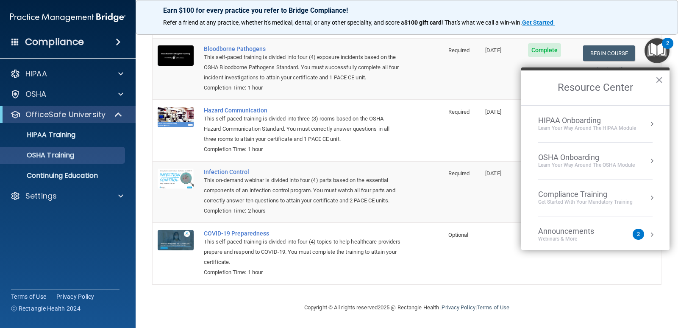
click at [587, 167] on div "Learn your way around the OSHA module" at bounding box center [586, 164] width 97 height 7
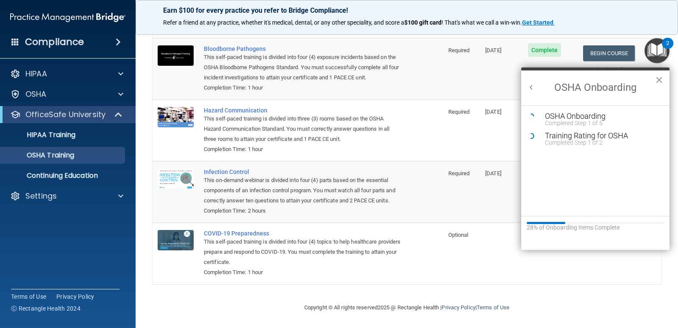
scroll to position [0, 0]
click at [587, 114] on div "OSHA Onboarding" at bounding box center [602, 116] width 114 height 8
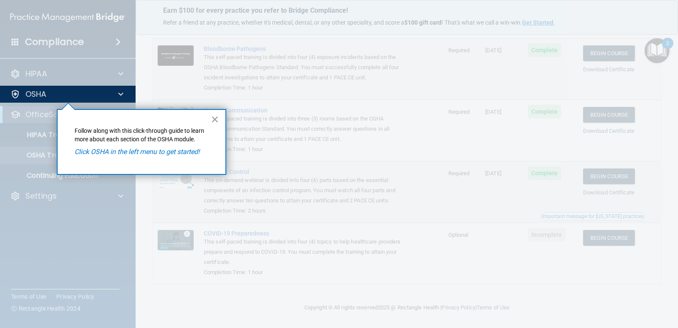
click at [214, 117] on button "×" at bounding box center [215, 119] width 8 height 14
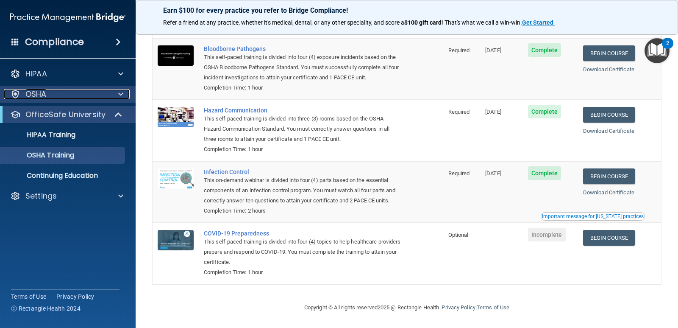
click at [75, 92] on div "OSHA" at bounding box center [56, 94] width 105 height 10
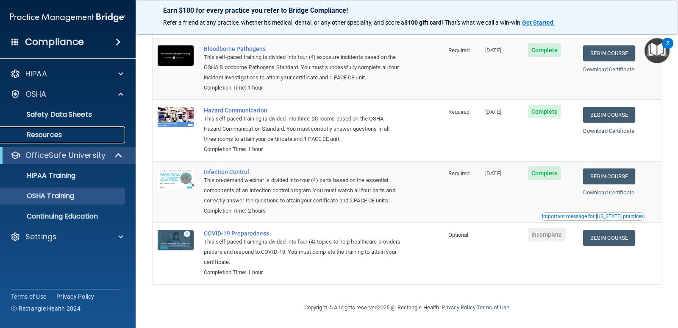
click at [67, 135] on p "Resources" at bounding box center [64, 135] width 116 height 8
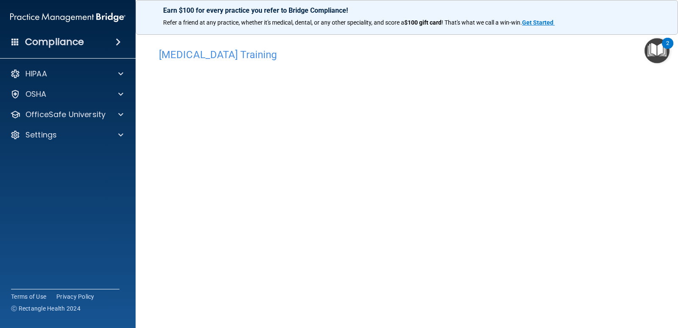
scroll to position [35, 0]
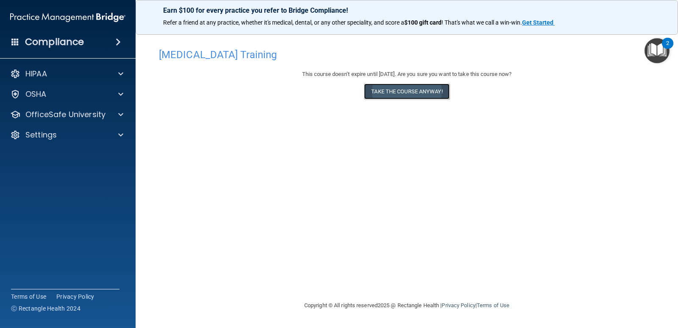
click at [426, 87] on button "Take the course anyway!" at bounding box center [406, 91] width 85 height 16
click at [408, 90] on button "Take the course anyway!" at bounding box center [406, 91] width 85 height 16
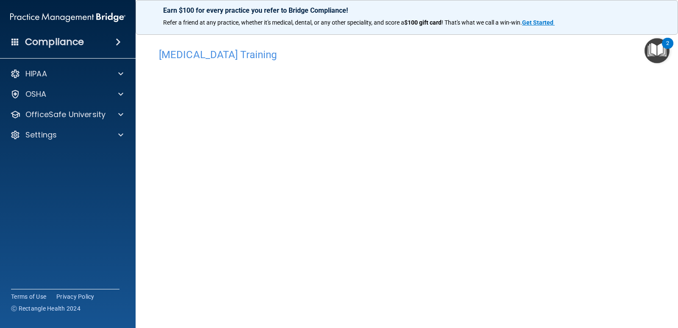
scroll to position [35, 0]
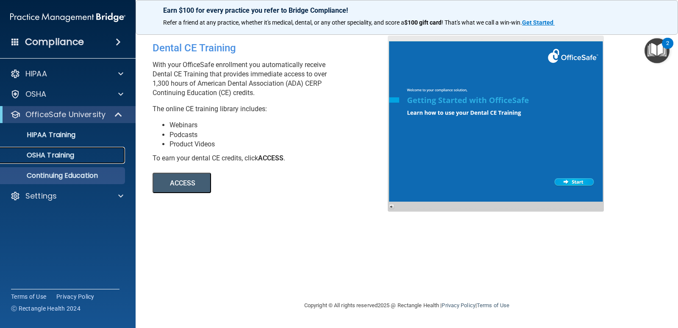
click at [69, 154] on p "OSHA Training" at bounding box center [40, 155] width 69 height 8
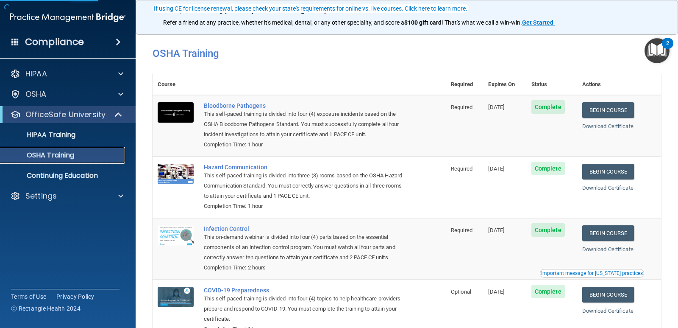
scroll to position [59, 0]
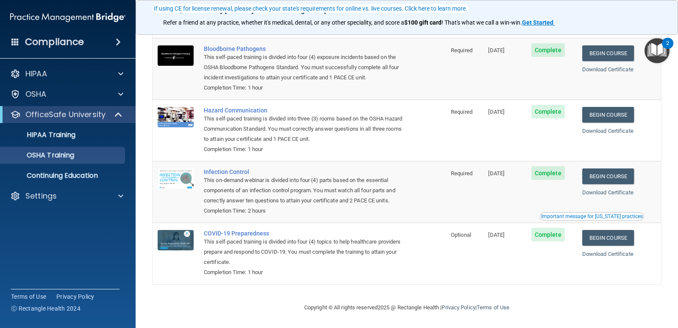
click at [661, 46] on img "Open Resource Center, 2 new notifications" at bounding box center [657, 50] width 25 height 25
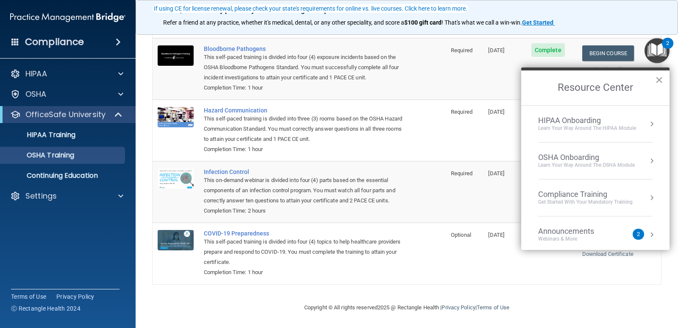
click at [595, 164] on div "Learn your way around the OSHA module" at bounding box center [586, 164] width 97 height 7
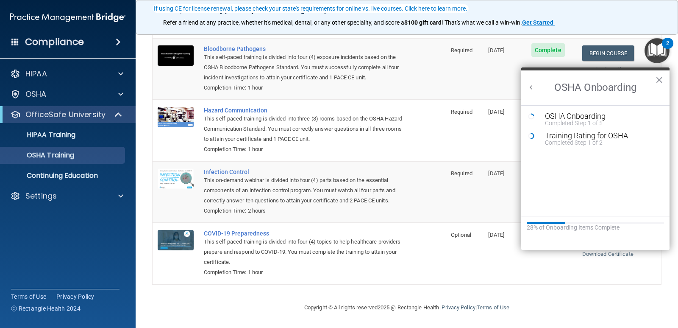
scroll to position [0, 0]
click at [597, 137] on div "Training Rating for OSHA" at bounding box center [602, 136] width 114 height 8
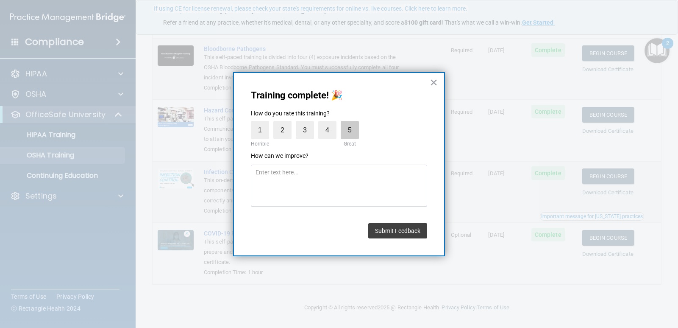
click at [354, 131] on label "5" at bounding box center [350, 130] width 18 height 18
click at [330, 123] on input "5" at bounding box center [330, 123] width 0 height 0
click at [393, 236] on button "Submit Feedback" at bounding box center [397, 230] width 59 height 15
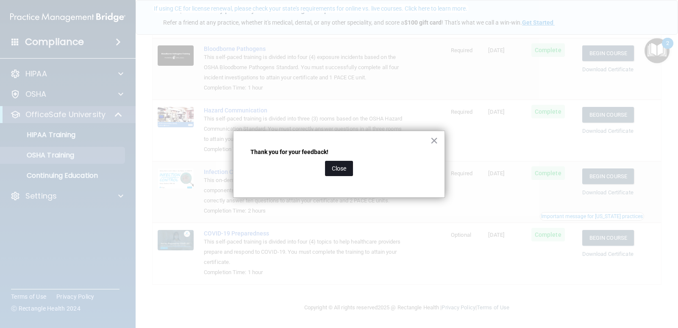
drag, startPoint x: 339, startPoint y: 170, endPoint x: 346, endPoint y: 170, distance: 6.4
click at [340, 170] on button "Close" at bounding box center [339, 168] width 28 height 15
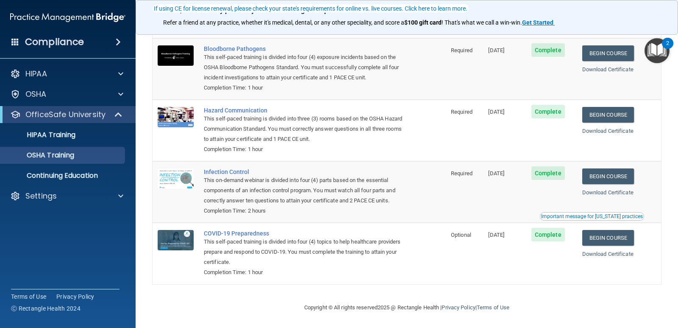
click at [658, 47] on img "Open Resource Center, 2 new notifications" at bounding box center [657, 50] width 25 height 25
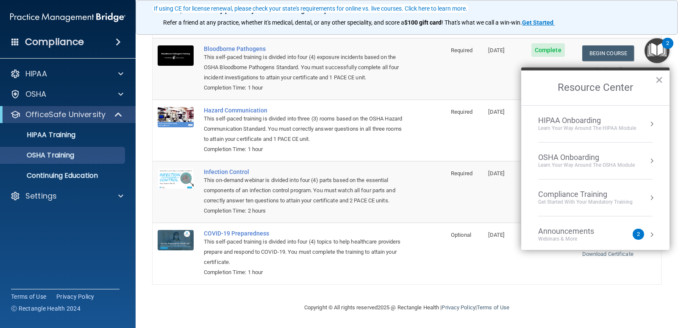
click at [587, 162] on div "Learn your way around the OSHA module" at bounding box center [586, 164] width 97 height 7
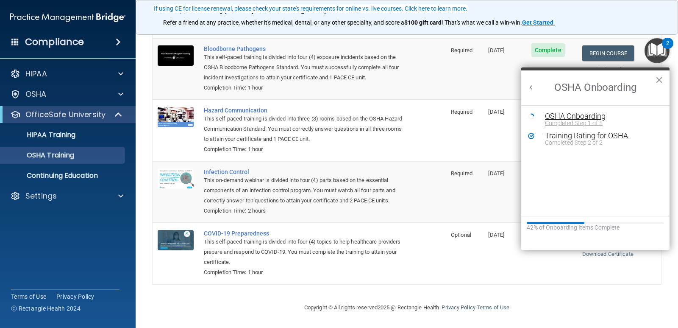
click at [561, 119] on div "OSHA Onboarding" at bounding box center [602, 116] width 114 height 8
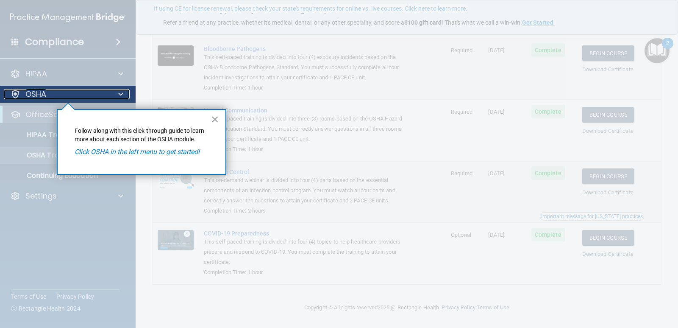
click at [38, 92] on p "OSHA" at bounding box center [35, 94] width 21 height 10
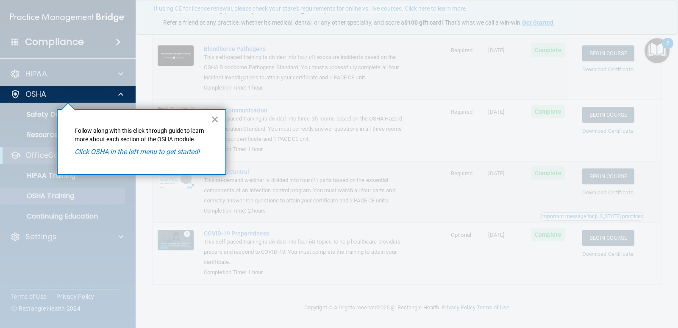
click at [217, 121] on button "×" at bounding box center [215, 119] width 8 height 14
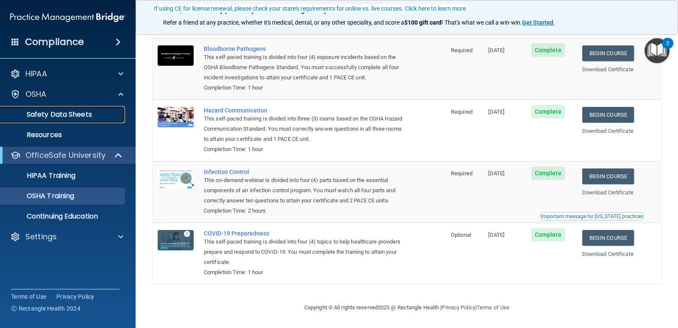
click at [49, 117] on p "Safety Data Sheets" at bounding box center [64, 114] width 116 height 8
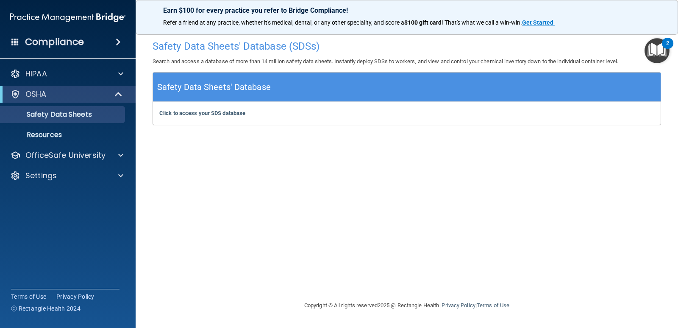
click at [658, 50] on img "Open Resource Center, 2 new notifications" at bounding box center [657, 50] width 25 height 25
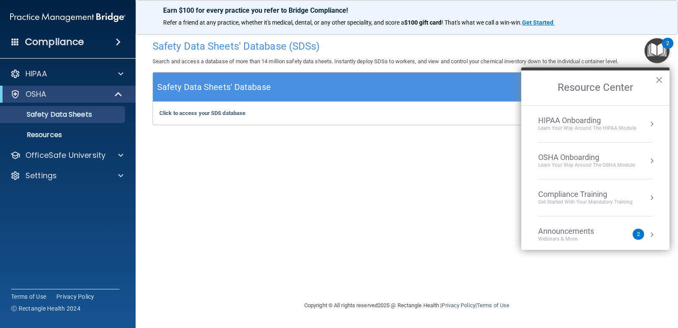
click at [597, 200] on div "Get Started with your mandatory training" at bounding box center [585, 201] width 95 height 7
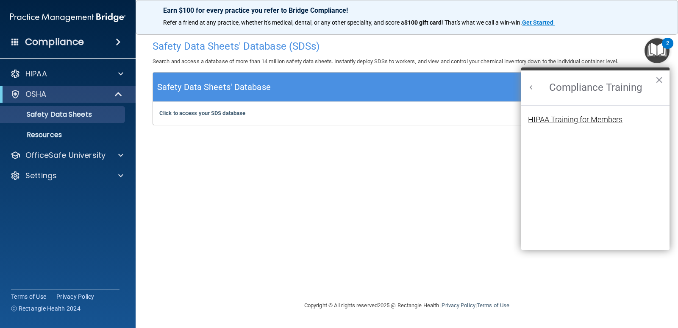
click at [600, 118] on div "HIPAA Training for Members" at bounding box center [575, 120] width 95 height 8
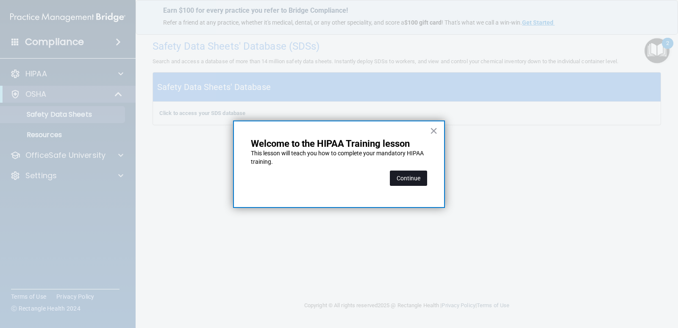
click at [407, 176] on button "Continue" at bounding box center [408, 177] width 37 height 15
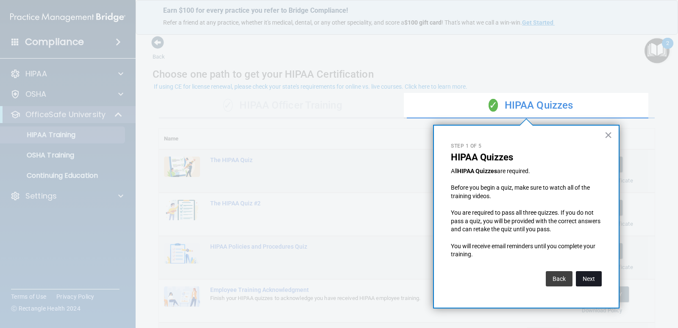
click at [587, 279] on button "Next" at bounding box center [589, 278] width 26 height 15
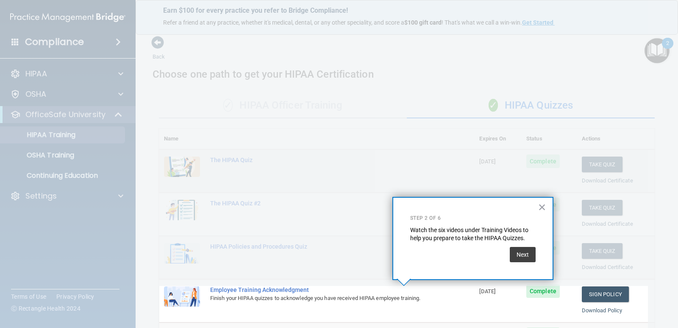
scroll to position [90, 0]
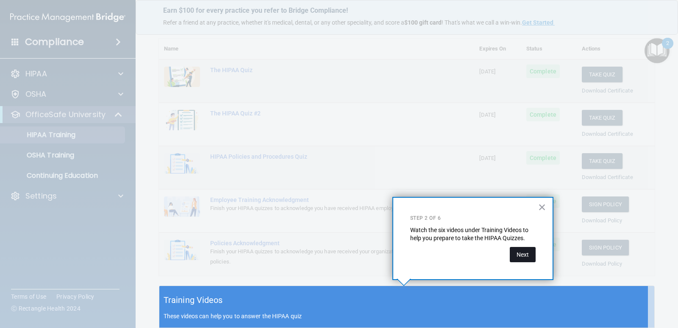
click at [527, 252] on button "Next" at bounding box center [523, 254] width 26 height 15
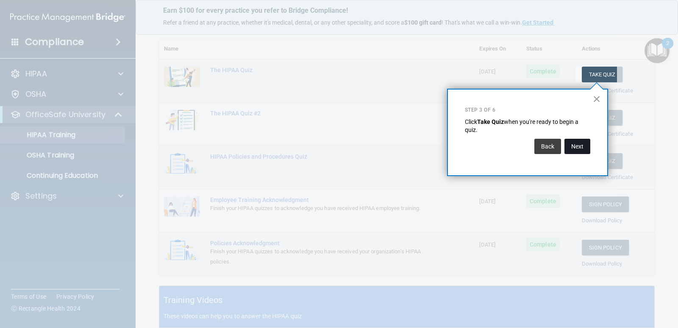
click at [587, 149] on button "Next" at bounding box center [577, 146] width 26 height 15
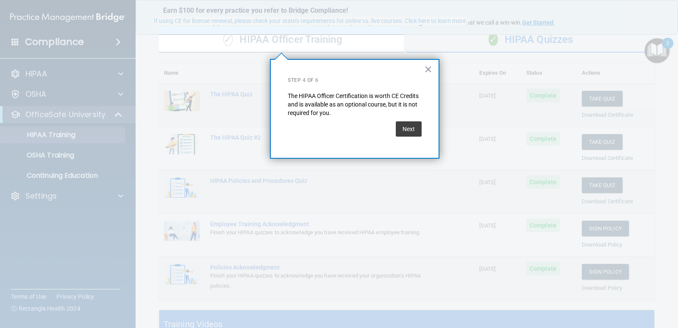
click at [423, 132] on div "× Step 4 of 6 The HIPAA Officer Certification is worth CE Credits and is availa…" at bounding box center [355, 109] width 170 height 100
click at [408, 131] on button "Next" at bounding box center [409, 128] width 26 height 15
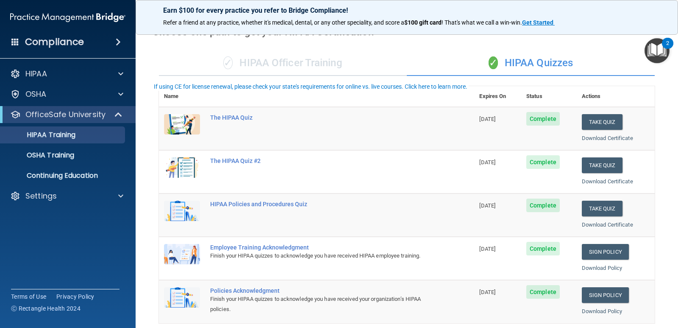
scroll to position [0, 0]
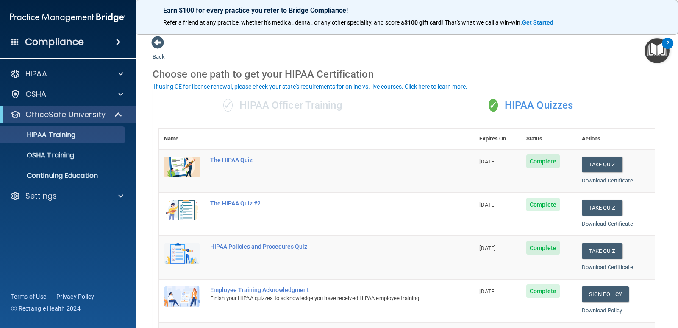
click at [294, 105] on div "✓ HIPAA Officer Training" at bounding box center [283, 105] width 248 height 25
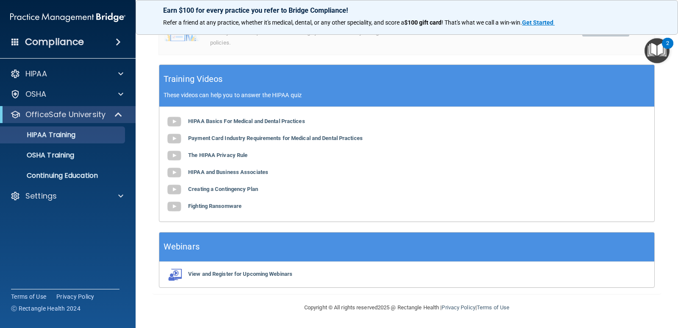
scroll to position [70, 0]
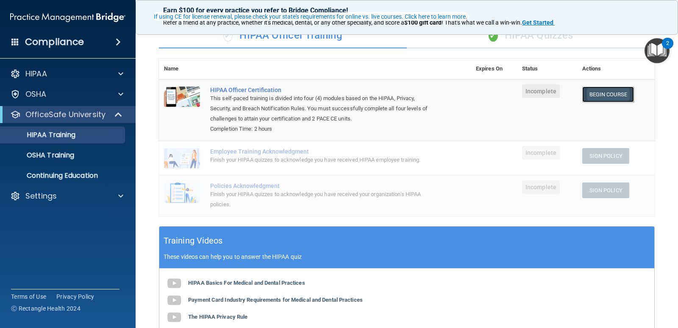
click at [619, 91] on link "Begin Course" at bounding box center [608, 94] width 52 height 16
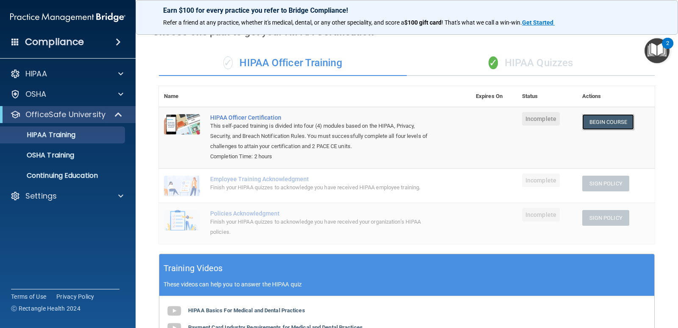
scroll to position [0, 0]
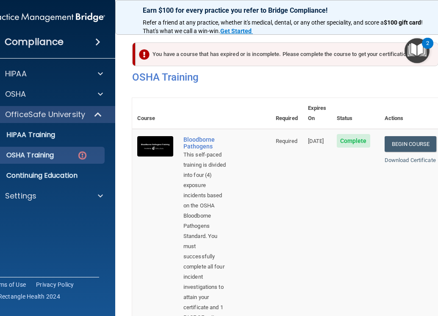
scroll to position [85, 0]
